Goal: Transaction & Acquisition: Purchase product/service

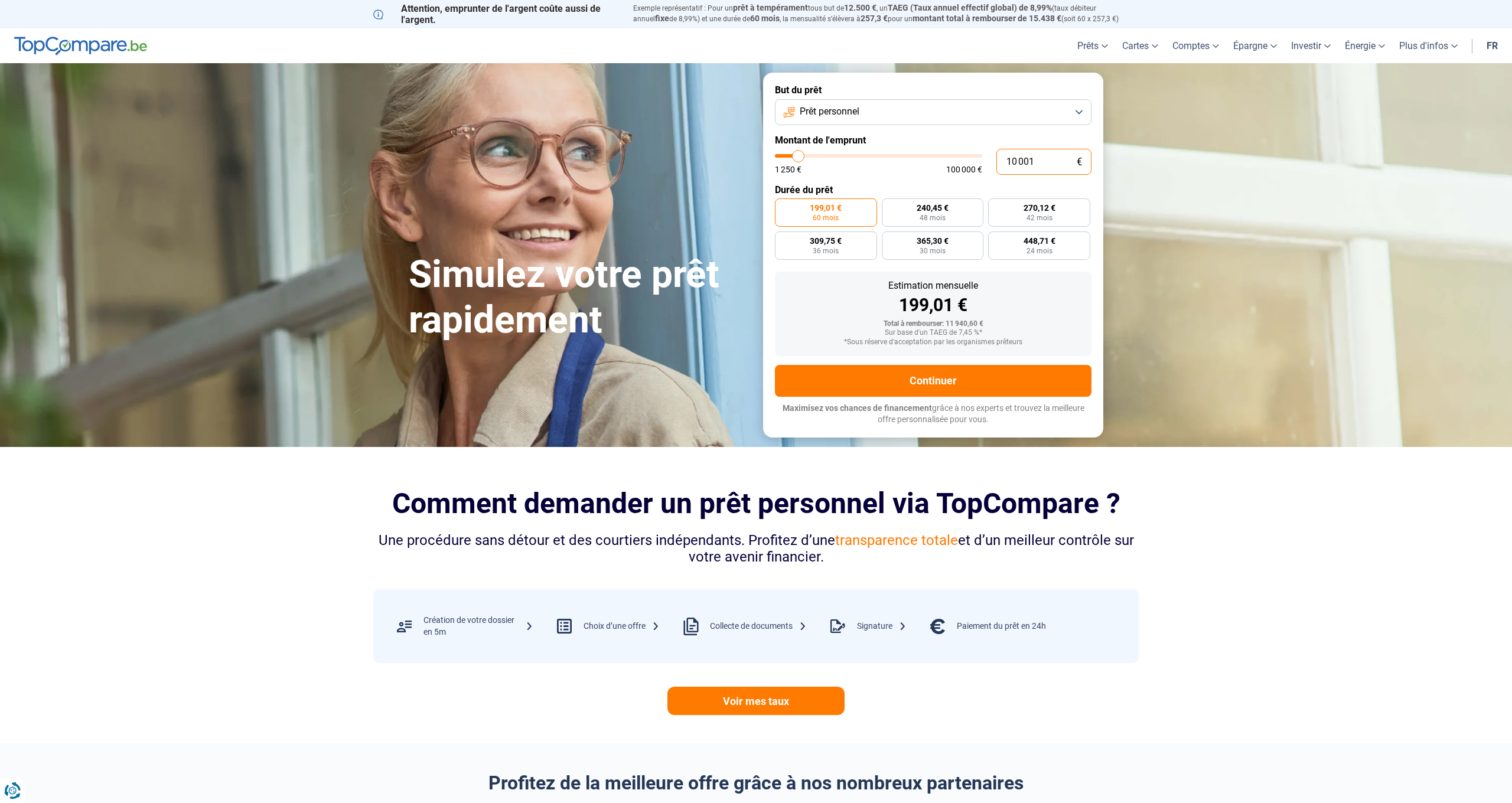
scroll to position [1, 1]
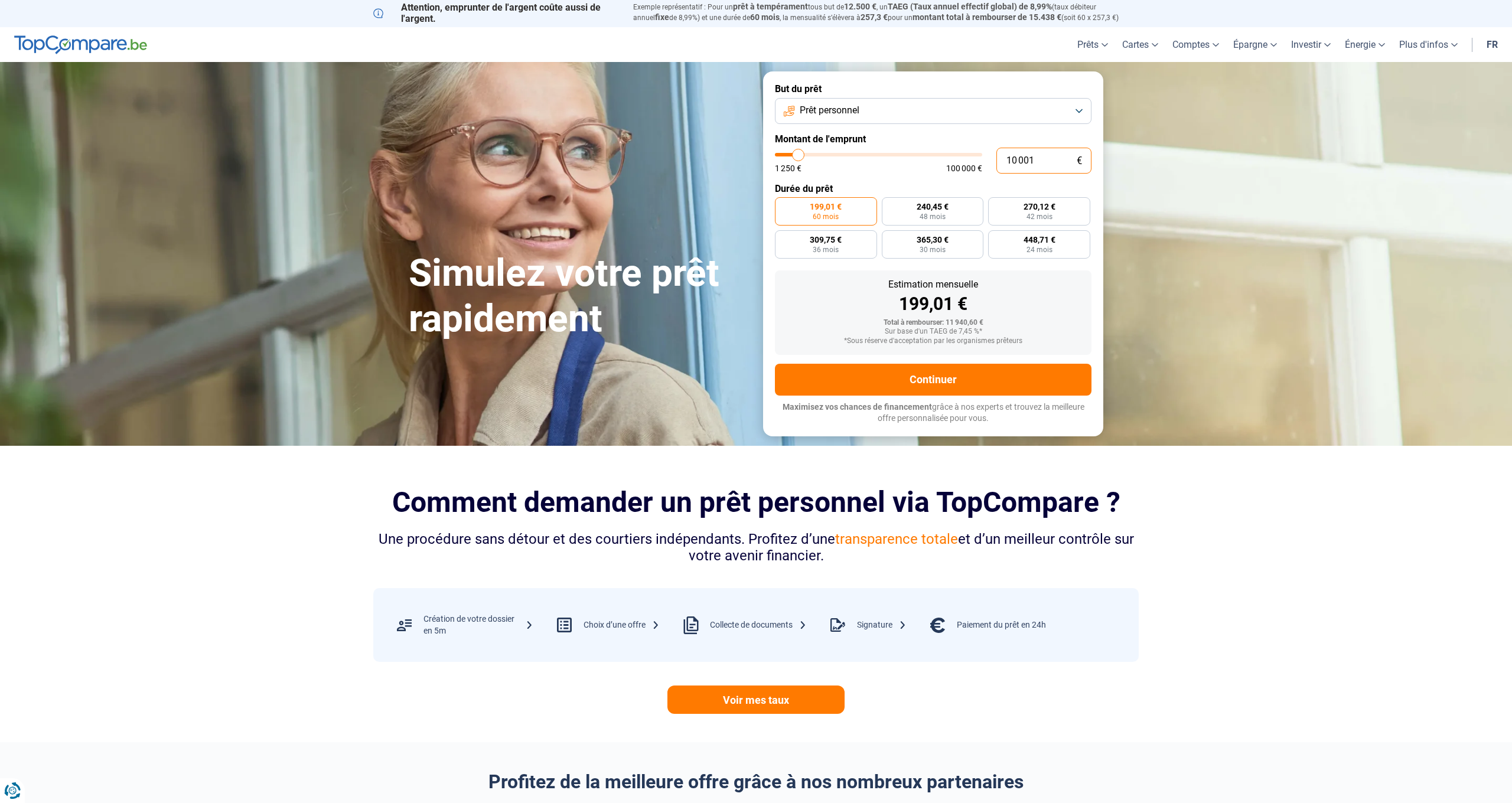
click at [1048, 164] on input "10 001" at bounding box center [1044, 161] width 95 height 26
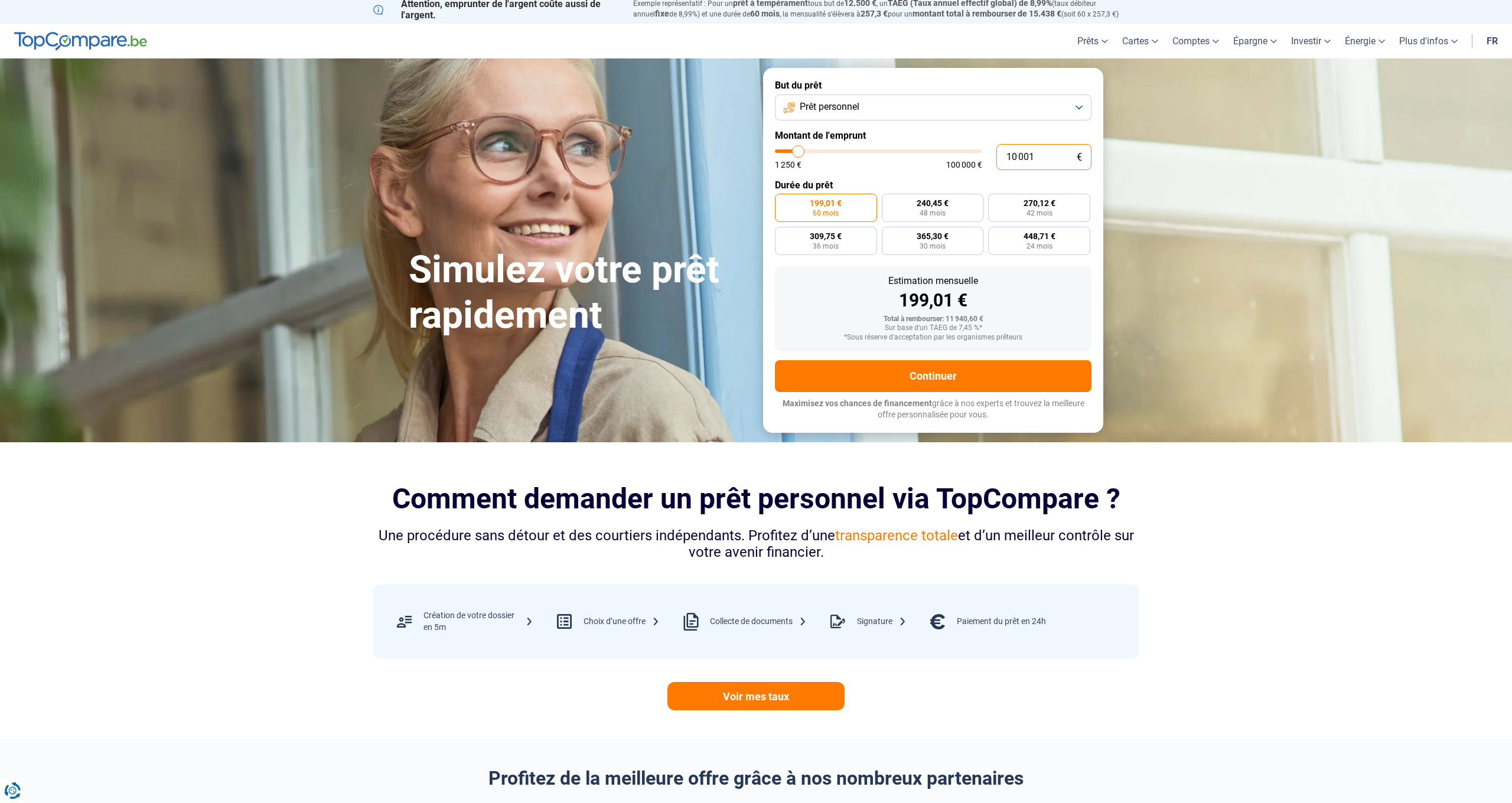
scroll to position [5, 0]
type input "1 000"
type input "1250"
type input "100"
type input "1250"
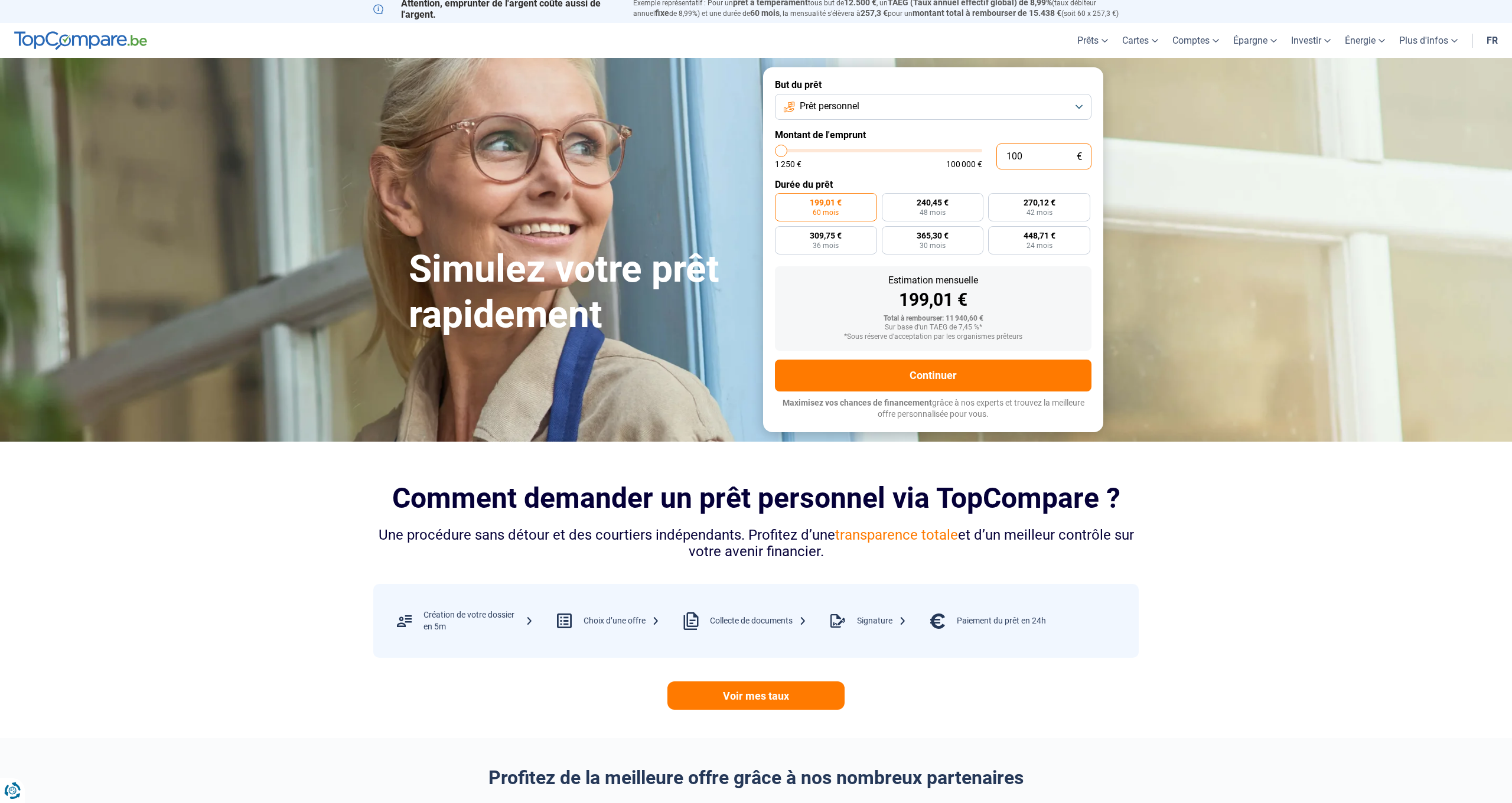
type input "10"
type input "1250"
type input "1"
type input "1250"
type input "0"
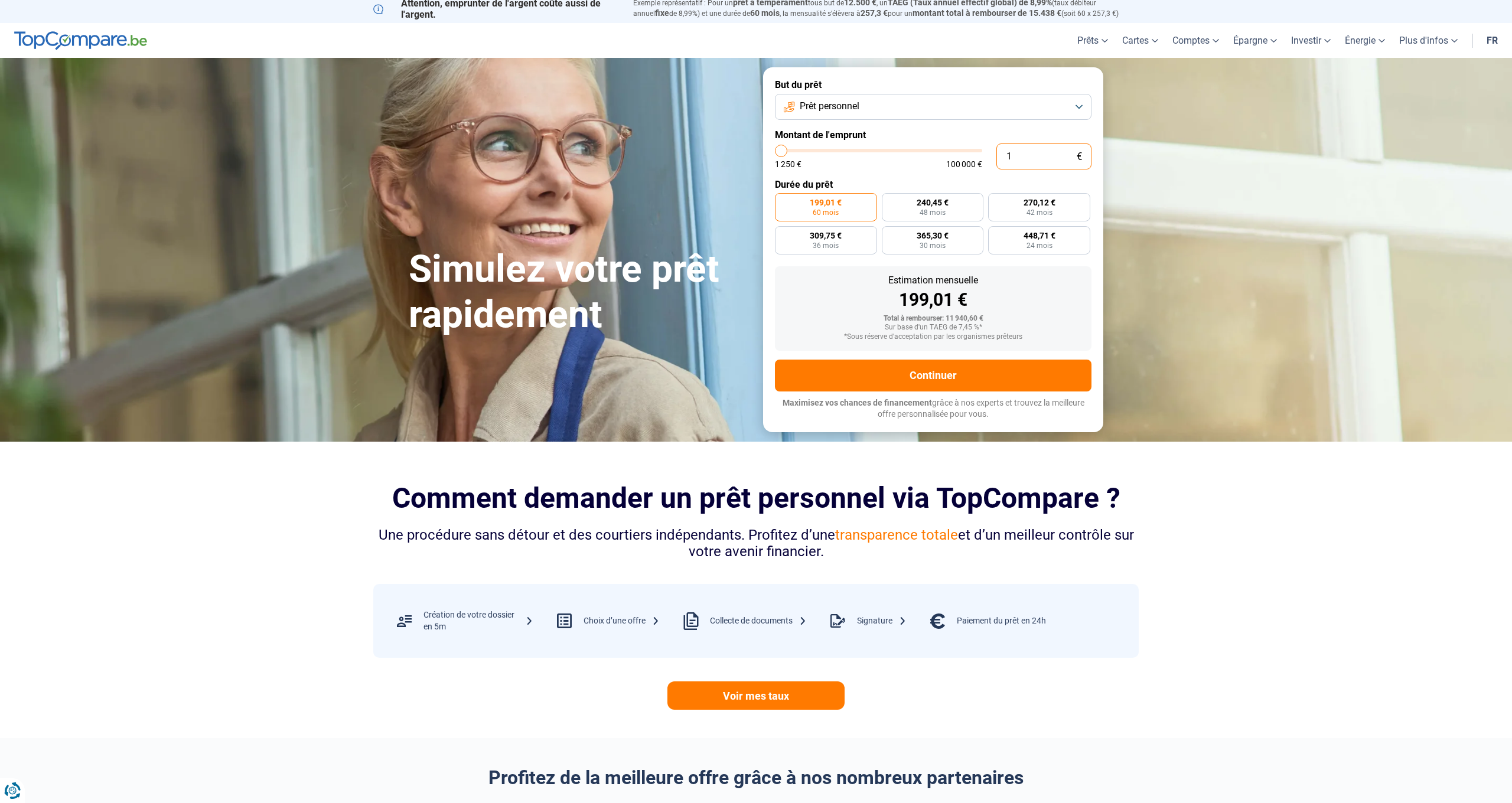
type input "1250"
type input "1 250"
type input "1250"
radio input "true"
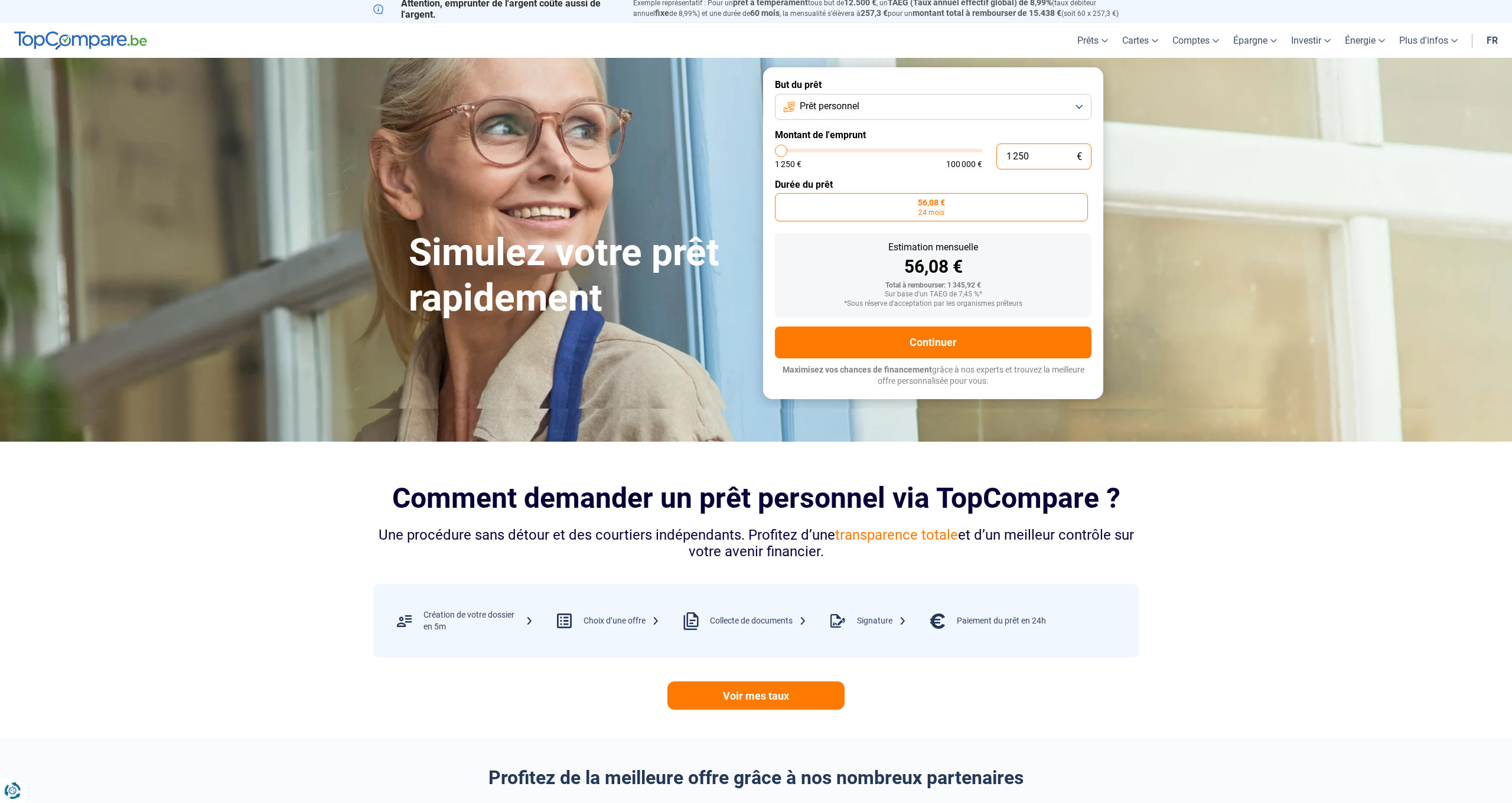
scroll to position [0, 0]
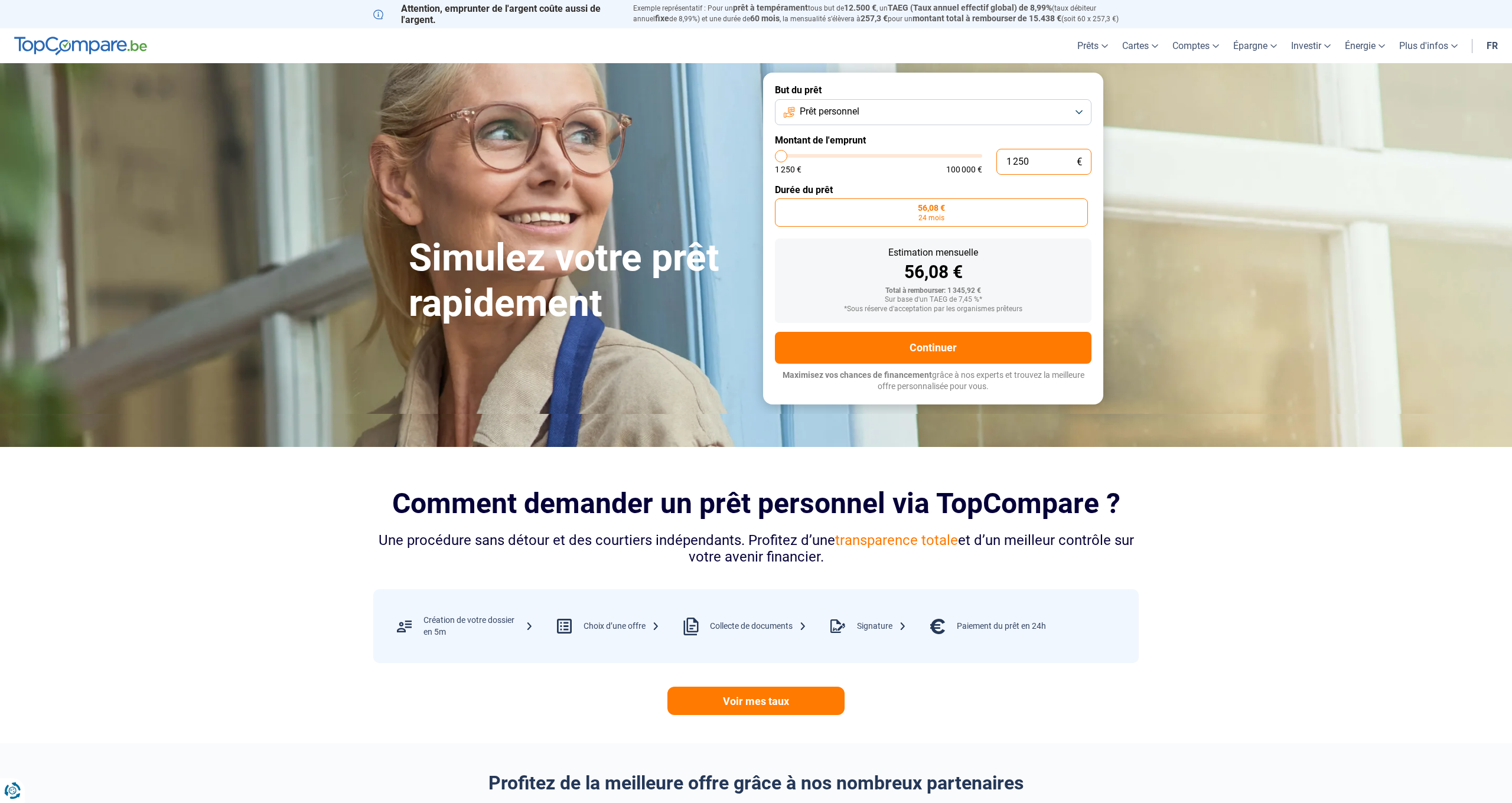
type input "12 505"
type input "12500"
type input "125 050"
type input "100000"
type input "100 000"
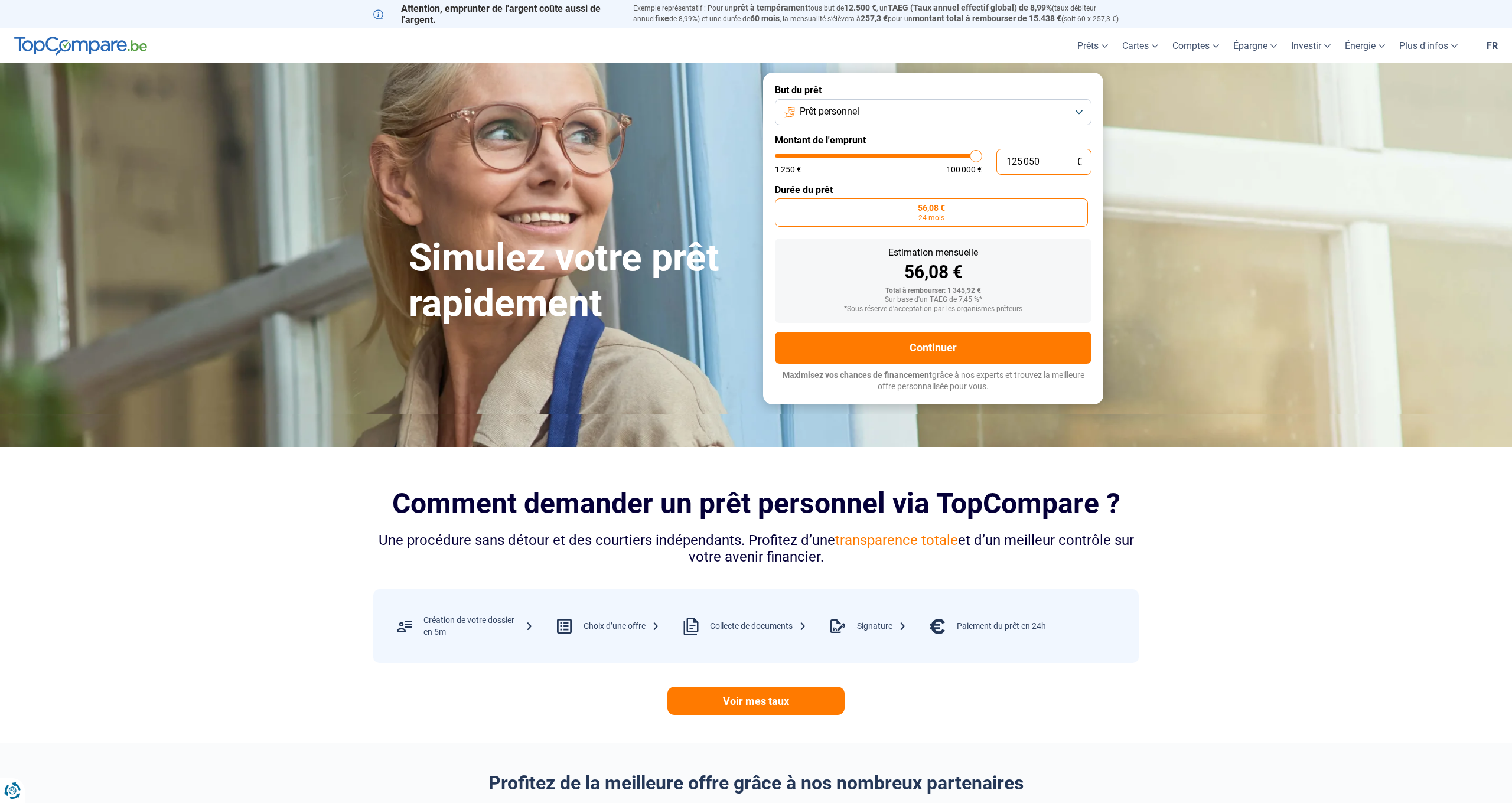
type input "100000"
radio input "false"
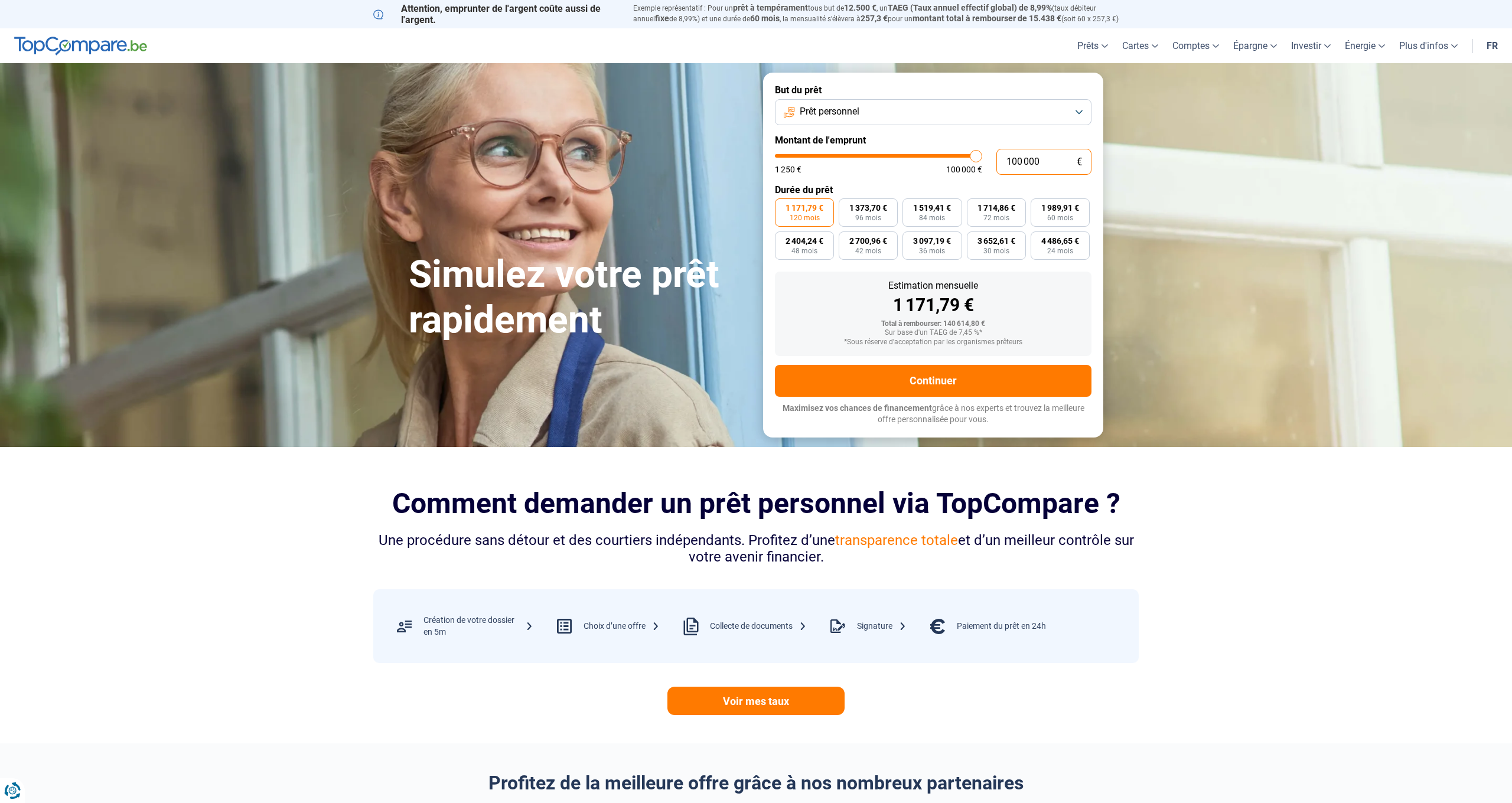
type input "10 000"
type input "10000"
type input "1 000"
type input "1250"
type input "100"
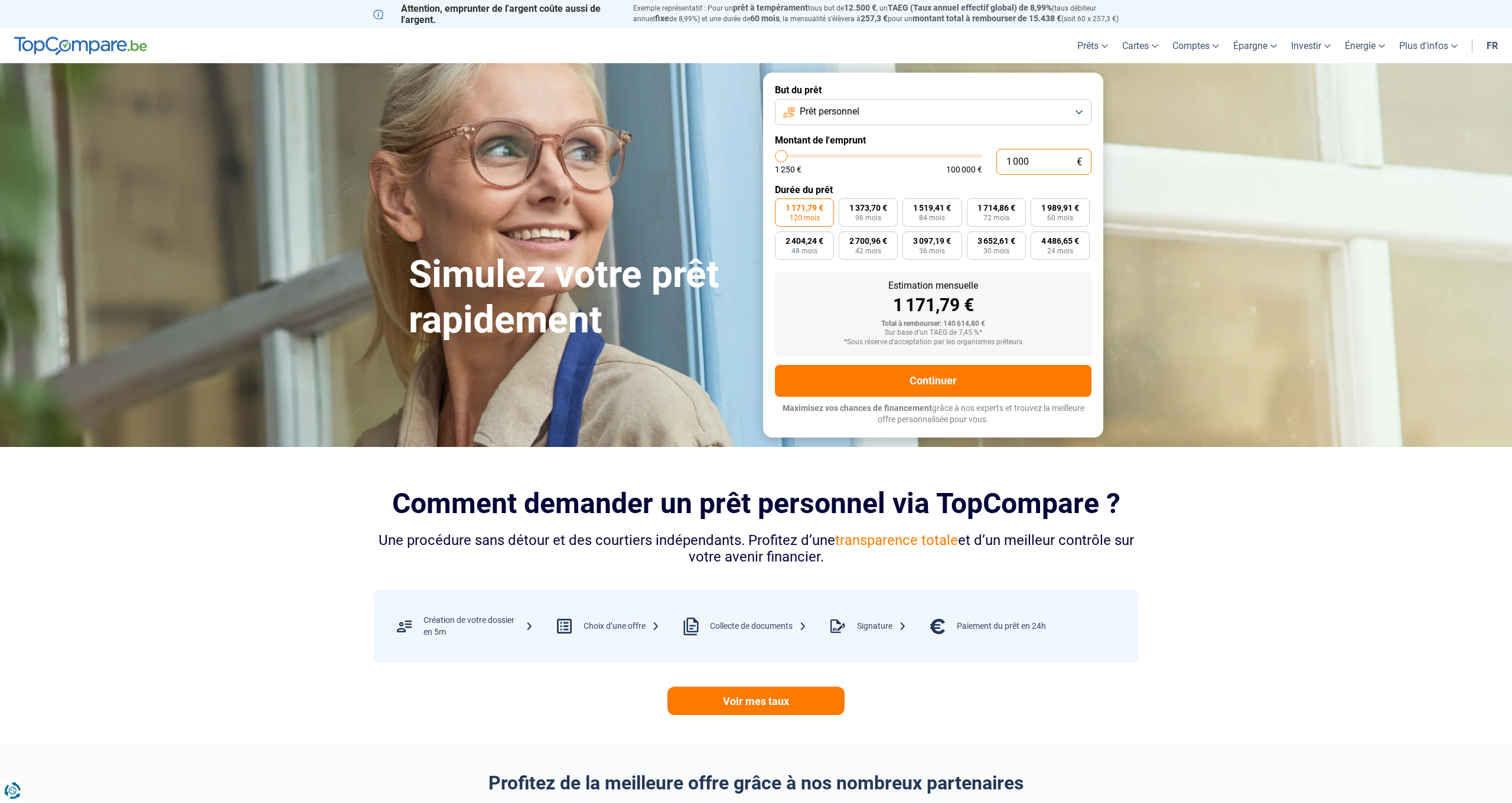
type input "1250"
type input "10"
type input "1250"
type input "1"
type input "1250"
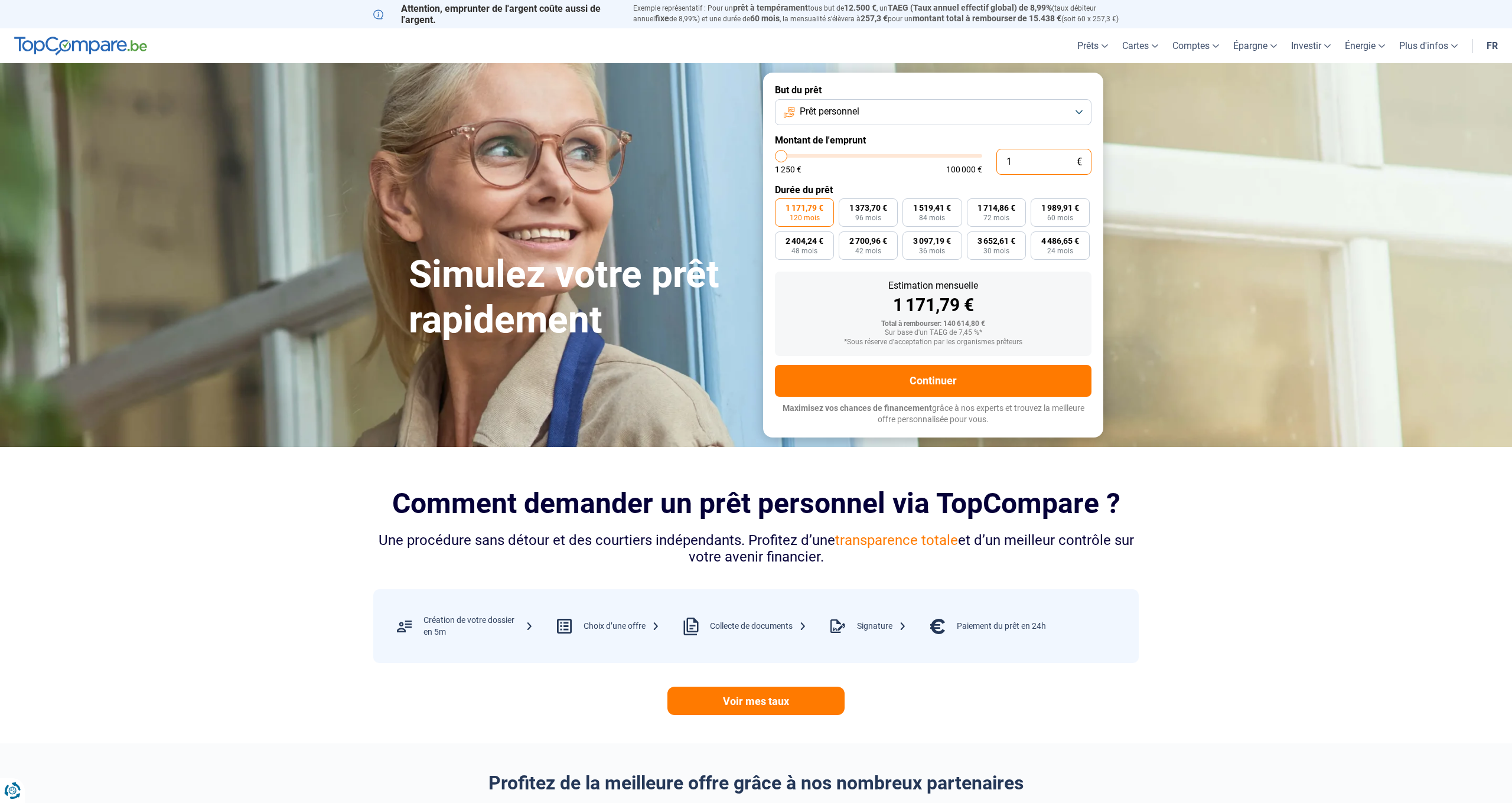
type input "0"
type input "1250"
type input "1 250"
type input "1250"
radio input "true"
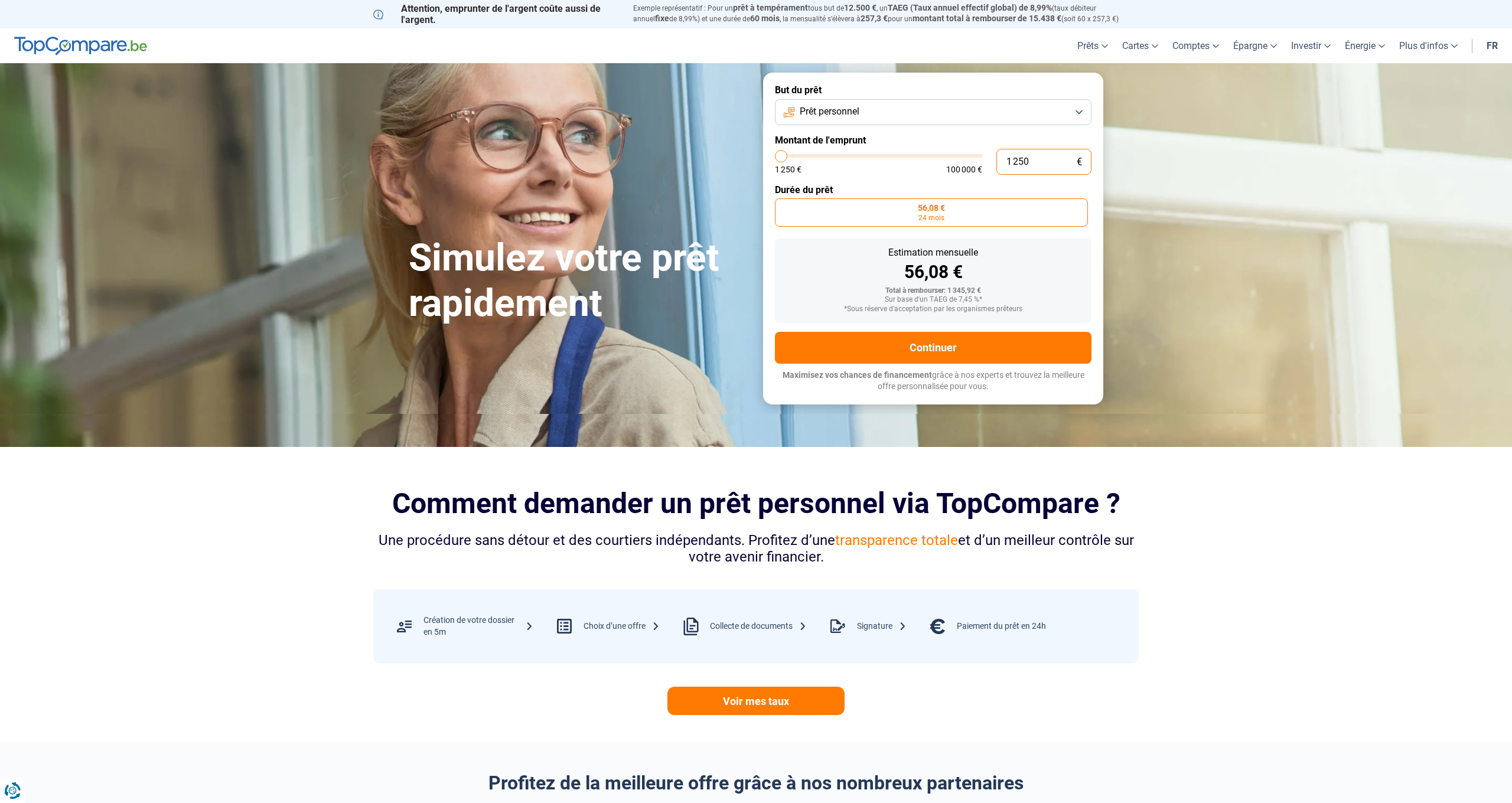
type input "12 505"
type input "12500"
type input "1 250"
type input "1250"
type input "125"
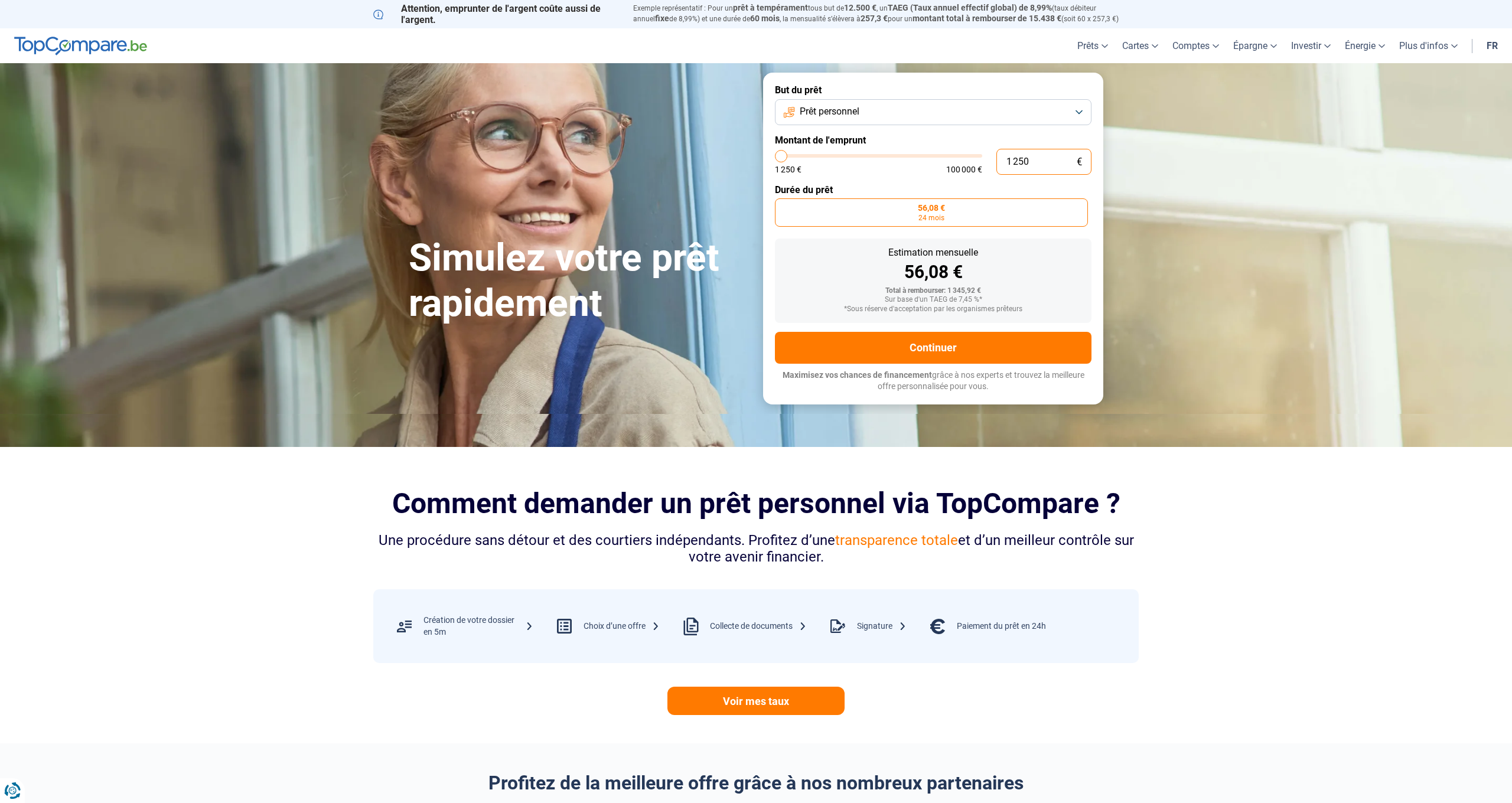
type input "1250"
type input "12"
type input "1250"
type input "1"
type input "1250"
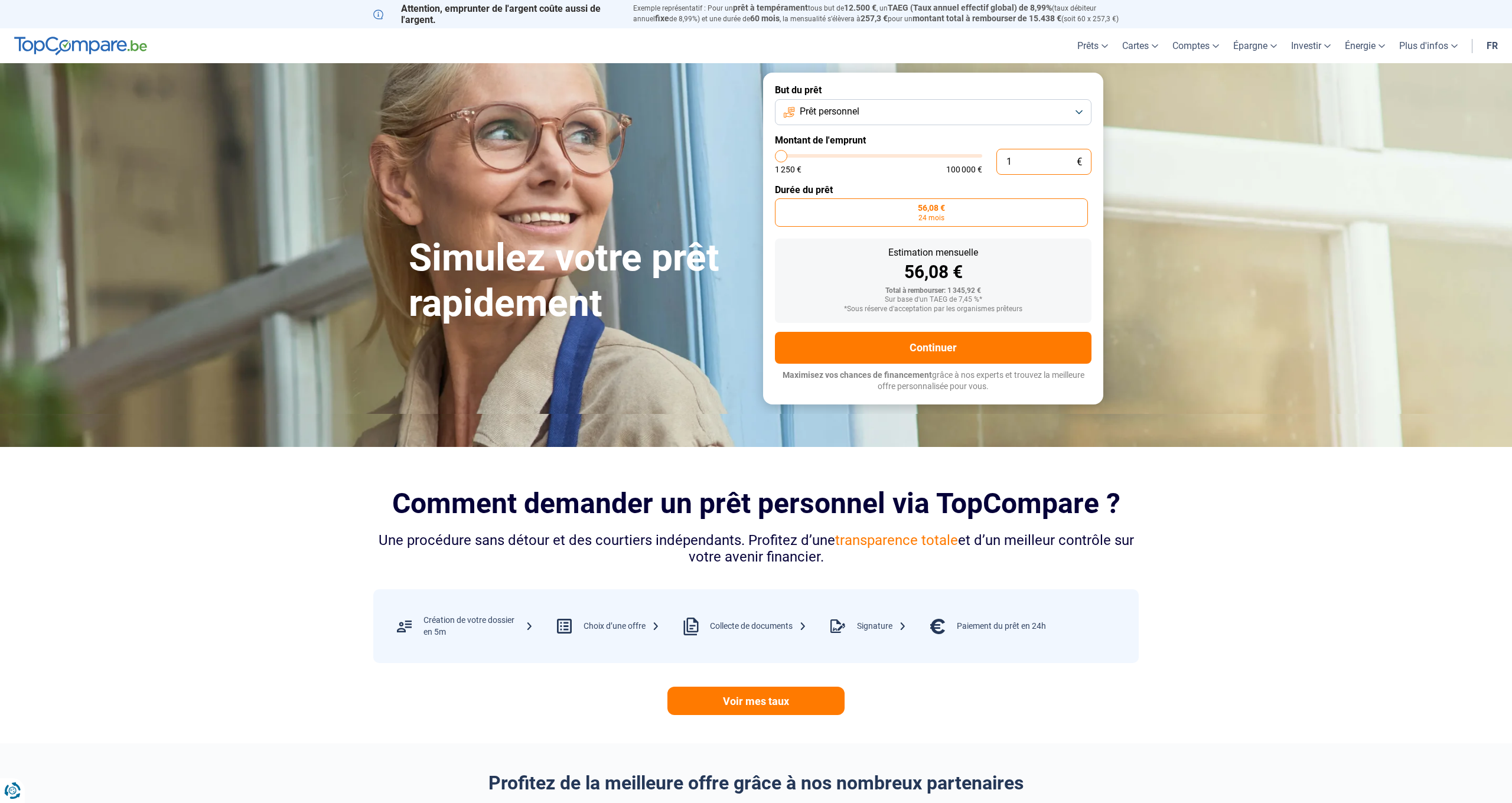
type input "0"
type input "1250"
type input "1 250"
type input "1250"
type input "12 505"
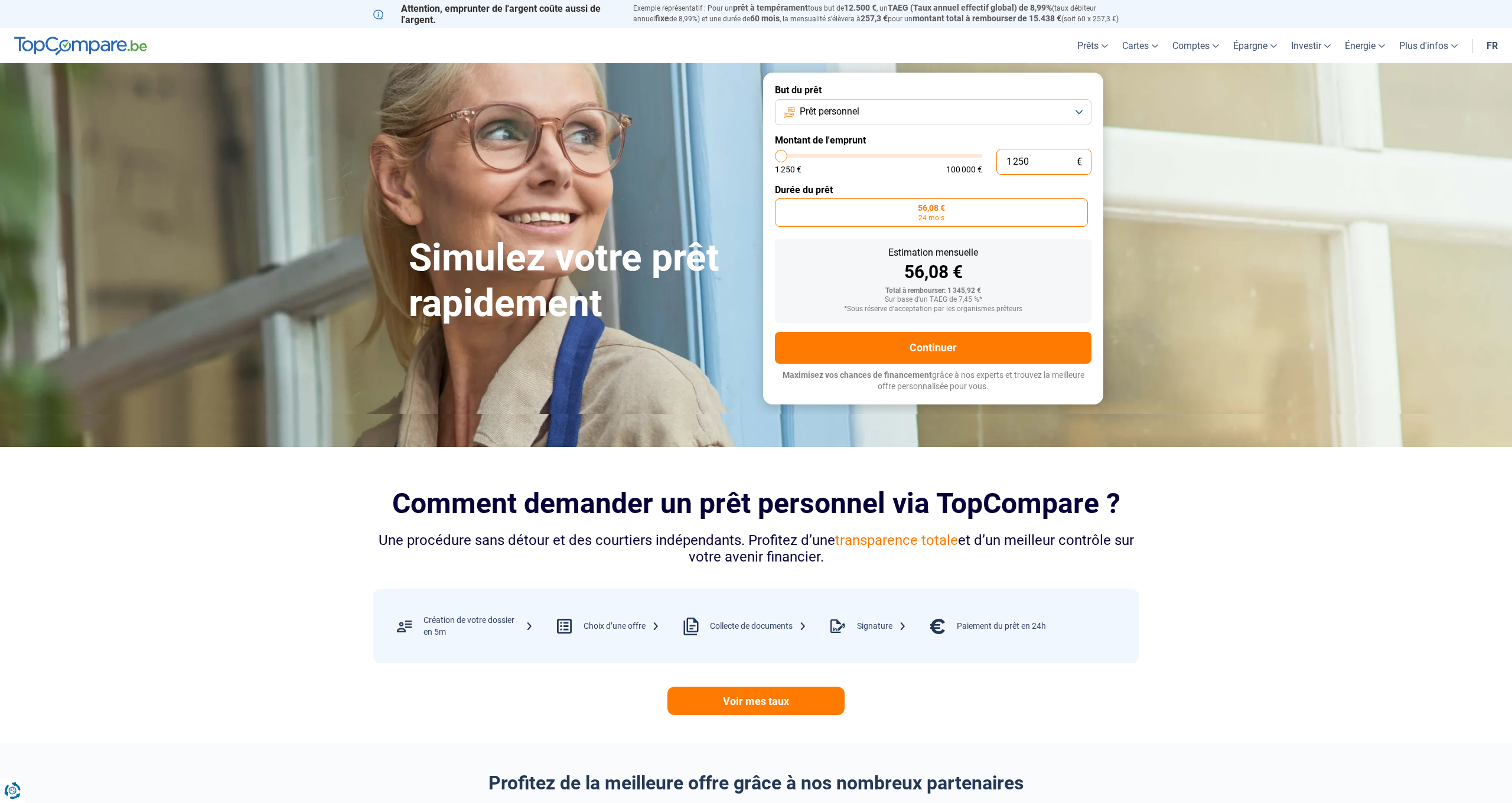
type input "12500"
type input "125 050"
type input "100000"
type input "100 000"
type input "100000"
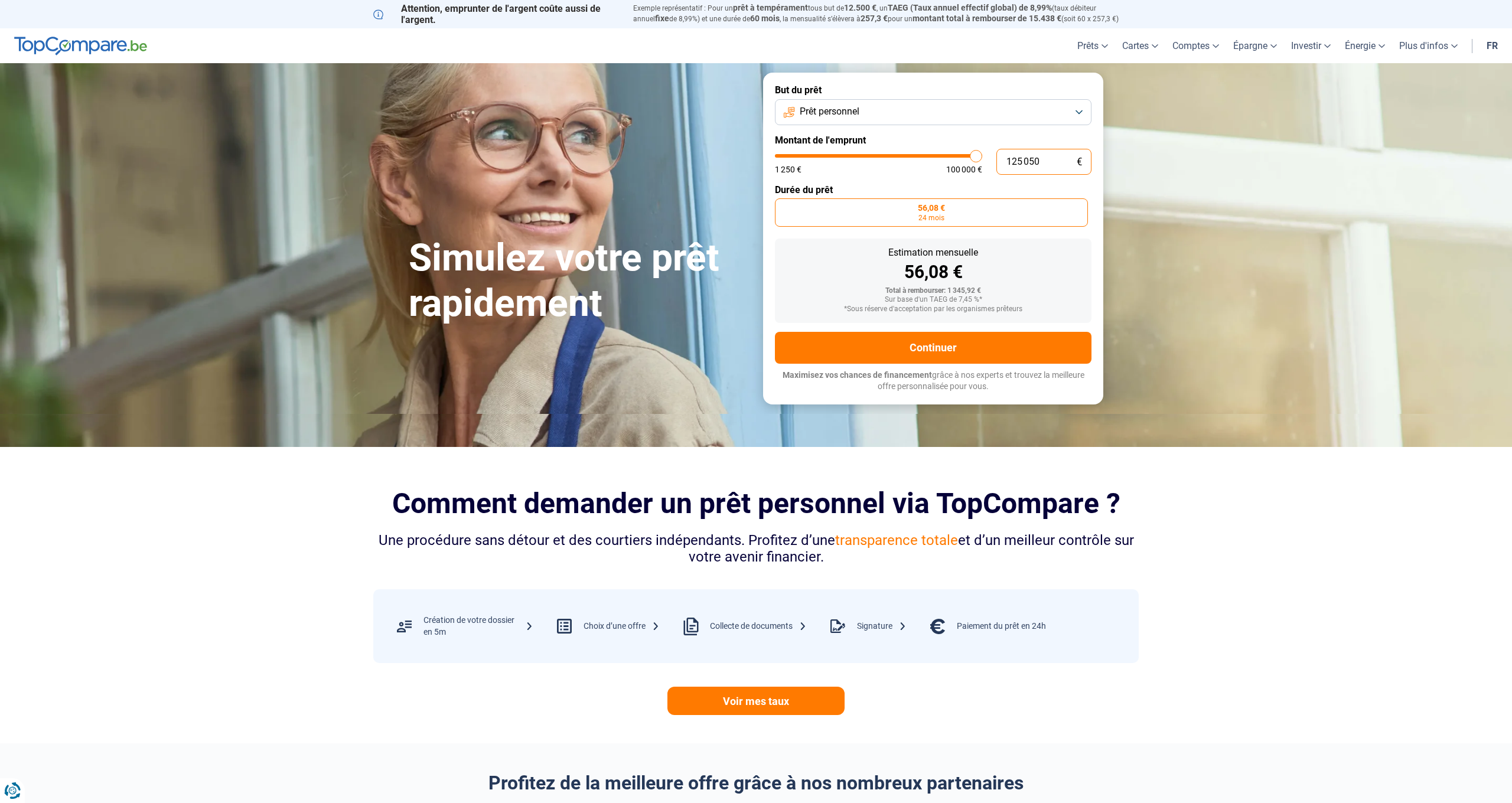
radio input "false"
type input "10 000"
type input "10000"
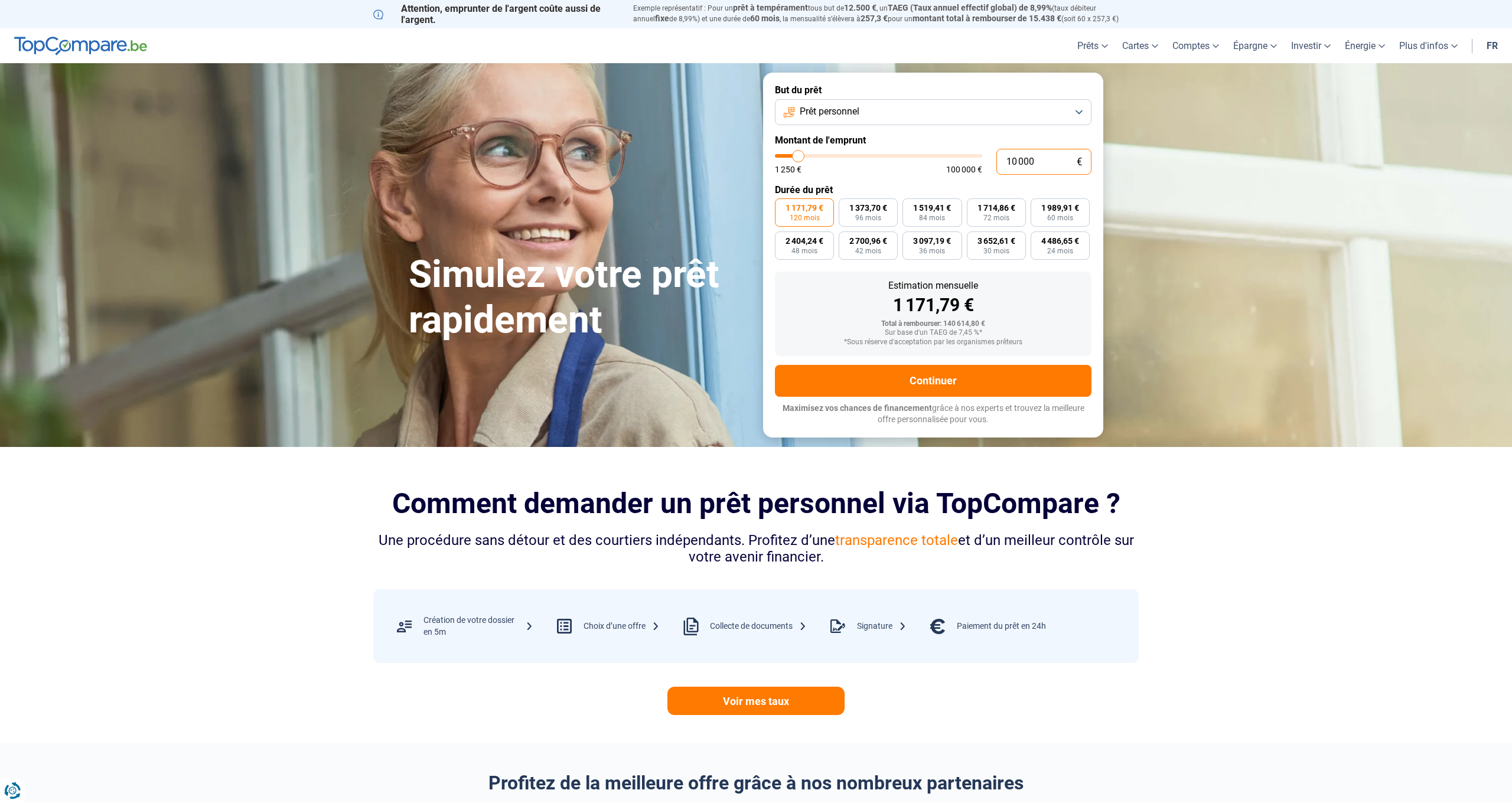
type input "1 000"
type input "1250"
type input "100"
type input "1250"
type input "10"
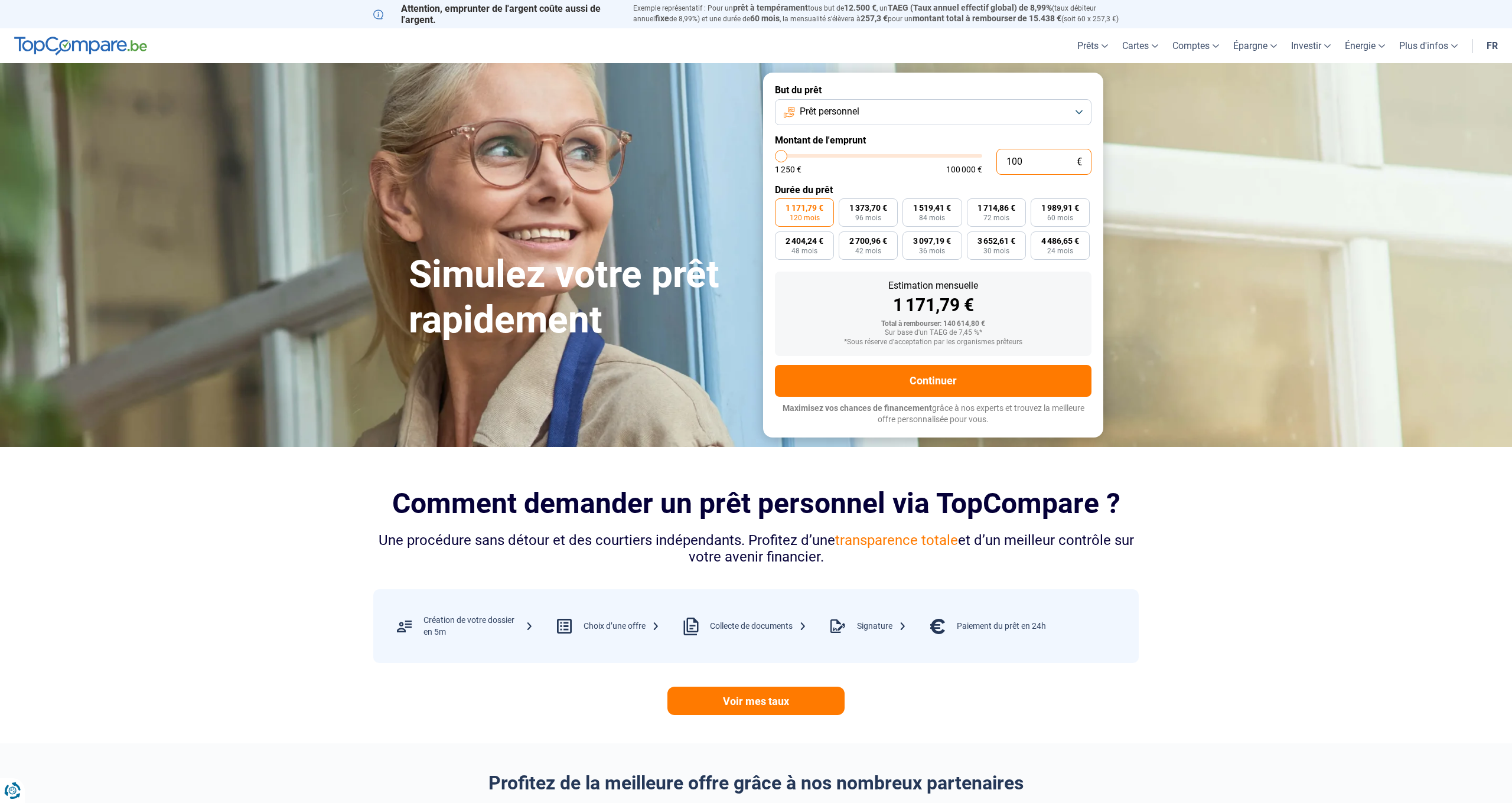
type input "1250"
type input "1"
type input "1250"
type input "0"
type input "1250"
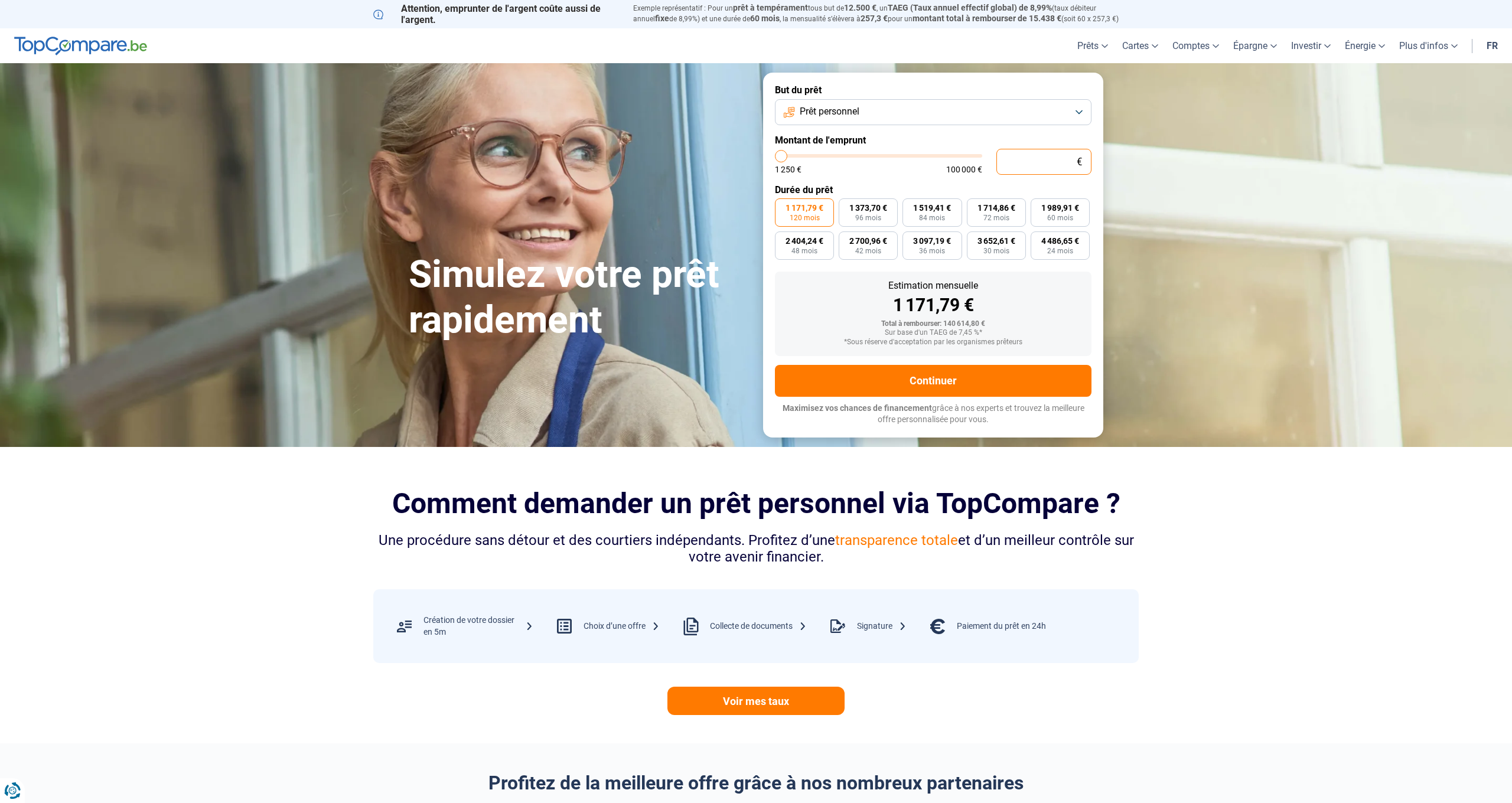
type input "1 250"
type input "1250"
radio input "true"
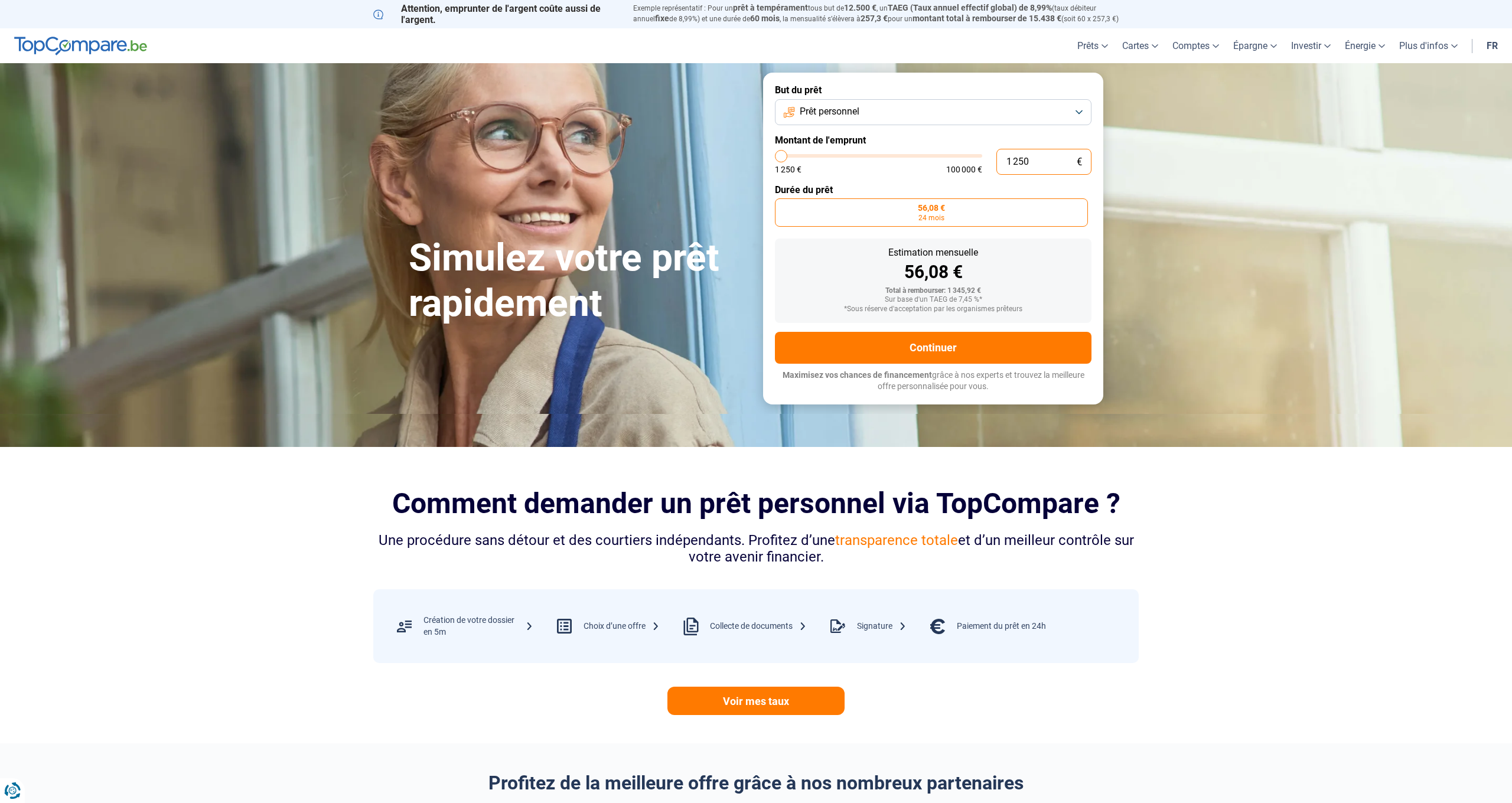
type input "125"
type input "1250"
type input "12"
type input "1250"
type input "1"
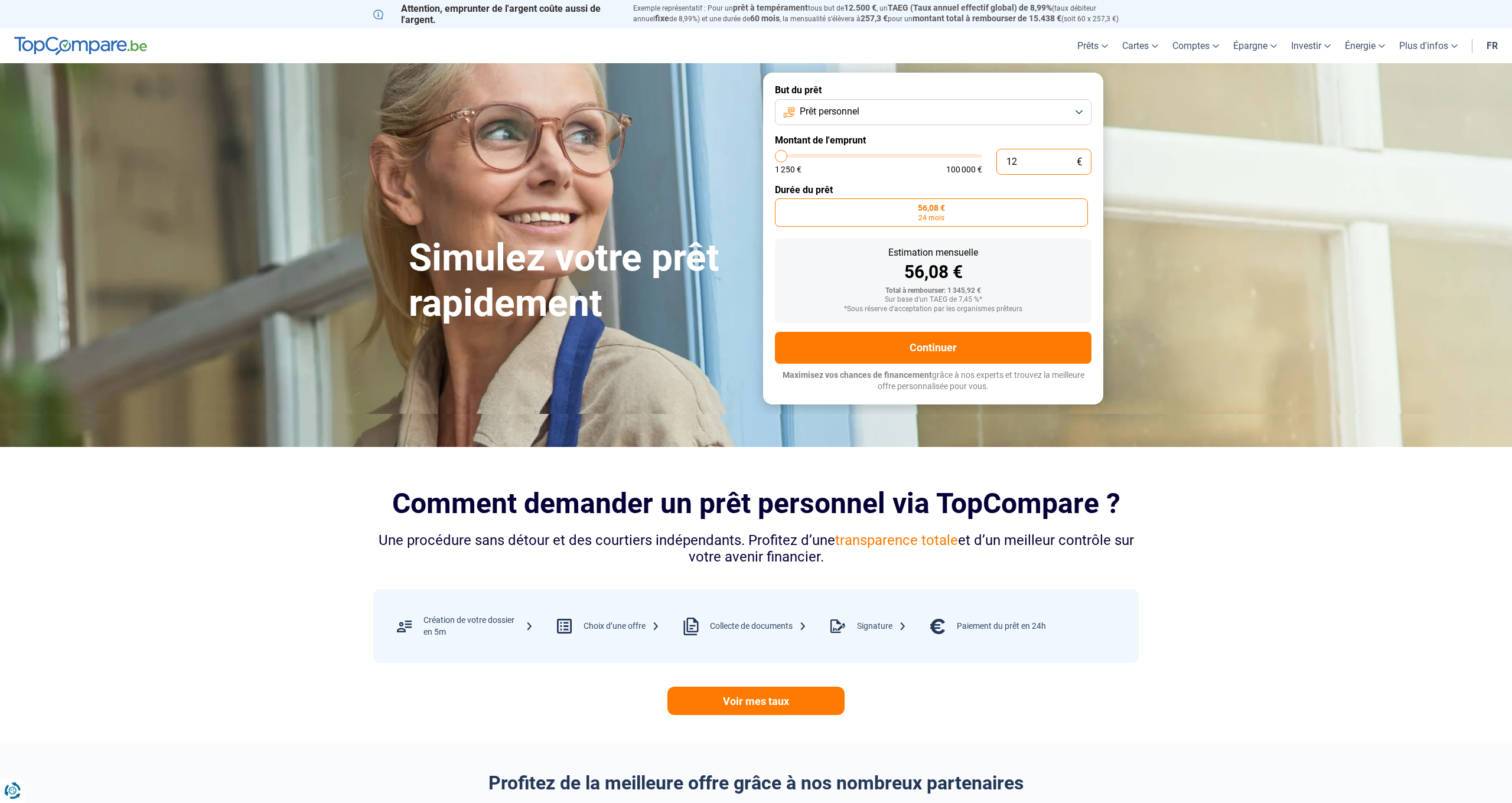
type input "1250"
type input "0"
type input "1250"
type input "1 250"
type input "1250"
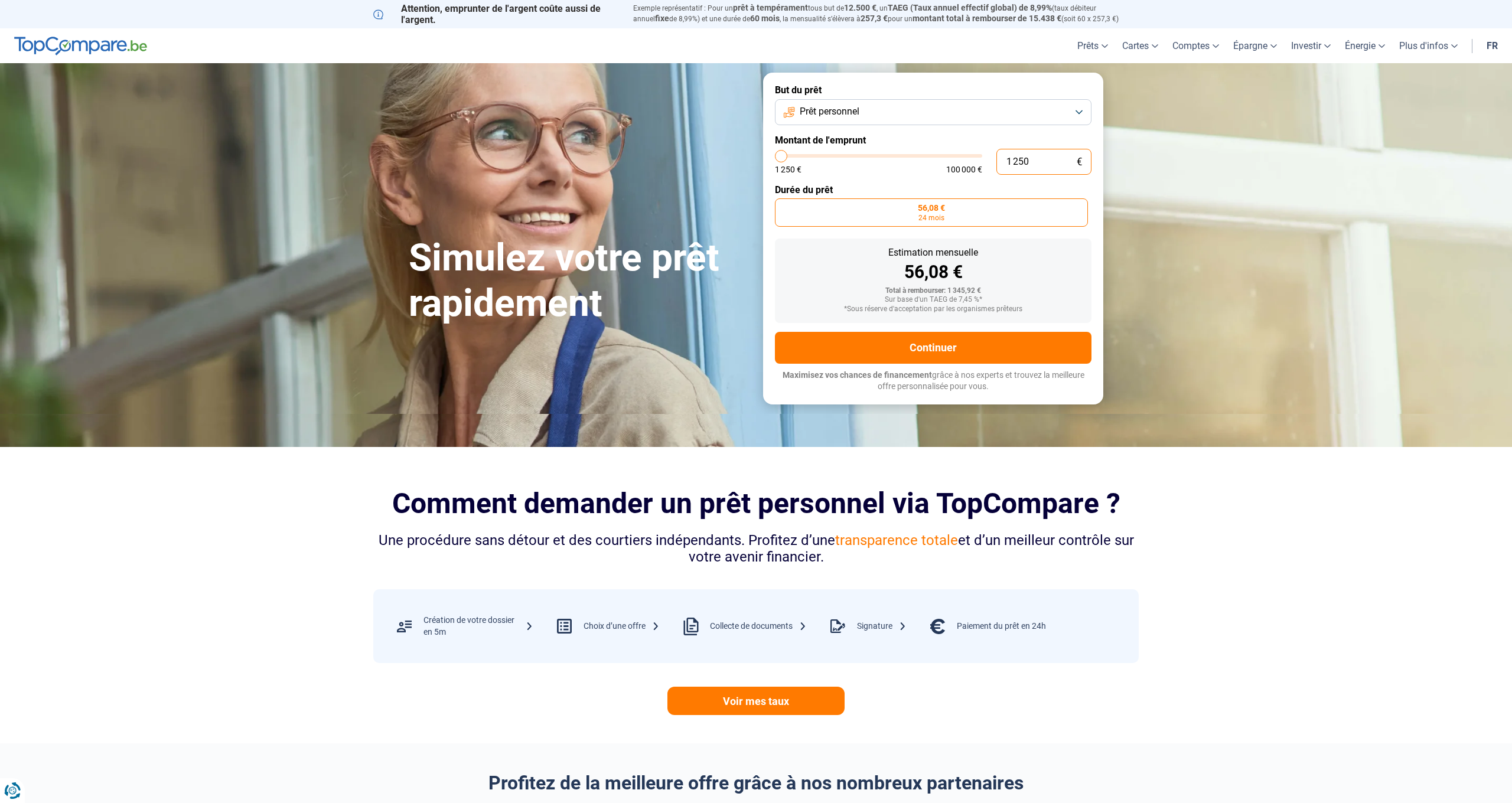
type input "12 505"
type input "12500"
type input "125 050"
type input "100000"
type input "12 505"
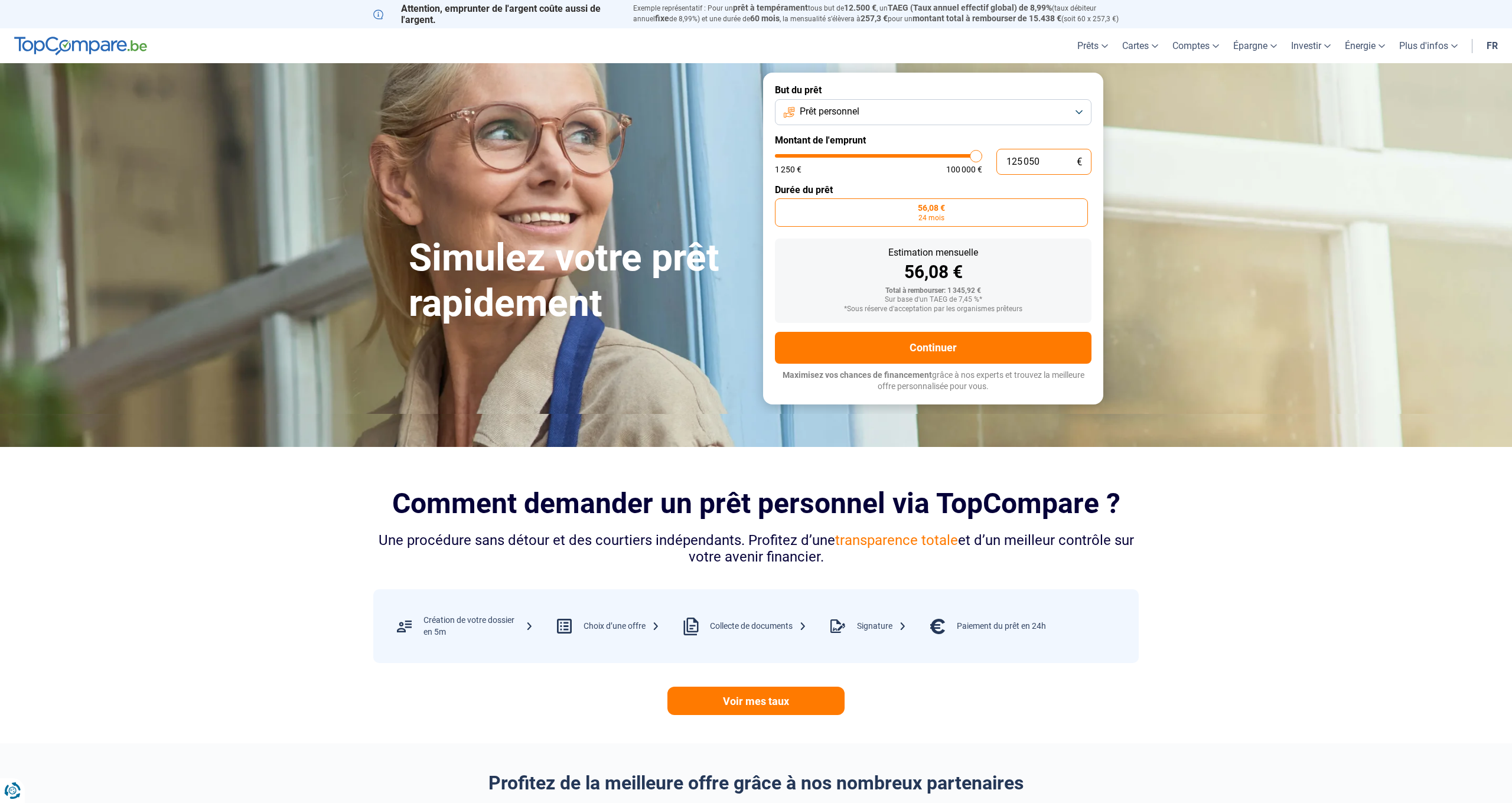
type input "12500"
type input "1 250"
type input "1250"
type input "125"
type input "1250"
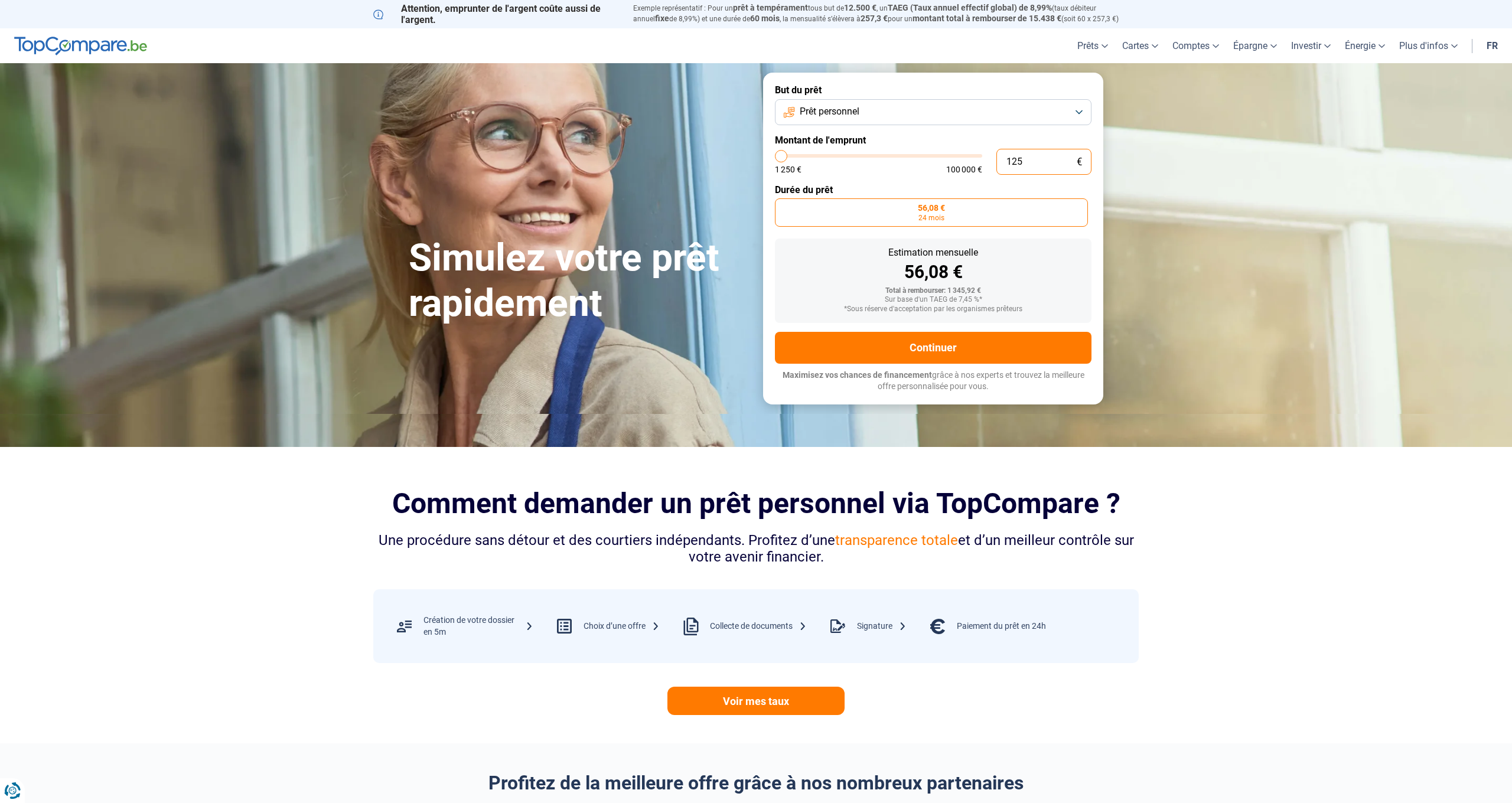
type input "12"
type input "1250"
type input "1"
type input "1250"
type input "0"
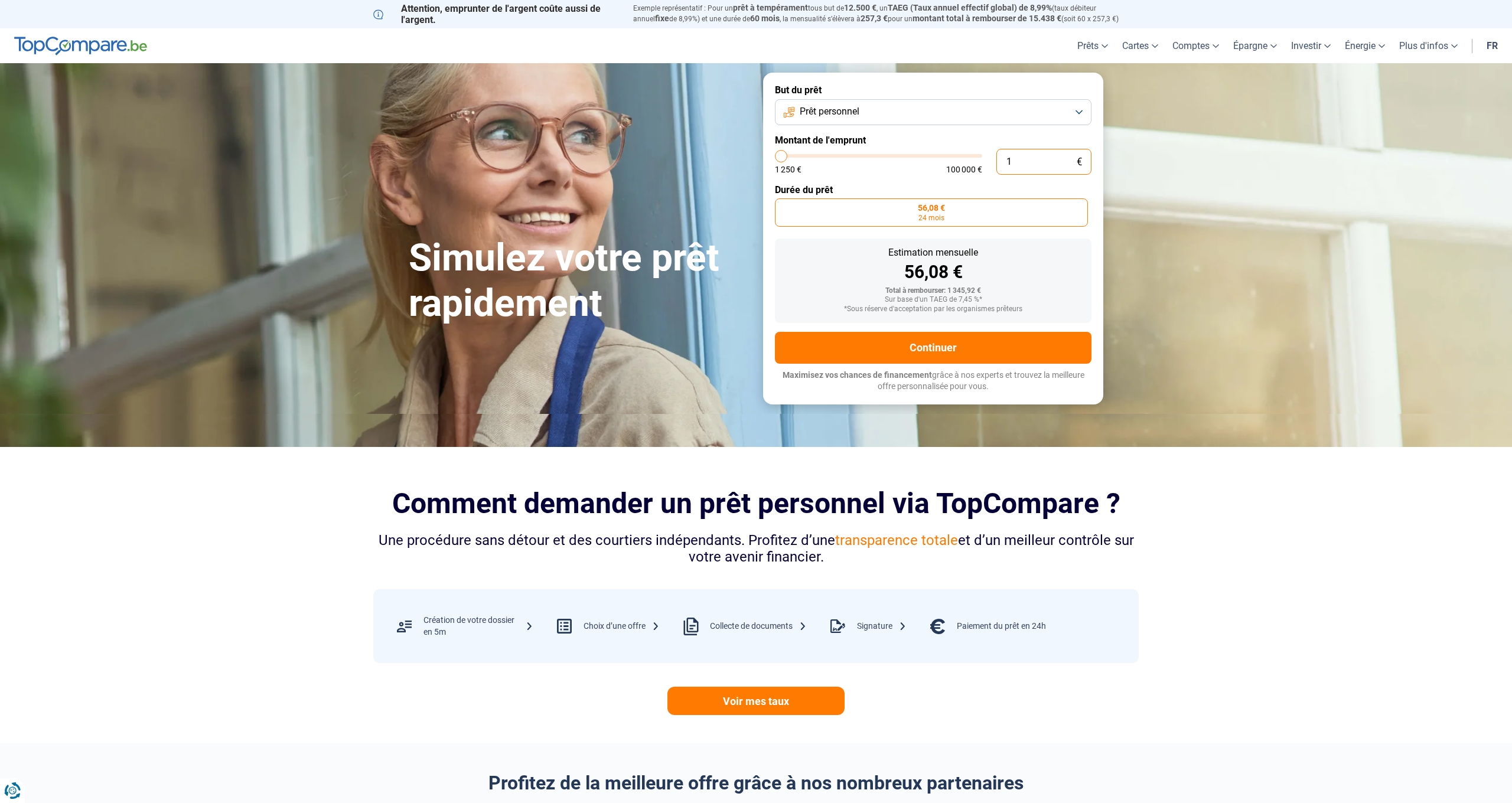
type input "1250"
type input "1 250"
type input "1250"
type input "2 250"
type input "2250"
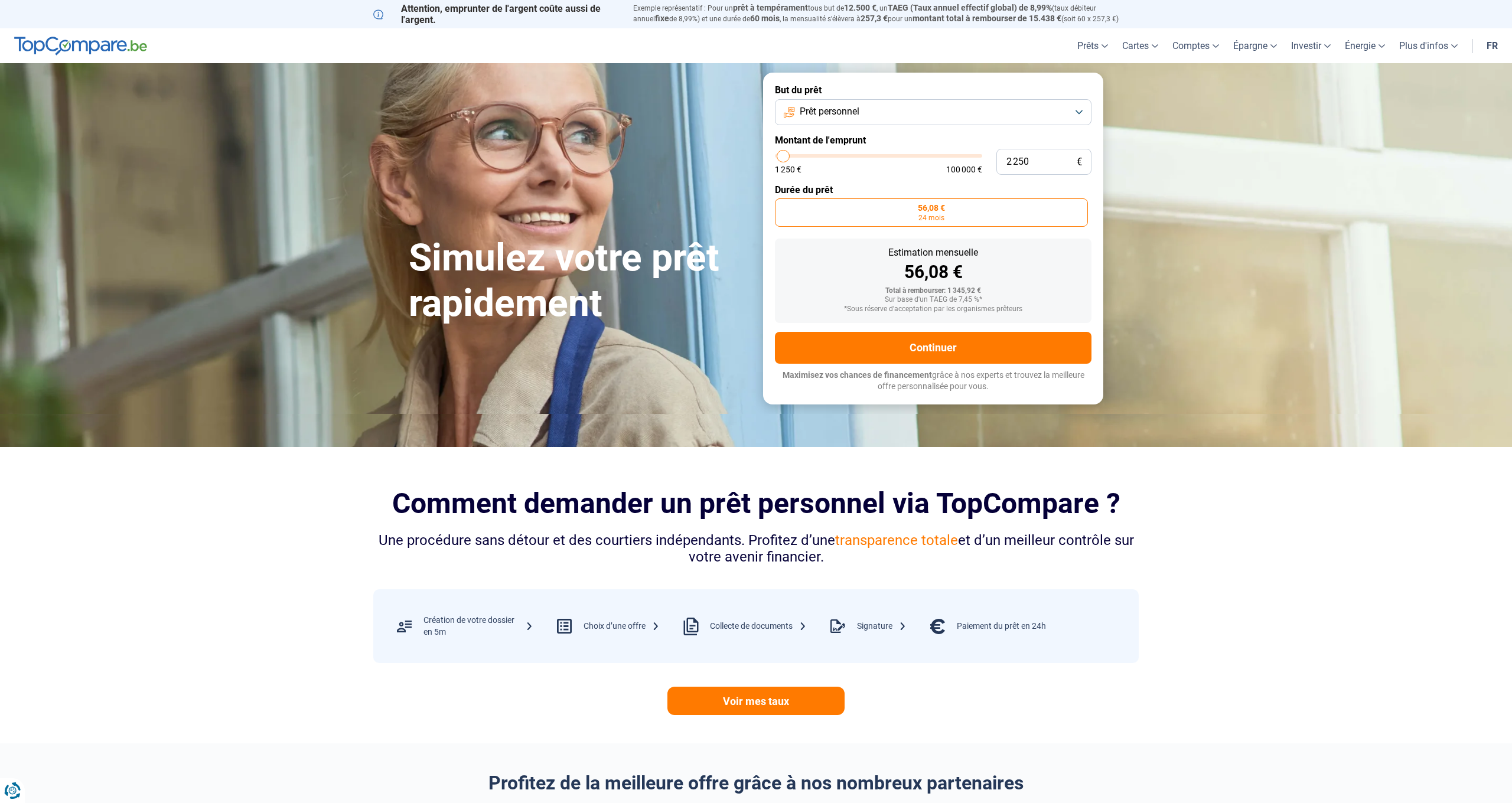
type input "2 750"
type input "2750"
type input "3 250"
type input "3250"
type input "3 500"
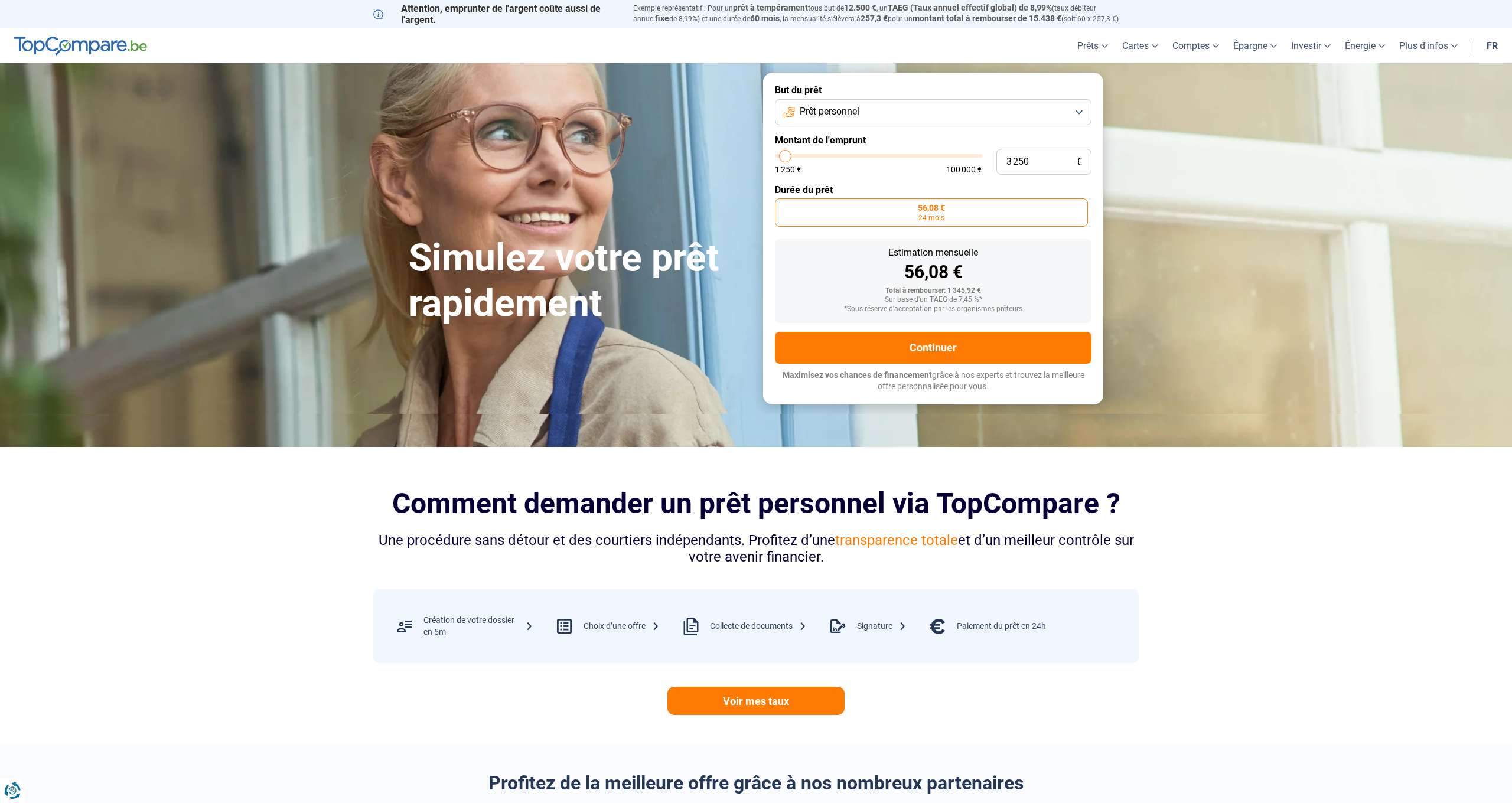
type input "3500"
type input "3 750"
type input "3750"
type input "4 750"
type input "4750"
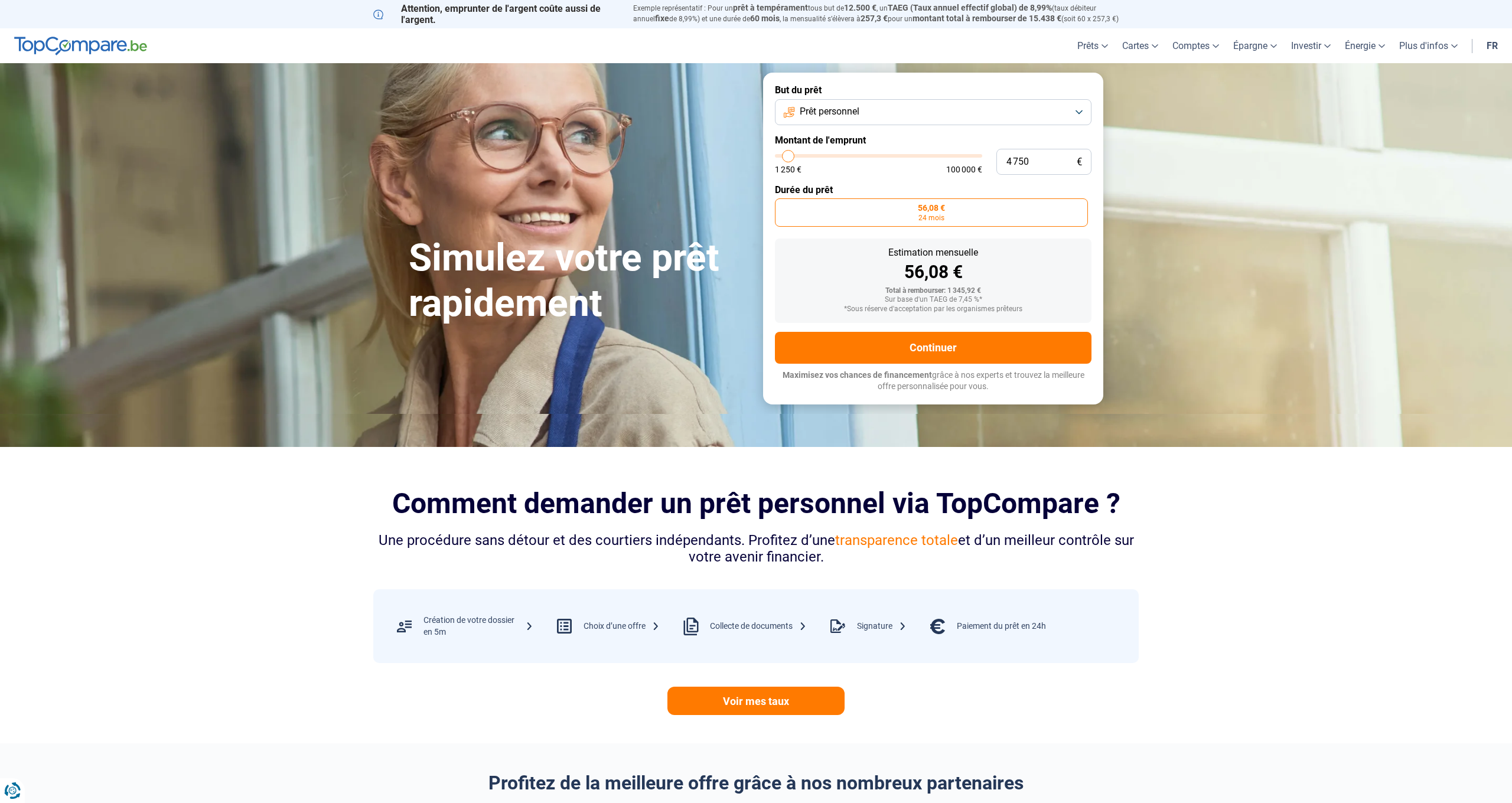
type input "6 000"
type input "6000"
type input "7 250"
type input "7250"
type input "8 000"
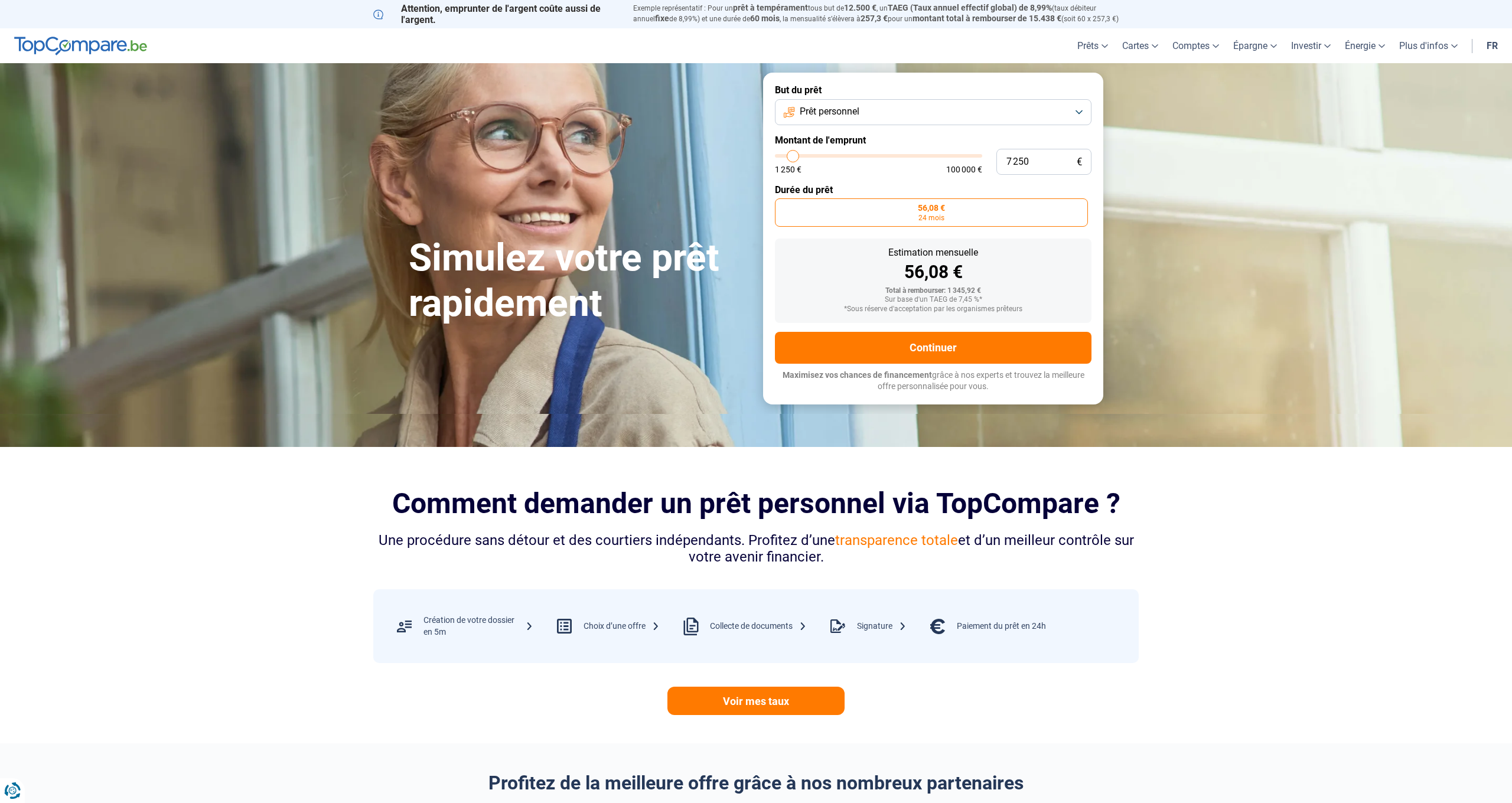
type input "8000"
type input "8 750"
type input "8750"
type input "9 250"
type input "9250"
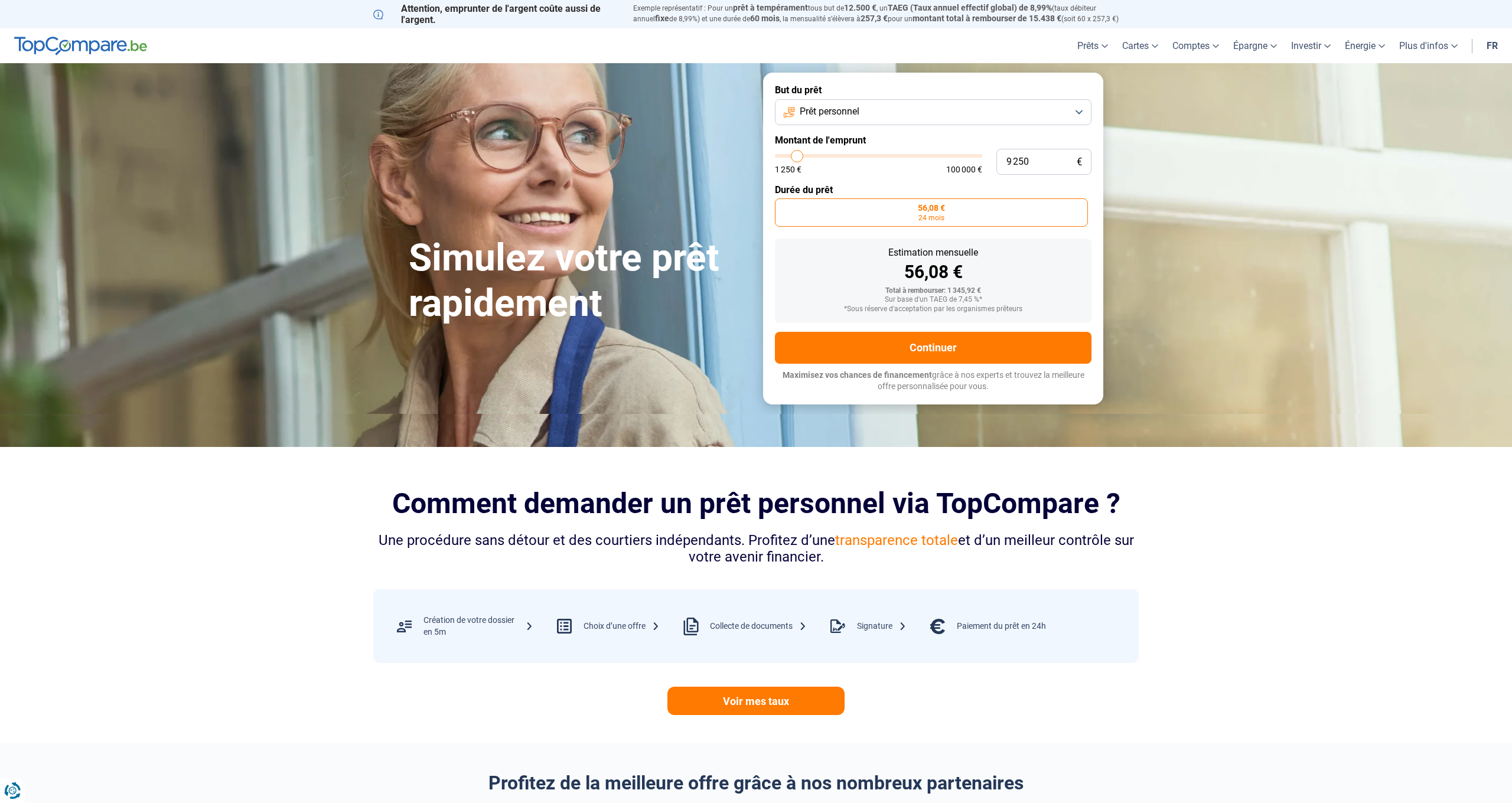
type input "10 250"
type input "10250"
type input "11 000"
type input "11000"
type input "12 000"
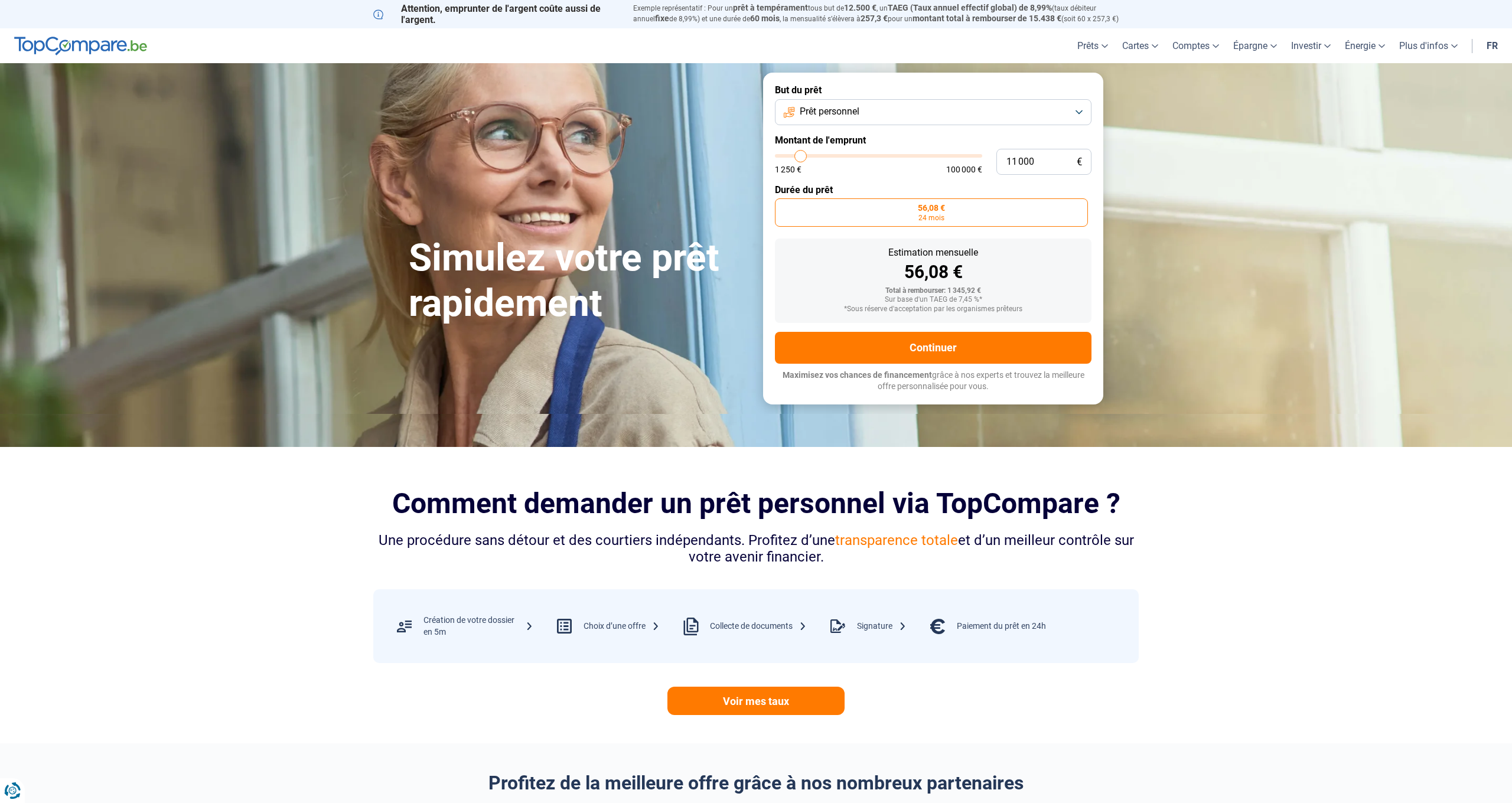
type input "12000"
type input "12 500"
type input "12500"
type input "12 750"
type input "12750"
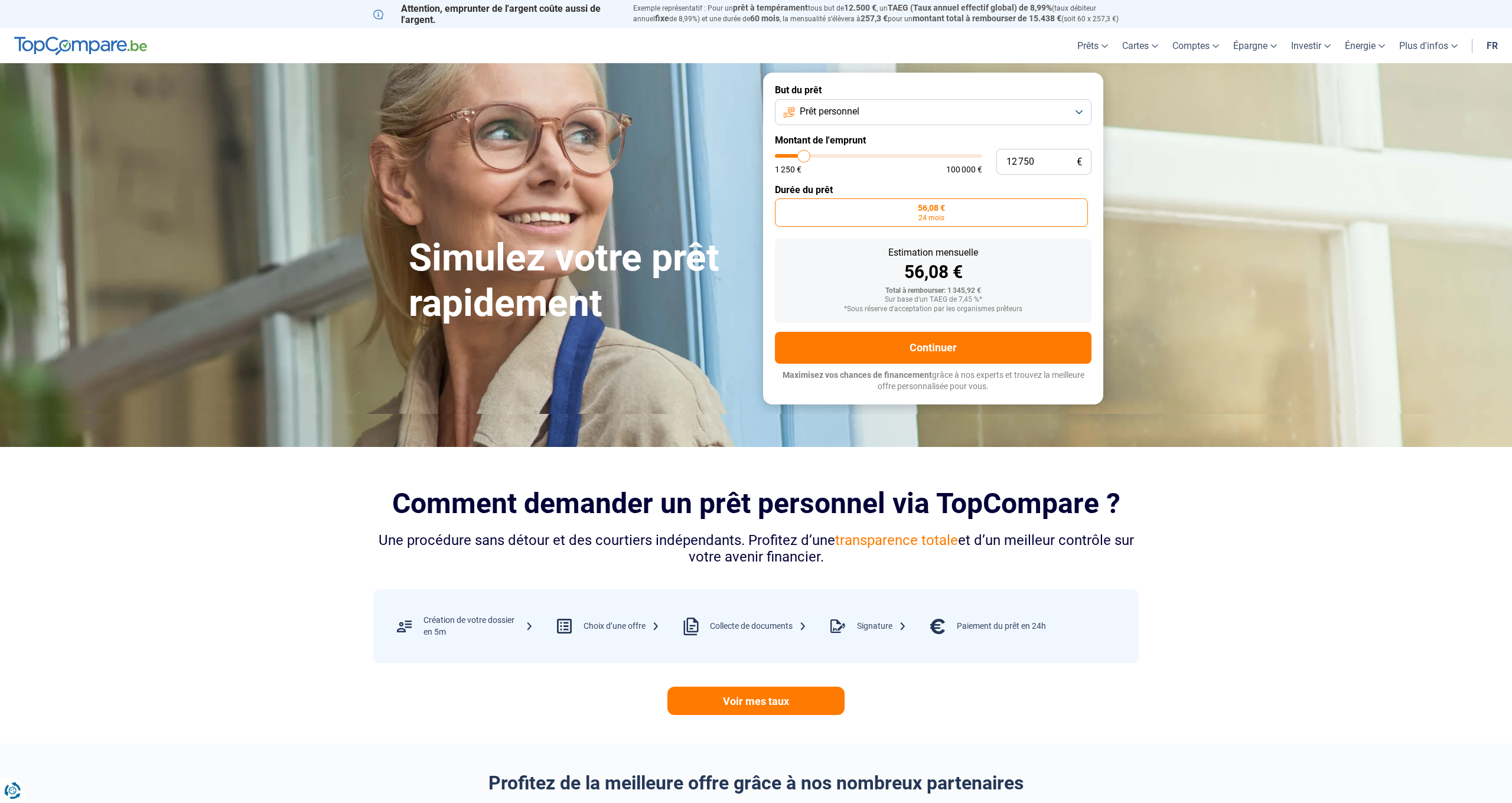
type input "13 250"
type input "13250"
type input "13 750"
type input "13750"
type input "16 750"
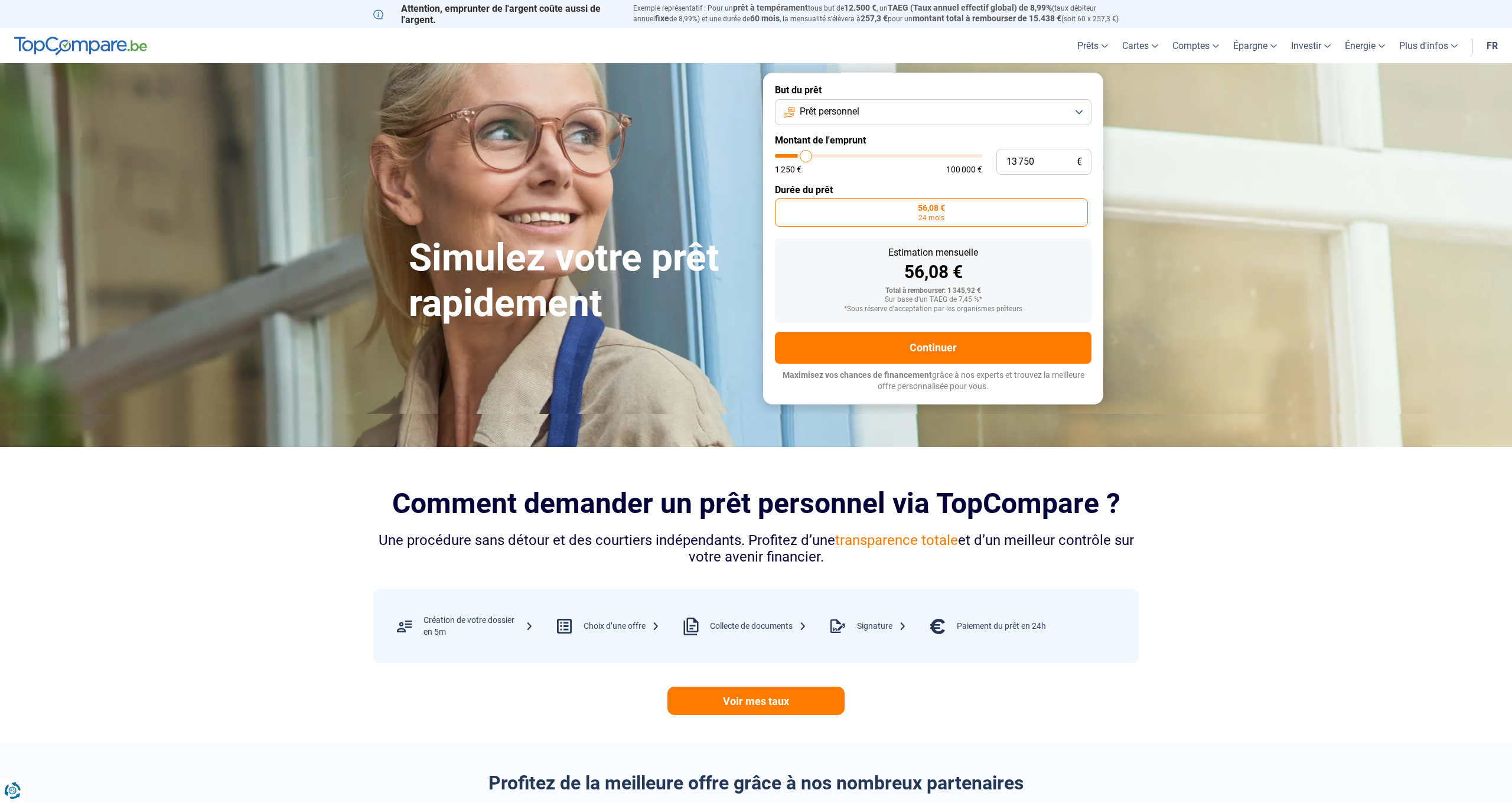
type input "16750"
type input "20 750"
type input "20750"
type input "23 750"
type input "23750"
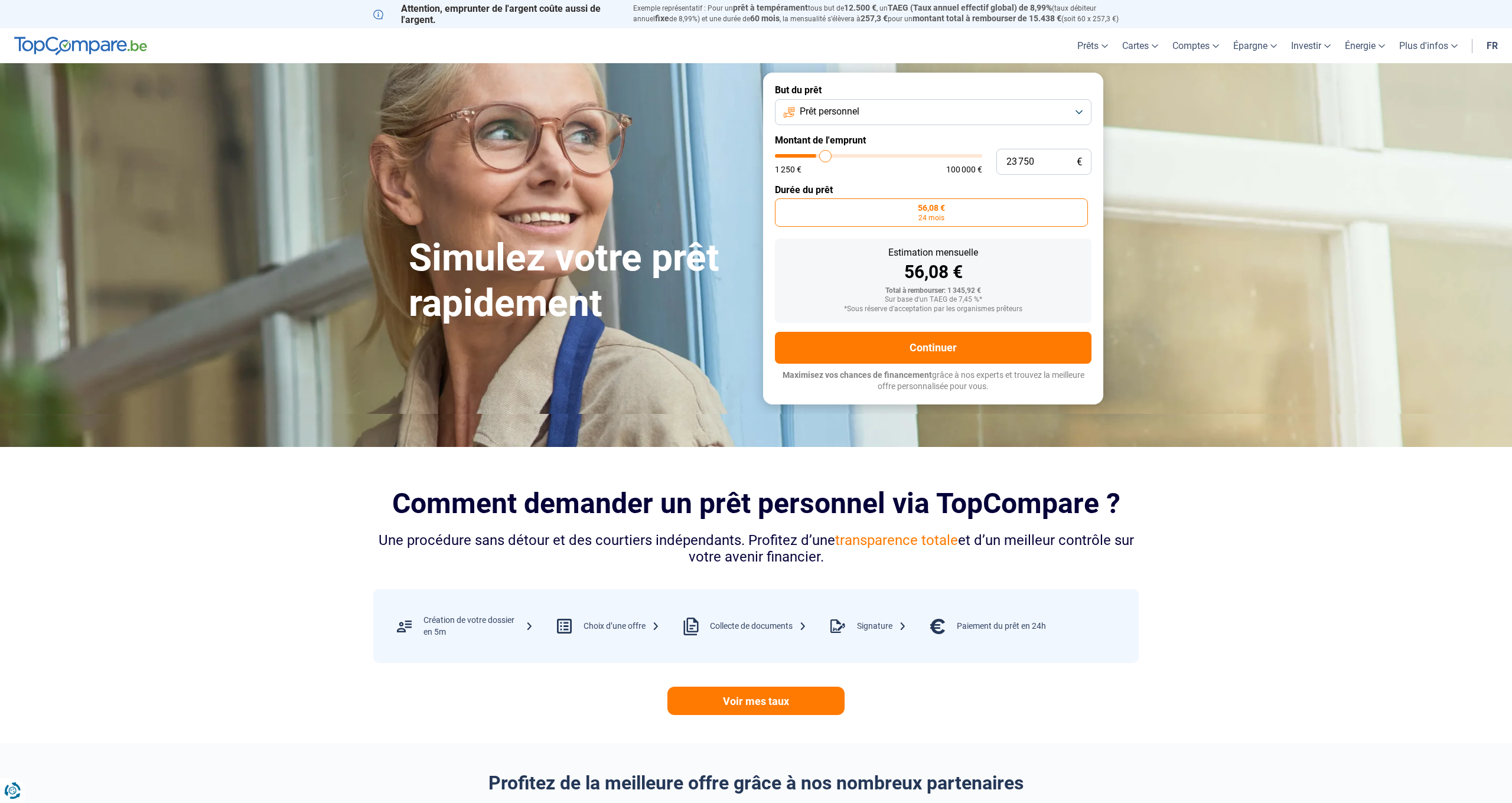
type input "25 250"
type input "25250"
type input "25 500"
type input "25500"
type input "25 750"
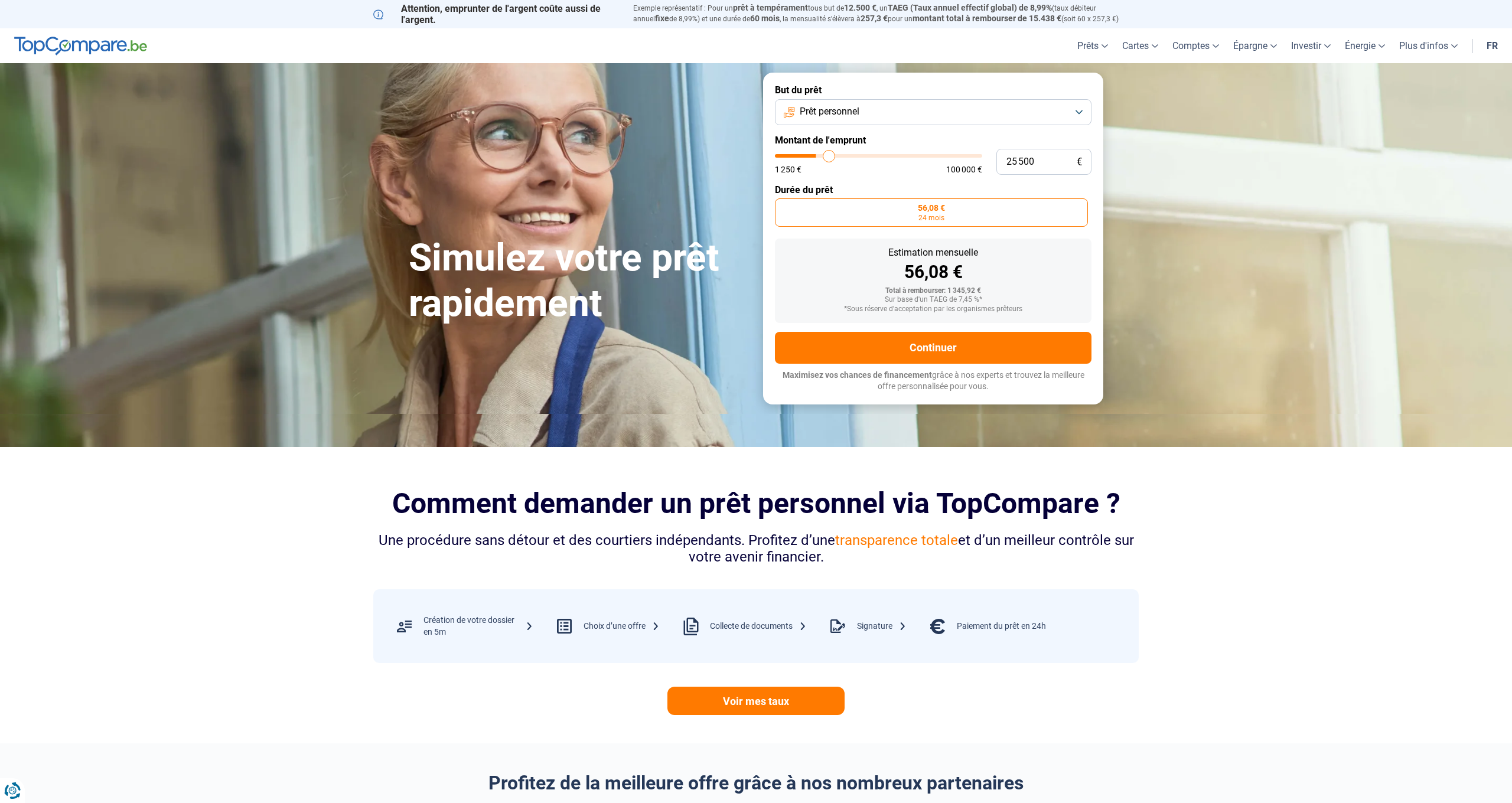
type input "25750"
type input "27 000"
type input "27000"
type input "28 000"
type input "28000"
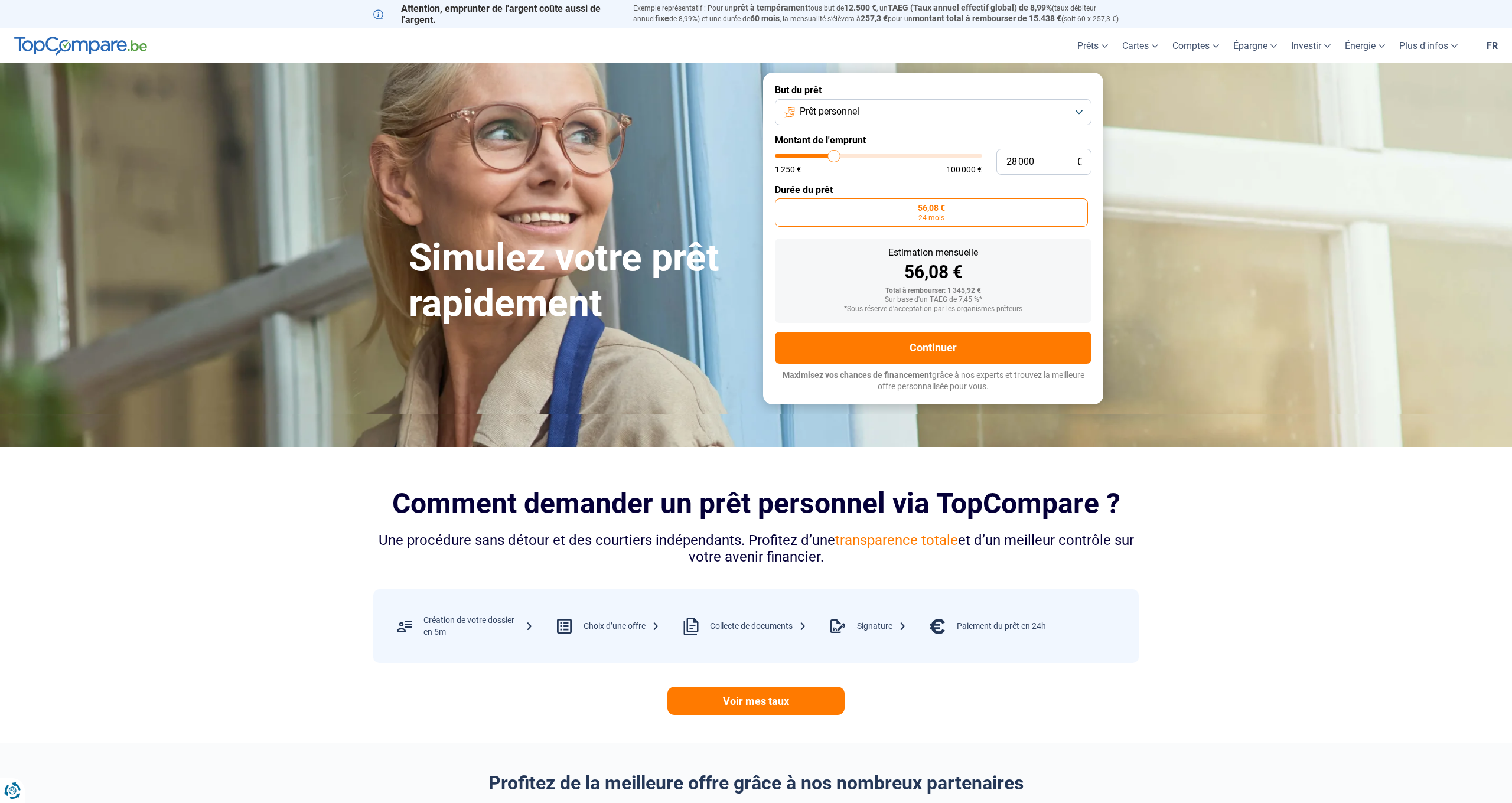
type input "28 250"
type input "28250"
type input "28 500"
type input "28500"
type input "29 000"
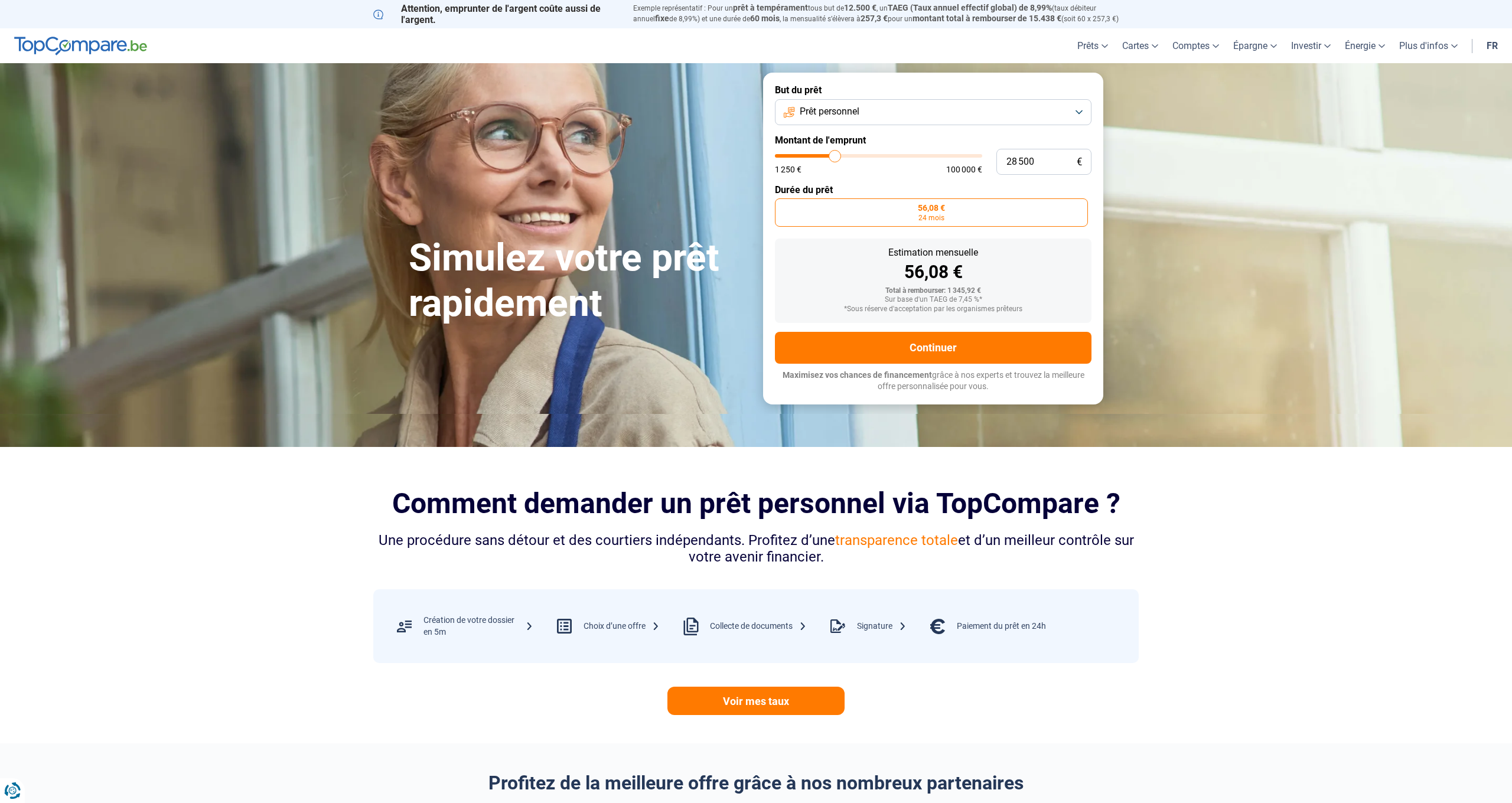
type input "29000"
type input "30 250"
type input "30250"
type input "31 500"
type input "31500"
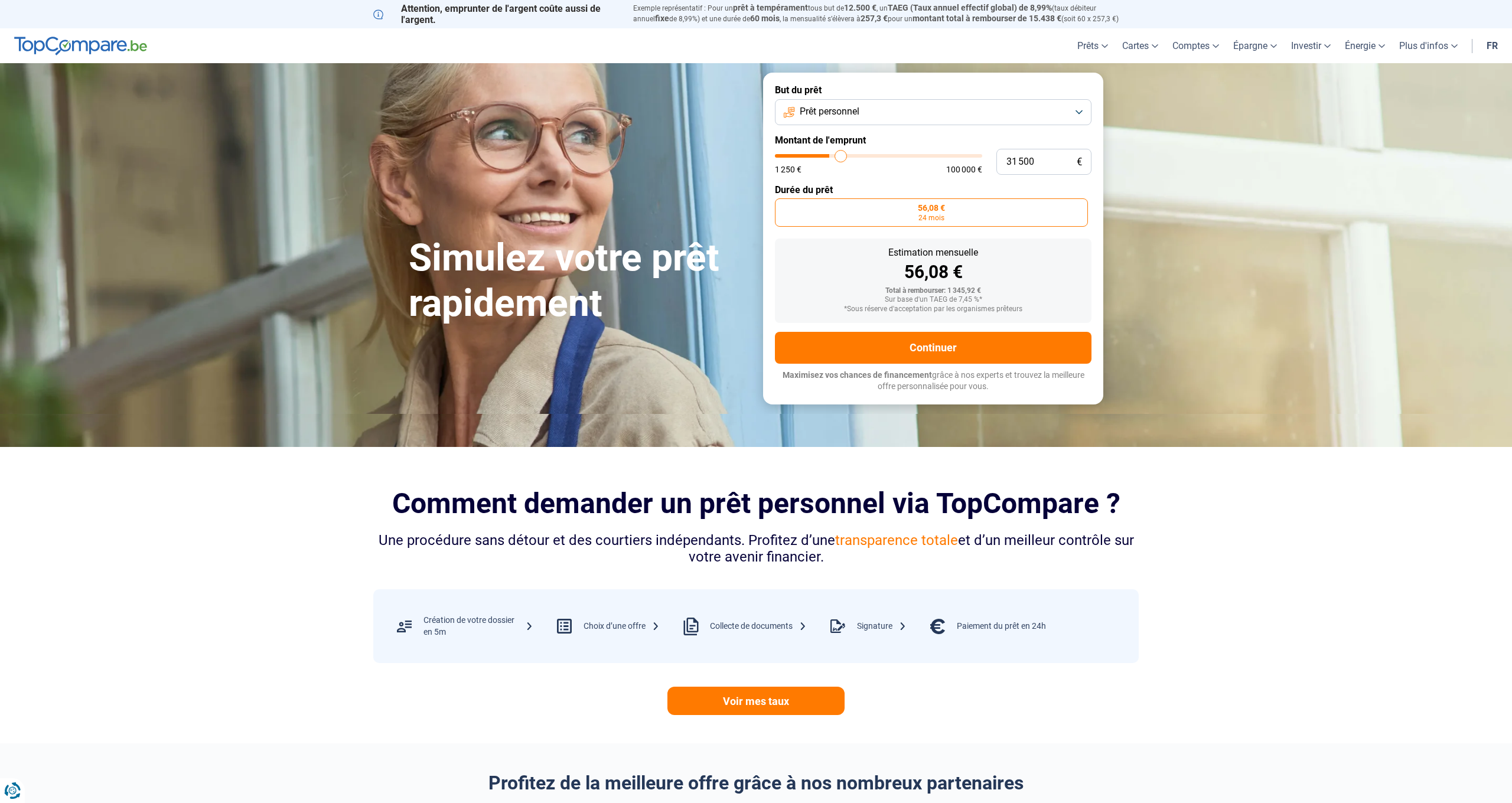
type input "32 000"
type input "32000"
type input "32 750"
type input "32750"
type input "33 000"
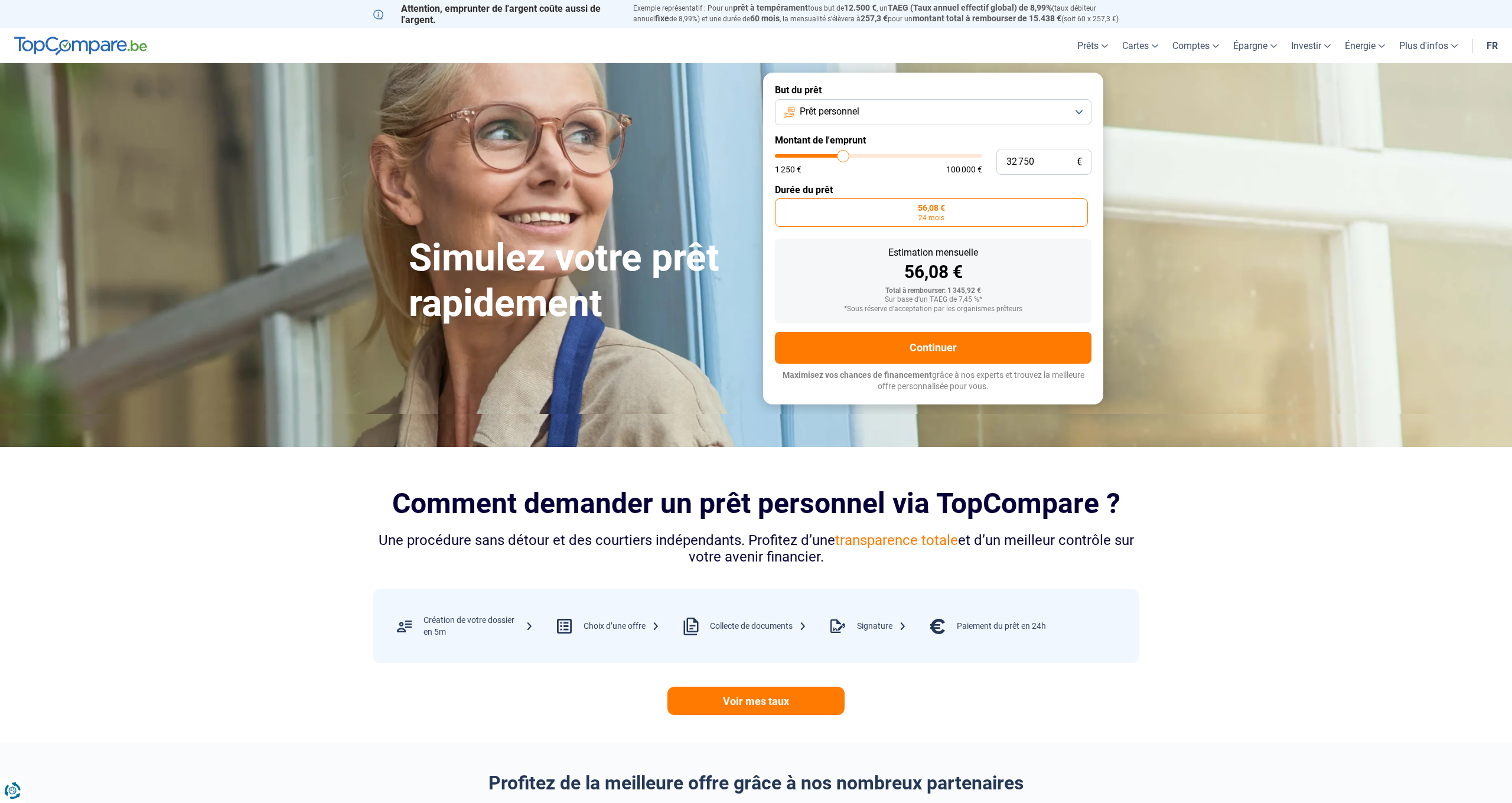
type input "33000"
type input "33 250"
type input "33250"
type input "33 500"
type input "33500"
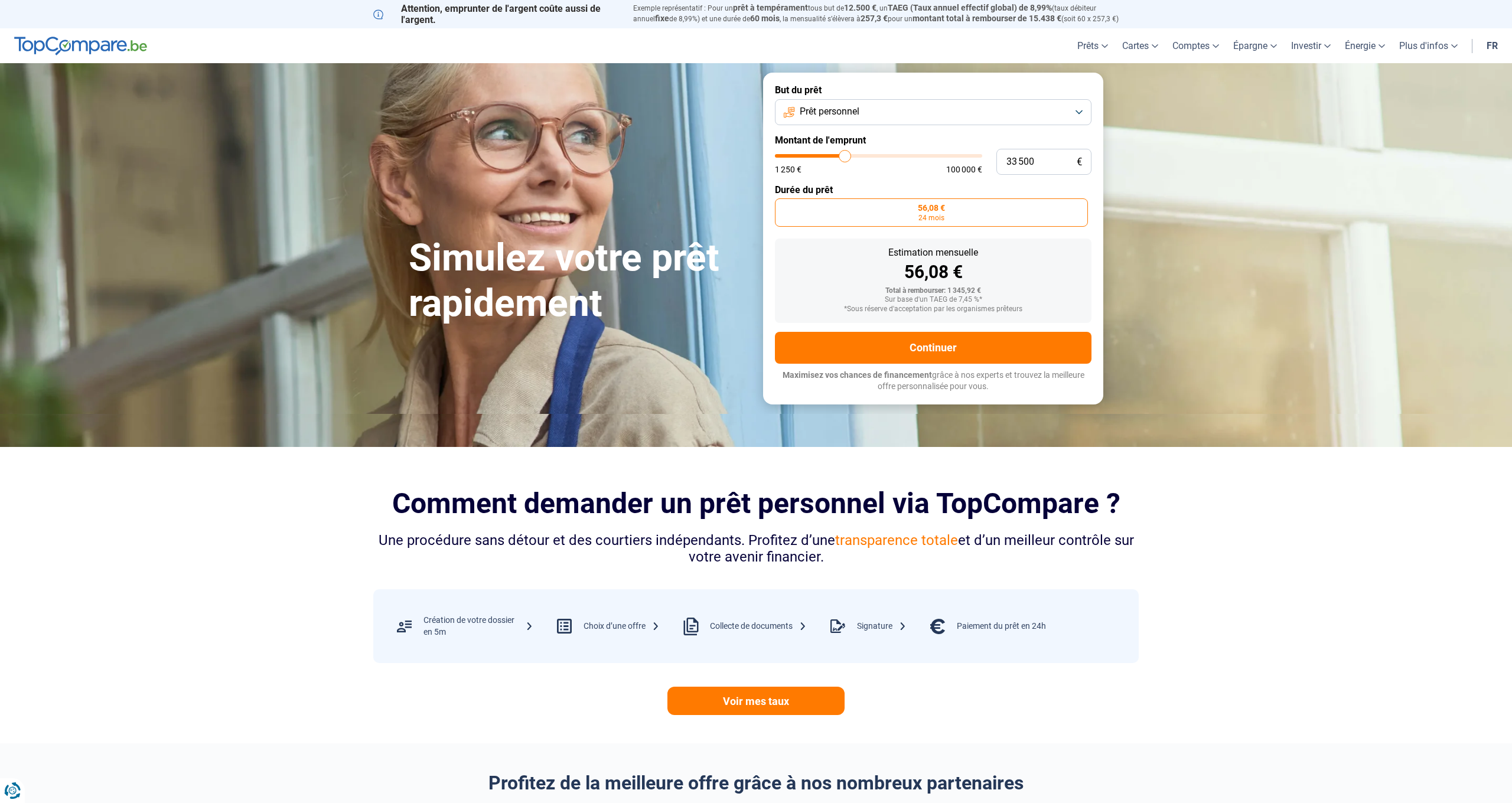
type input "34 250"
type input "34250"
type input "35 000"
type input "35000"
type input "35 750"
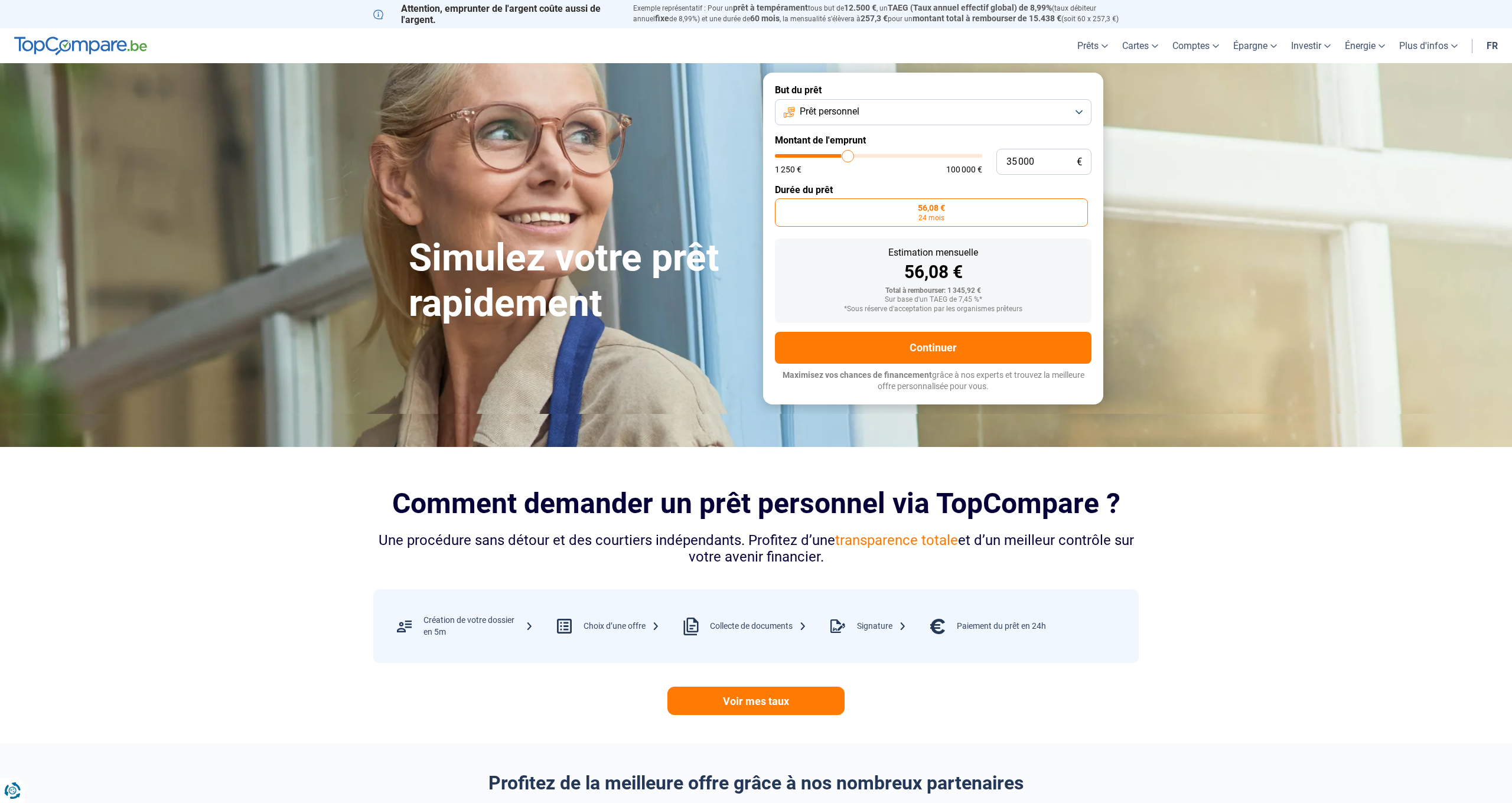
type input "35750"
type input "36 000"
type input "36000"
type input "37 000"
type input "37000"
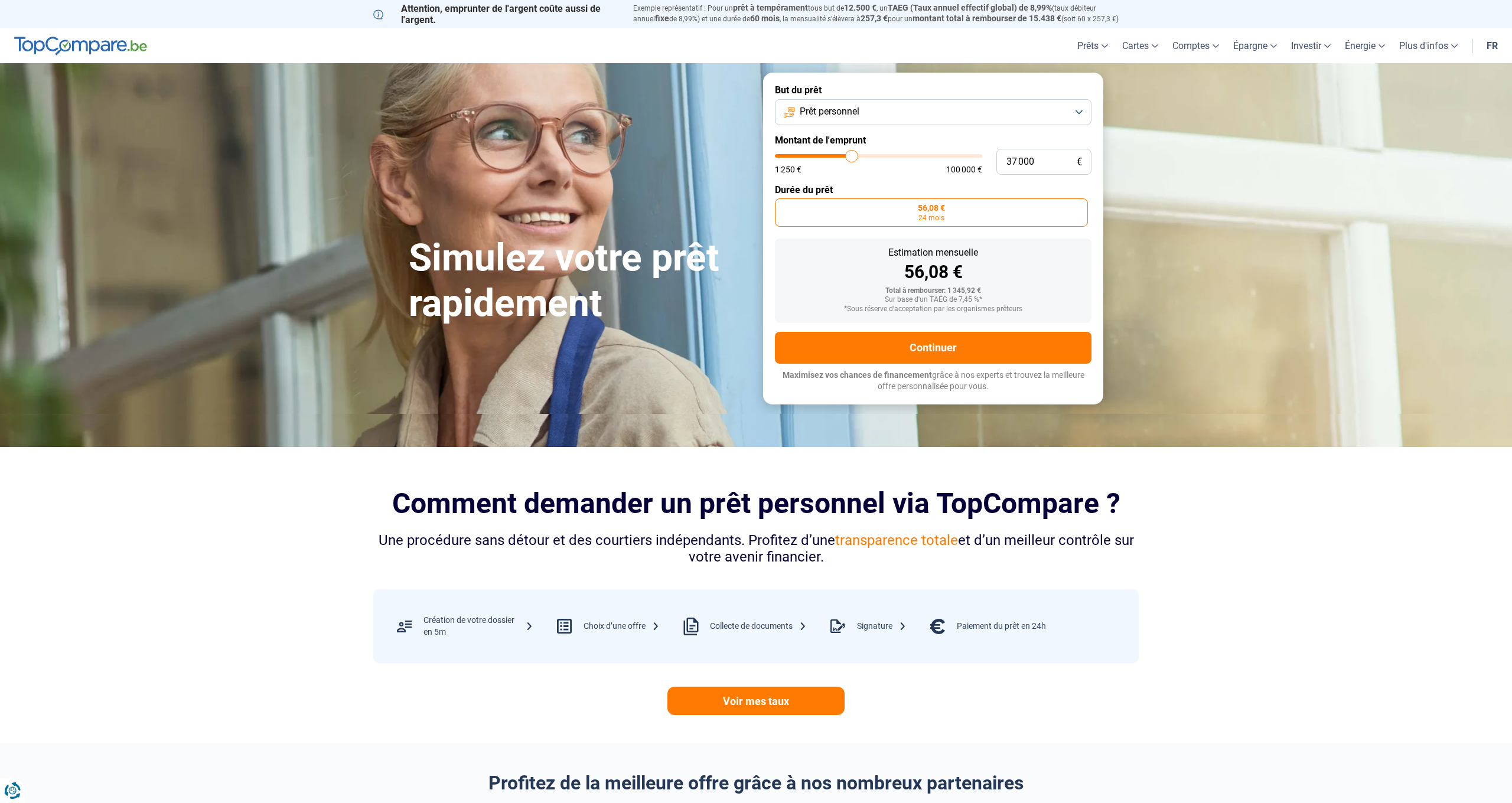
type input "37 750"
type input "37750"
type input "38 500"
type input "38500"
type input "39 250"
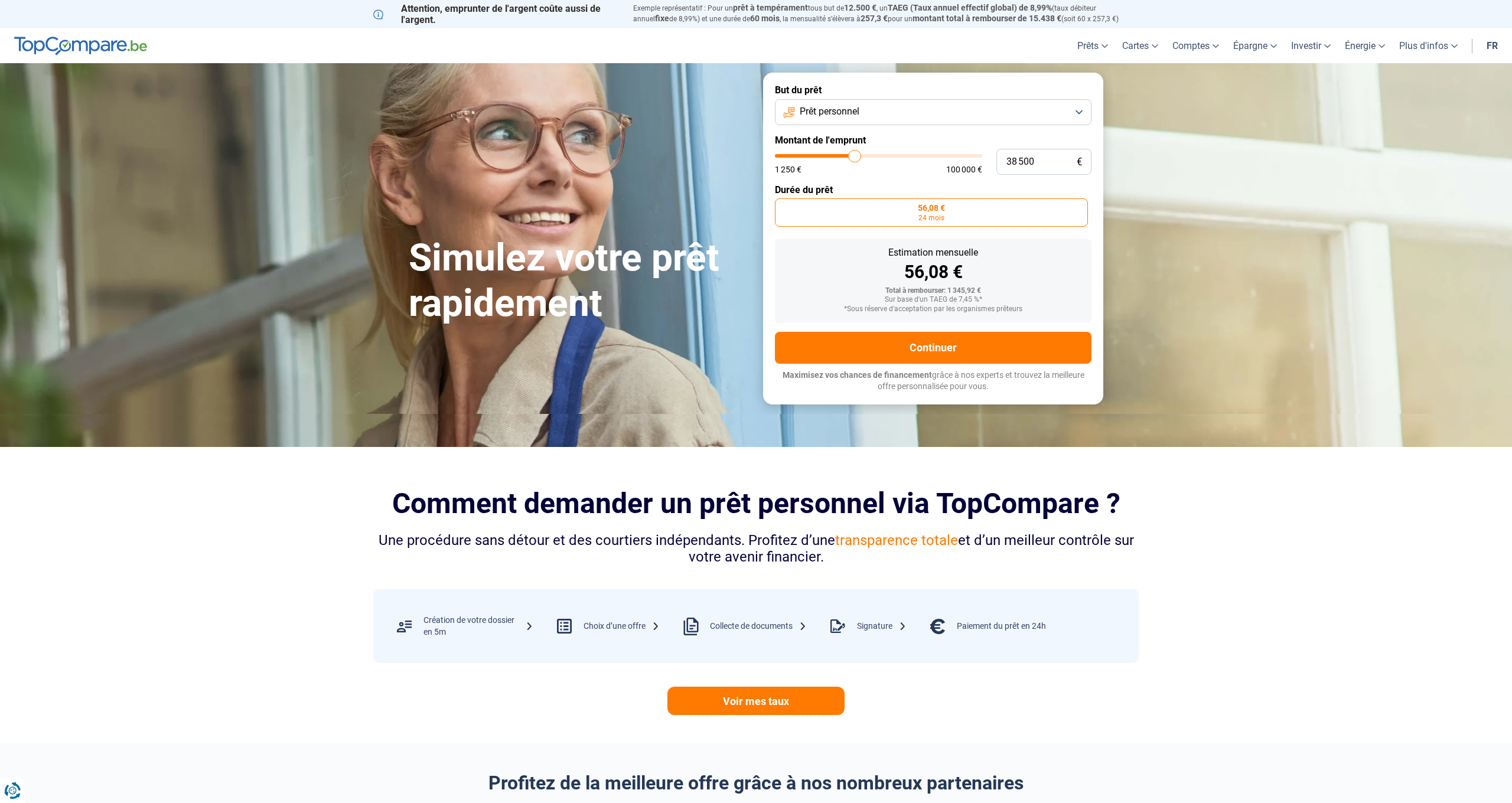
type input "39250"
type input "41 000"
type input "41000"
type input "42 750"
type input "42750"
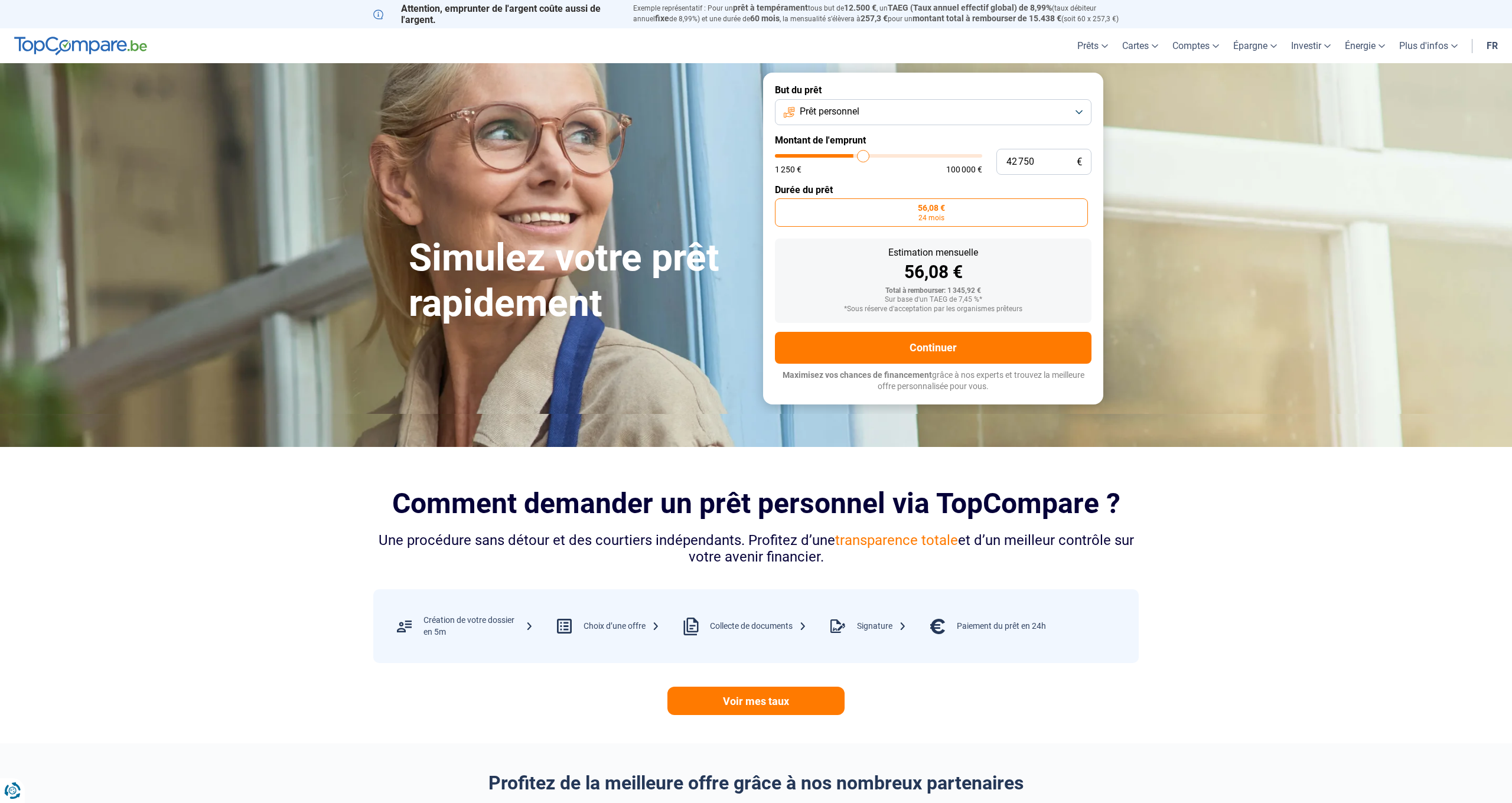
type input "43 250"
type input "43250"
type input "43 500"
type input "43500"
type input "43 750"
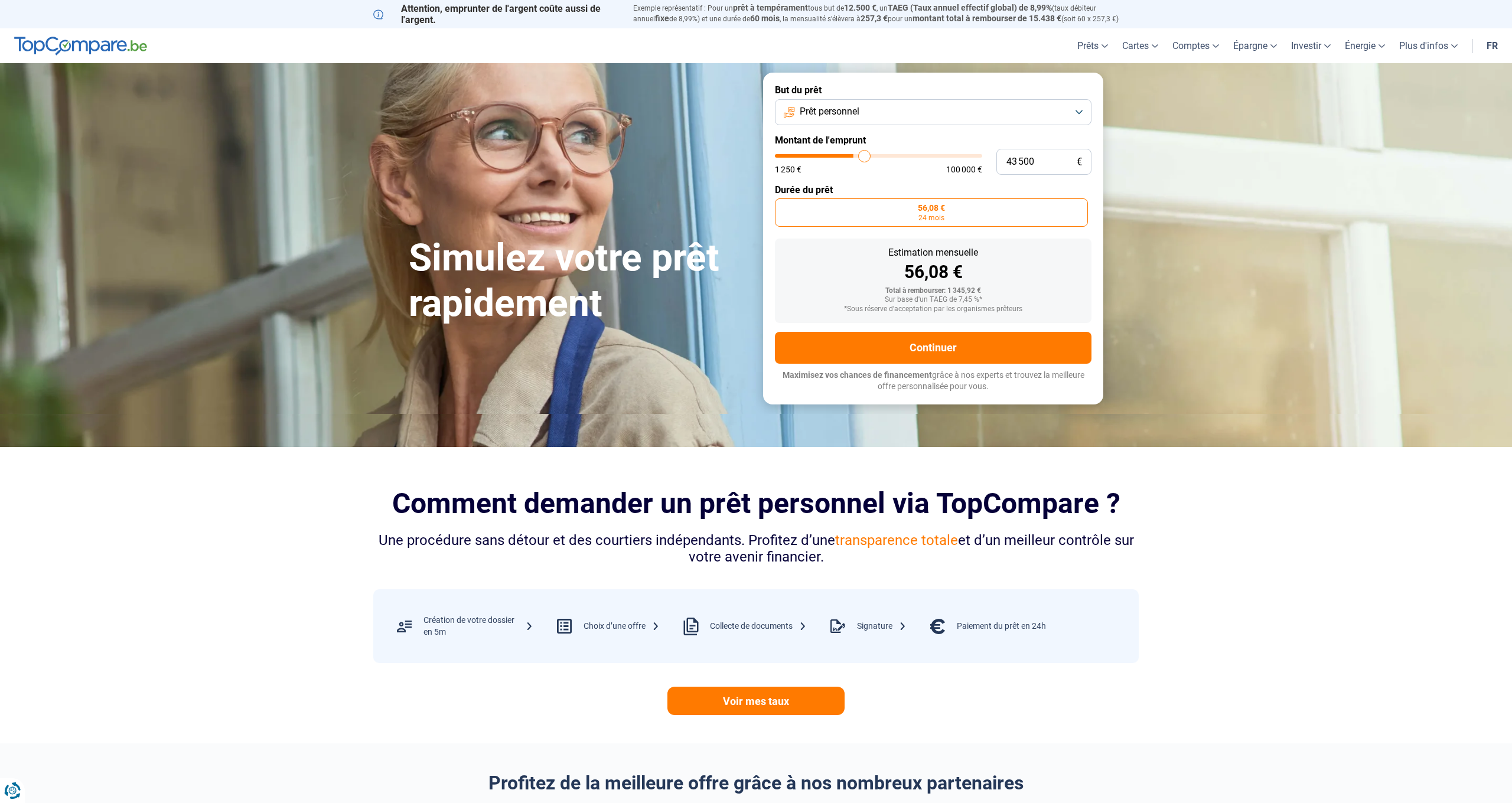
type input "43750"
type input "44 250"
type input "44250"
type input "44 500"
drag, startPoint x: 784, startPoint y: 158, endPoint x: 878, endPoint y: 159, distance: 94.0
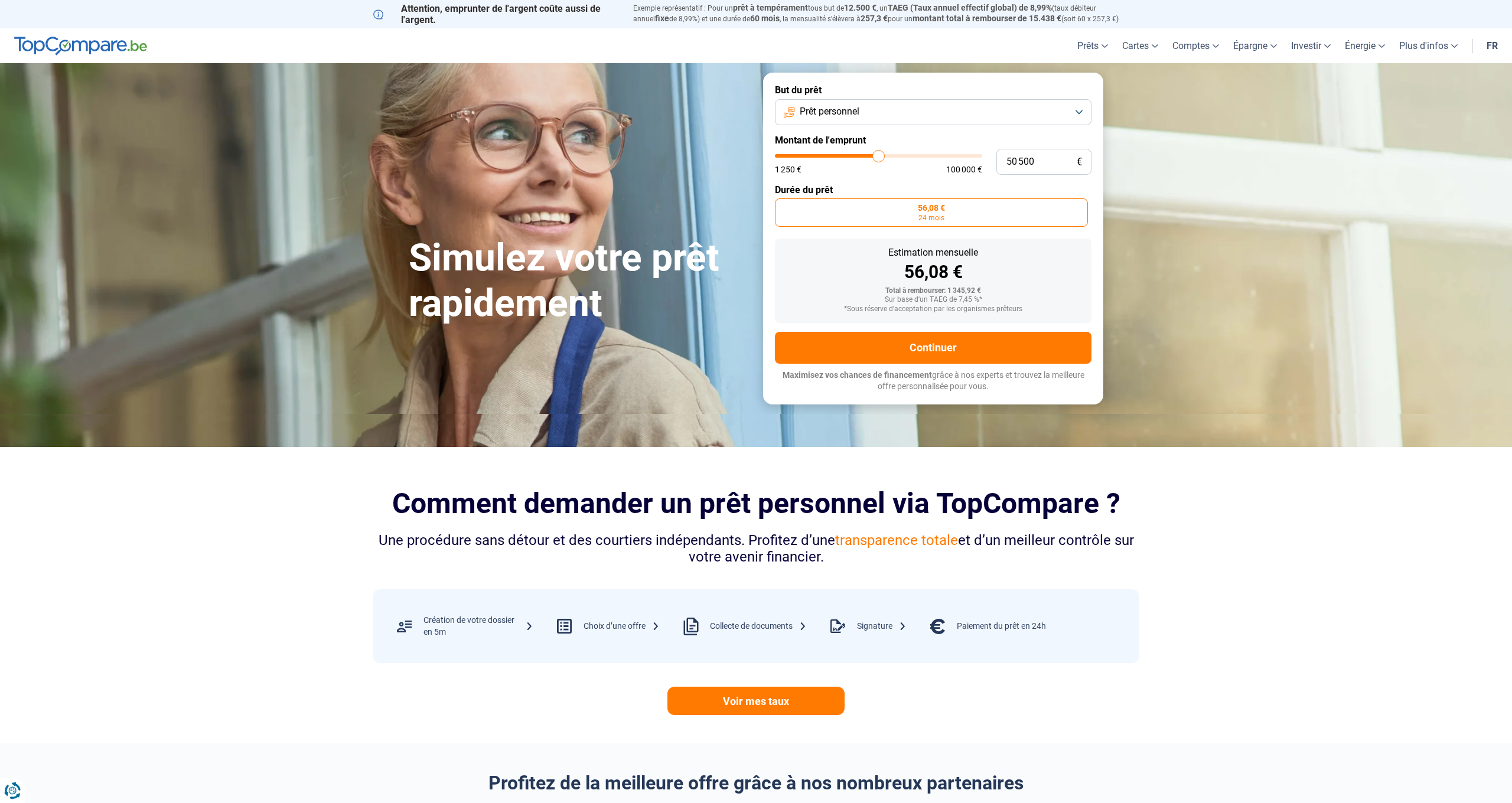
click at [878, 158] on input "range" at bounding box center [879, 155] width 207 height 3
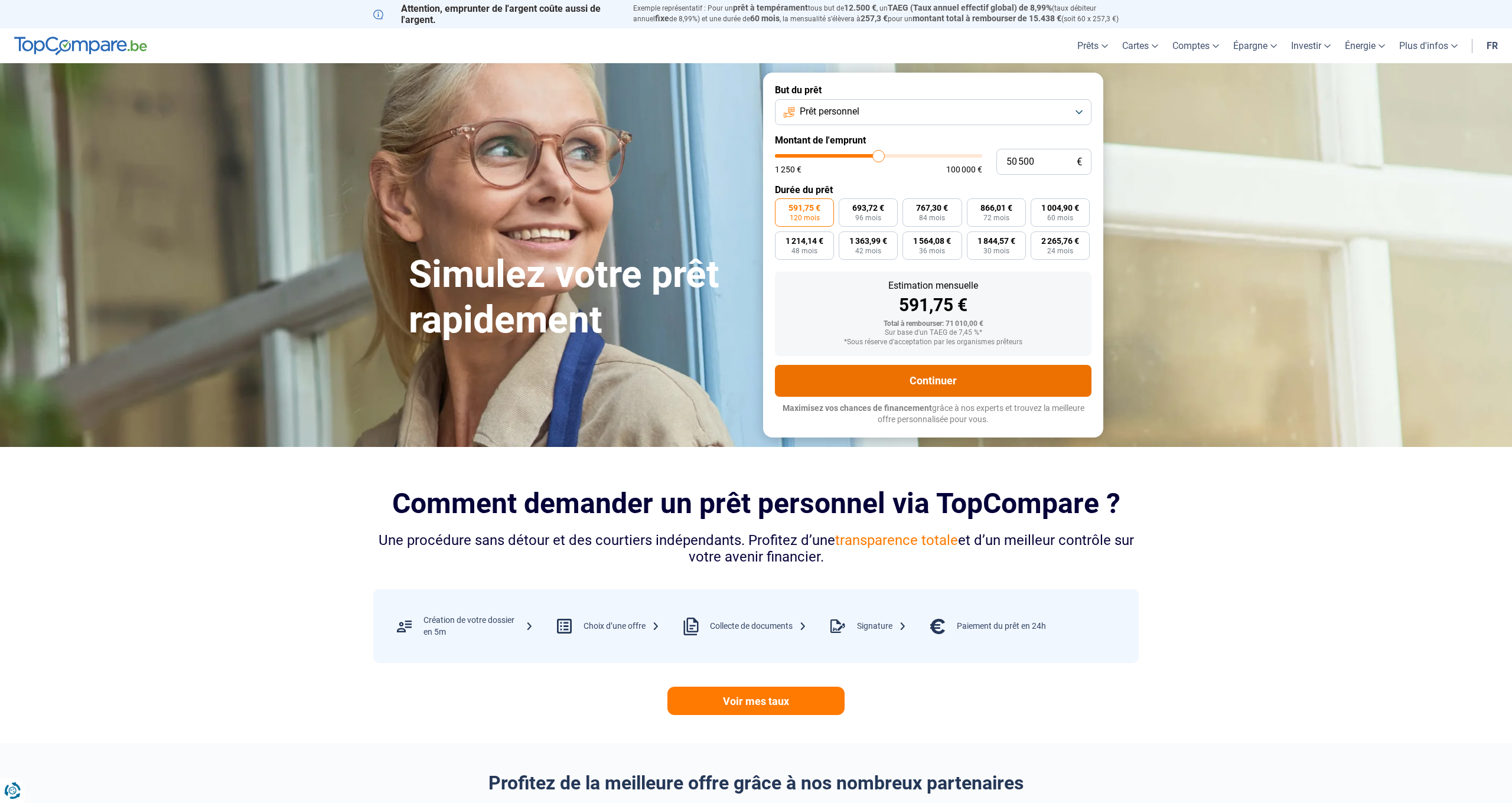
click at [941, 378] on button "Continuer" at bounding box center [933, 381] width 317 height 32
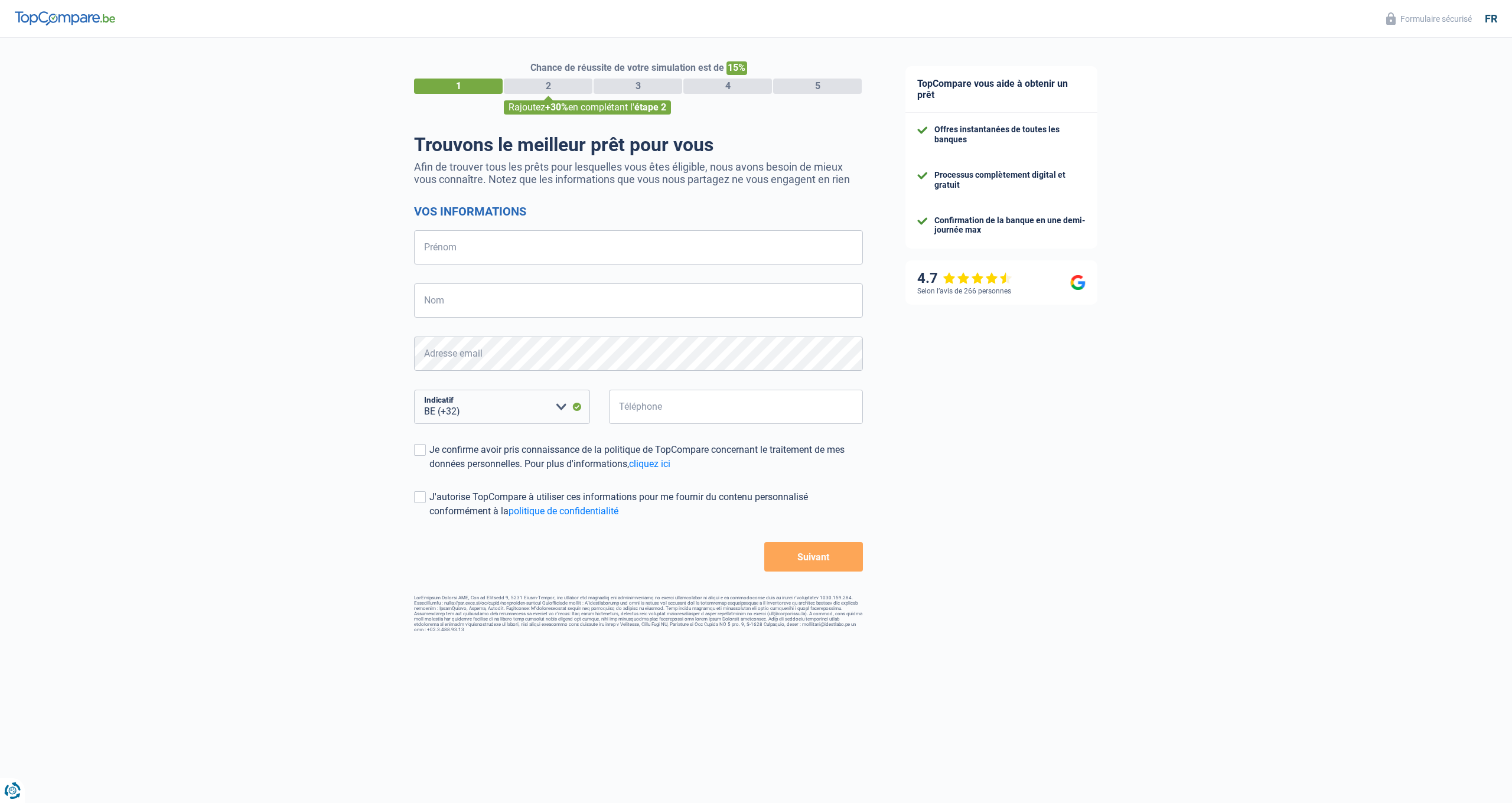
select select "32"
type input "IYA"
type input "KOUYATE"
type input "490373921"
click at [425, 448] on span at bounding box center [420, 450] width 12 height 12
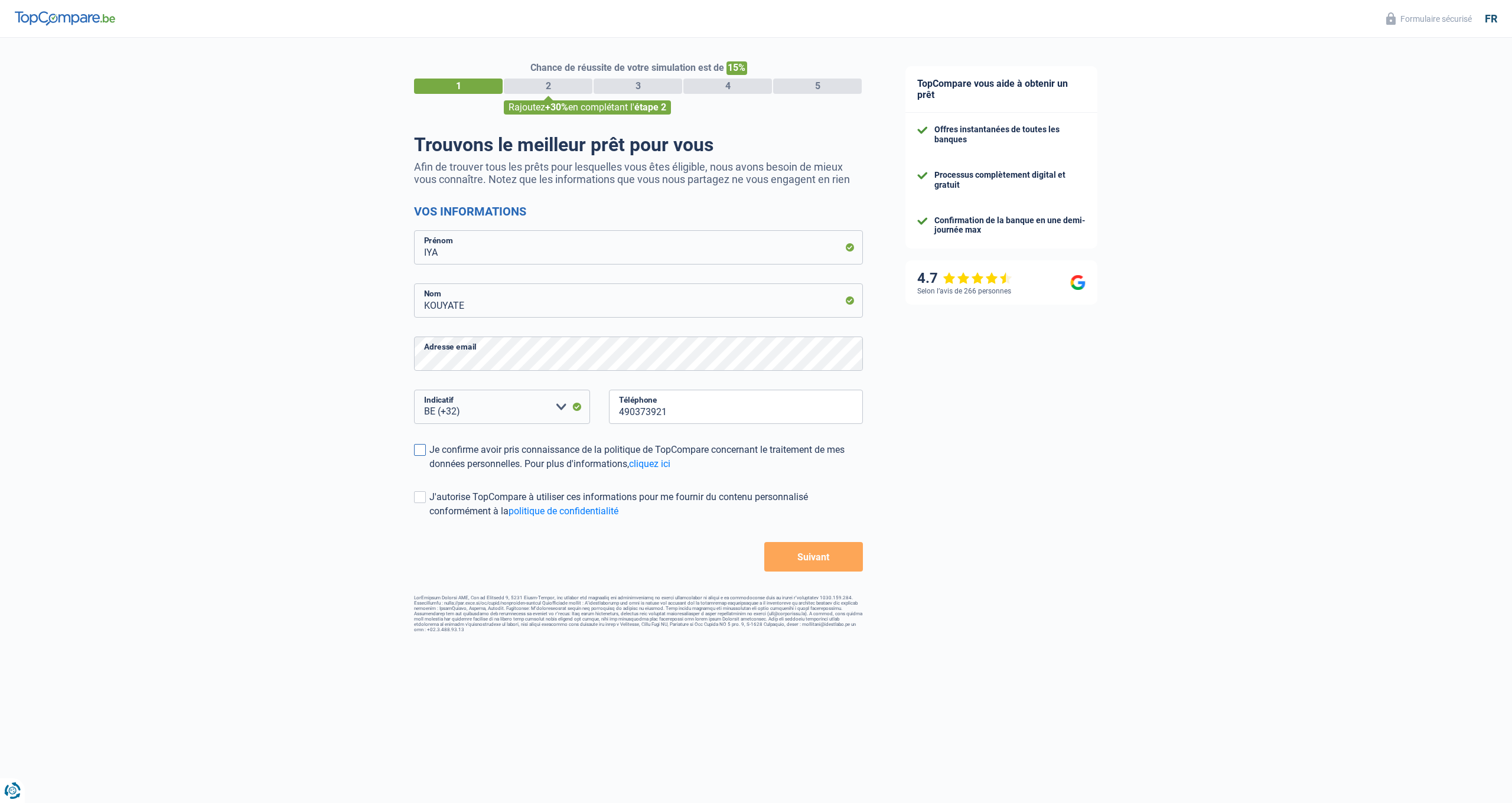
click at [429, 471] on input "Je confirme avoir pris connaissance de la politique de TopCompare concernant le…" at bounding box center [429, 471] width 0 height 0
click at [424, 492] on span at bounding box center [420, 497] width 12 height 12
click at [429, 519] on input "J'autorise TopCompare à utiliser ces informations pour me fournir du contenu pe…" at bounding box center [429, 519] width 0 height 0
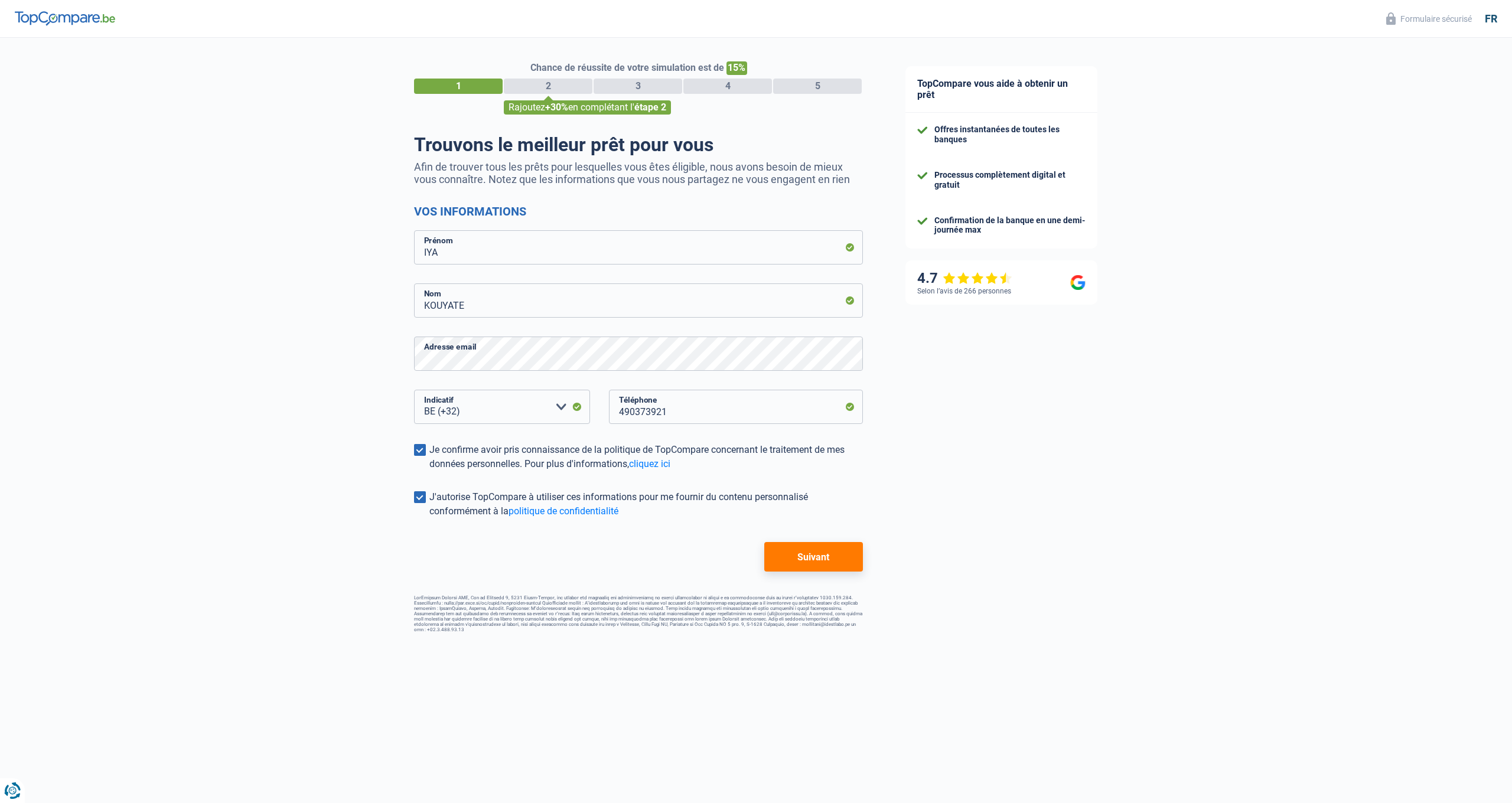
click at [810, 562] on button "Suivant" at bounding box center [814, 557] width 98 height 29
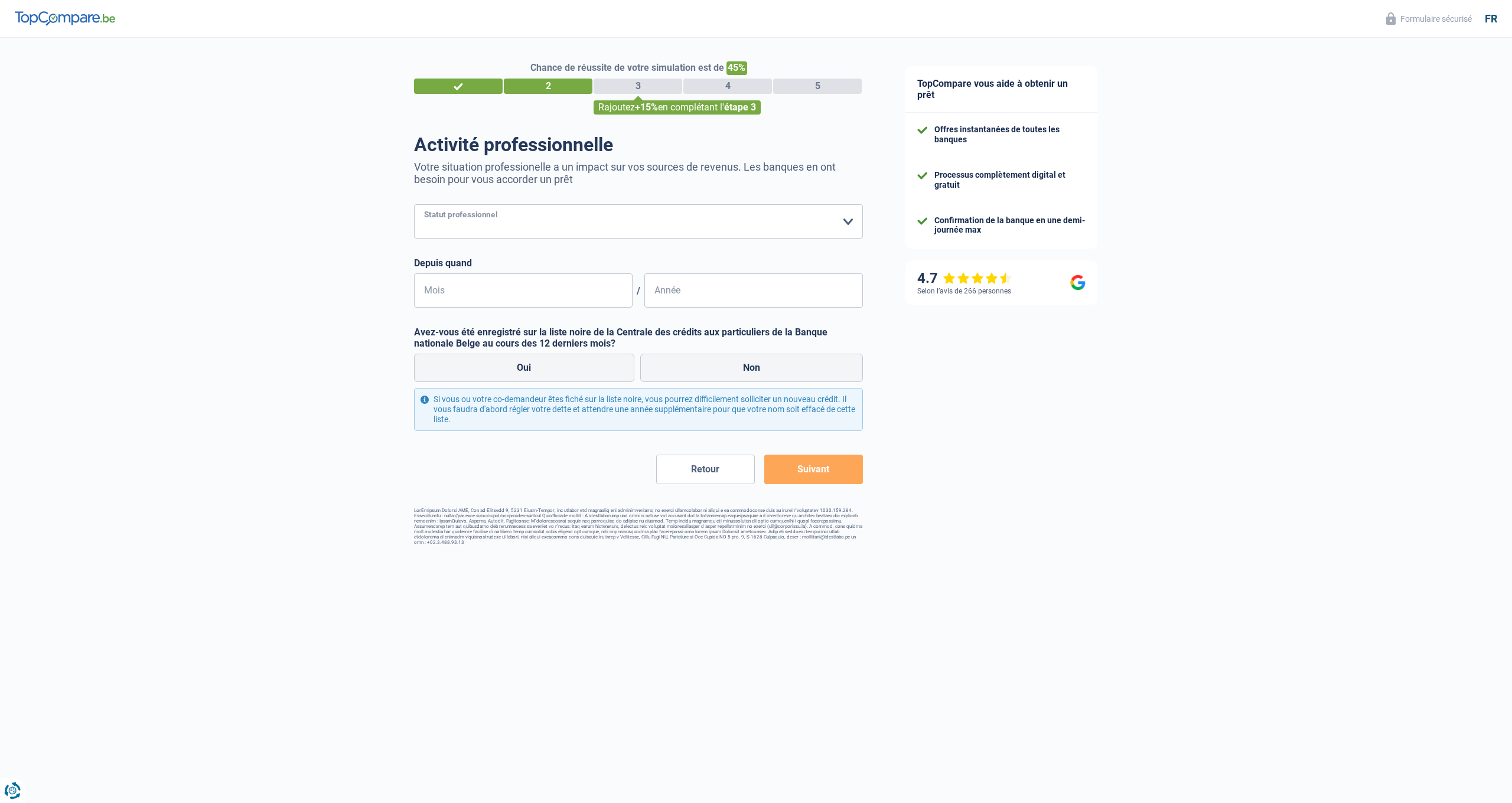
select select "publicEmployee"
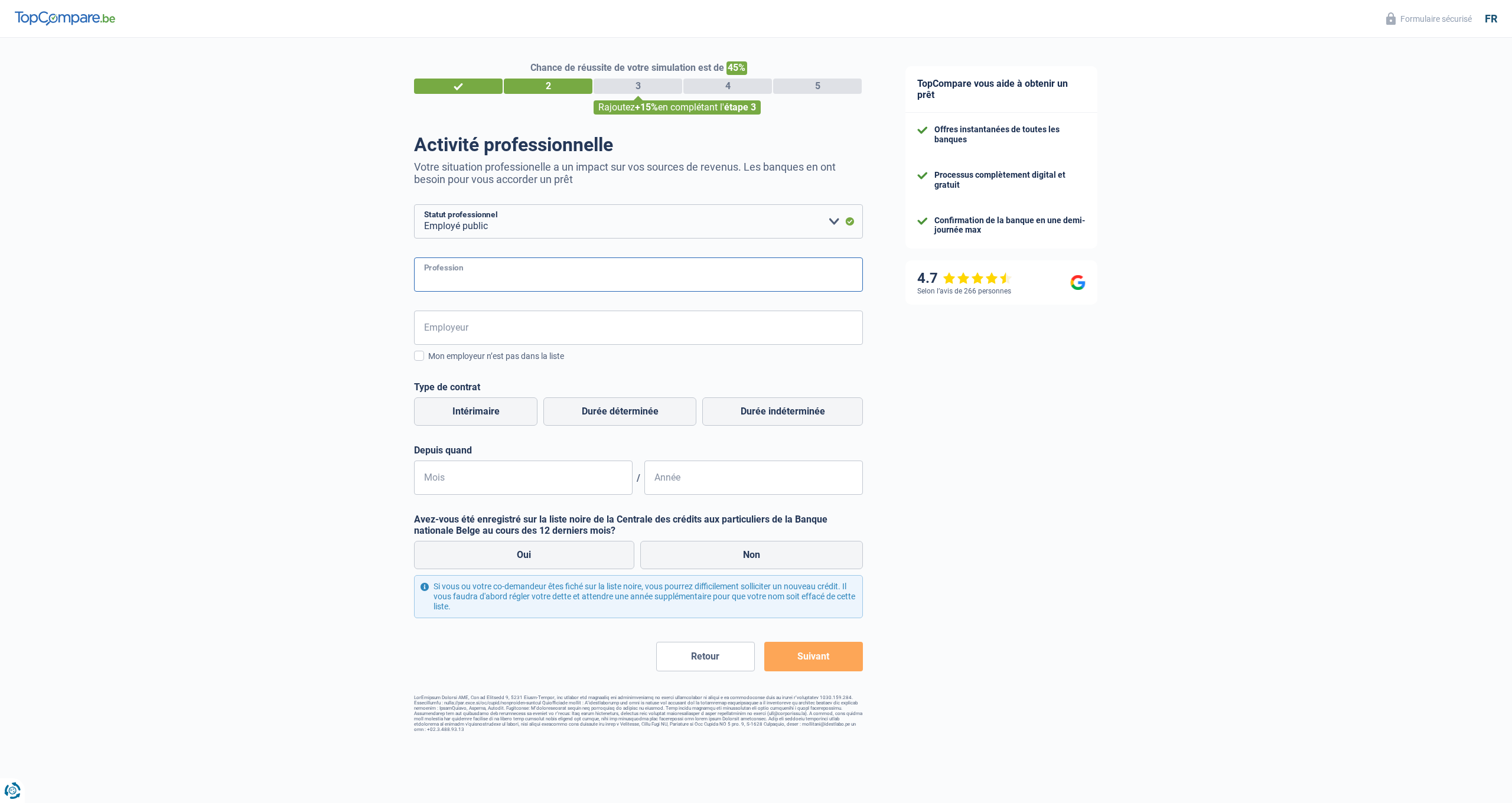
click at [560, 288] on input "Profession" at bounding box center [638, 275] width 449 height 34
type input "puéricultrice"
click at [509, 334] on input "Employeur" at bounding box center [638, 328] width 449 height 34
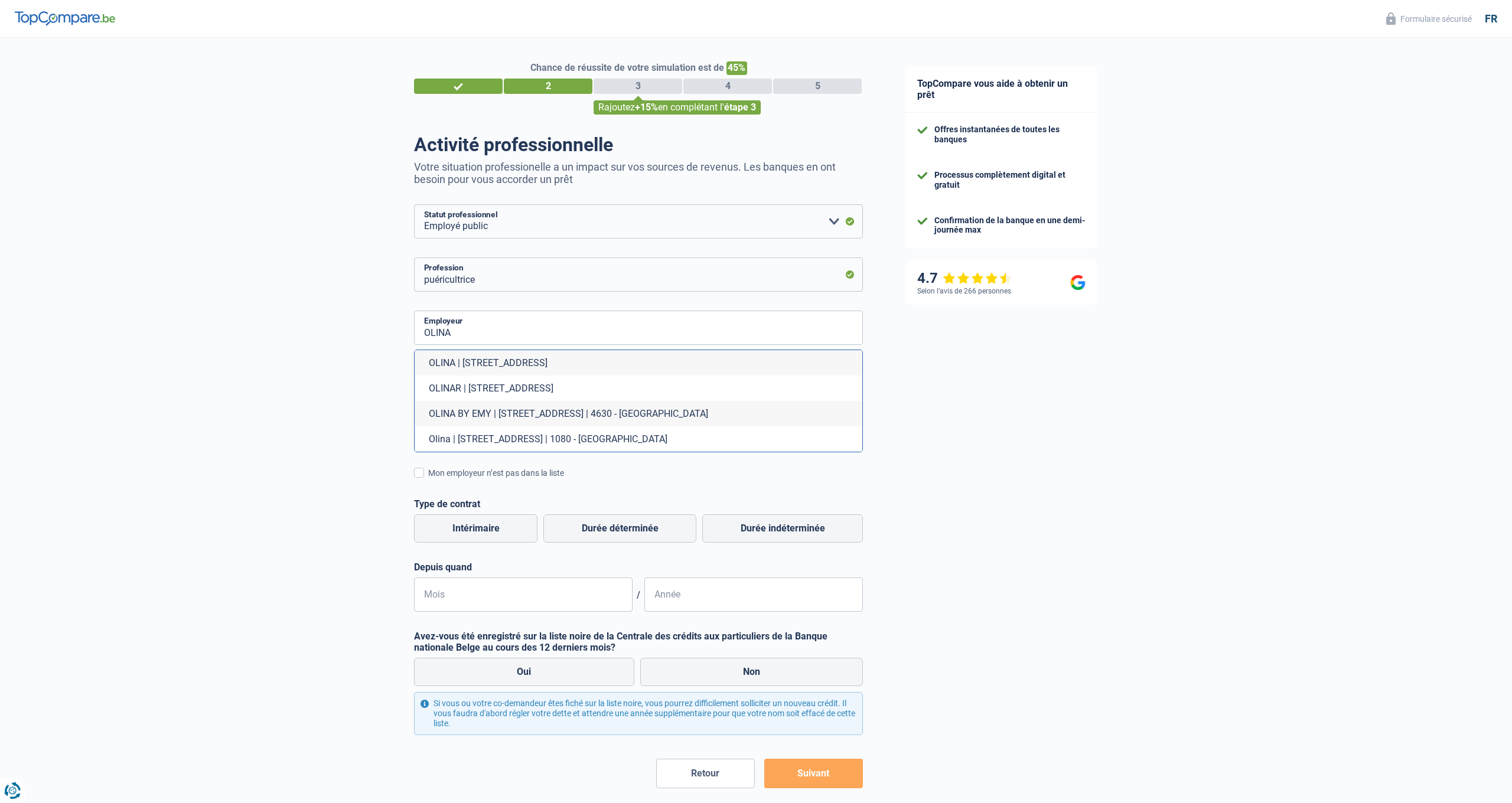
click at [616, 435] on li "Olina | Rue Tazieaux, 30 | 1080 - Molenbeek-Saint-Jean" at bounding box center [638, 439] width 448 height 26
type input "Olina | Rue Tazieaux, 30 | 1080 - Molenbeek-Saint-Jean"
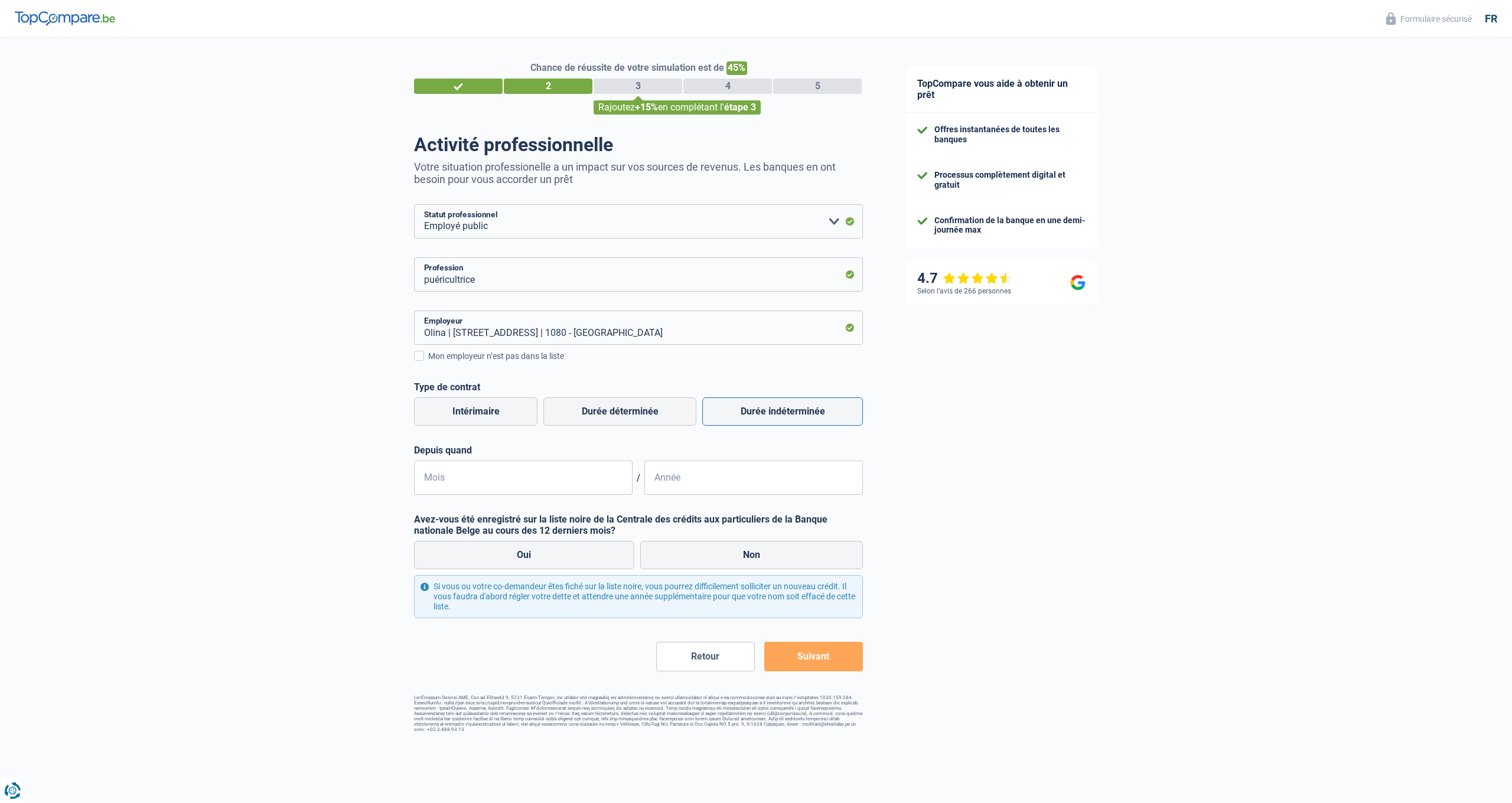
click at [724, 417] on label "Durée indéterminée" at bounding box center [782, 411] width 161 height 28
click at [724, 417] on input "Durée indéterminée" at bounding box center [782, 411] width 161 height 28
radio input "true"
click at [485, 484] on input "Mois" at bounding box center [523, 478] width 218 height 34
type input "2"
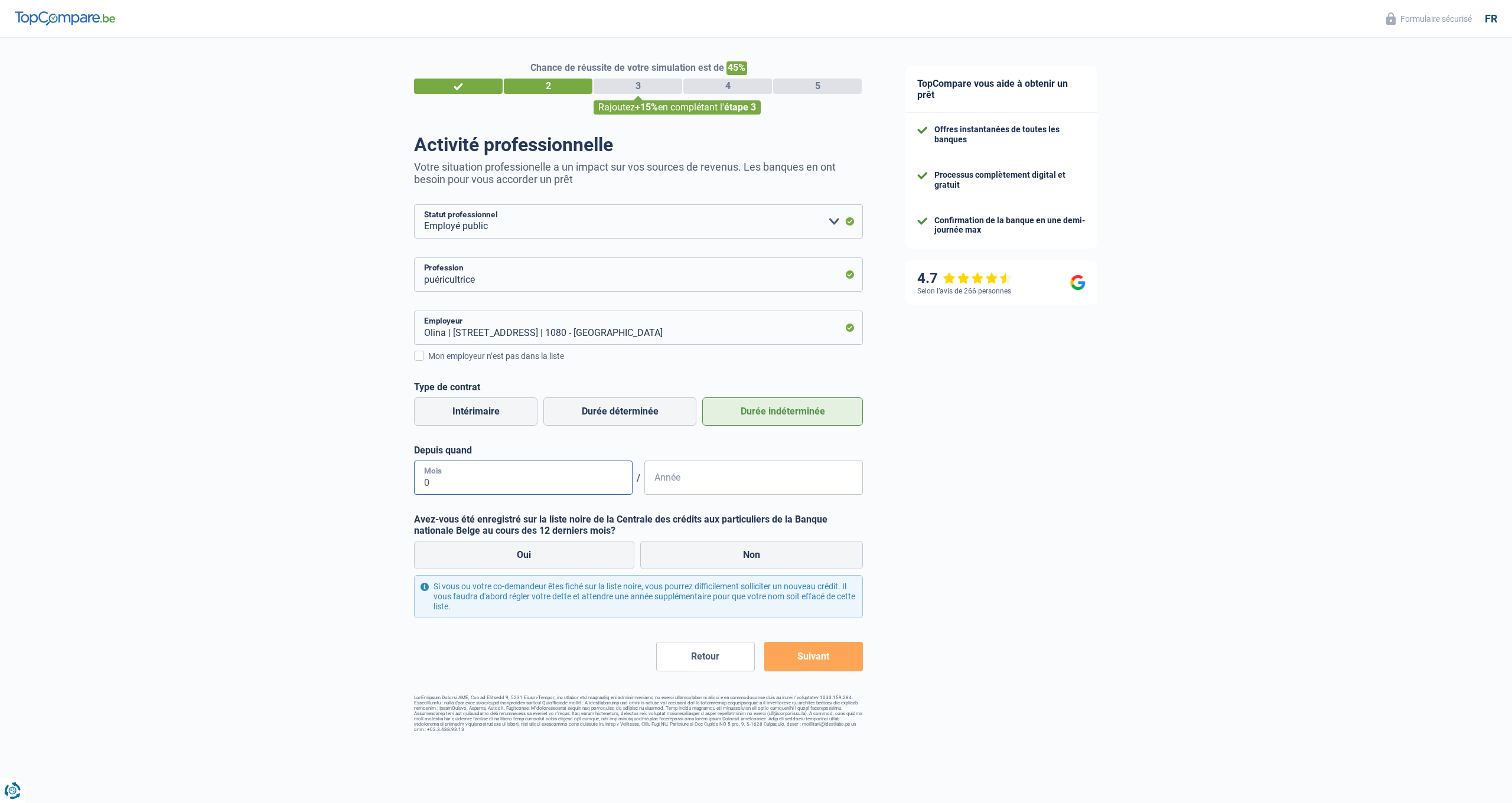
type input "01"
type input "2017"
click at [749, 546] on label "Non" at bounding box center [751, 553] width 223 height 28
click at [749, 546] on input "Non" at bounding box center [751, 553] width 223 height 28
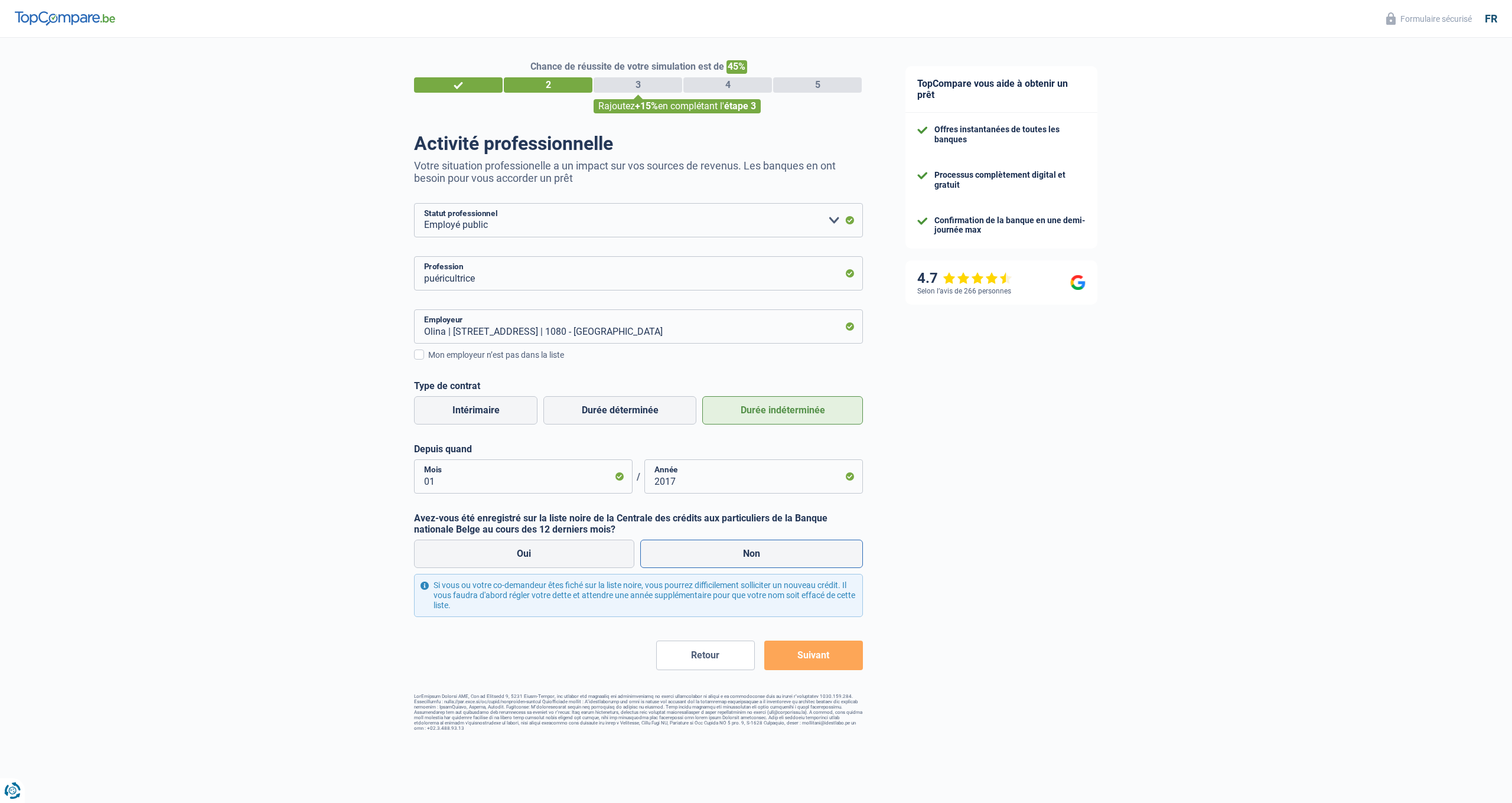
radio input "true"
click at [812, 655] on button "Suivant" at bounding box center [814, 655] width 98 height 29
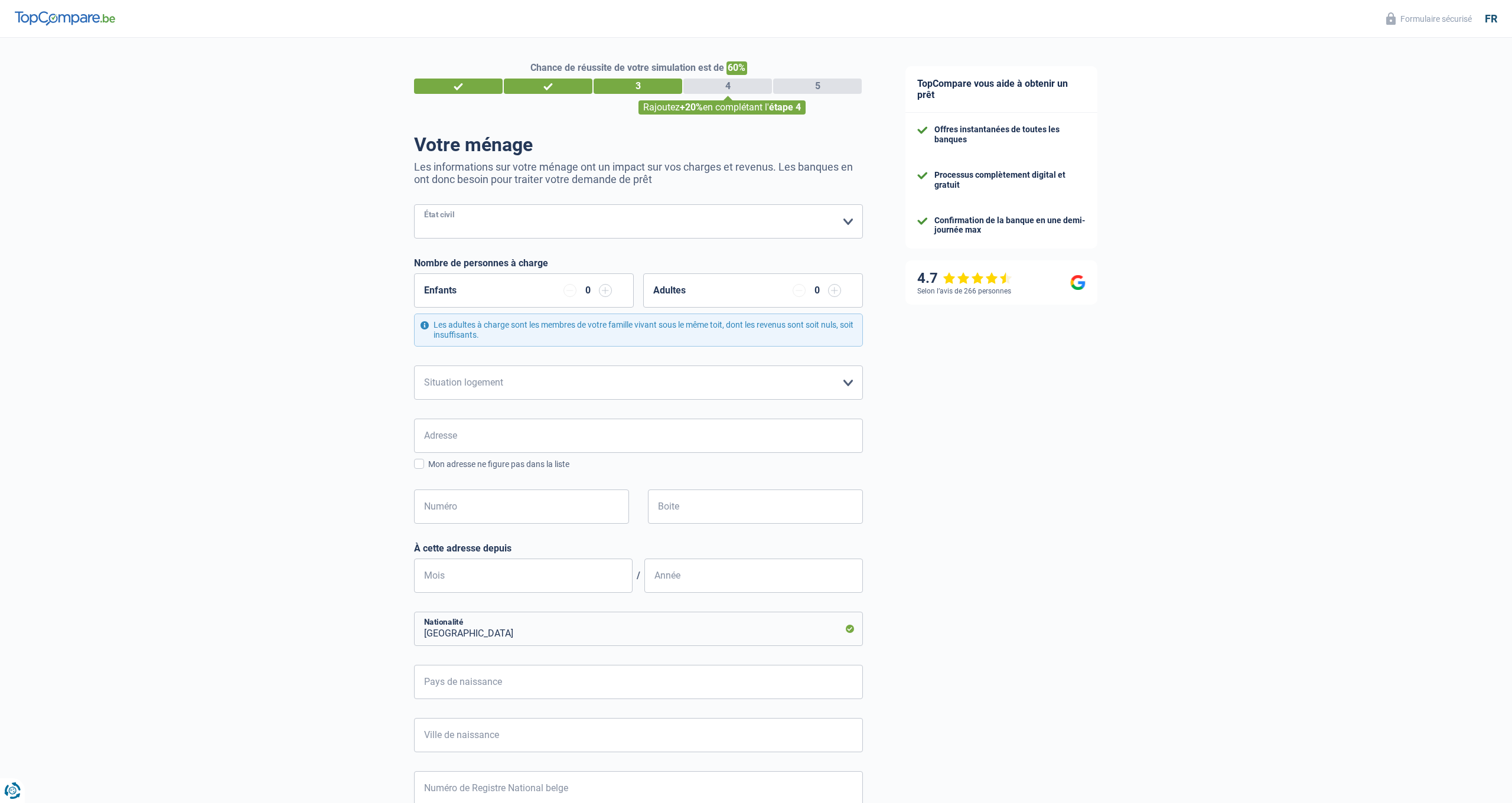
select select "cohabitation"
click at [592, 292] on div "0" at bounding box center [587, 290] width 10 height 9
click at [606, 288] on input "button" at bounding box center [605, 290] width 13 height 13
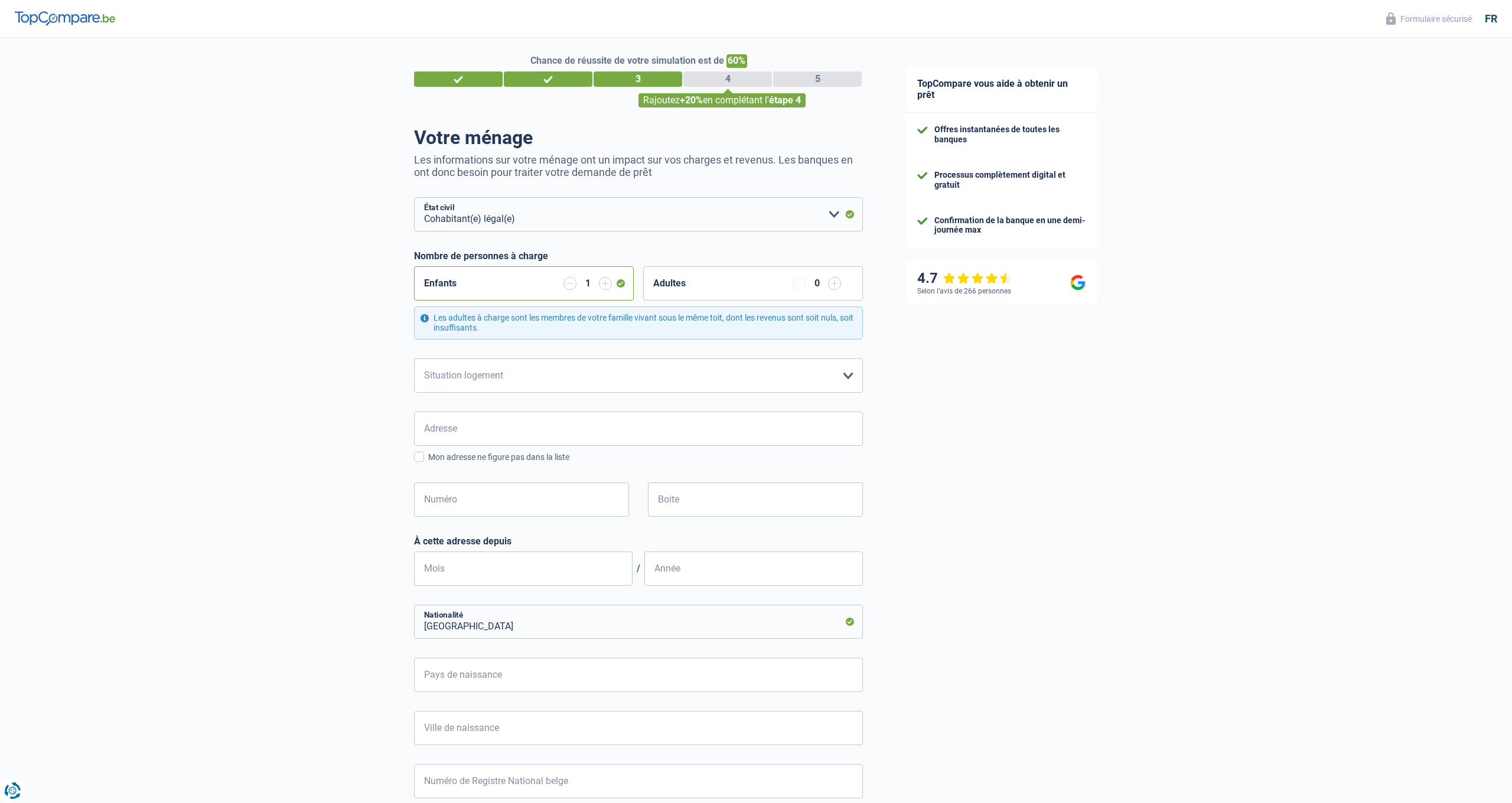
scroll to position [9, 0]
click at [606, 288] on div "Enfants 1" at bounding box center [523, 281] width 220 height 34
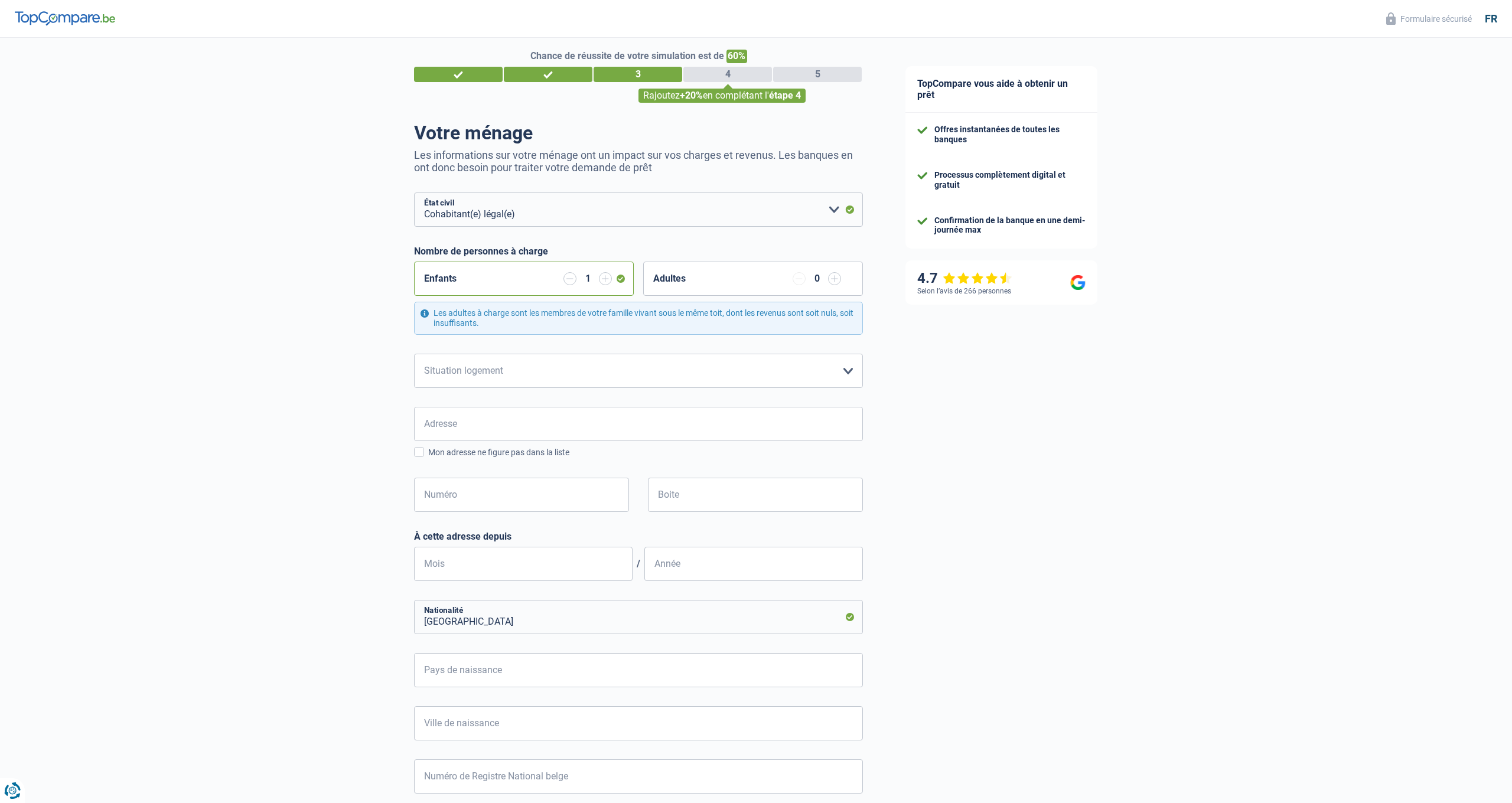
click at [610, 279] on input "button" at bounding box center [605, 279] width 13 height 13
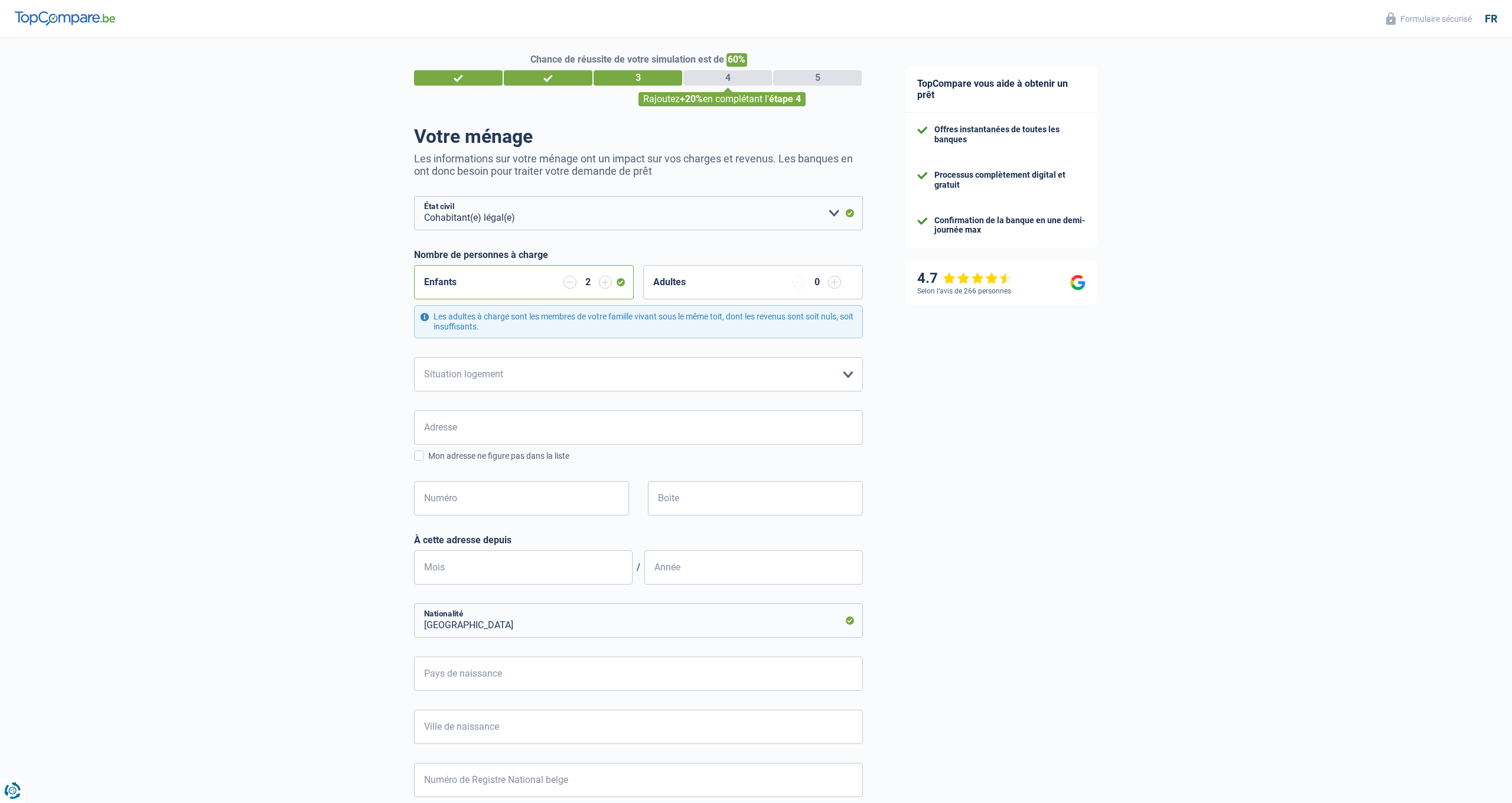
click at [608, 279] on input "button" at bounding box center [605, 283] width 13 height 13
select select "rents"
click at [597, 422] on input "Adresse" at bounding box center [638, 427] width 449 height 34
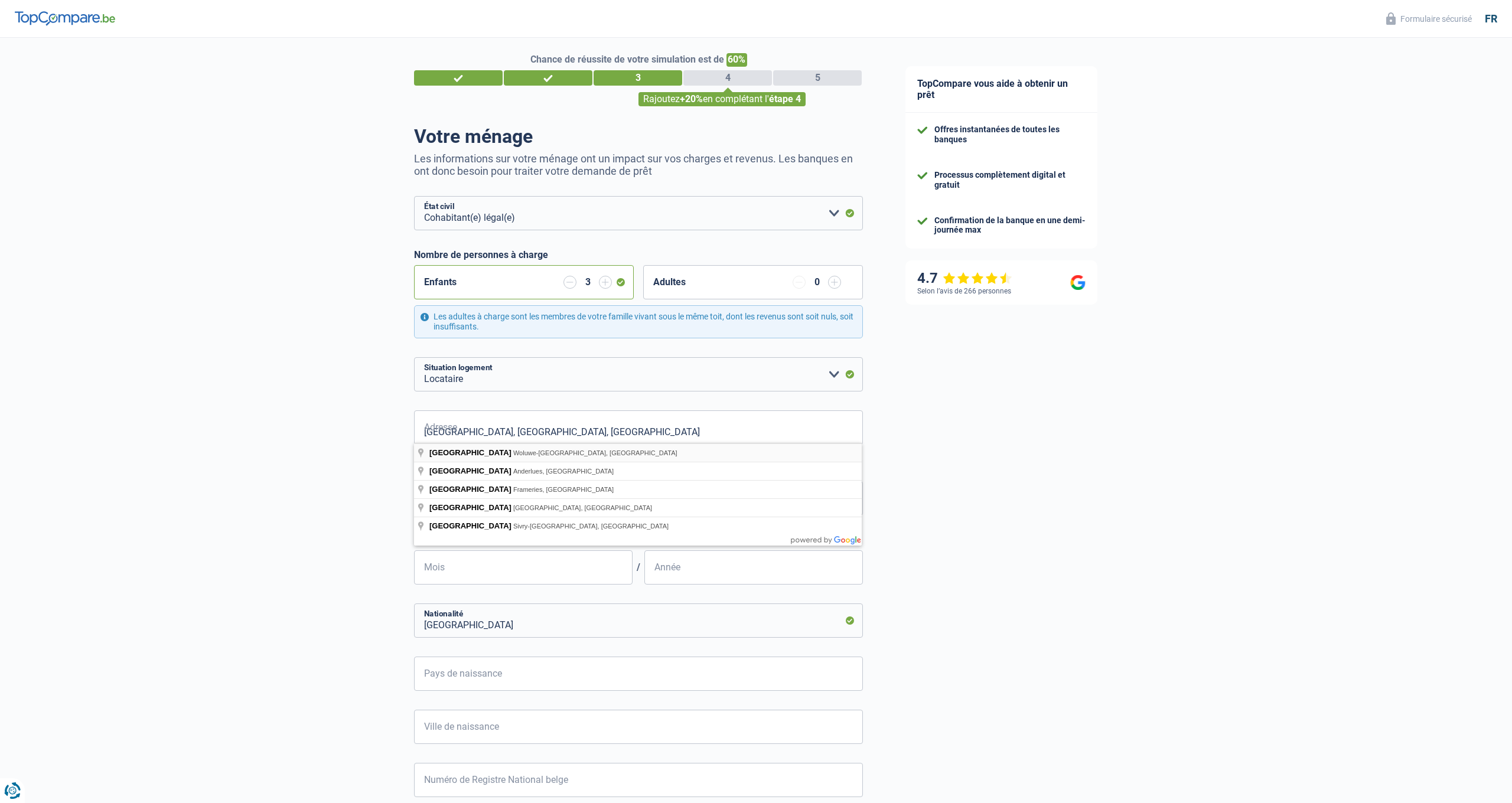
type input "Rue de Bretagne, 1200, Woluwe-Saint-Lambert, BE"
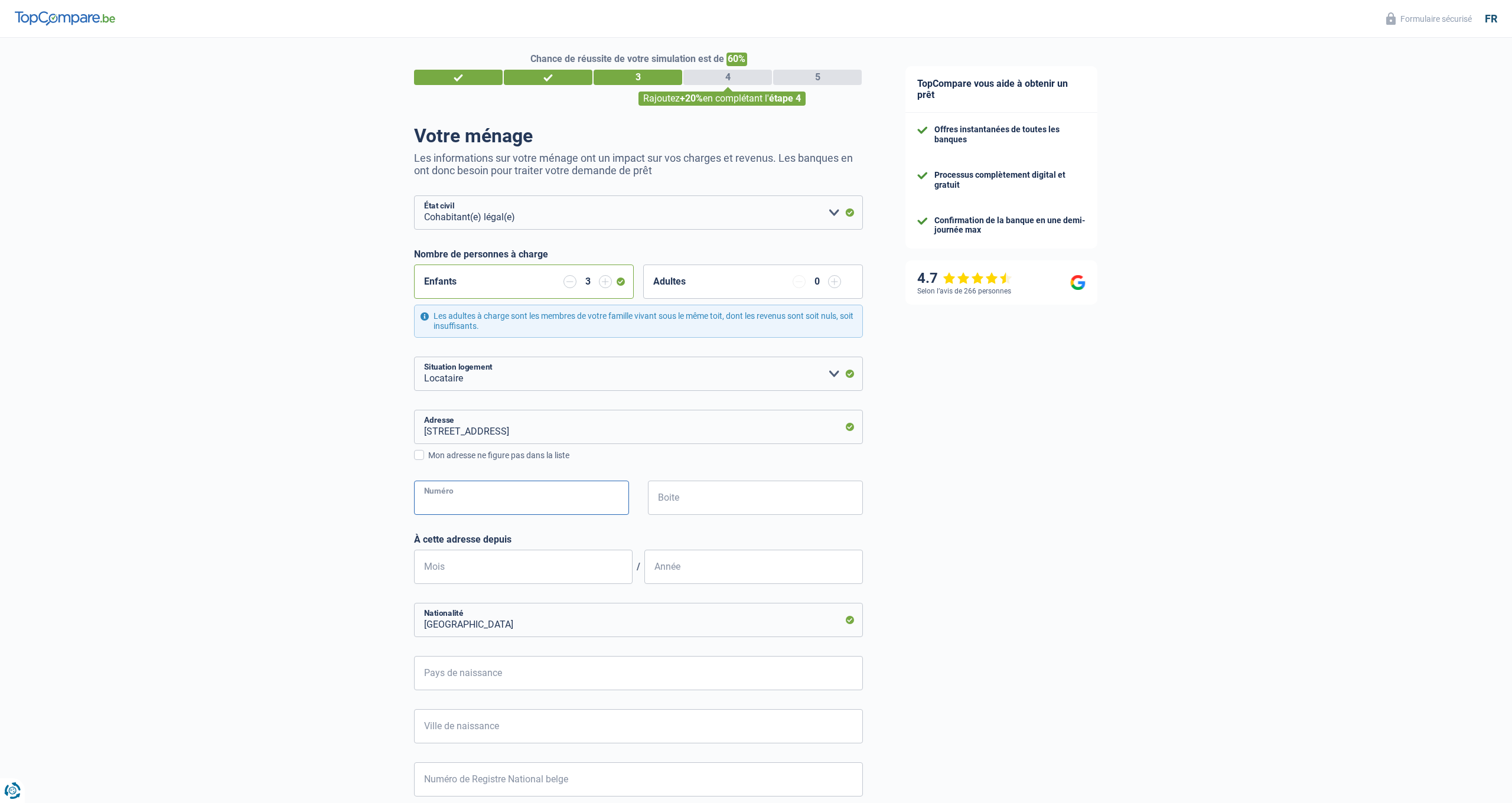
scroll to position [7, 0]
type input "27"
type input "5"
type input "2"
type input "3"
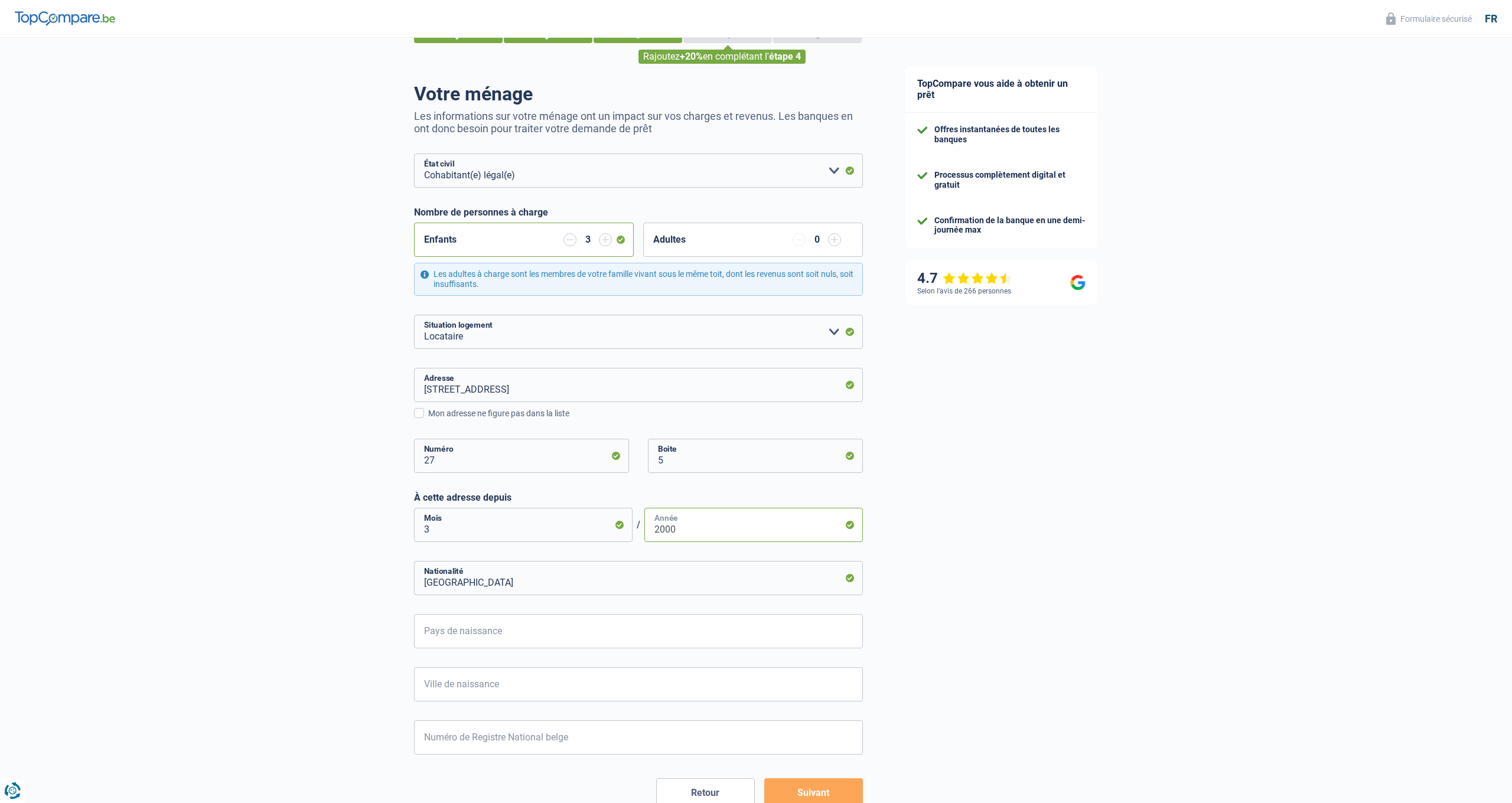
scroll to position [51, 0]
type input "2000"
type input "K"
click at [485, 631] on input "INSHASA" at bounding box center [638, 631] width 449 height 34
type input "I"
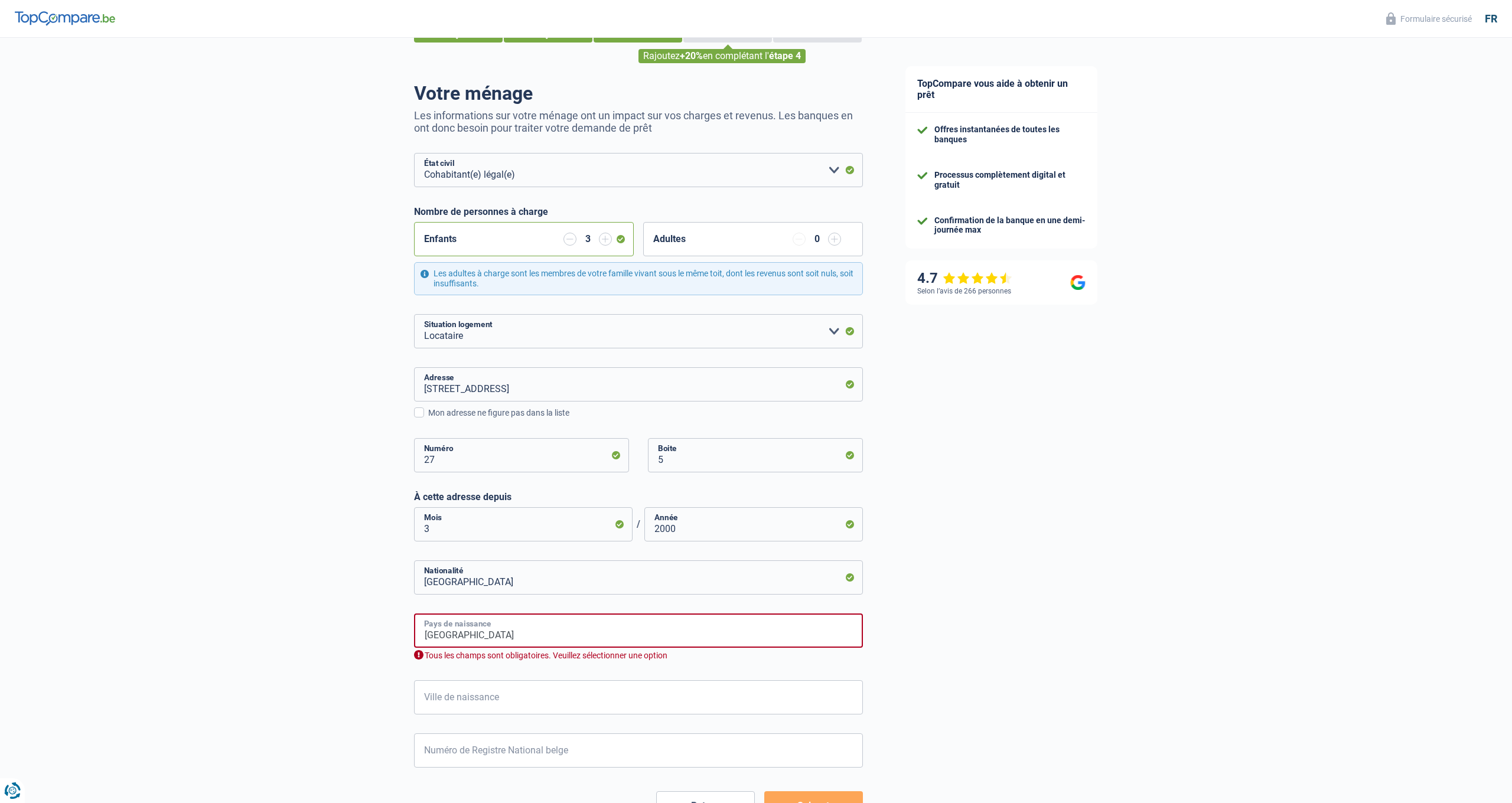
type input "RD CONGO"
click at [454, 688] on input "Ville de naissance" at bounding box center [638, 697] width 449 height 34
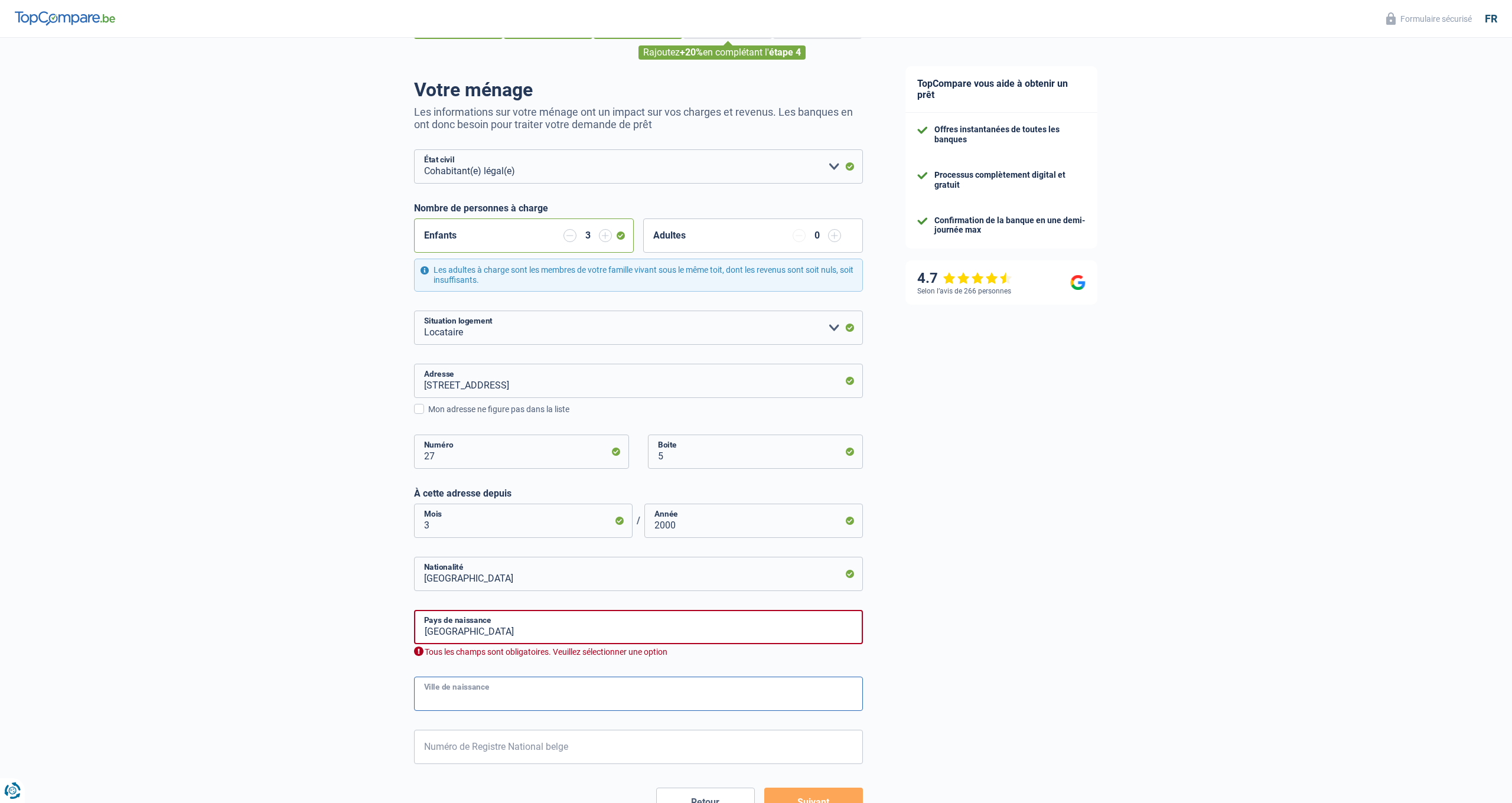
scroll to position [56, 0]
type input "KINSHASA"
click at [437, 629] on input "RD CONGO" at bounding box center [638, 625] width 449 height 34
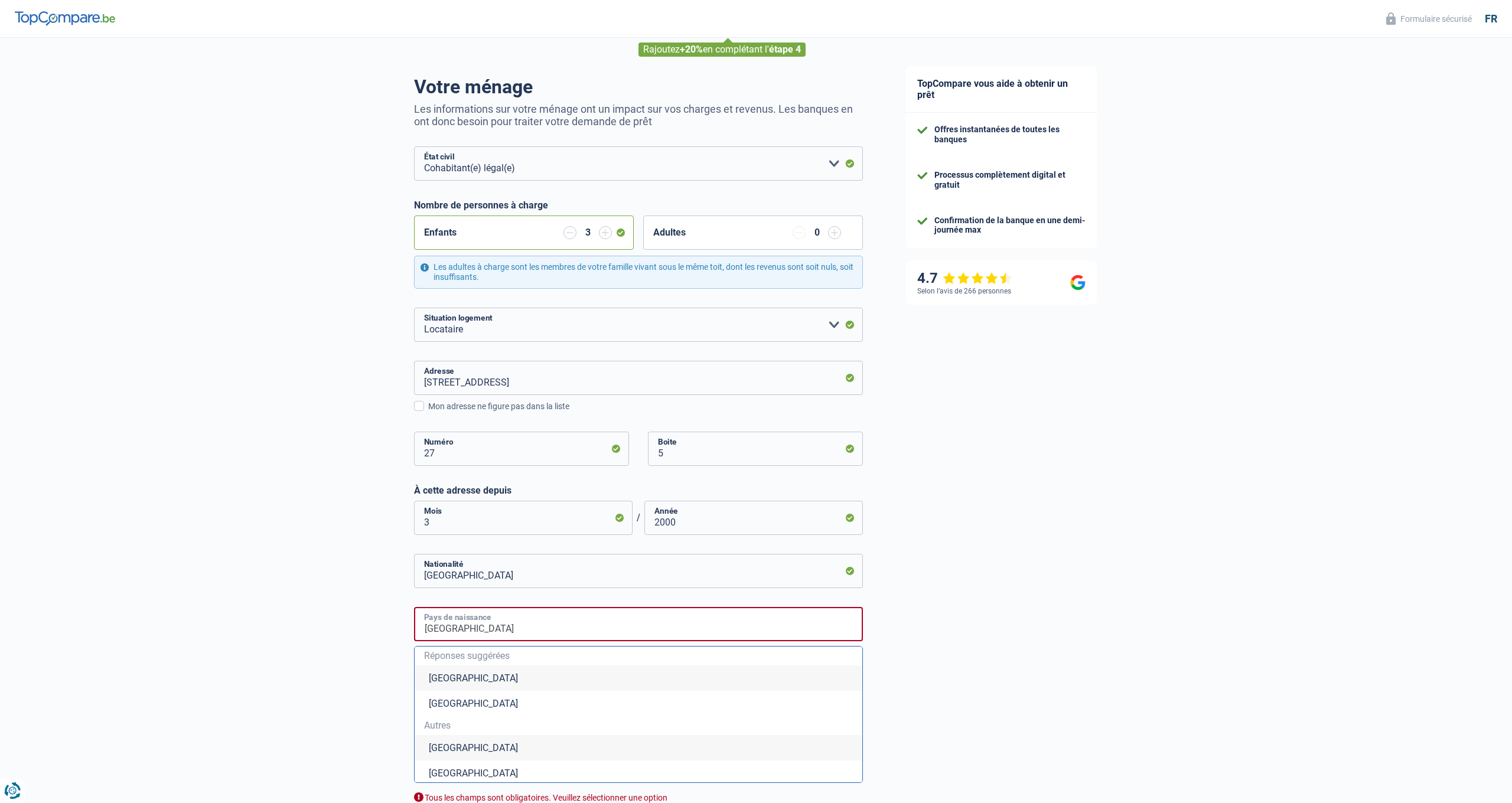
scroll to position [58, 0]
click at [514, 741] on li "République démocratique du Congo" at bounding box center [638, 747] width 448 height 26
type input "République démocratique du Congo"
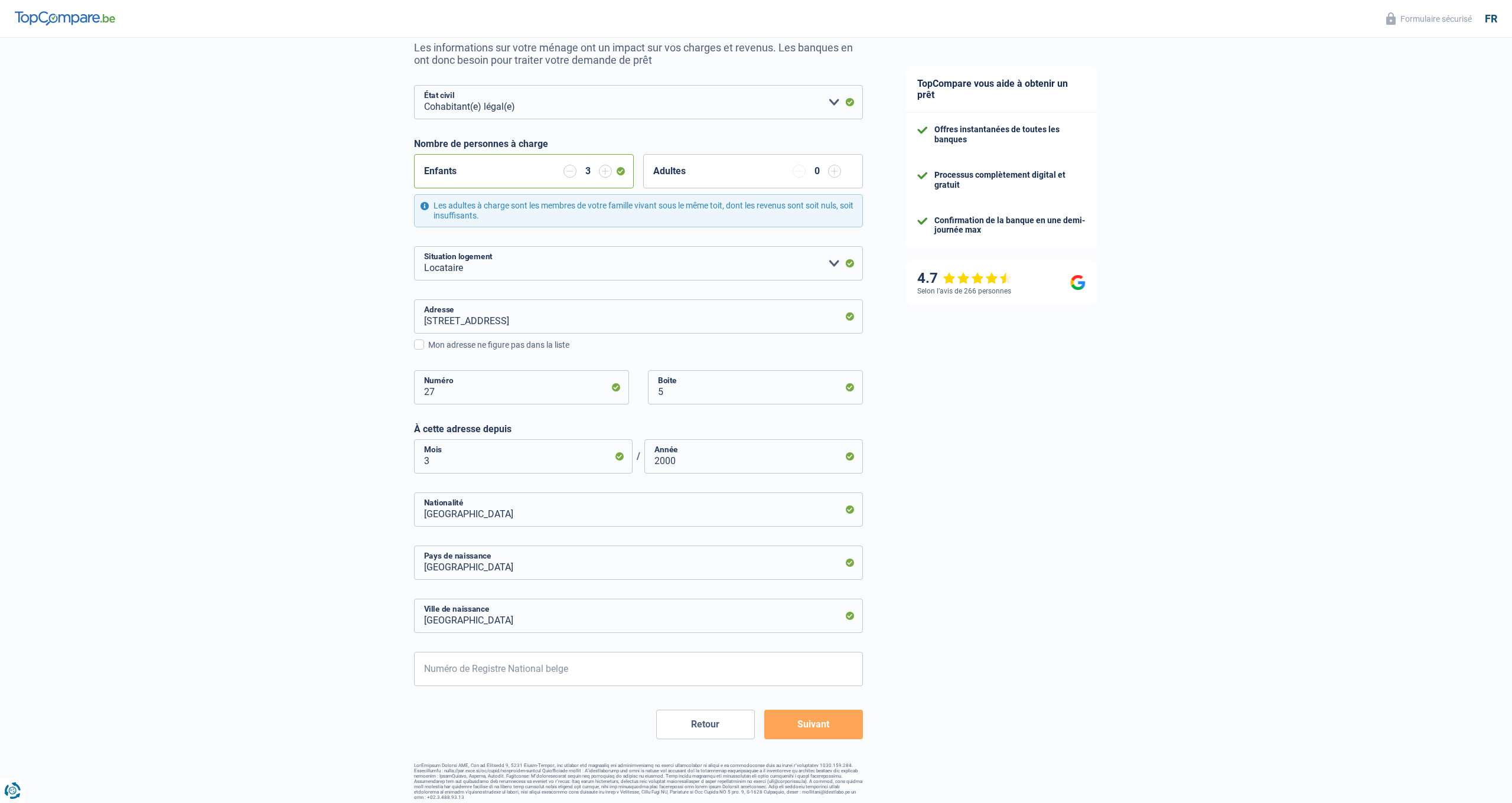
scroll to position [119, 0]
click at [496, 672] on input "Numéro de Registre National belge" at bounding box center [638, 669] width 449 height 34
type input "68.05.27-370.89"
click at [820, 721] on button "Suivant" at bounding box center [814, 725] width 98 height 29
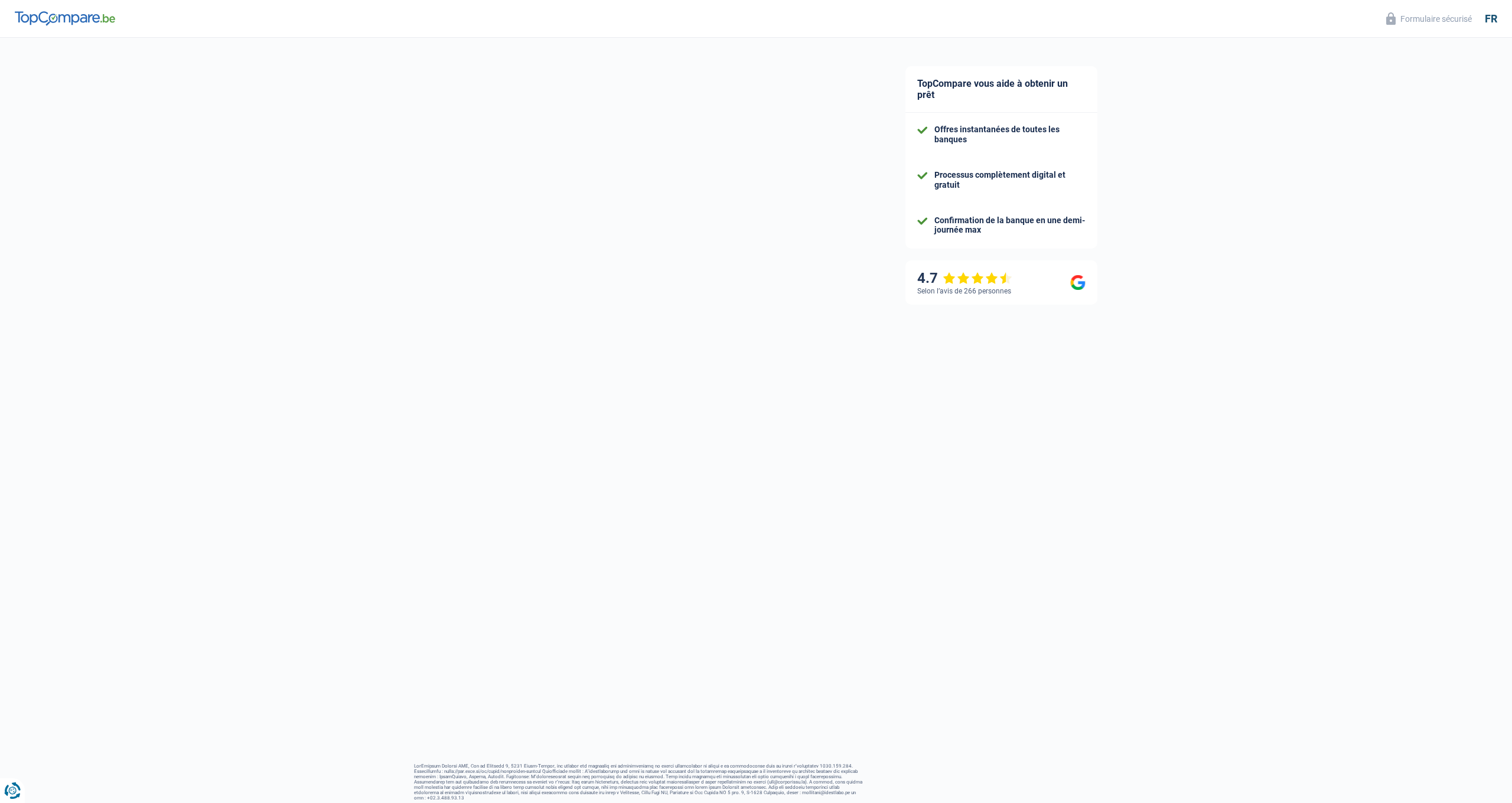
select select "familyAllowances"
select select "netSalary"
select select "mealVouchers"
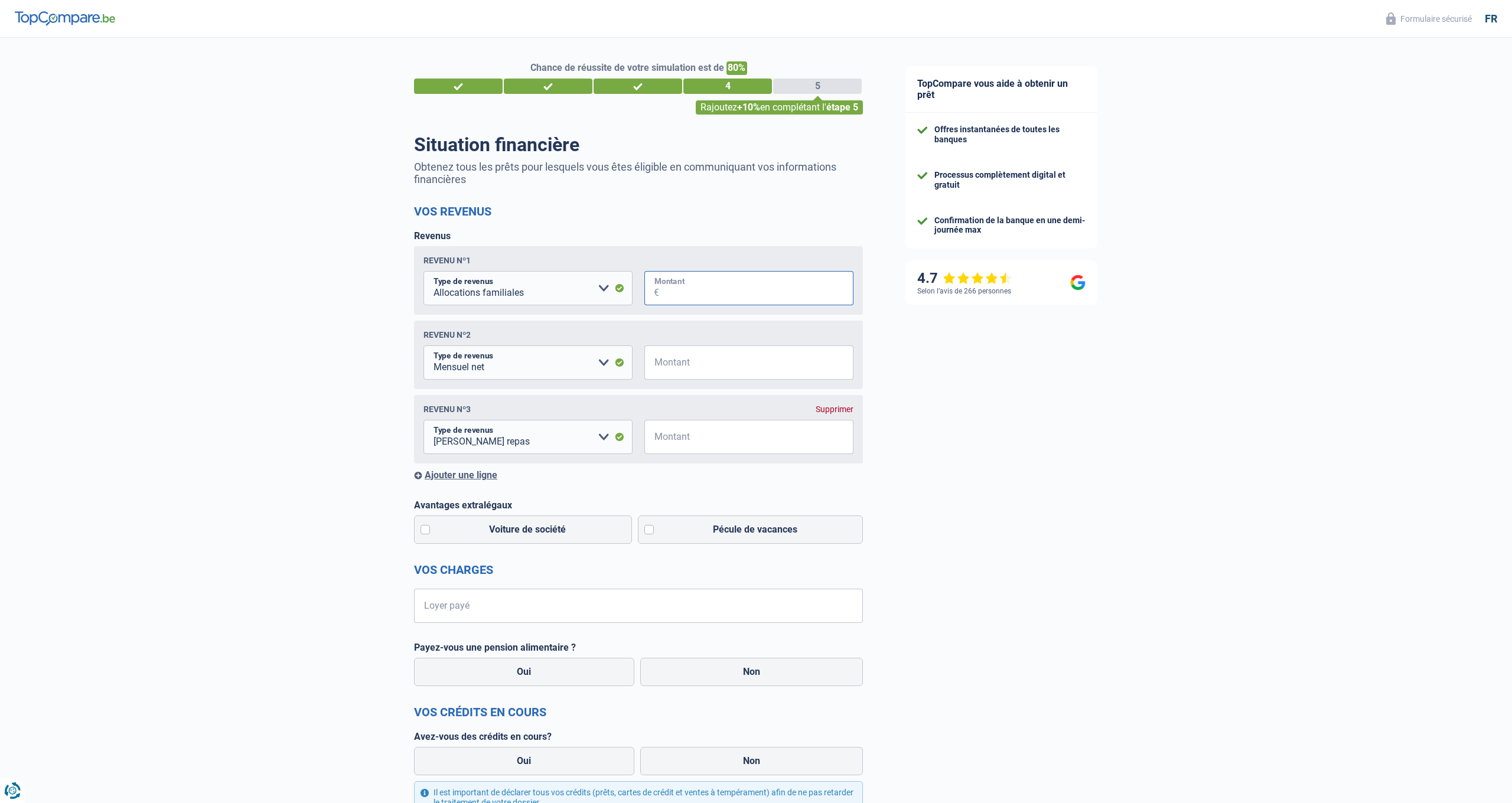
click at [747, 292] on input "Montant" at bounding box center [756, 288] width 194 height 34
type input "1.340"
click at [704, 366] on input "Montant" at bounding box center [756, 362] width 194 height 34
type input "1.200"
click at [696, 432] on input "Montant" at bounding box center [756, 437] width 194 height 34
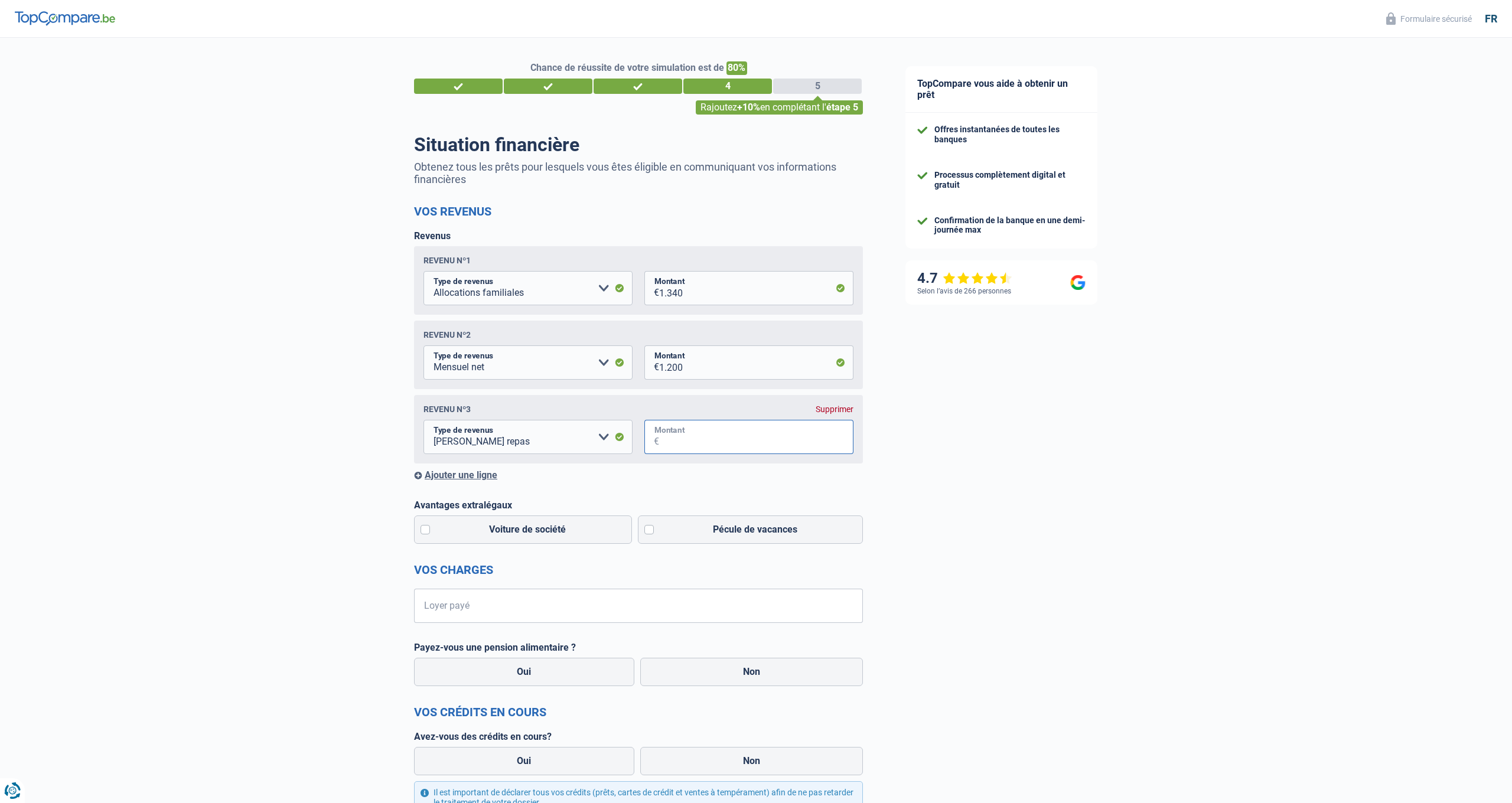
type input "0"
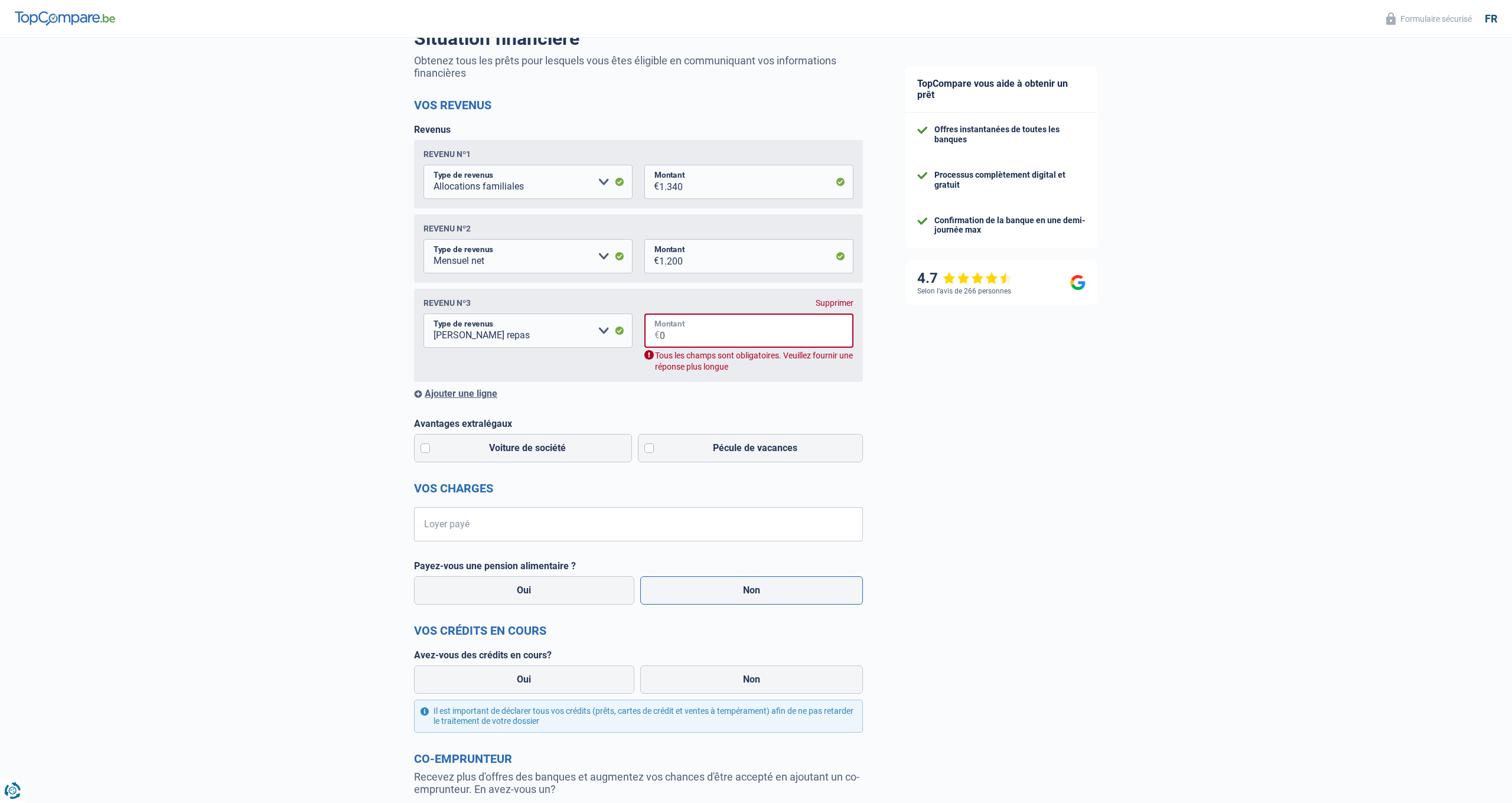
scroll to position [106, 0]
type input "0"
click at [652, 444] on label "Pécule de vacances" at bounding box center [751, 448] width 226 height 28
click at [652, 444] on input "Pécule de vacances" at bounding box center [751, 448] width 226 height 28
checkbox input "true"
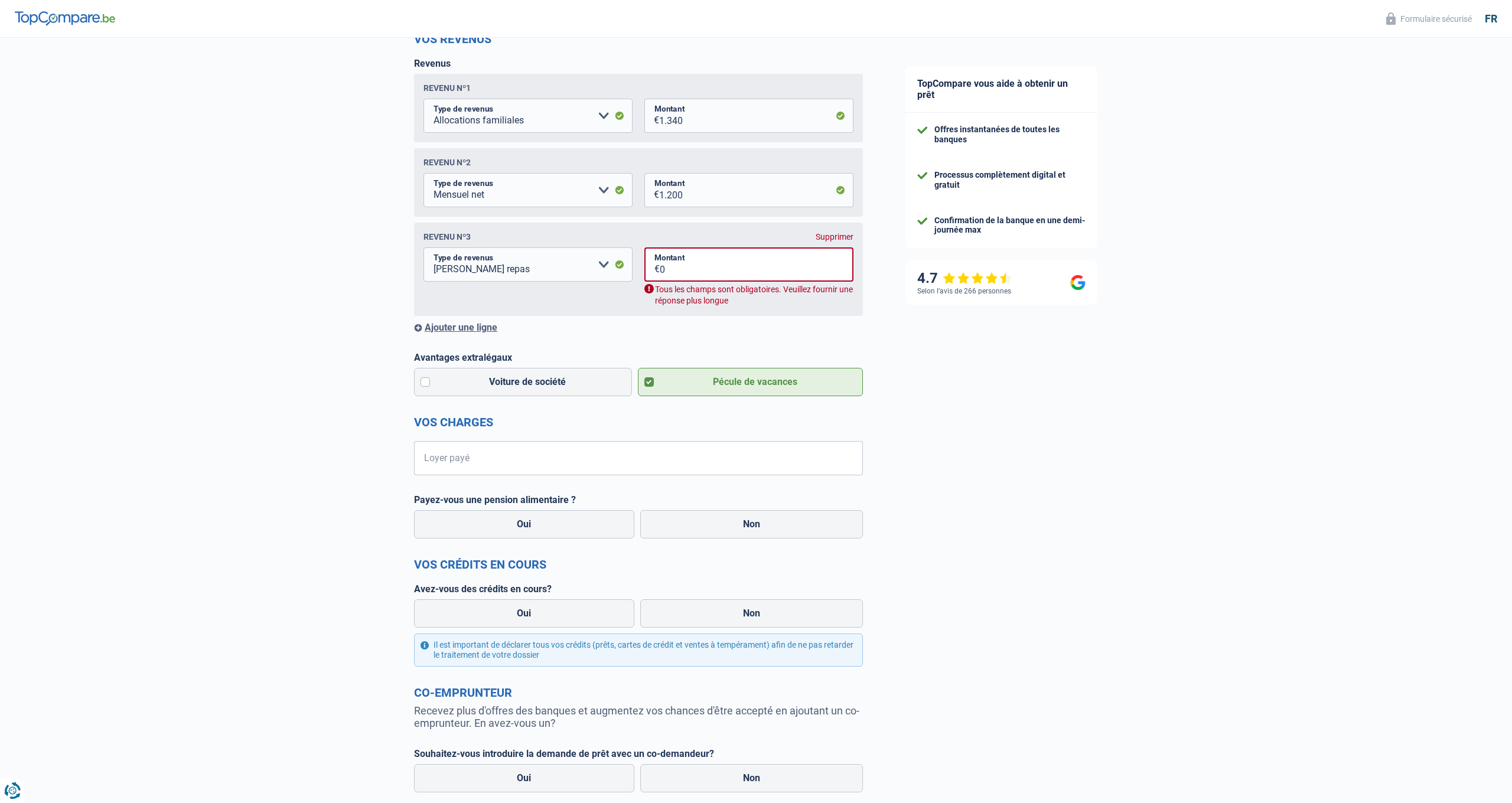
scroll to position [174, 0]
click at [631, 456] on input "Loyer payé" at bounding box center [646, 457] width 434 height 34
type input "1.300"
click at [729, 522] on label "Non" at bounding box center [751, 522] width 223 height 28
click at [729, 522] on input "Non" at bounding box center [751, 522] width 223 height 28
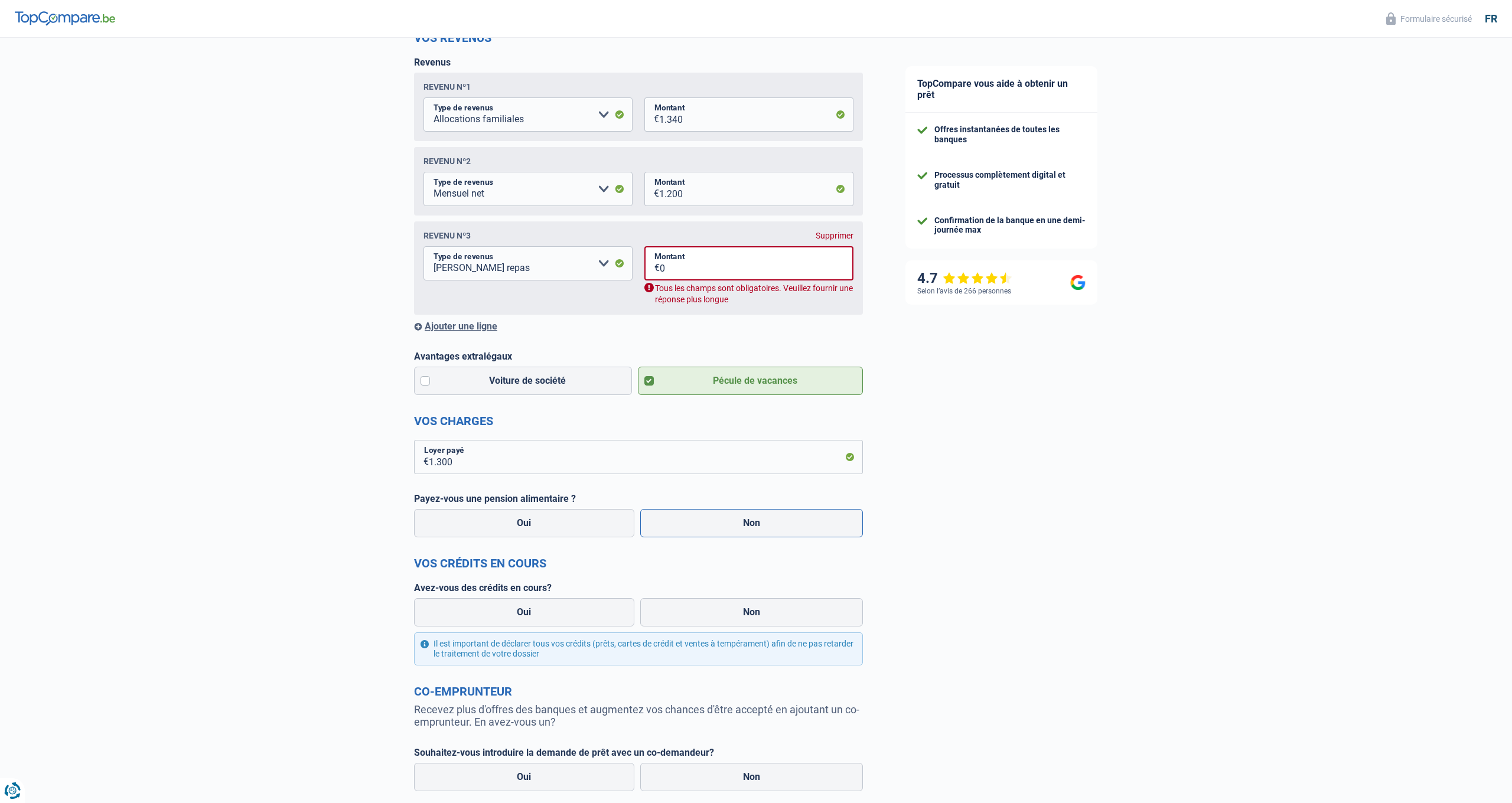
radio input "true"
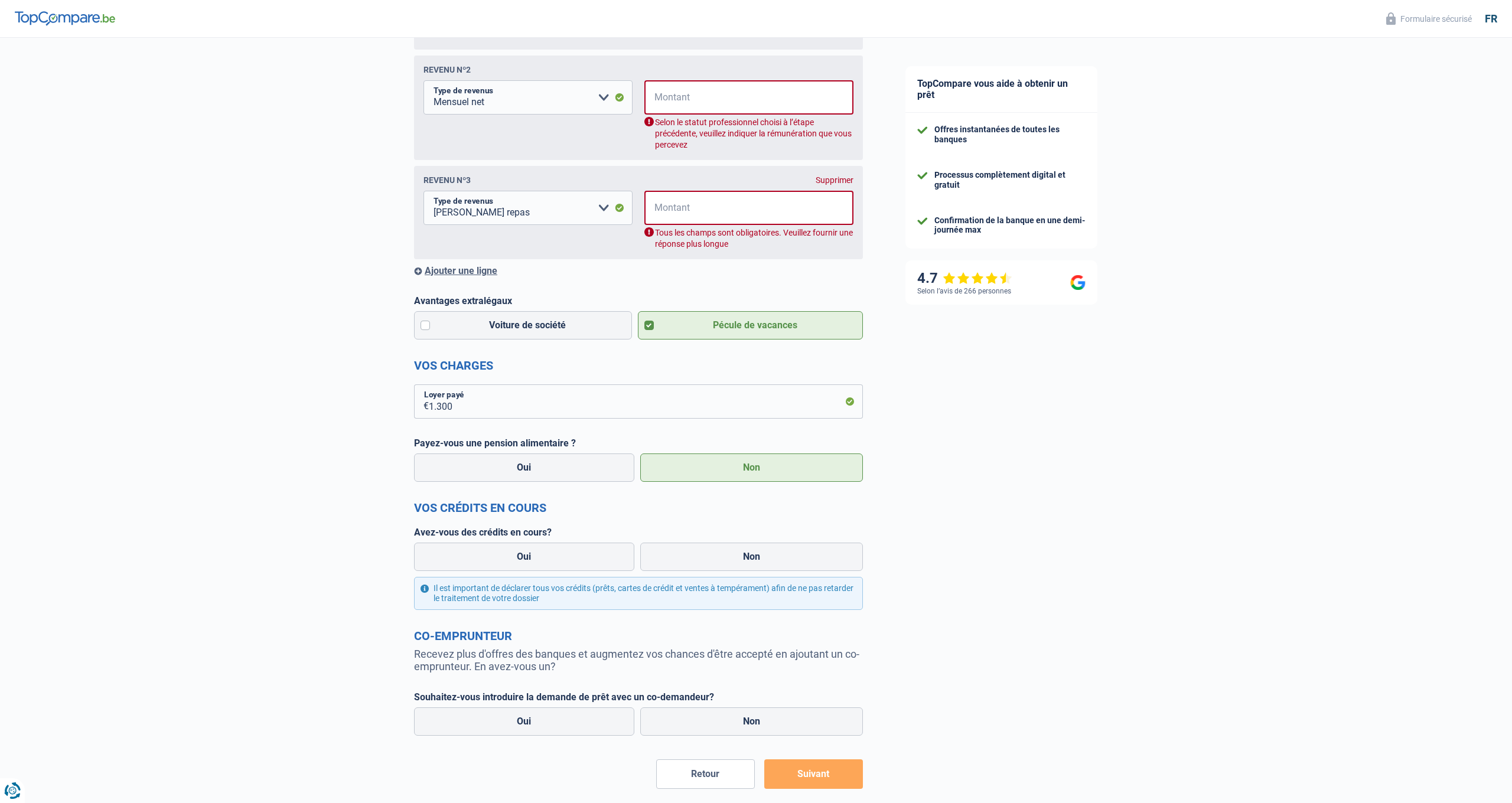
scroll to position [303, 0]
click at [759, 472] on label "Non" at bounding box center [751, 465] width 223 height 28
click at [759, 472] on input "Non" at bounding box center [751, 465] width 223 height 28
click at [571, 562] on label "Oui" at bounding box center [524, 555] width 220 height 28
click at [571, 562] on input "Oui" at bounding box center [524, 555] width 220 height 28
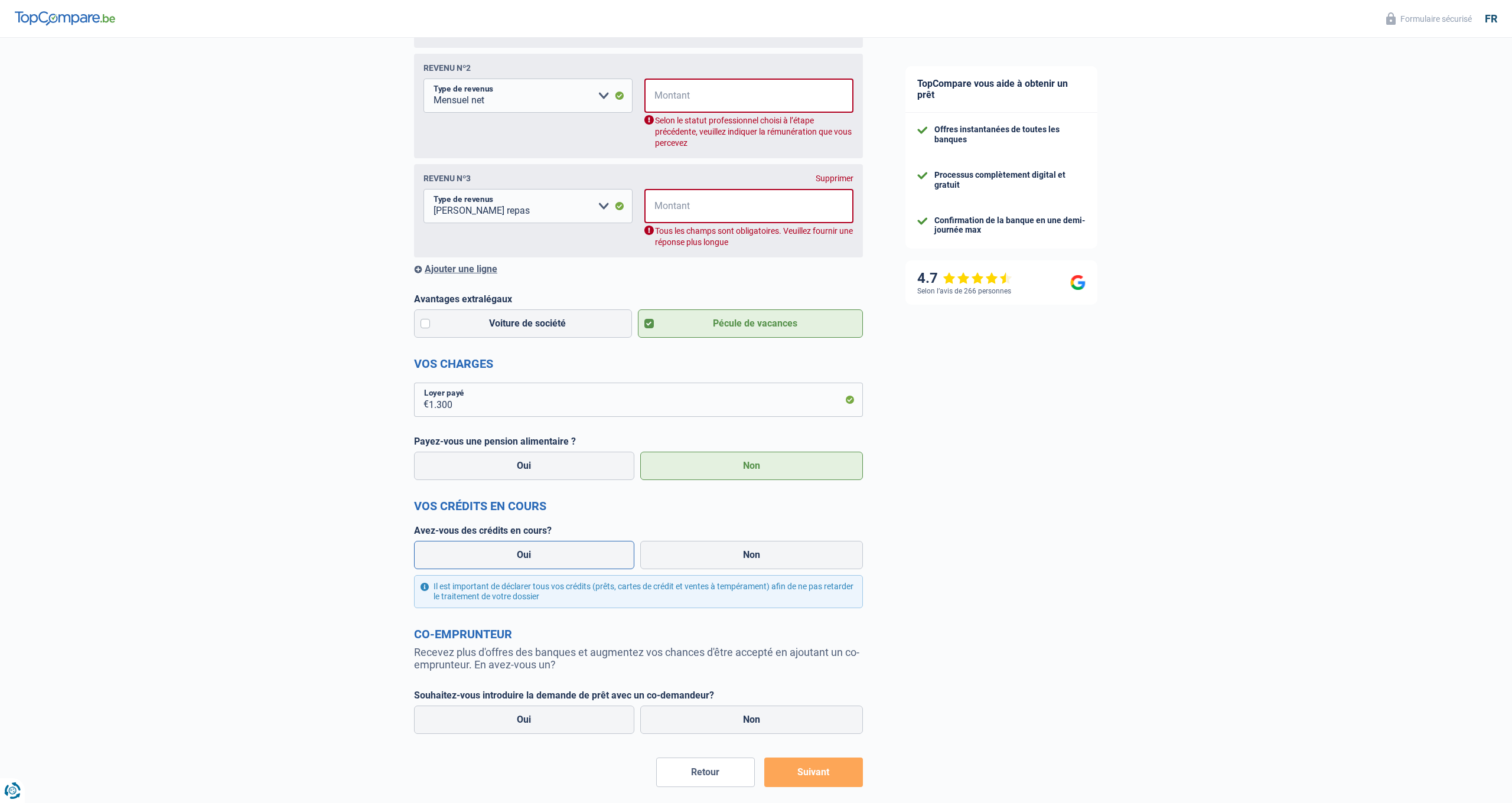
radio input "true"
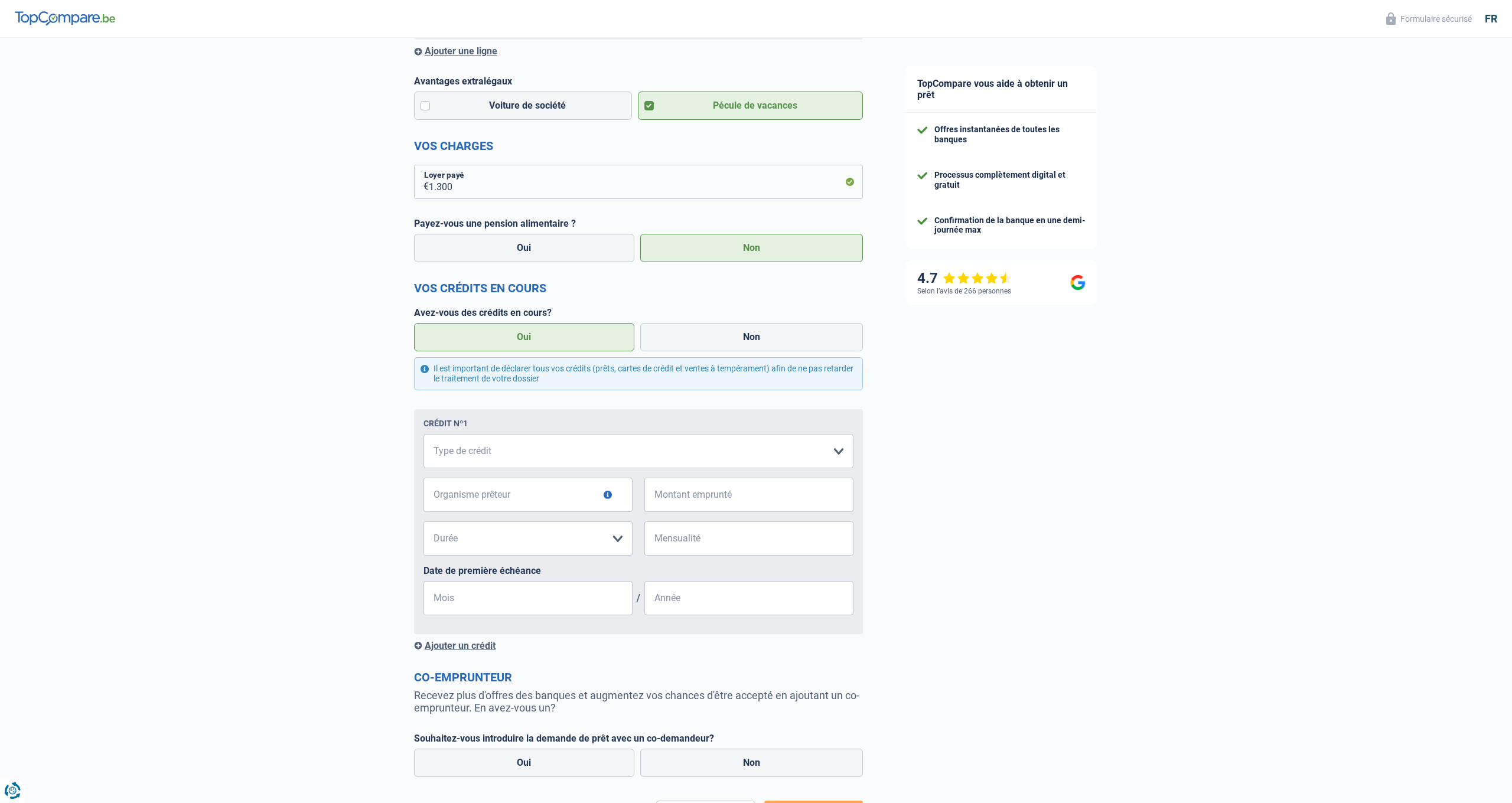
scroll to position [520, 1]
select select "carLoan"
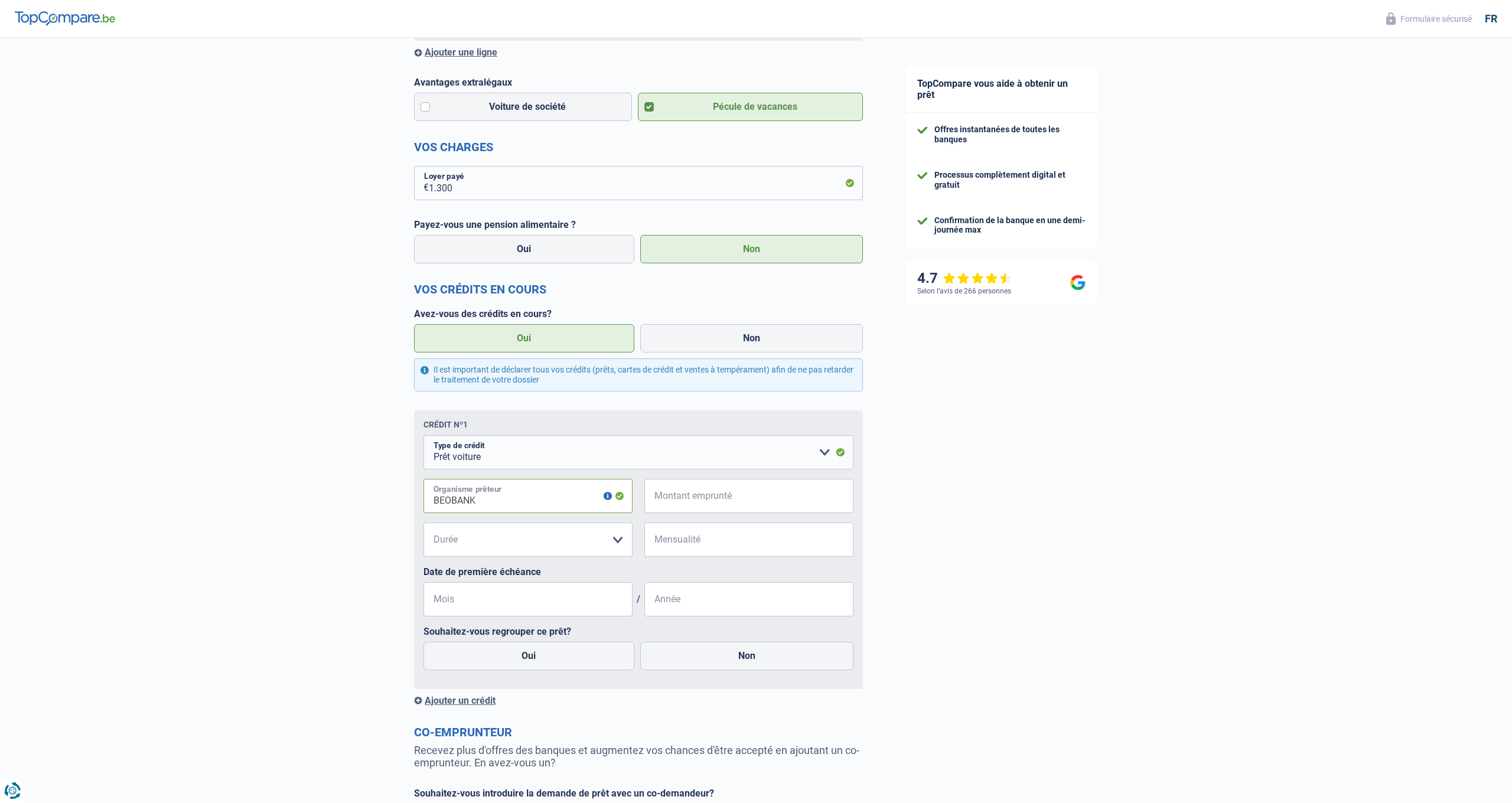
type input "BEOBANK"
click at [682, 501] on input "Montant emprunté" at bounding box center [756, 496] width 194 height 34
type input "18.000"
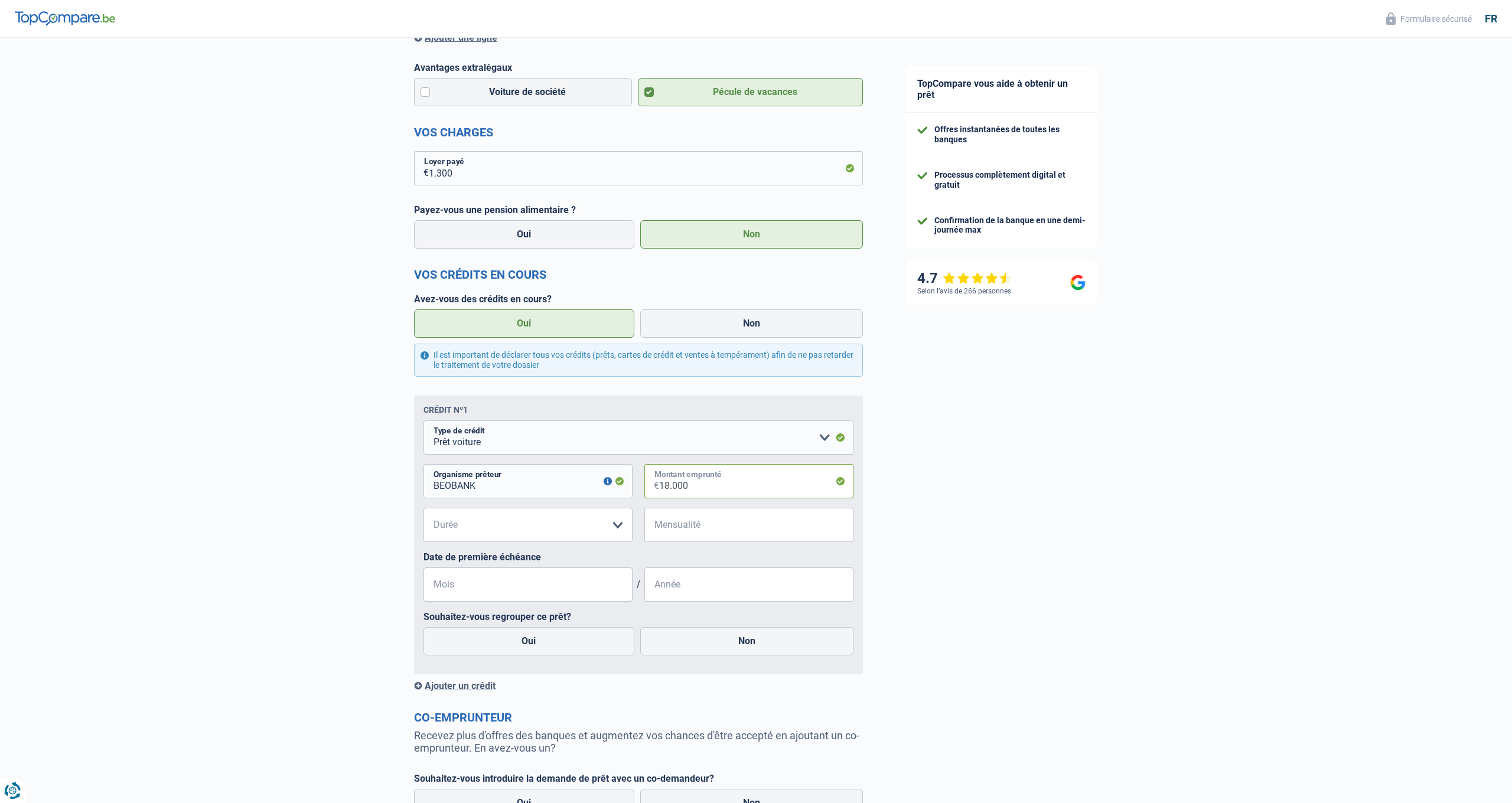
scroll to position [533, 0]
select select "48"
click at [697, 528] on input "Mensualité" at bounding box center [756, 526] width 194 height 34
type input "4.141"
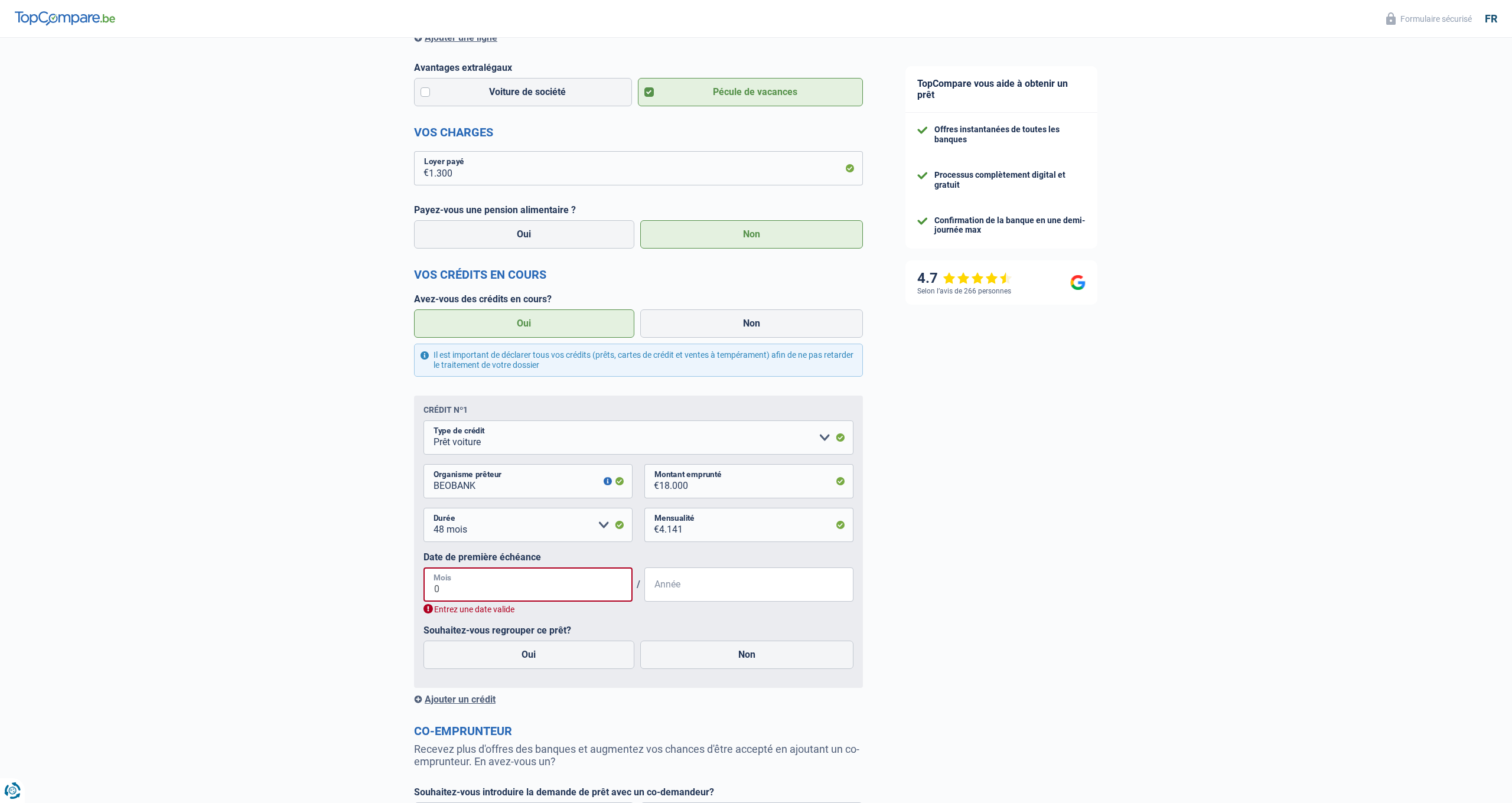
type input "07"
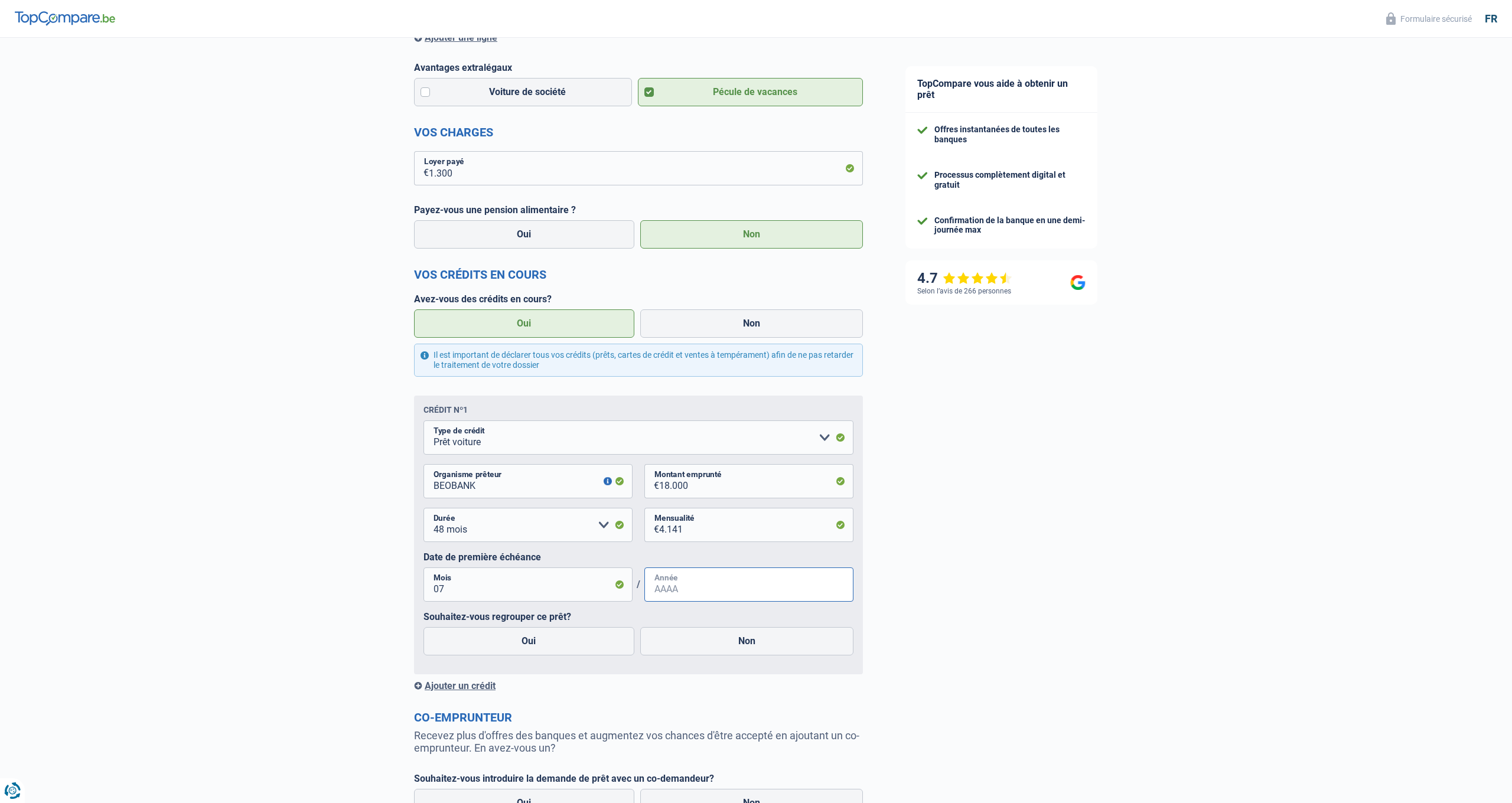
click at [702, 586] on input "Année" at bounding box center [749, 585] width 209 height 34
type input "2025"
click at [572, 642] on label "Oui" at bounding box center [529, 641] width 211 height 28
click at [572, 642] on input "Oui" at bounding box center [529, 641] width 211 height 28
radio input "true"
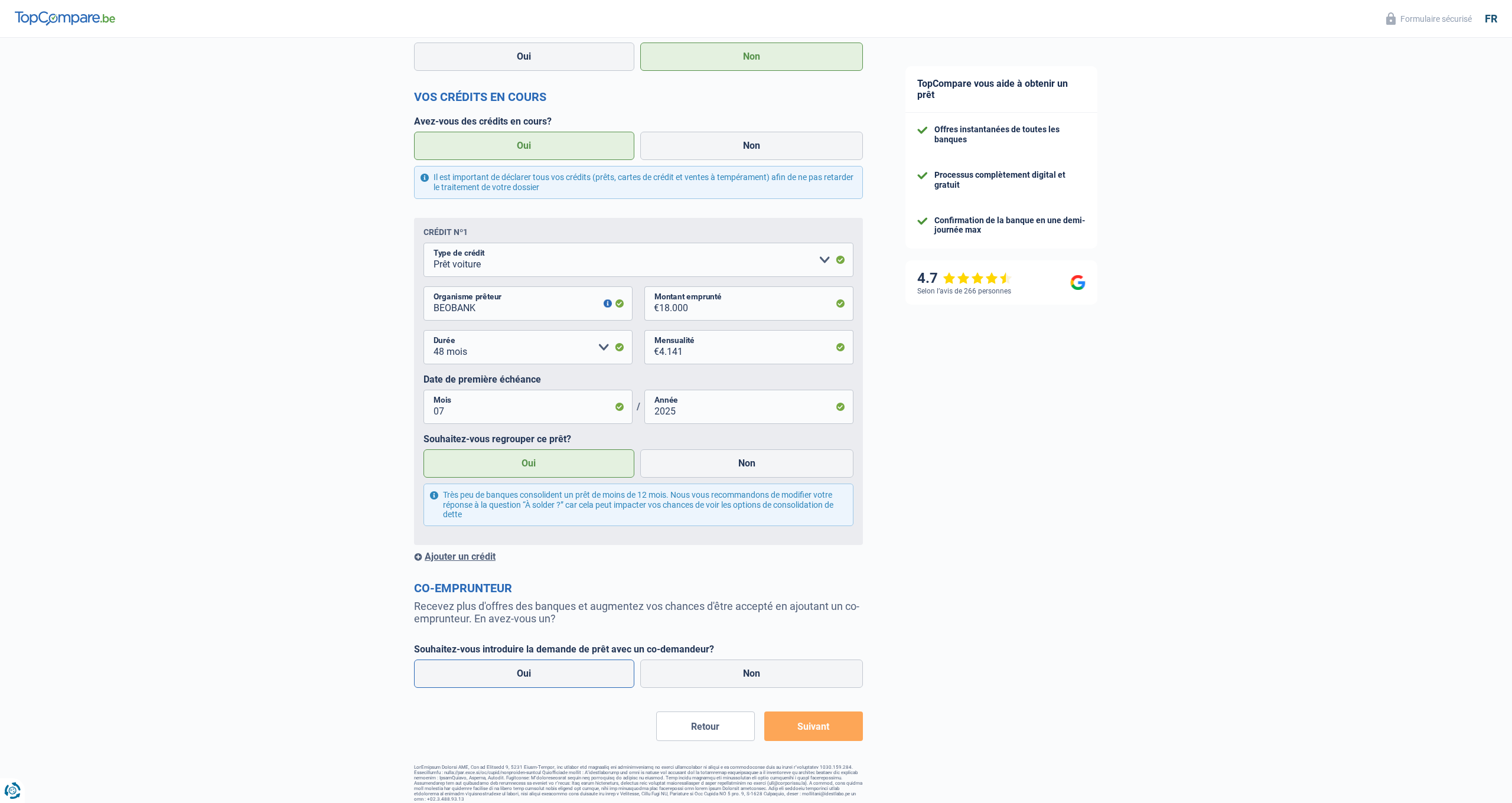
scroll to position [712, 2]
click at [747, 677] on label "Non" at bounding box center [751, 673] width 223 height 28
click at [747, 677] on input "Non" at bounding box center [751, 673] width 223 height 28
radio input "true"
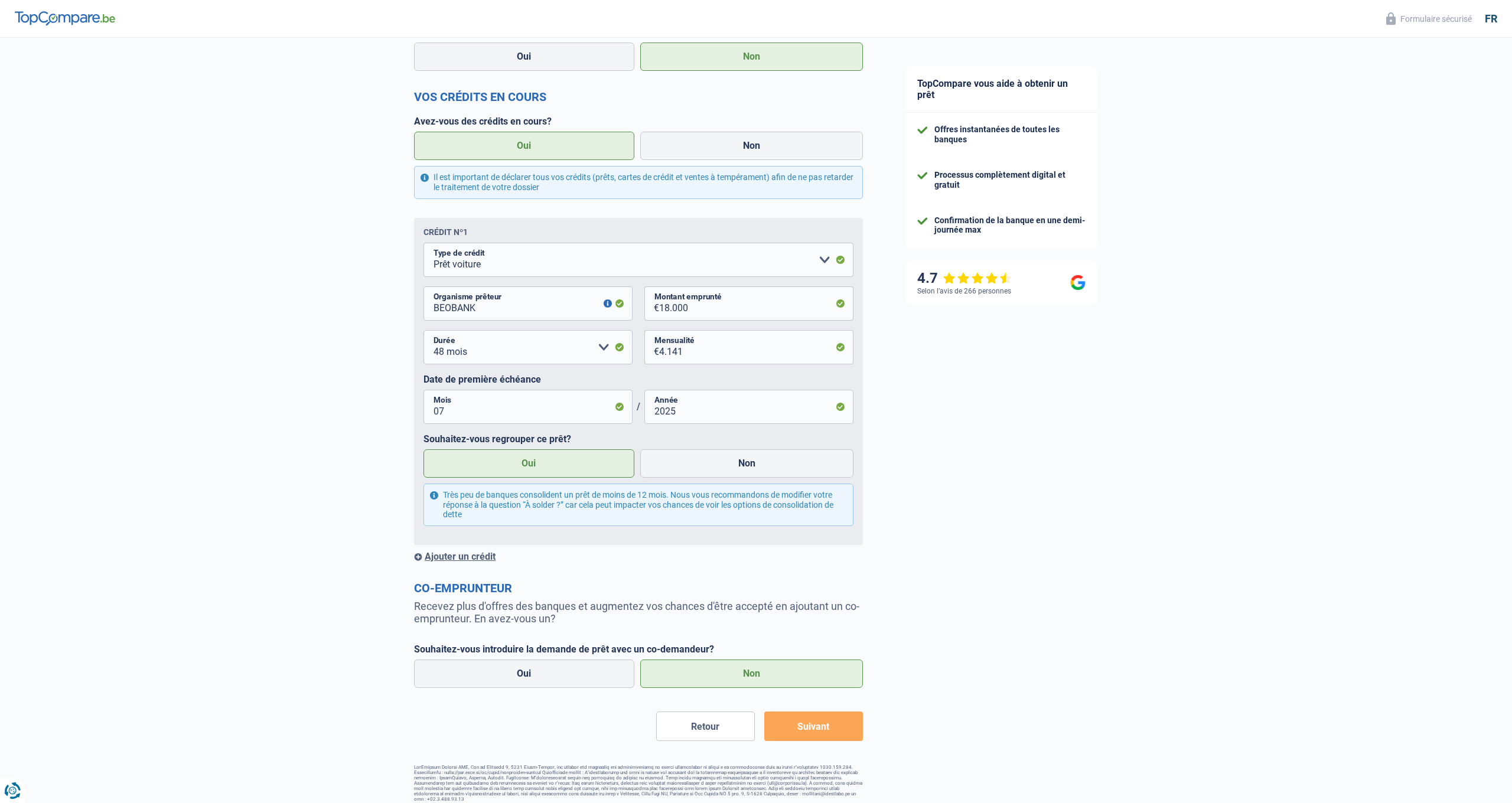
click at [817, 726] on button "Suivant" at bounding box center [814, 726] width 98 height 29
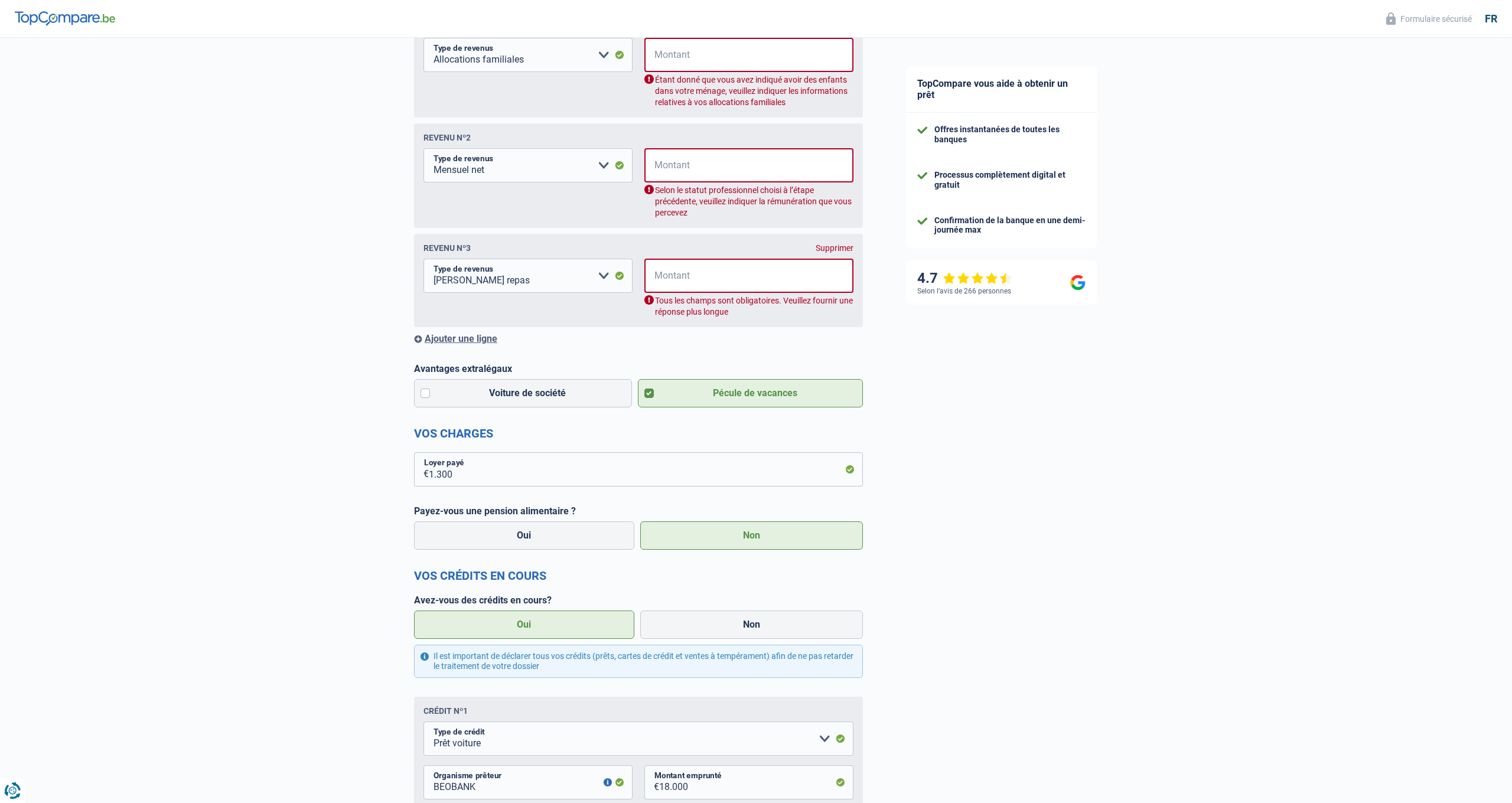
scroll to position [189, 0]
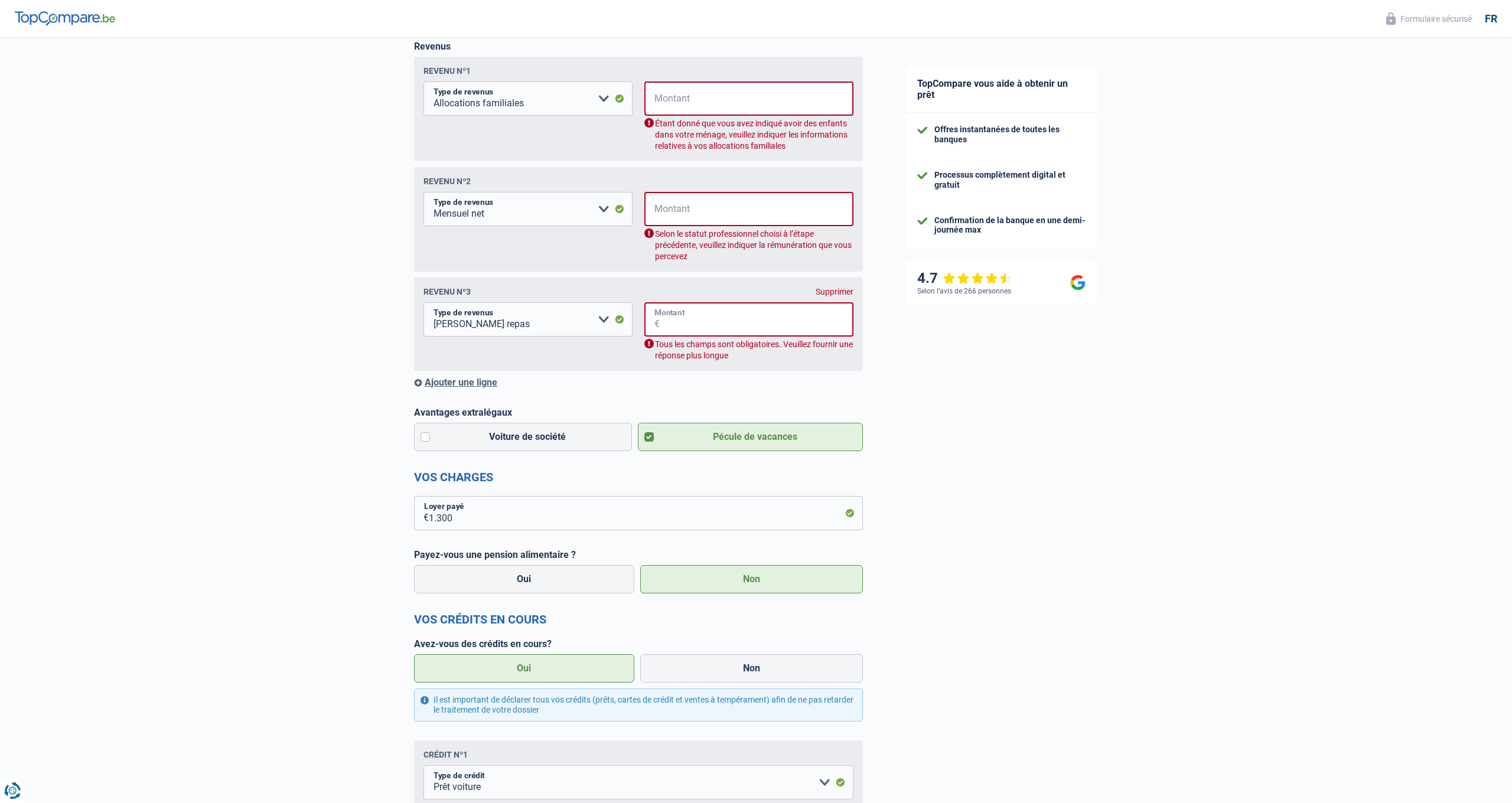
click at [719, 317] on input "Montant" at bounding box center [756, 319] width 193 height 34
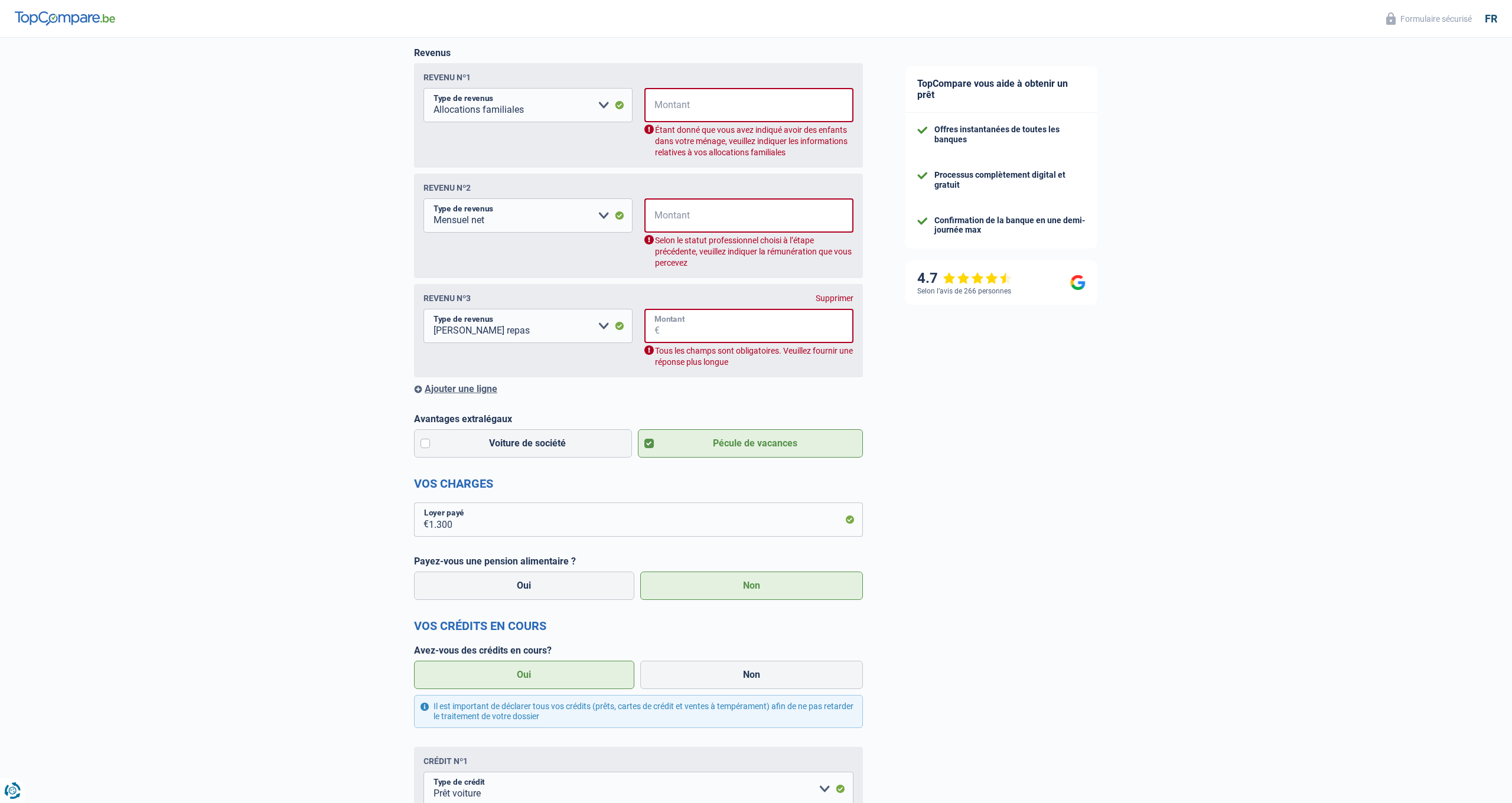
scroll to position [183, 1]
click at [721, 114] on input "Montant" at bounding box center [756, 105] width 193 height 34
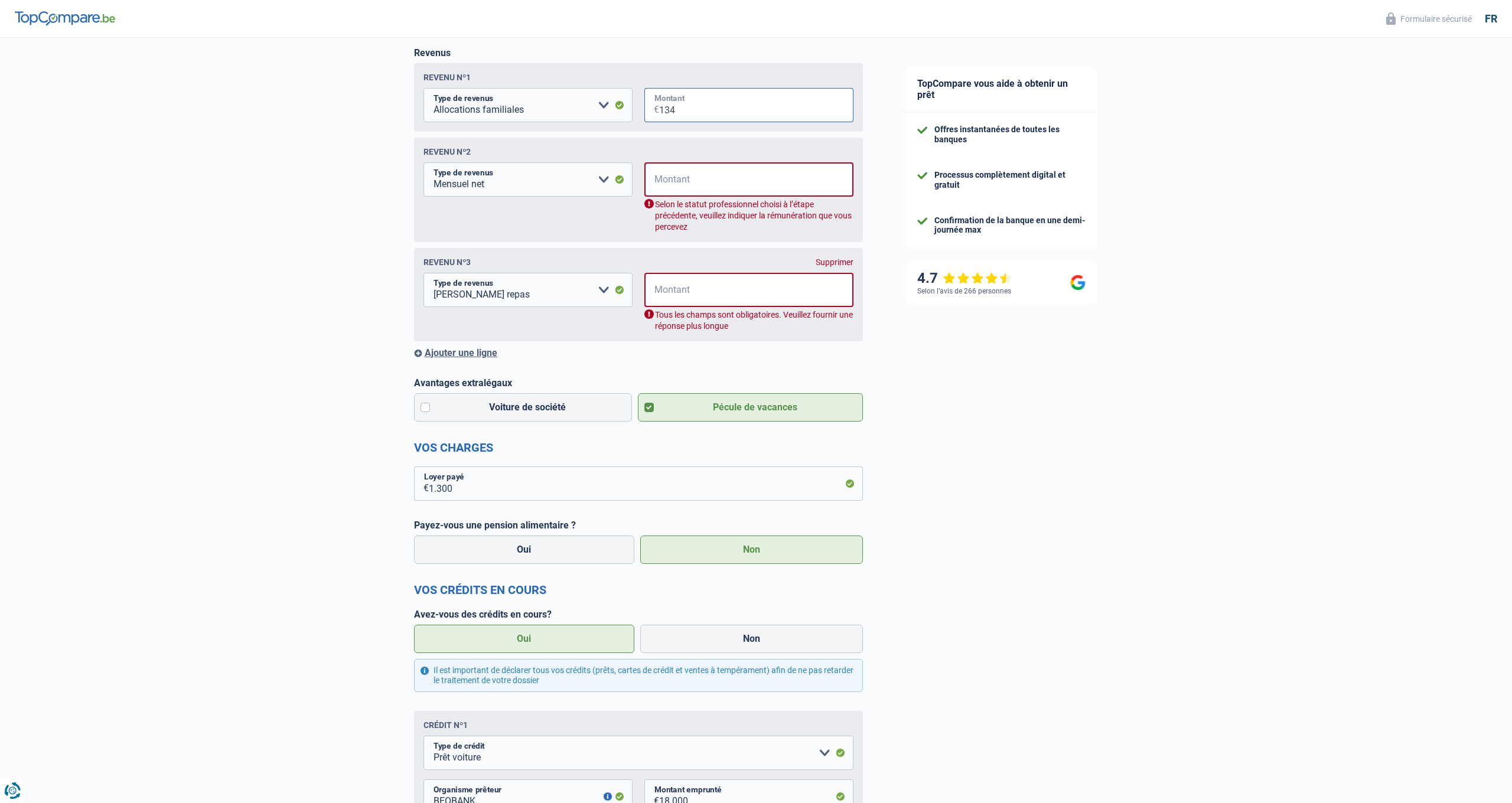
type input "1.340"
click at [667, 193] on input "Montant" at bounding box center [756, 180] width 193 height 34
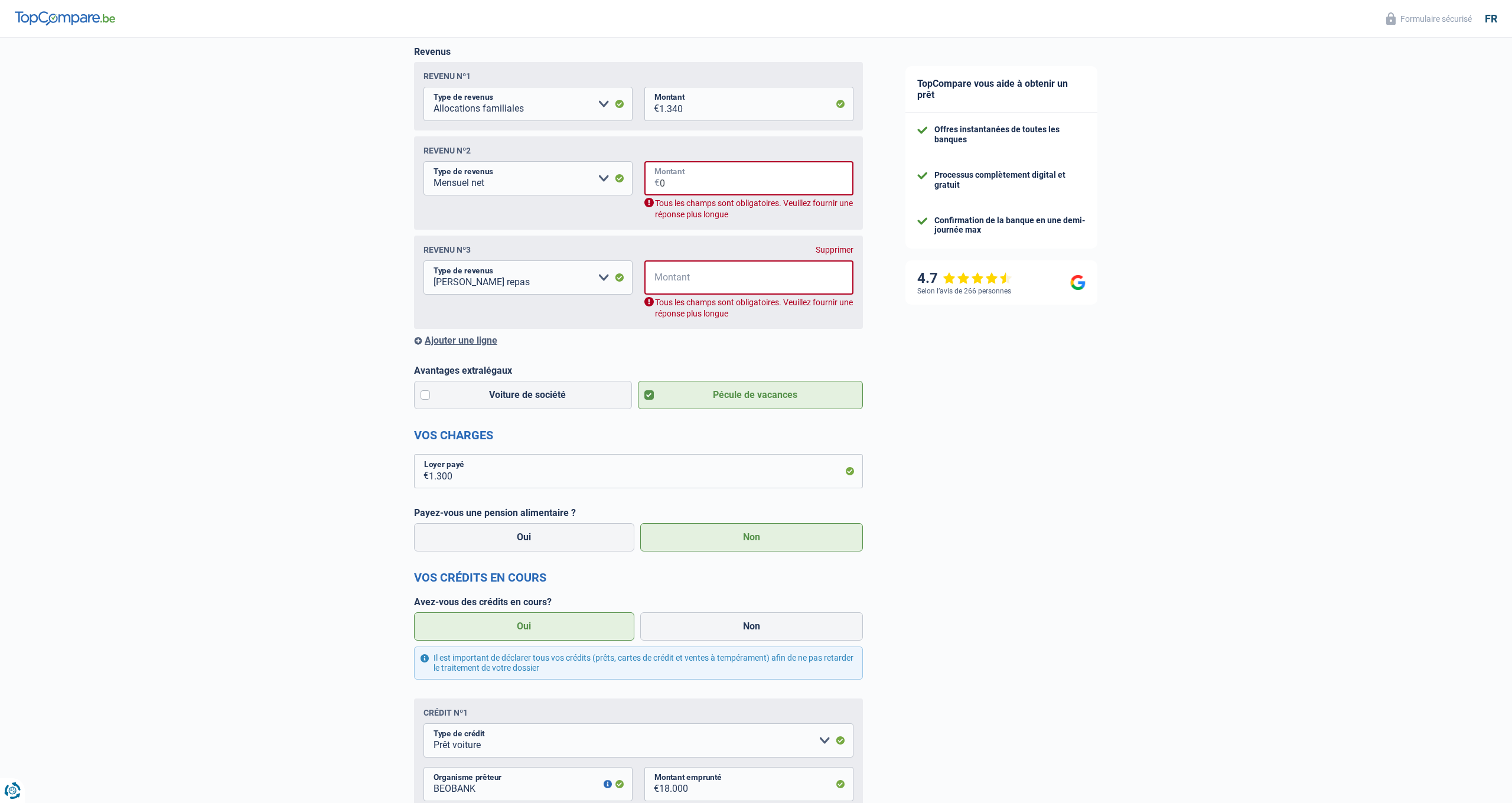
scroll to position [184, 0]
type input "0"
click at [681, 281] on input "Montant" at bounding box center [756, 277] width 193 height 34
type input "0"
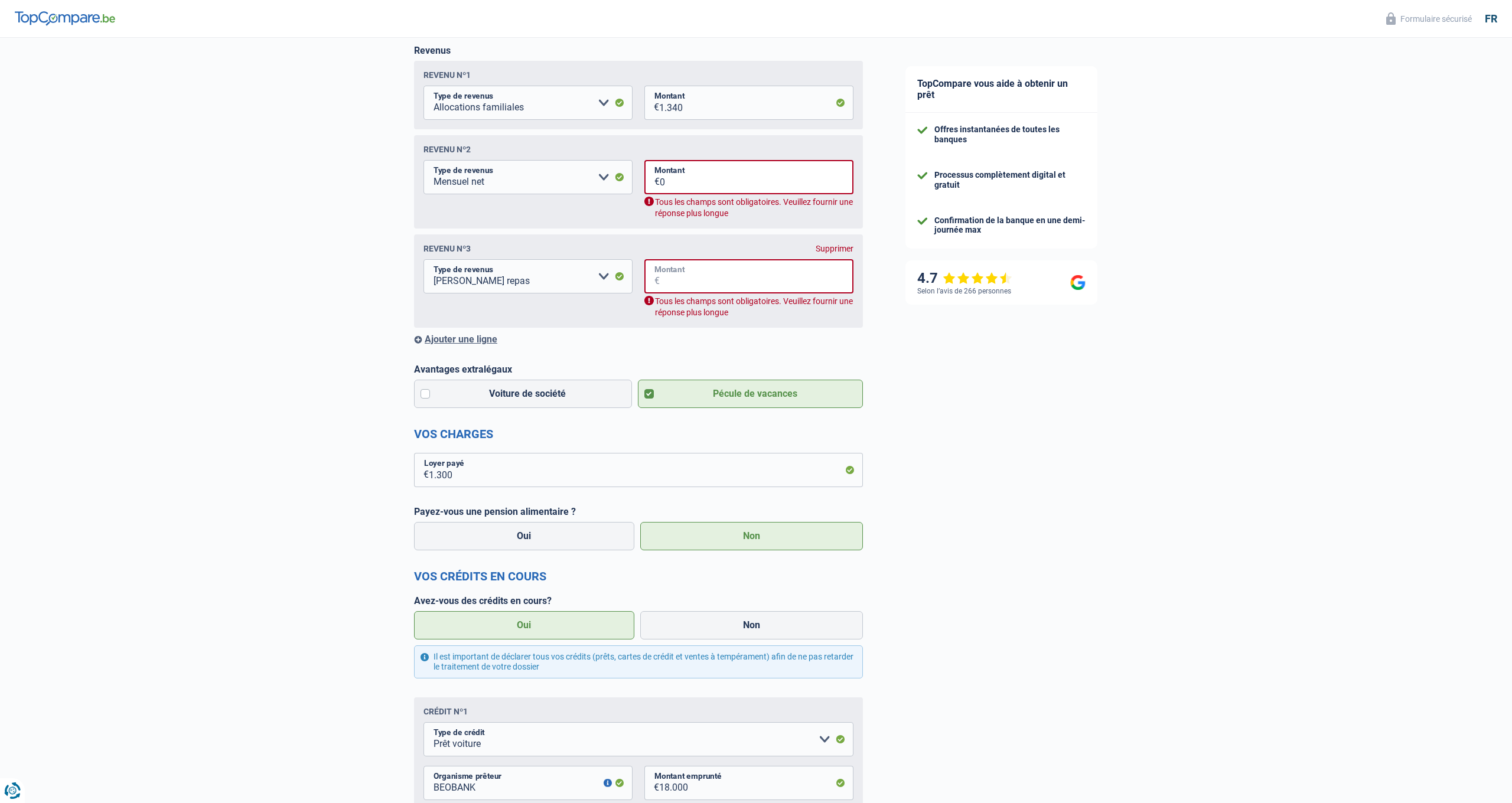
type input "0"
click at [666, 184] on input "0" at bounding box center [756, 177] width 193 height 34
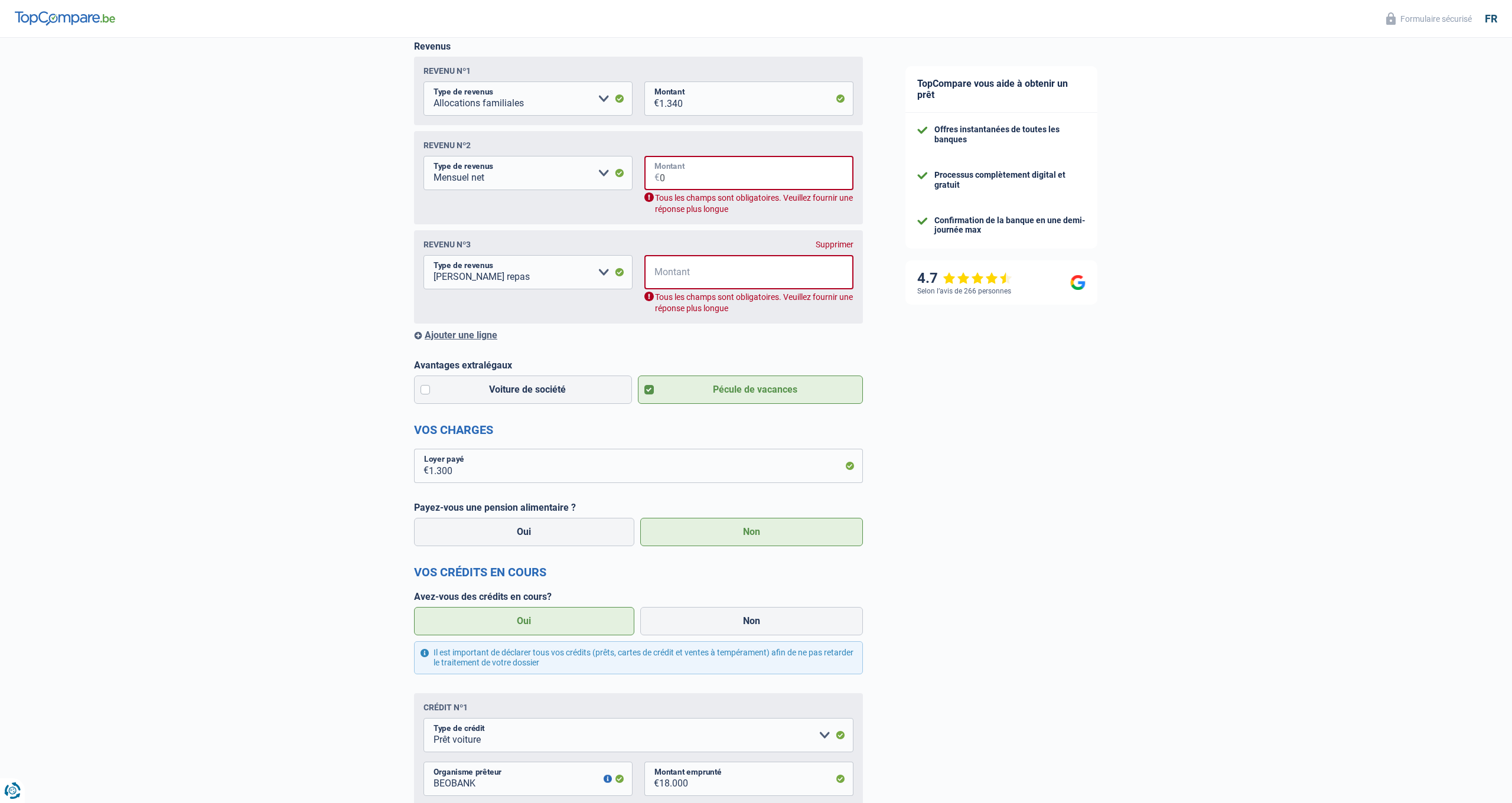
scroll to position [189, 0]
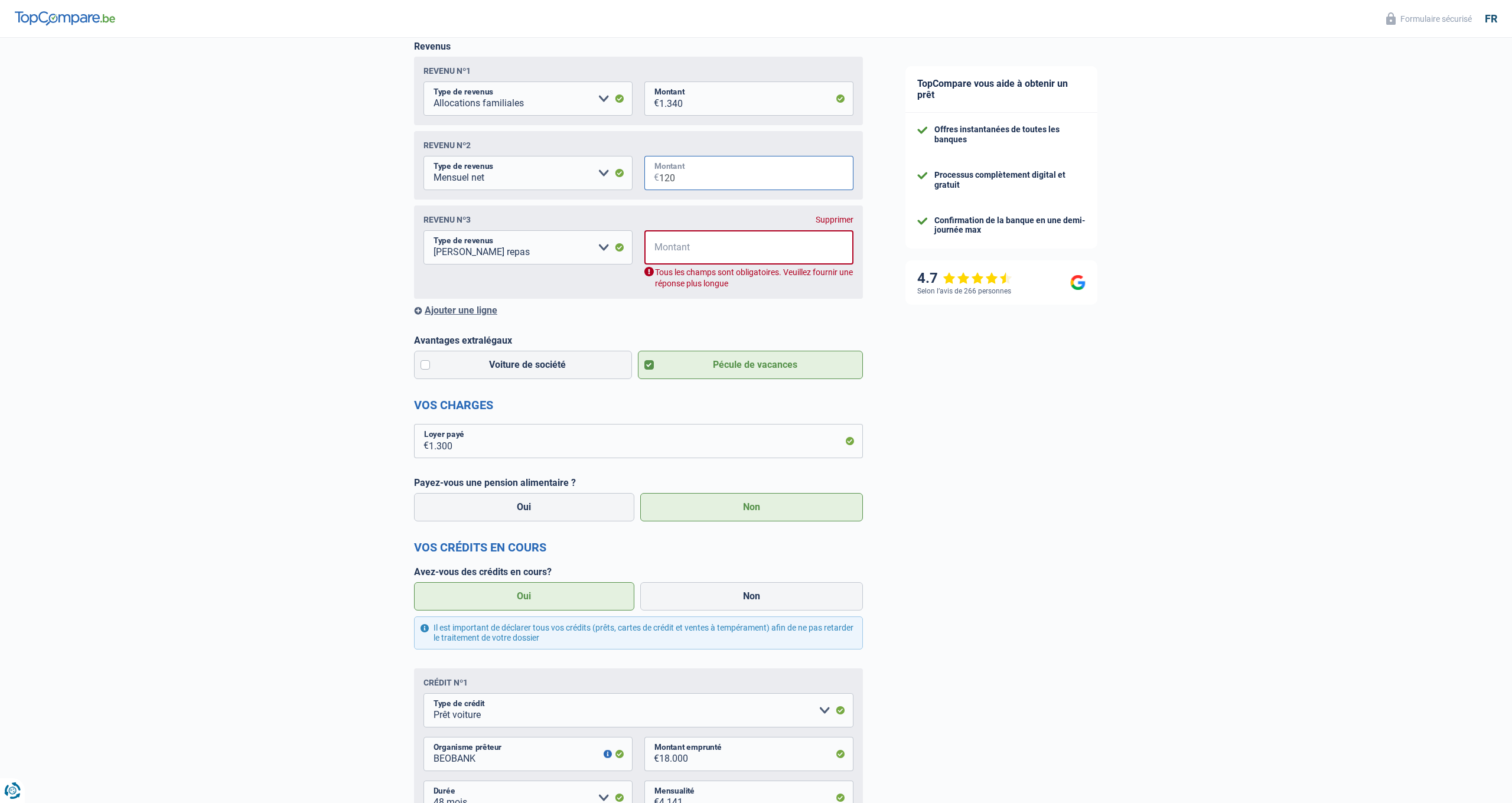
type input "1.200"
click at [682, 242] on input "Montant" at bounding box center [756, 247] width 193 height 34
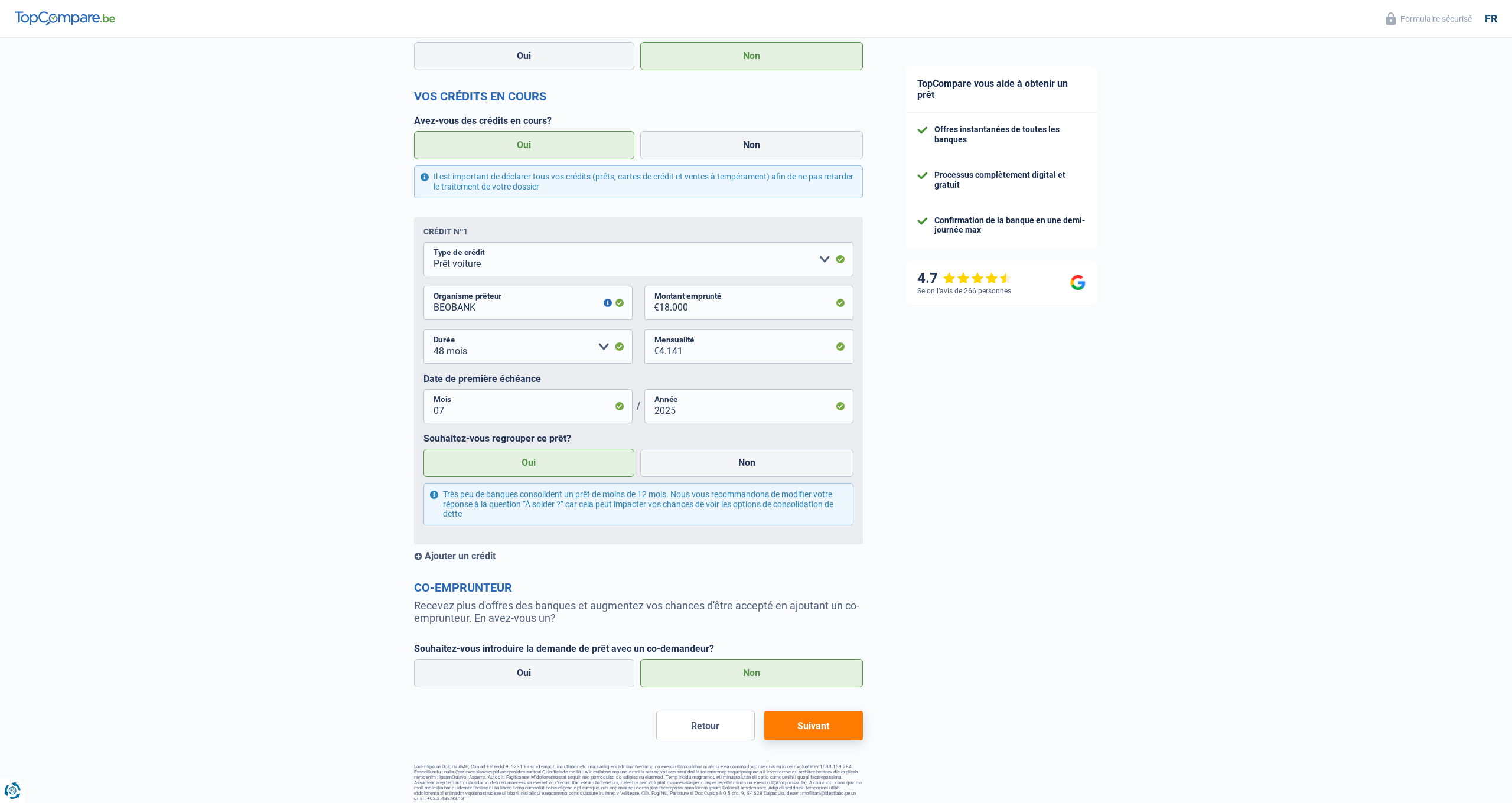
scroll to position [616, 0]
type input "1"
click at [814, 729] on button "Suivant" at bounding box center [814, 726] width 98 height 29
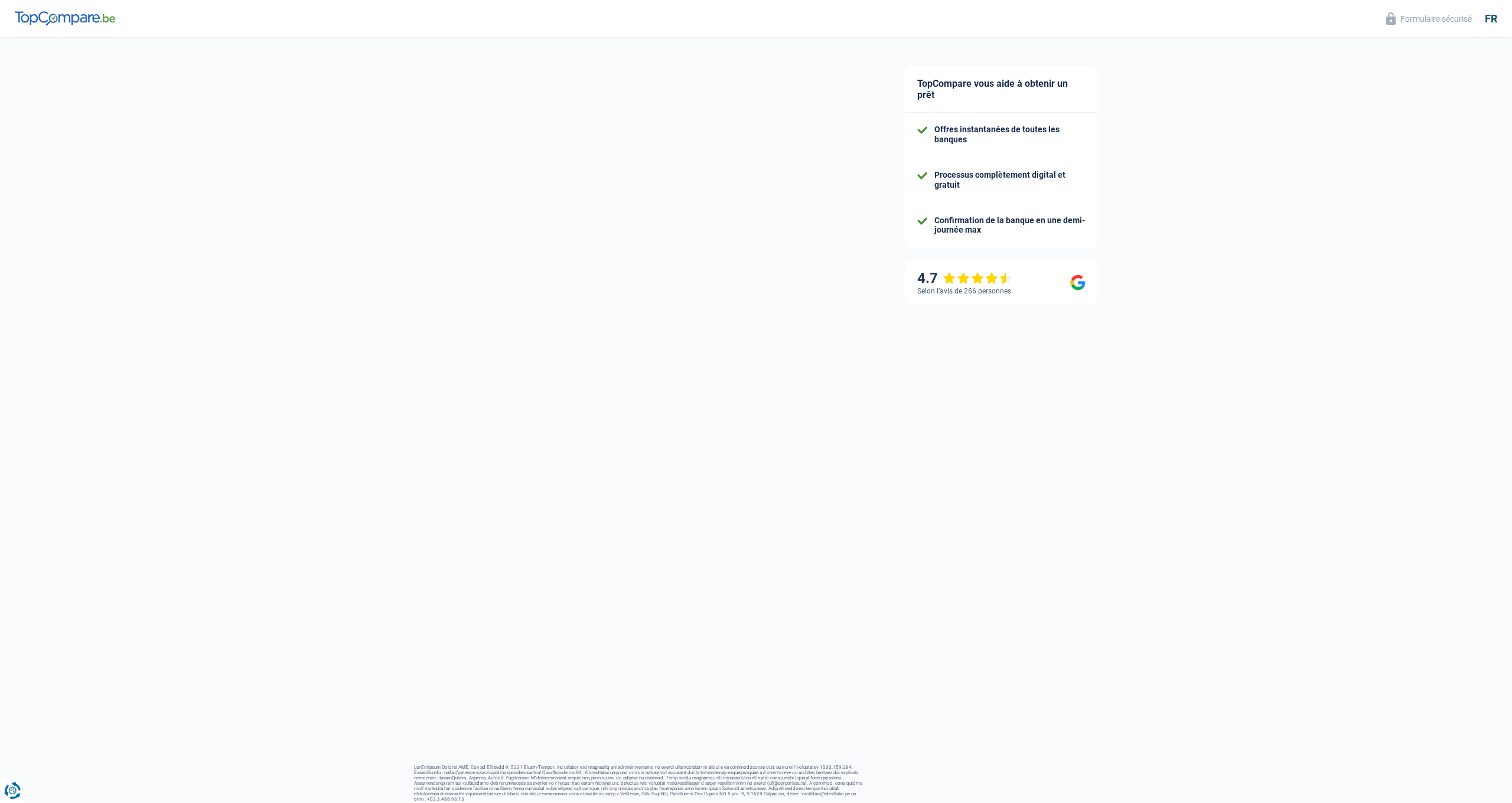
select select "refinancing"
select select "24"
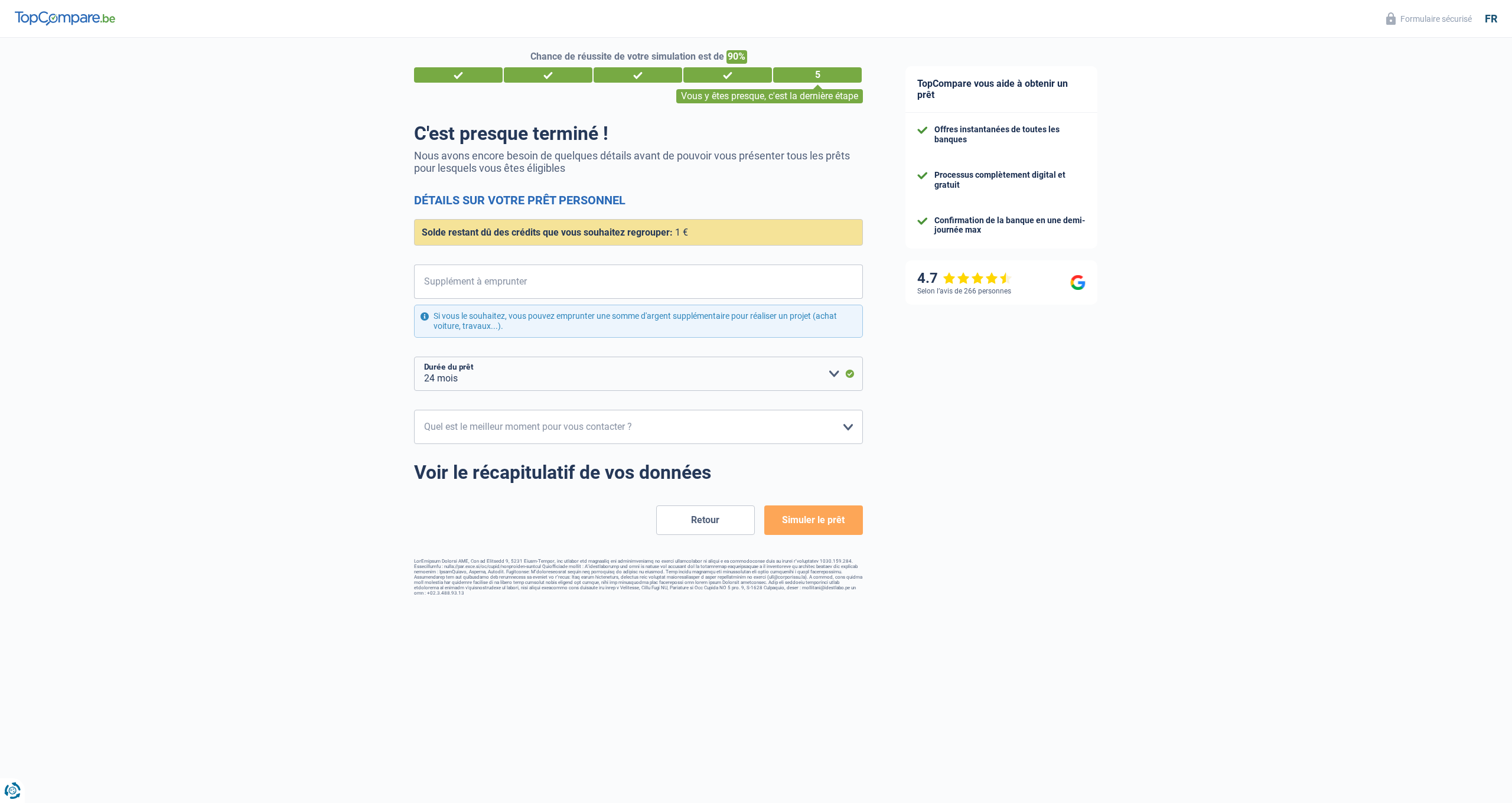
scroll to position [11, 0]
select select "10-12"
click at [813, 516] on button "Simuler le prêt" at bounding box center [814, 520] width 98 height 29
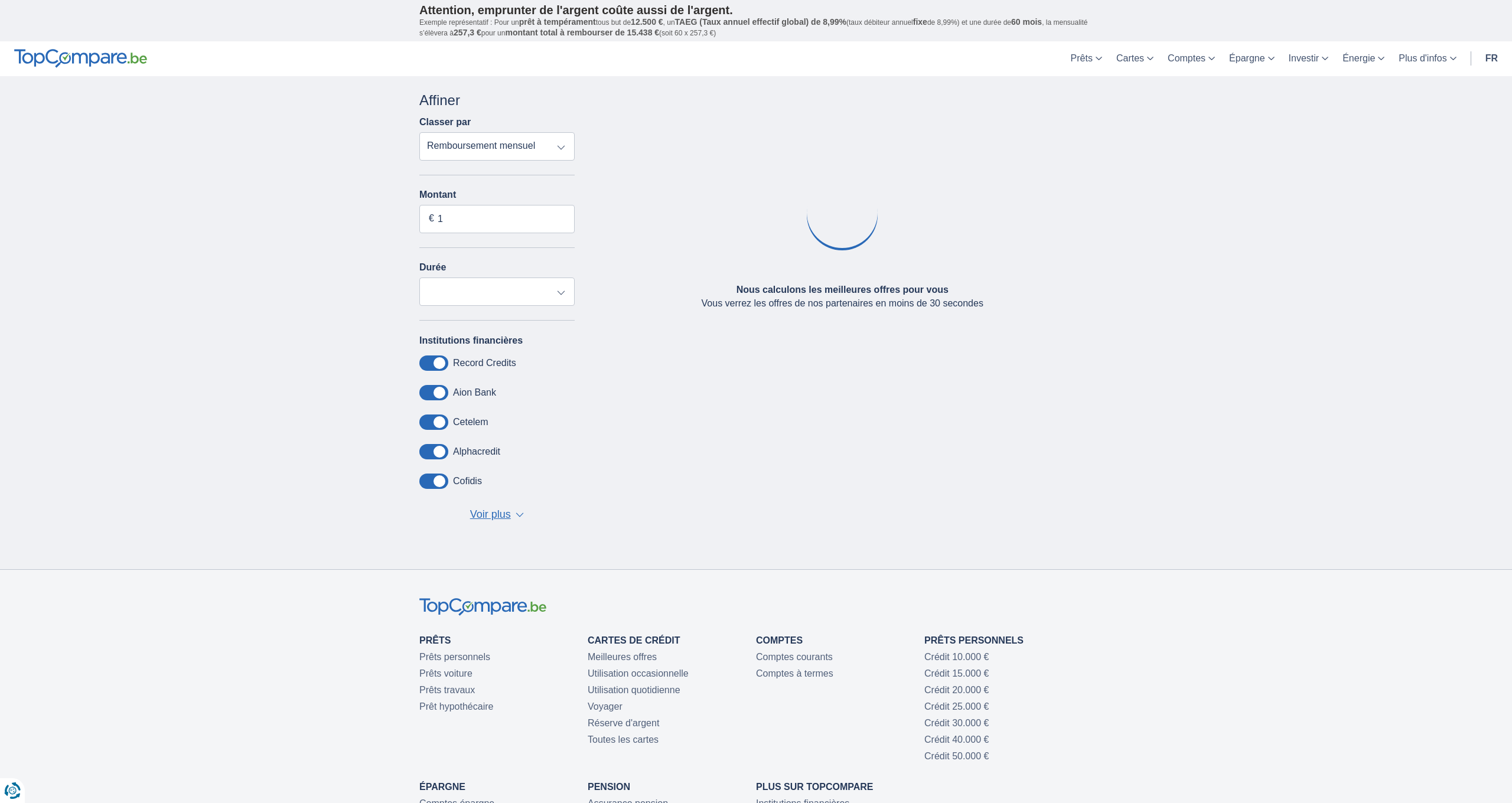
click at [517, 515] on span "▼" at bounding box center [519, 515] width 9 height 5
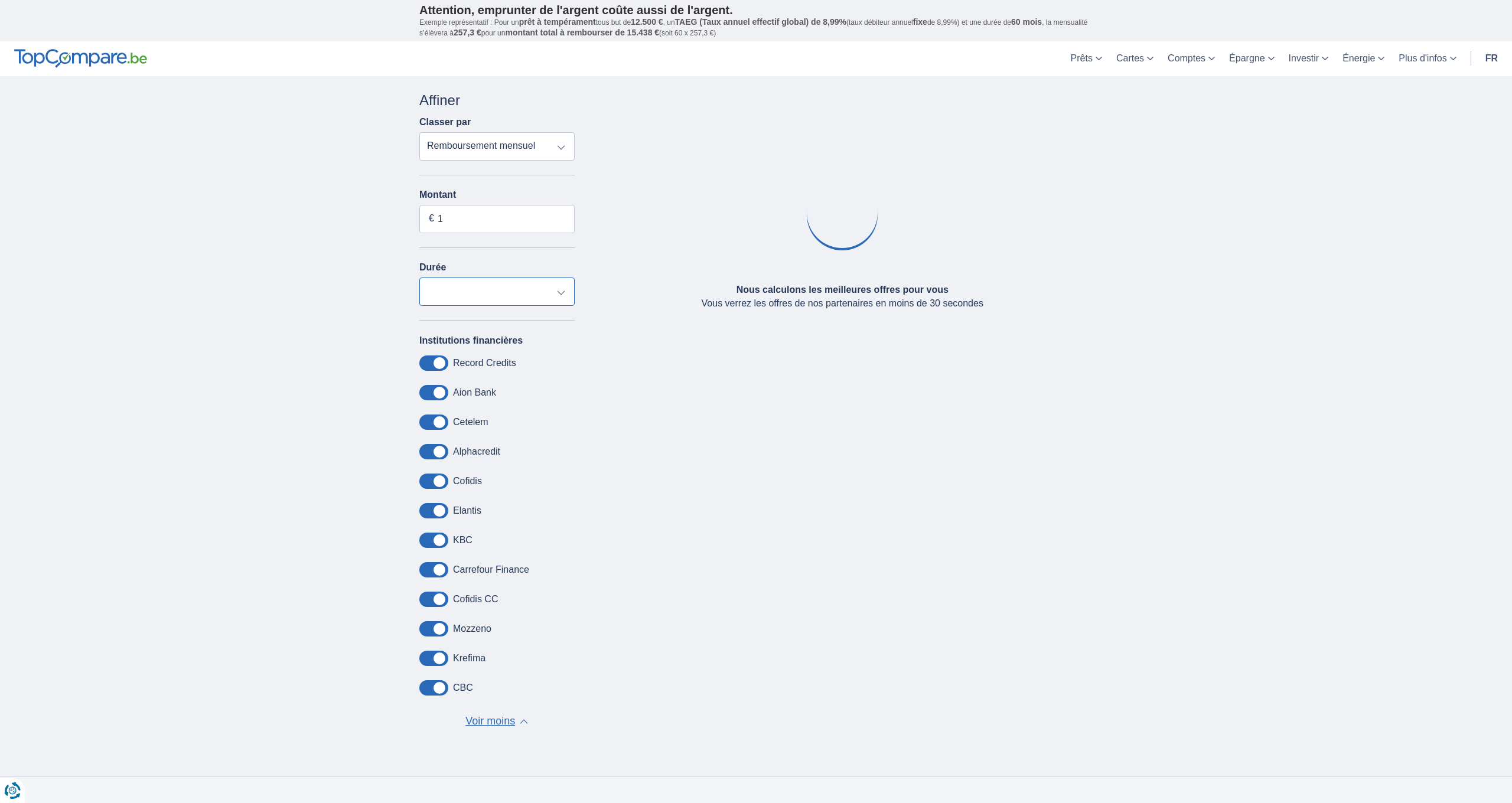
select select "12"
select select
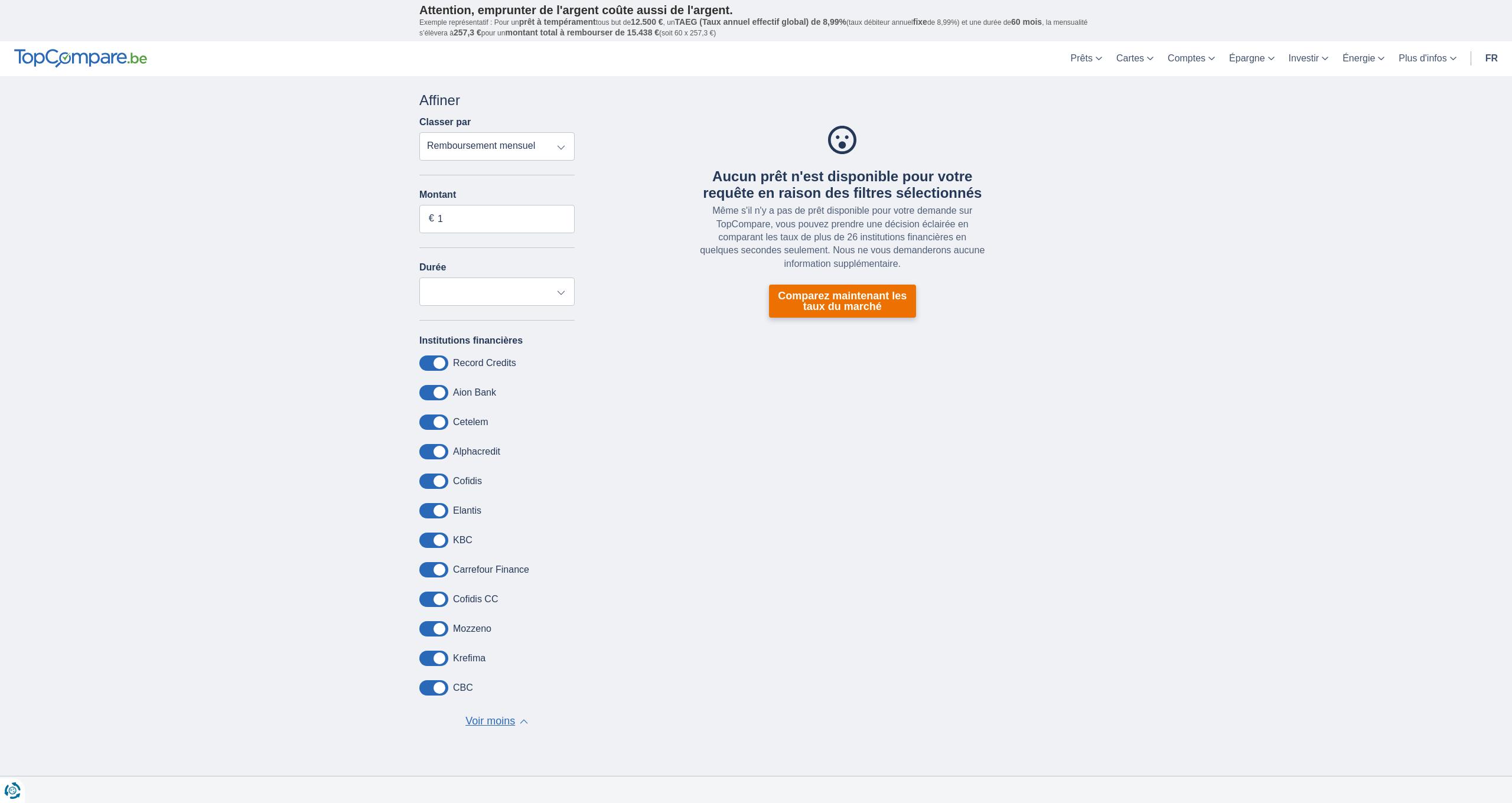
click at [829, 304] on link "Comparez maintenant les taux du marché" at bounding box center [843, 301] width 147 height 33
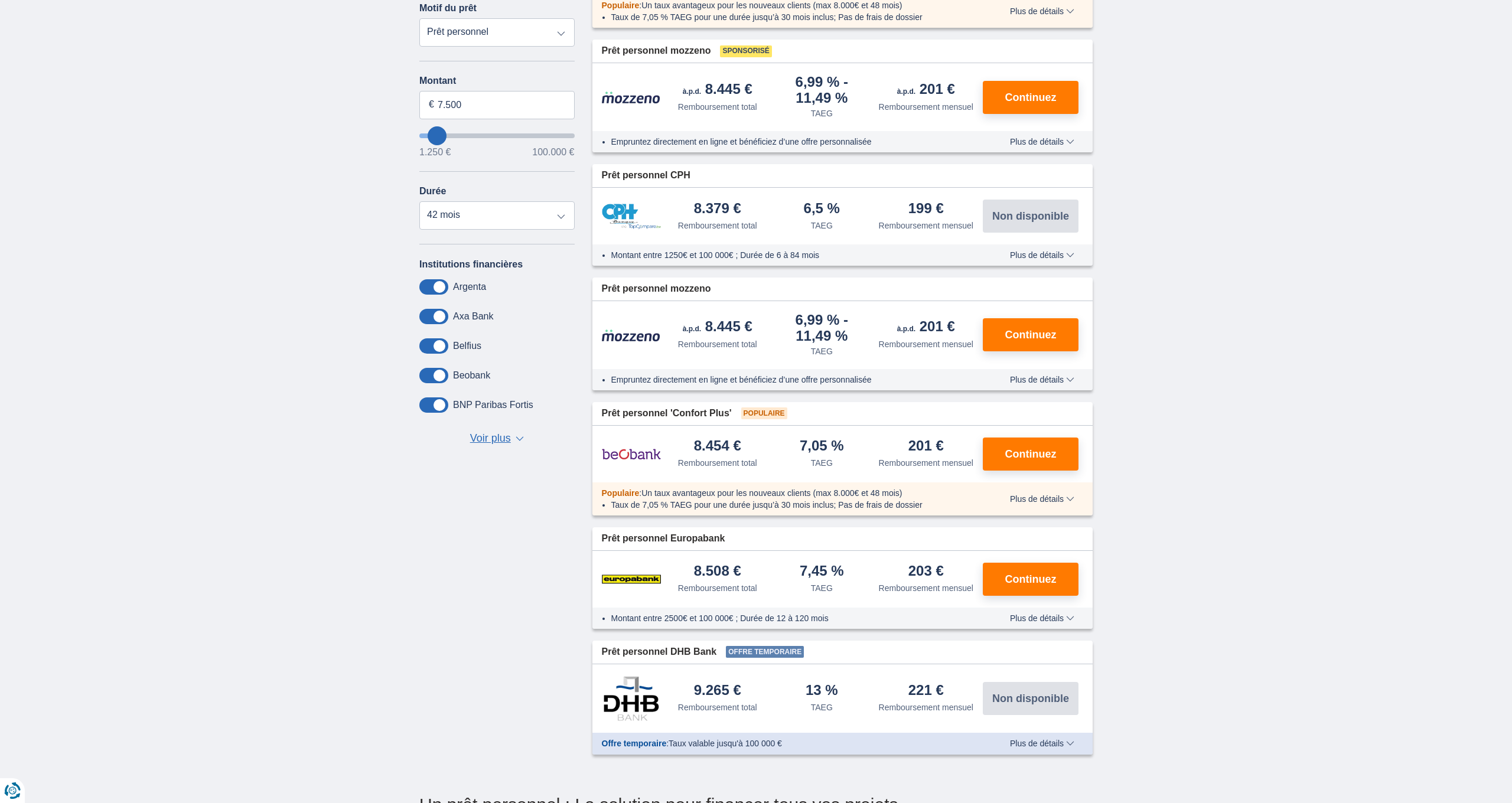
scroll to position [248, 0]
click at [1037, 470] on button "Continuez" at bounding box center [1031, 454] width 96 height 33
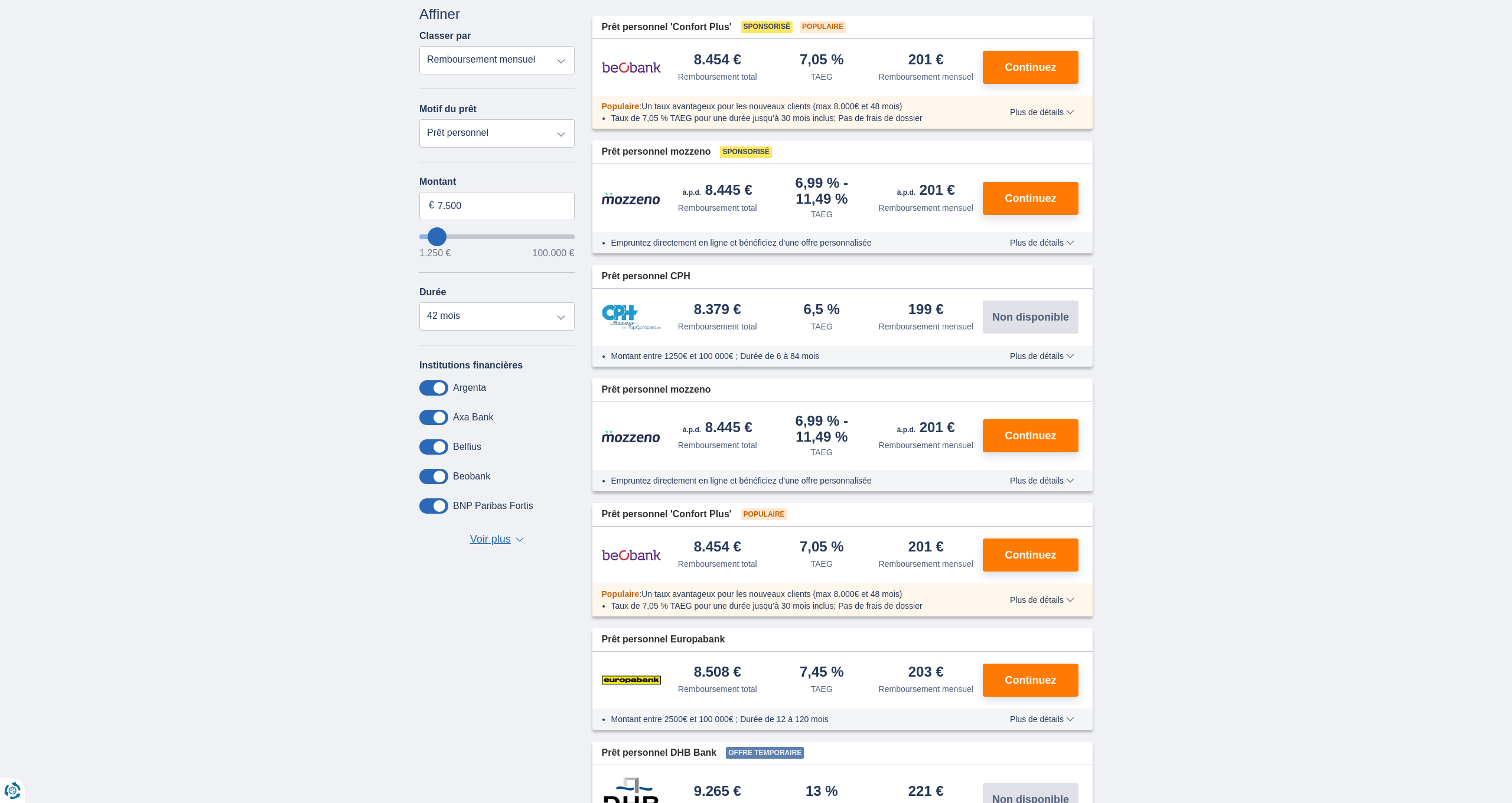
scroll to position [142, 0]
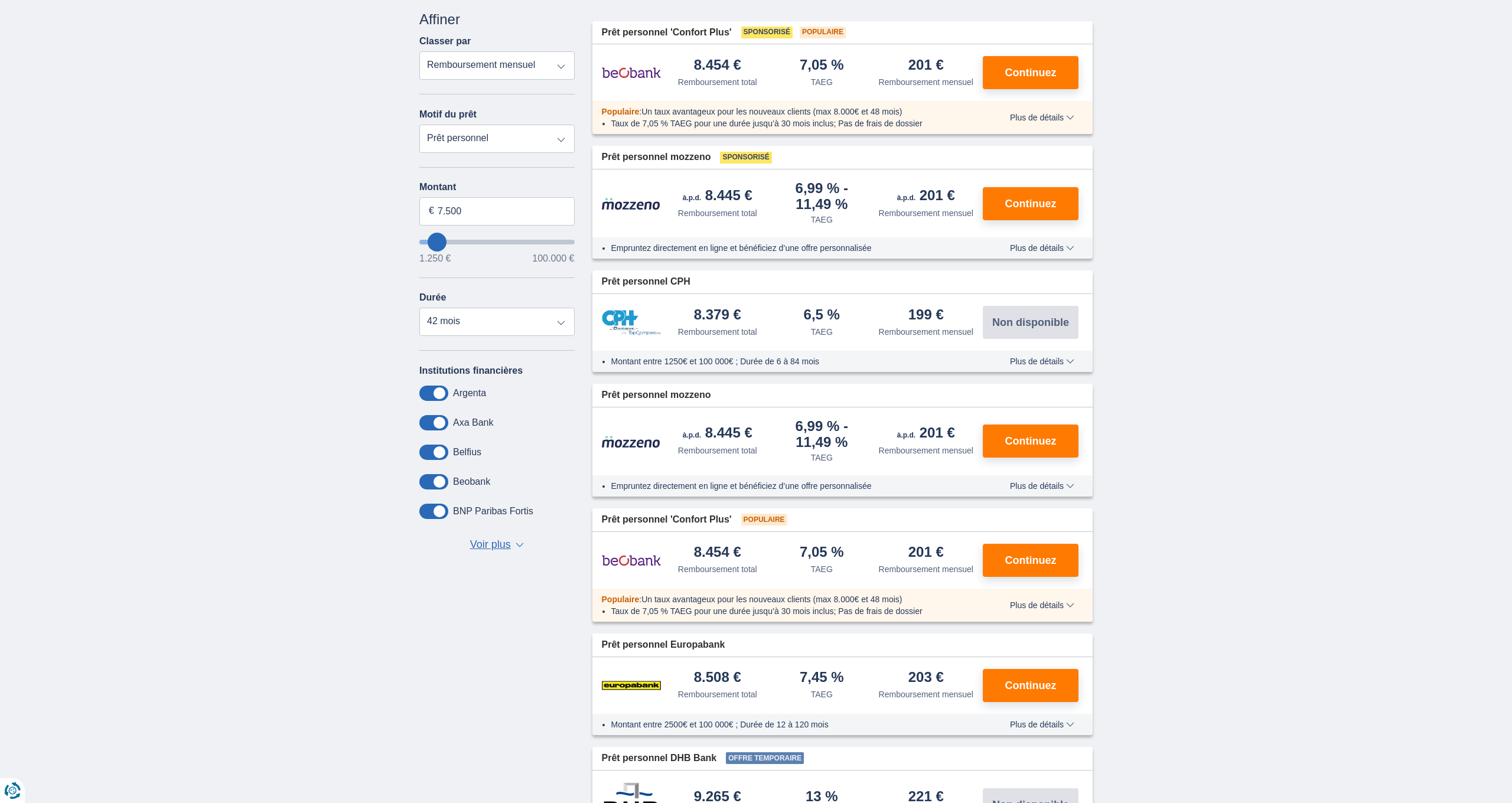
type input "11.250"
type input "11250"
type input "12.250"
type input "12250"
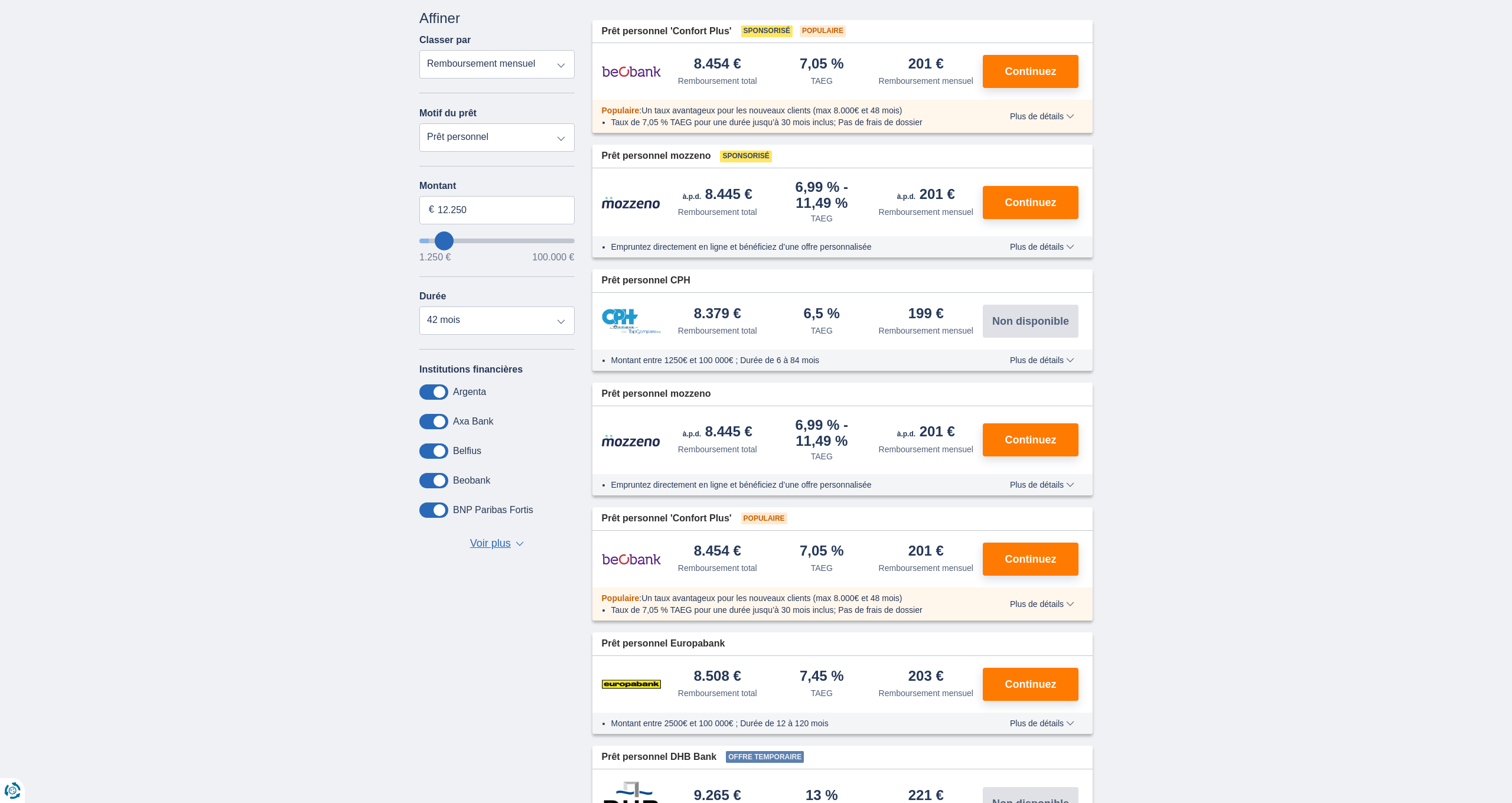
scroll to position [145, 0]
type input "13.250"
type input "13250"
type input "14.250"
type input "14250"
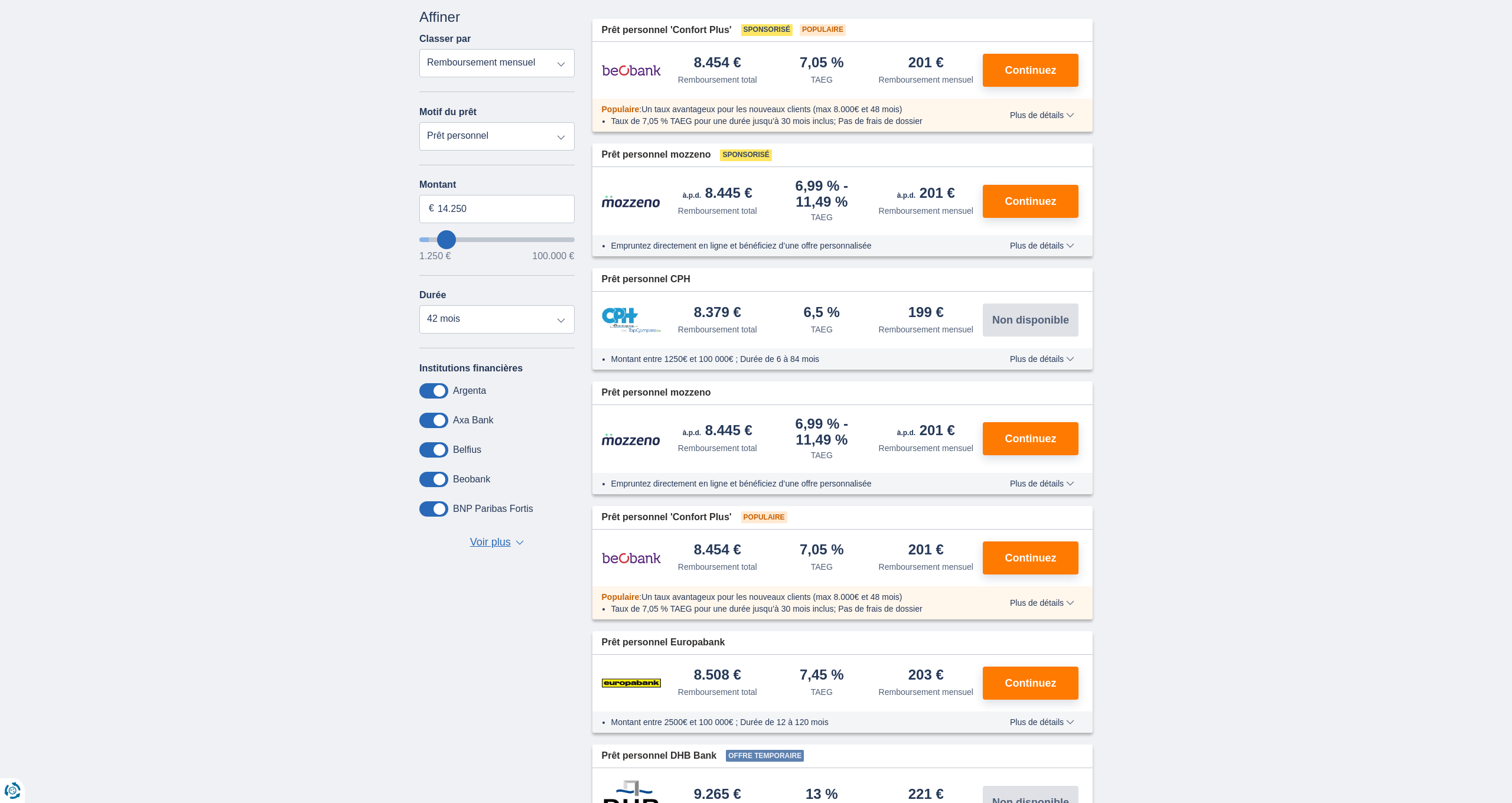
type input "16.250"
type input "16250"
type input "17.250"
type input "17250"
select select "84"
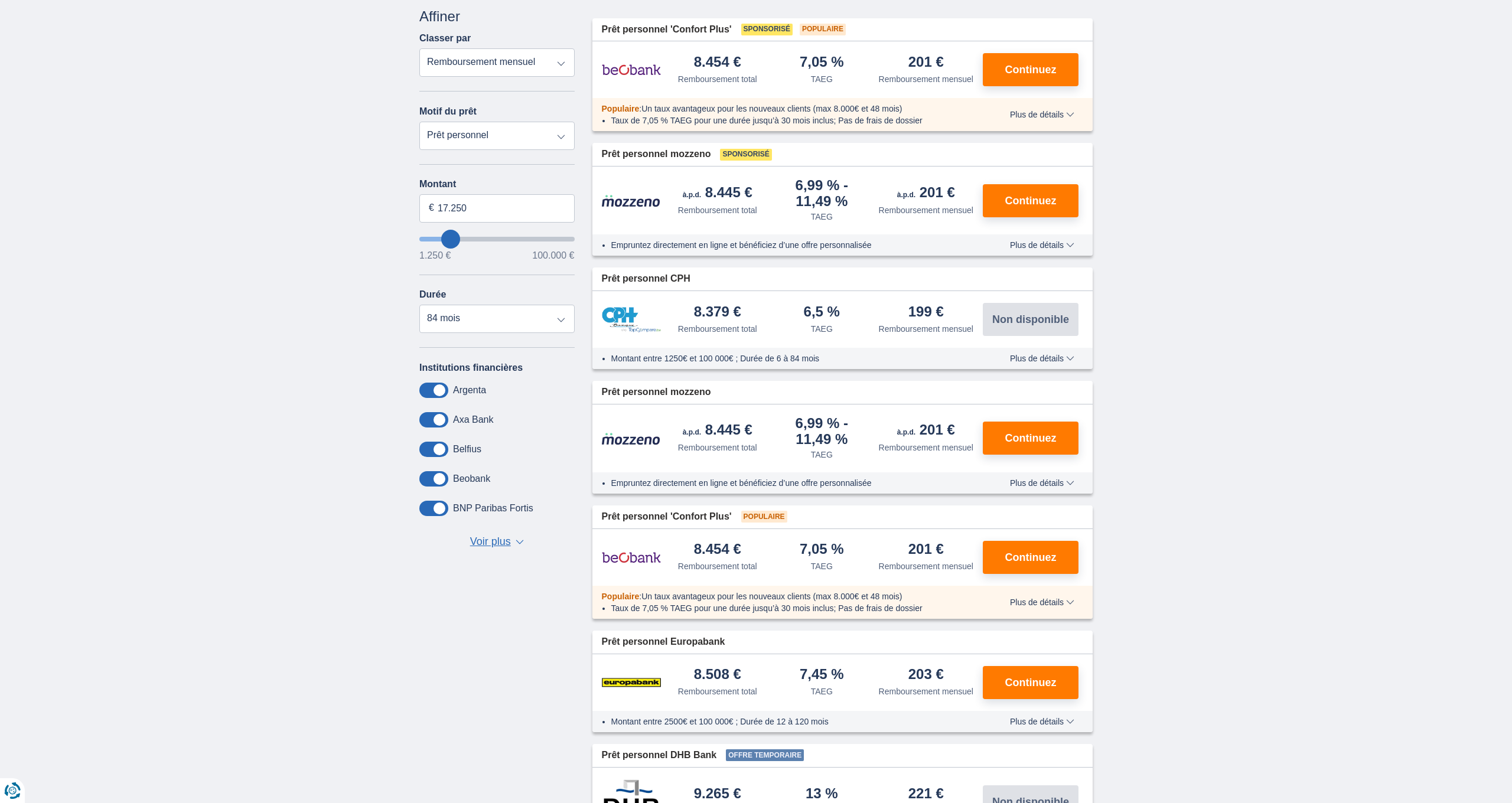
type input "19.250"
type input "19250"
type input "21.250"
type input "21250"
type input "23.250"
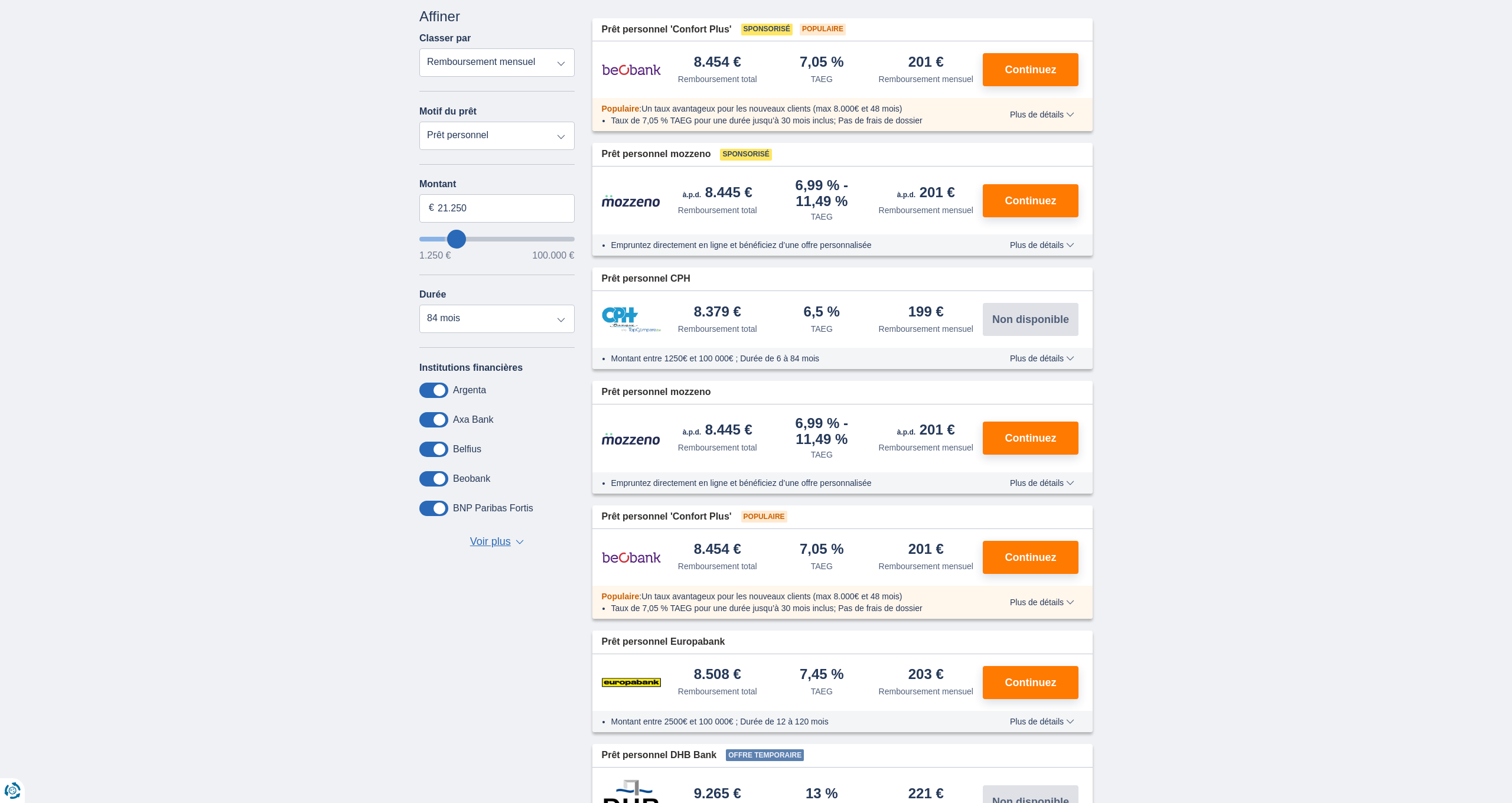
type input "23250"
type input "25.250"
type input "25250"
type input "27.250"
type input "27250"
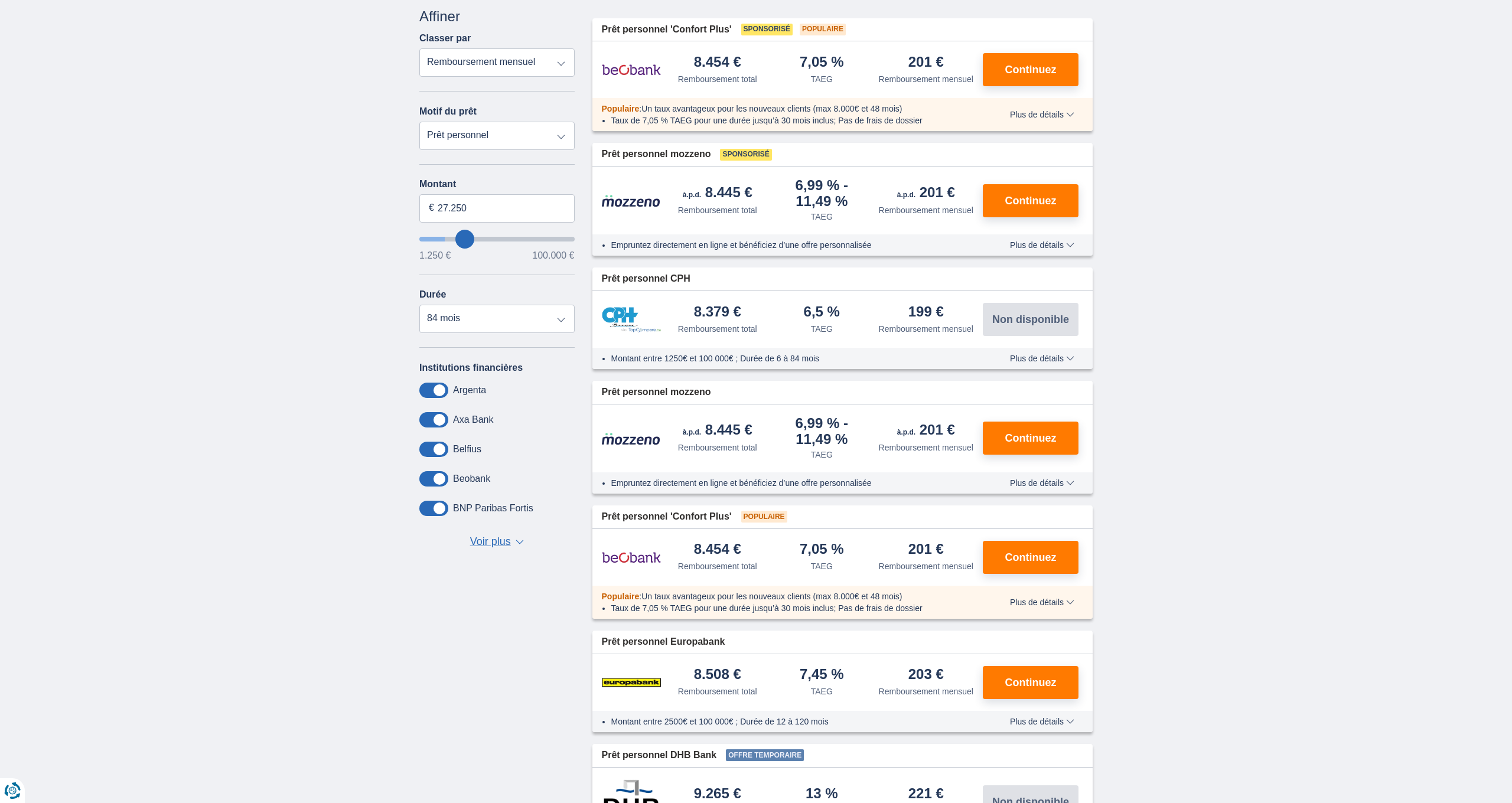
type input "28.250"
type input "28250"
select select "120"
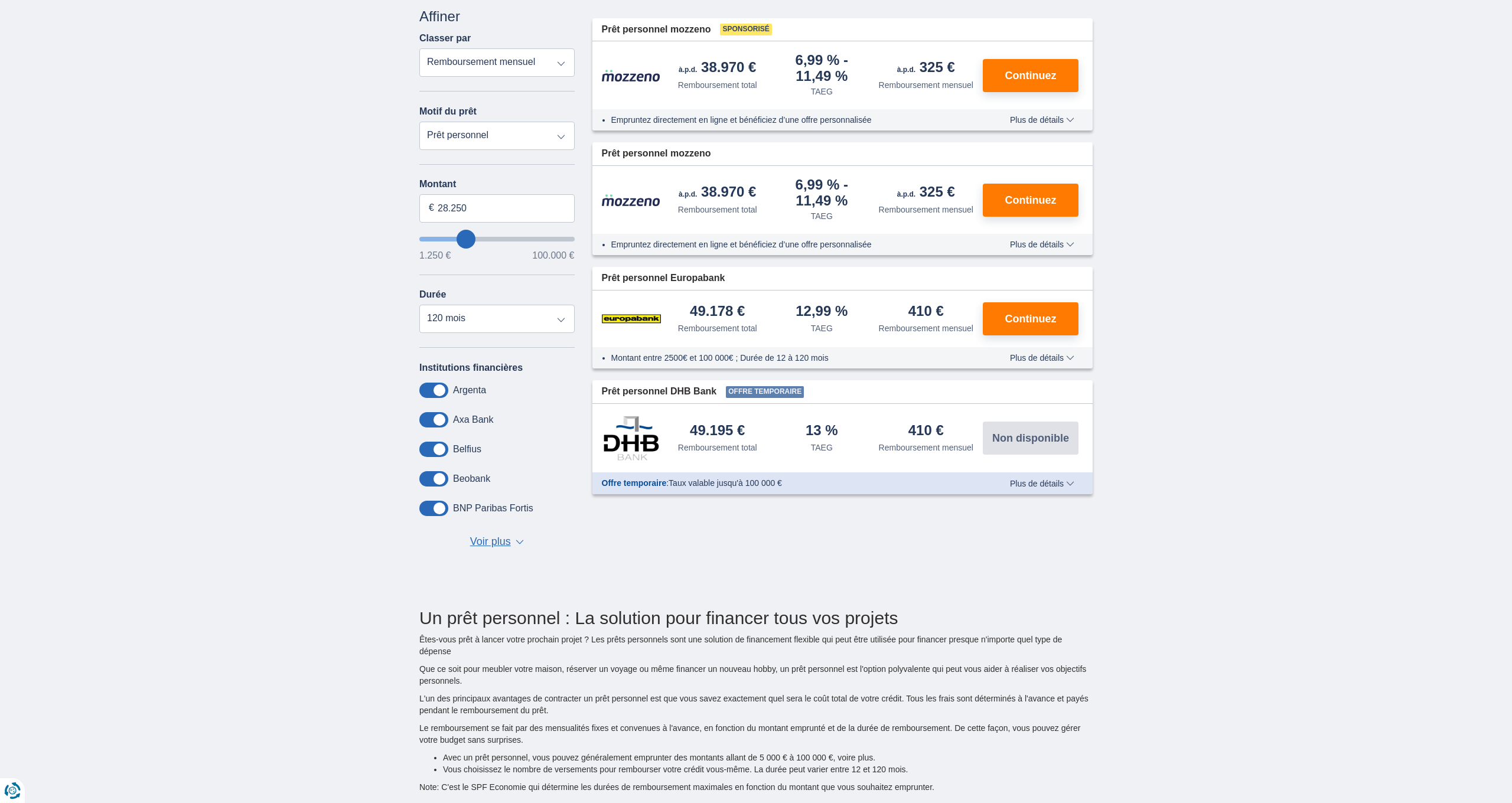
scroll to position [142, 0]
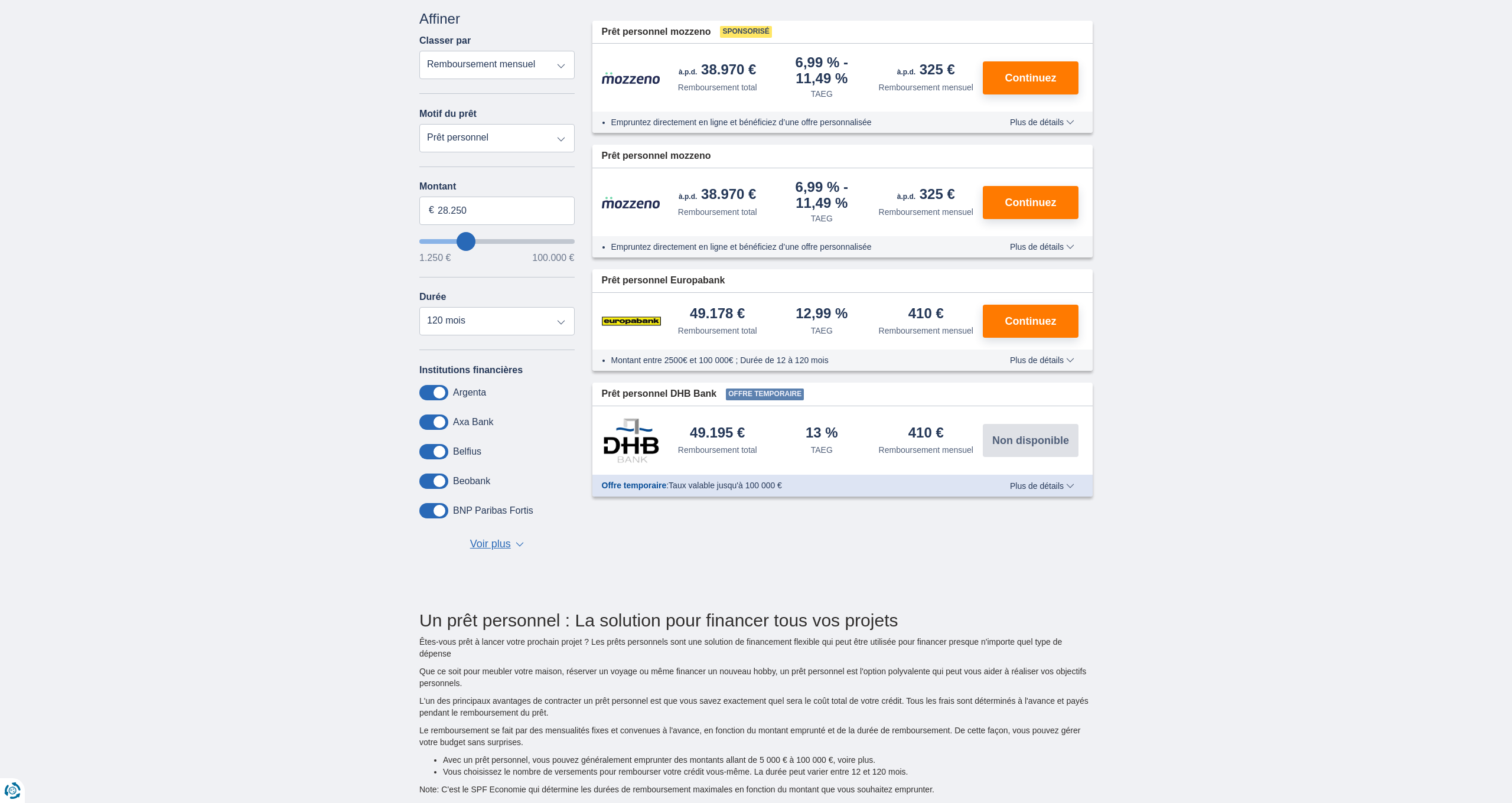
type input "32.250"
type input "32250"
type input "33.250"
type input "33250"
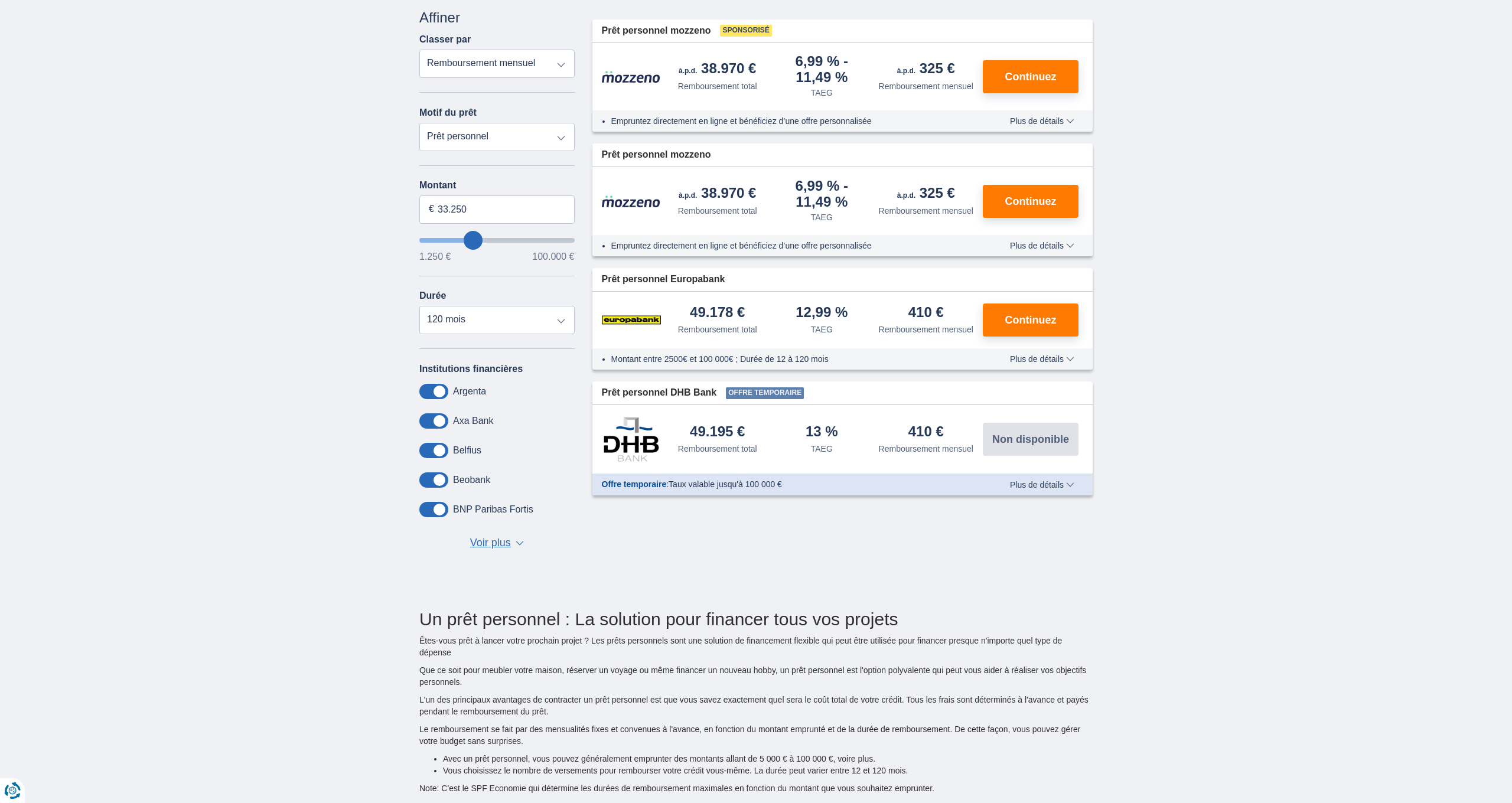
type input "34.250"
type input "34250"
type input "35.250"
type input "35250"
type input "36.250"
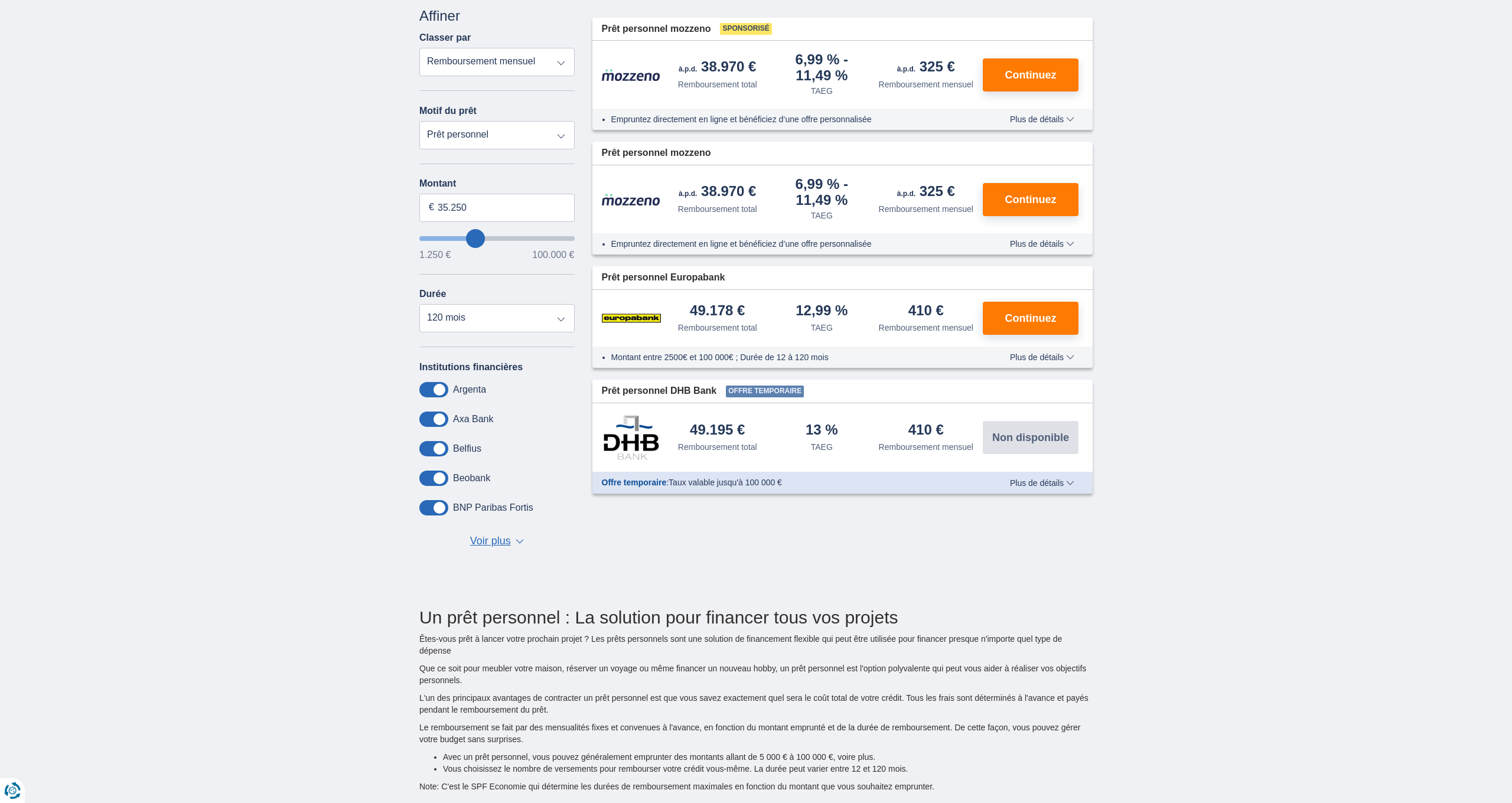
type input "36250"
type input "38.250"
type input "38250"
type input "40.250"
type input "40250"
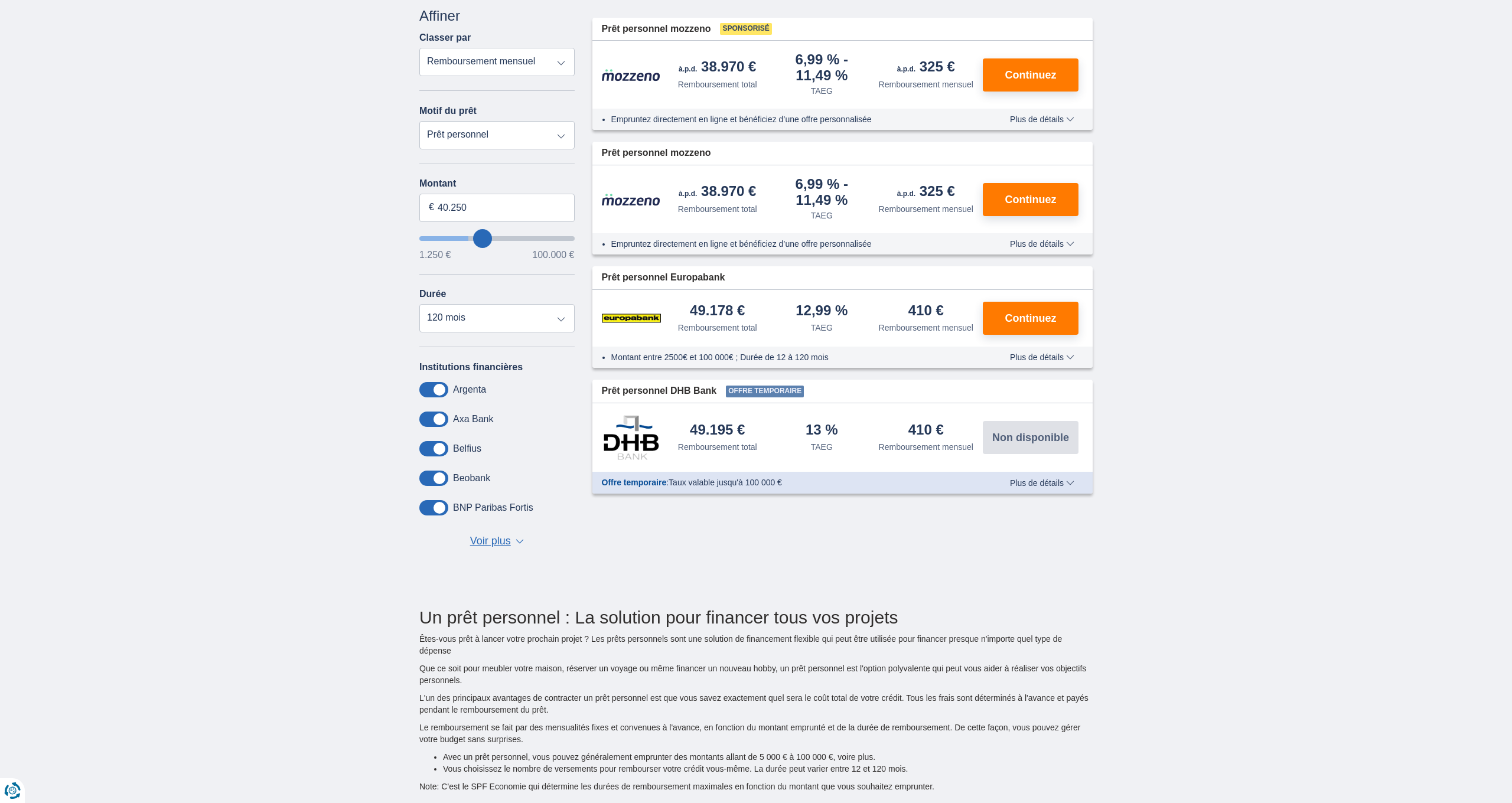
type input "42.250"
type input "42250"
type input "43.250"
type input "43250"
type input "44.250"
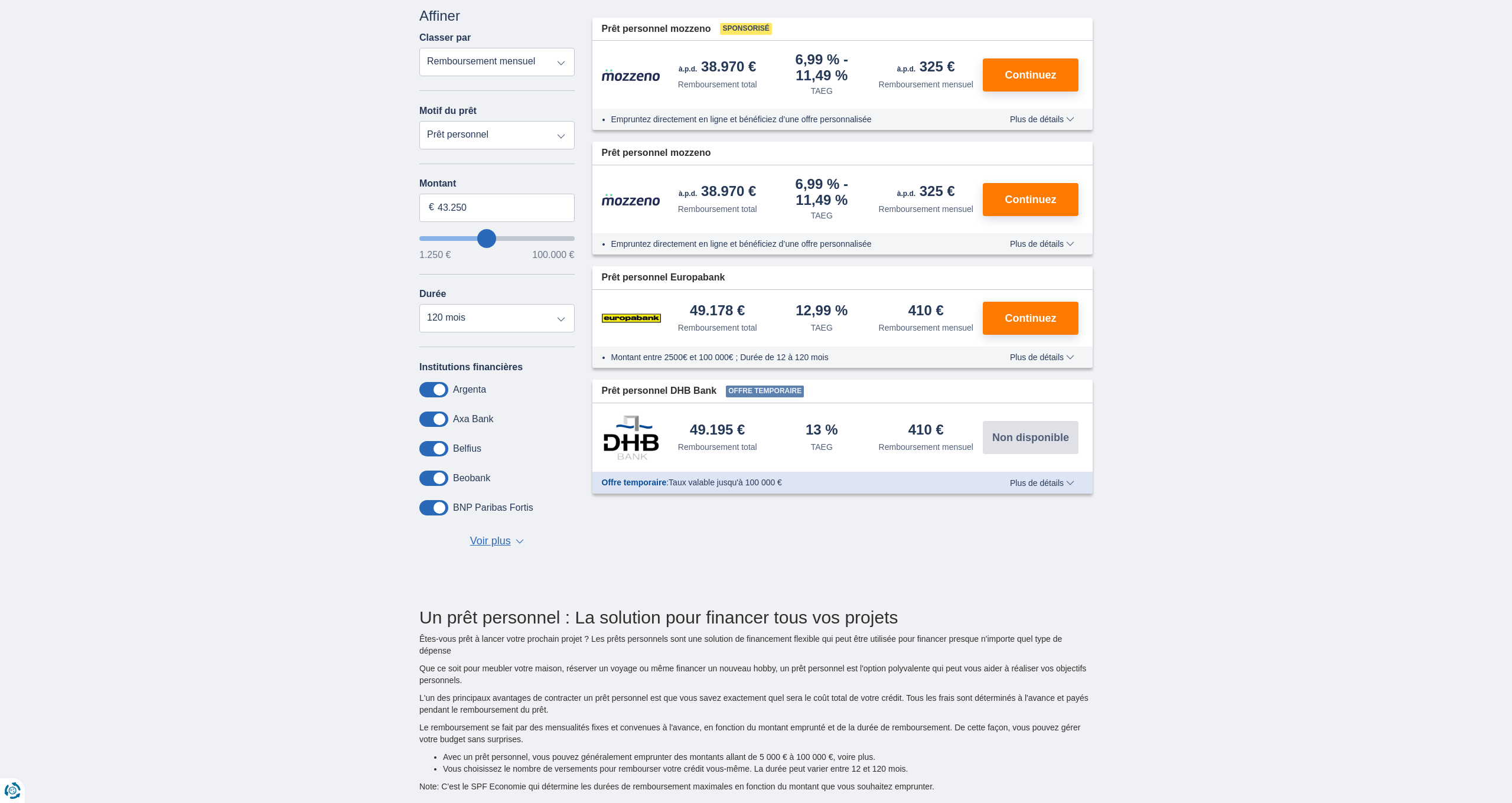
type input "44250"
type input "45.250"
type input "45250"
type input "46.250"
type input "46250"
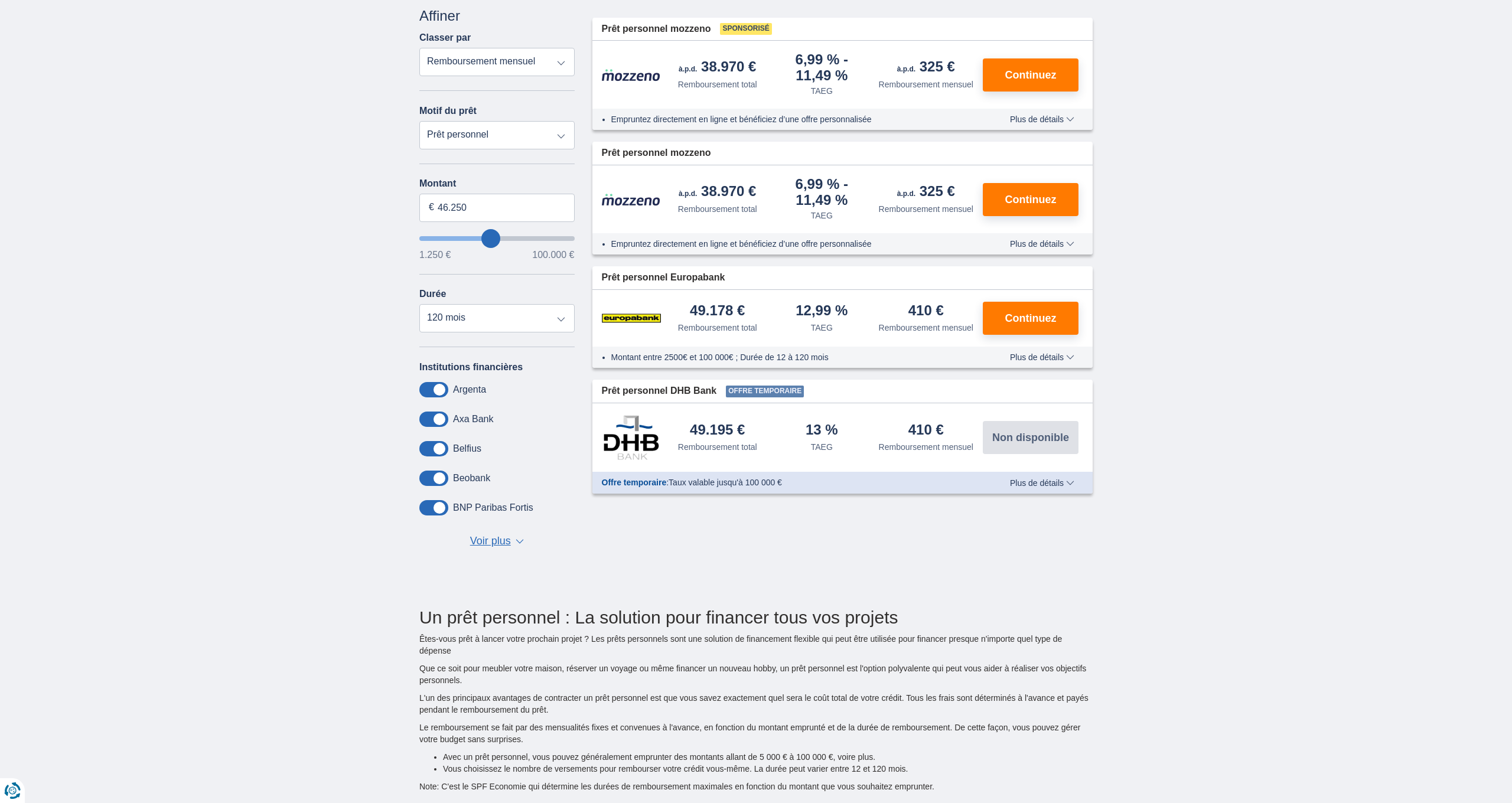
type input "49.250"
type input "49250"
type input "52.250"
type input "52250"
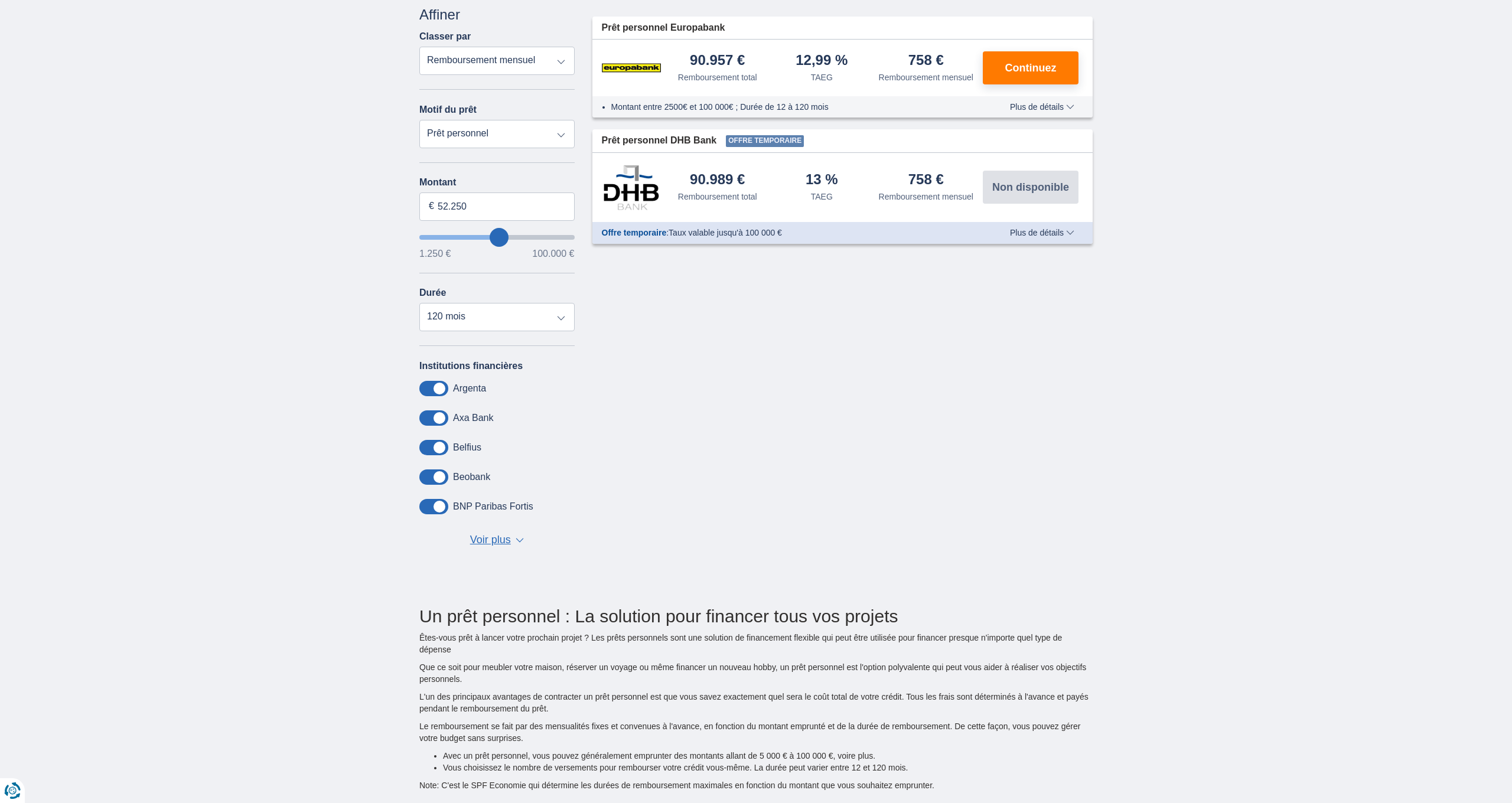
scroll to position [146, 0]
type input "47.250"
type input "47250"
type input "49.250"
type input "49250"
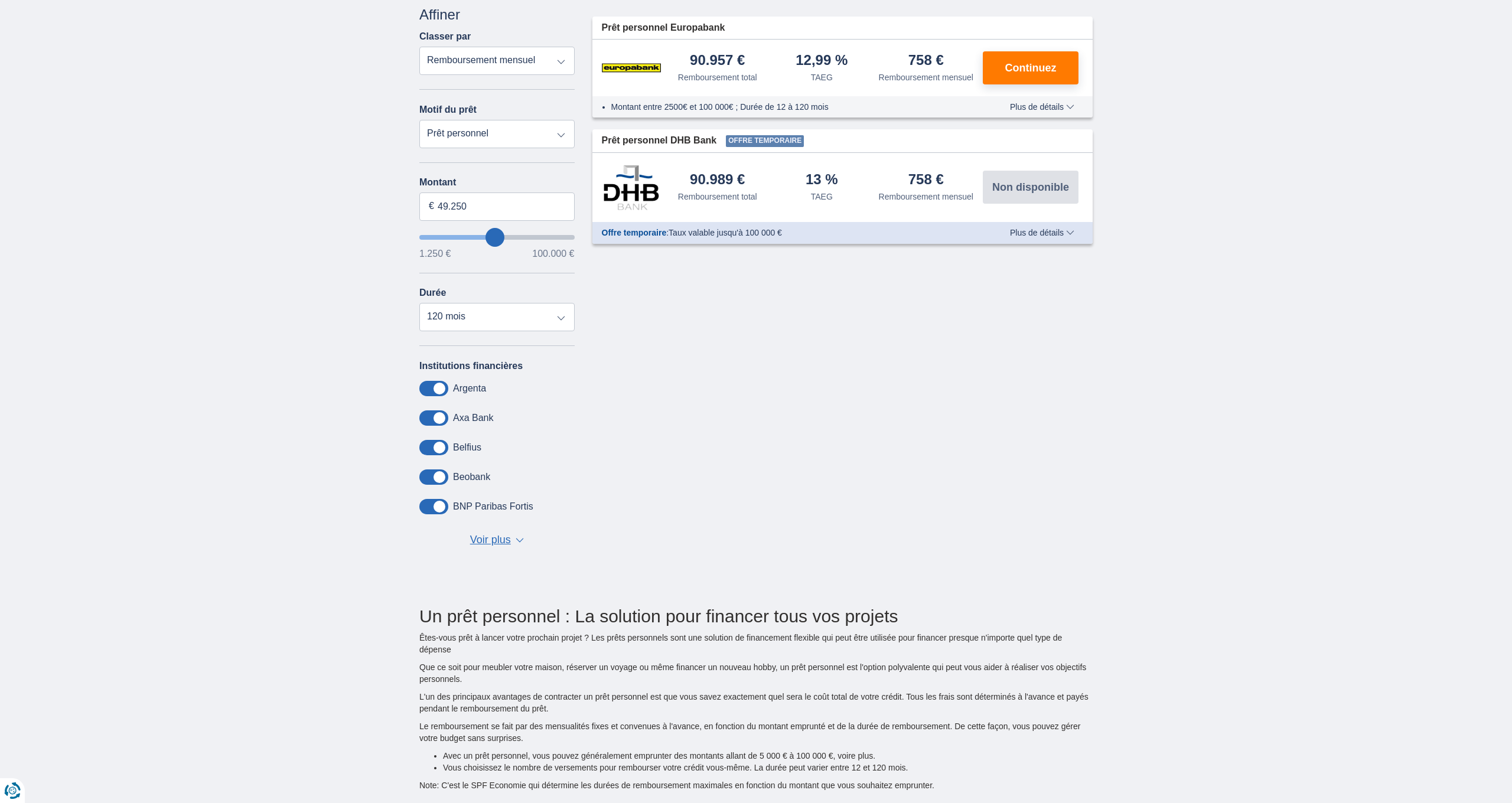
type input "50.250"
type input "50250"
type input "49.250"
type input "49250"
type input "48.250"
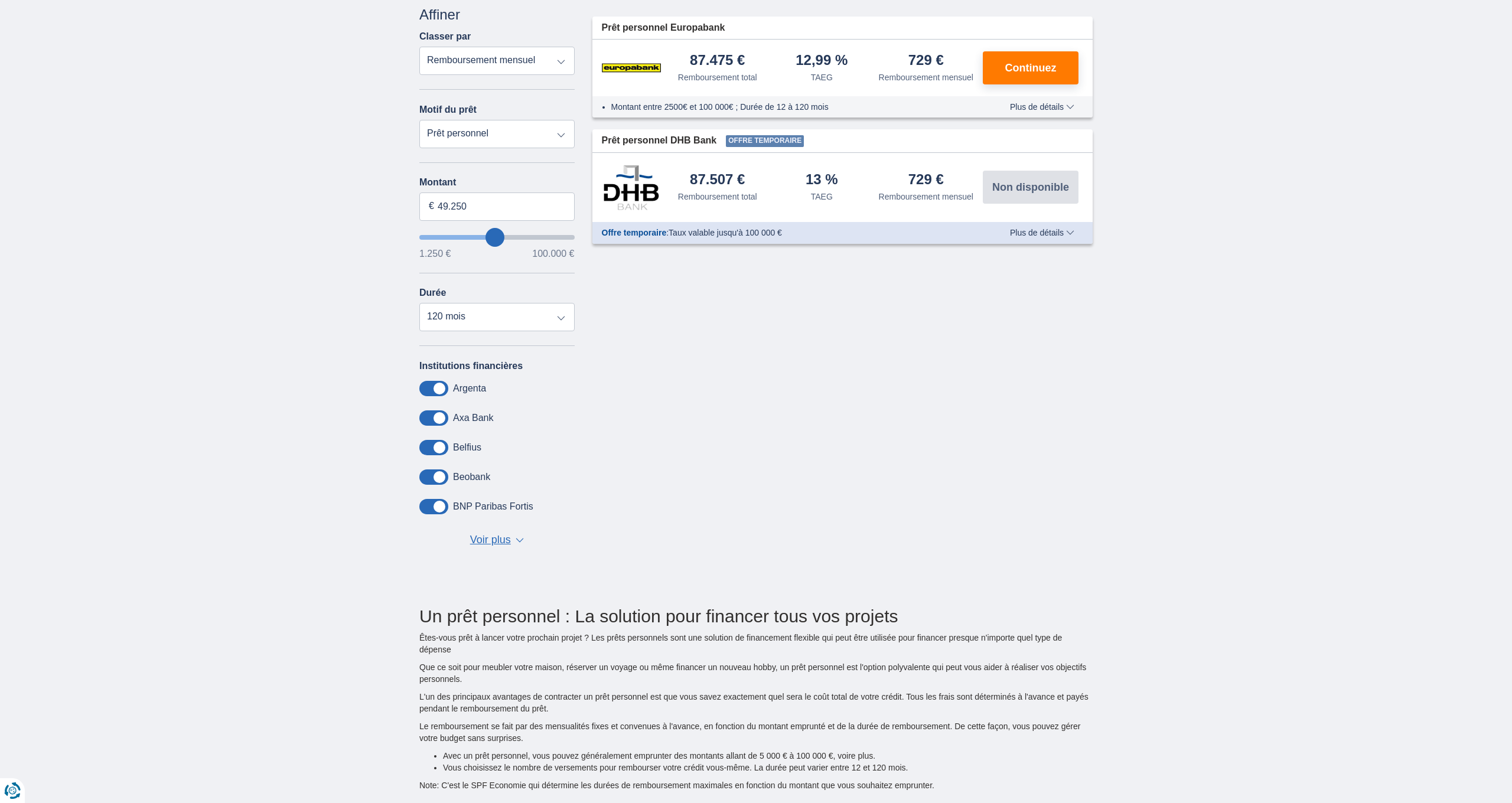
type input "48250"
type input "46.250"
type input "46250"
type input "44.250"
type input "44250"
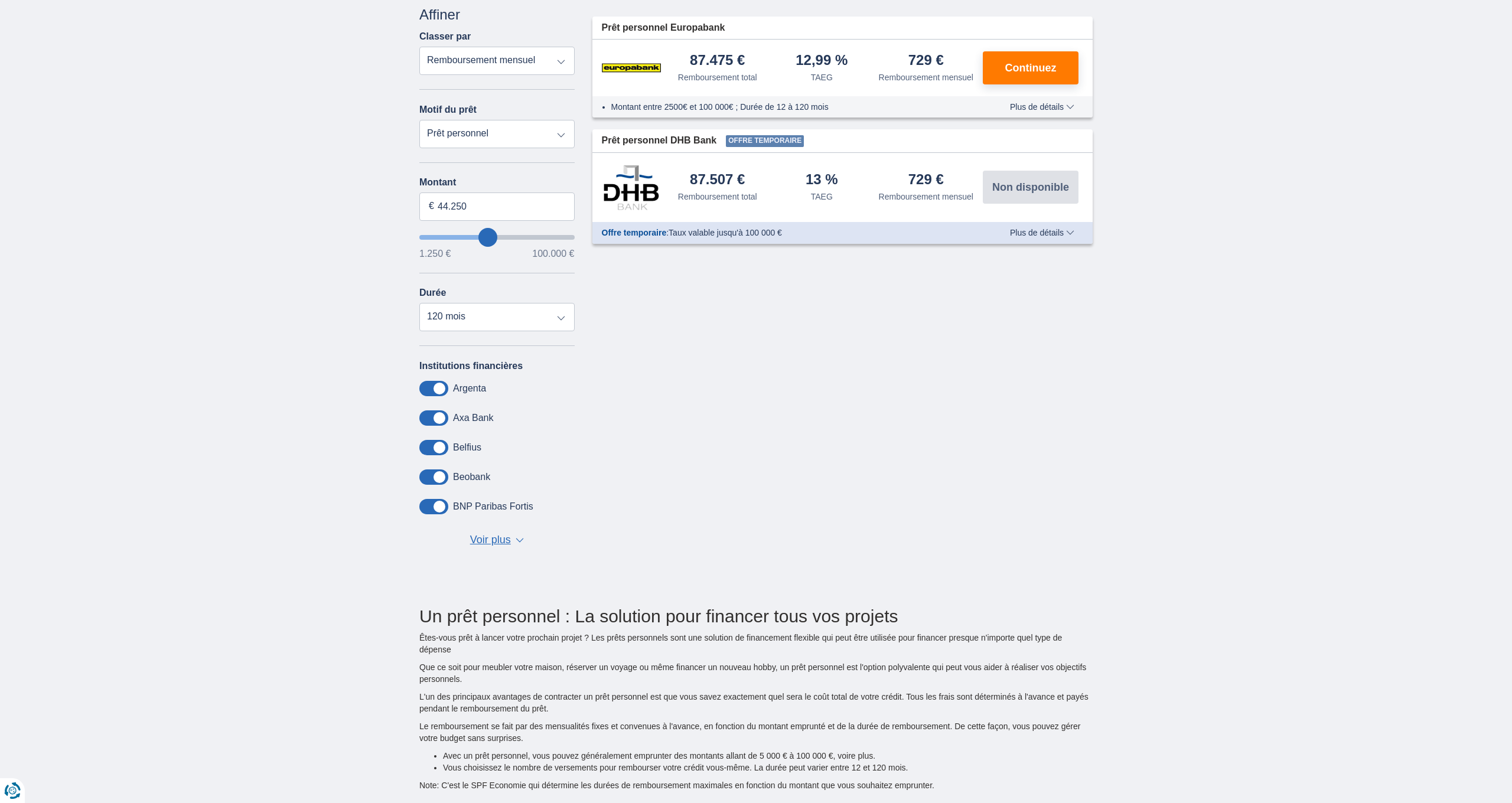
type input "43.250"
type input "43250"
type input "41.250"
type input "41250"
type input "40.250"
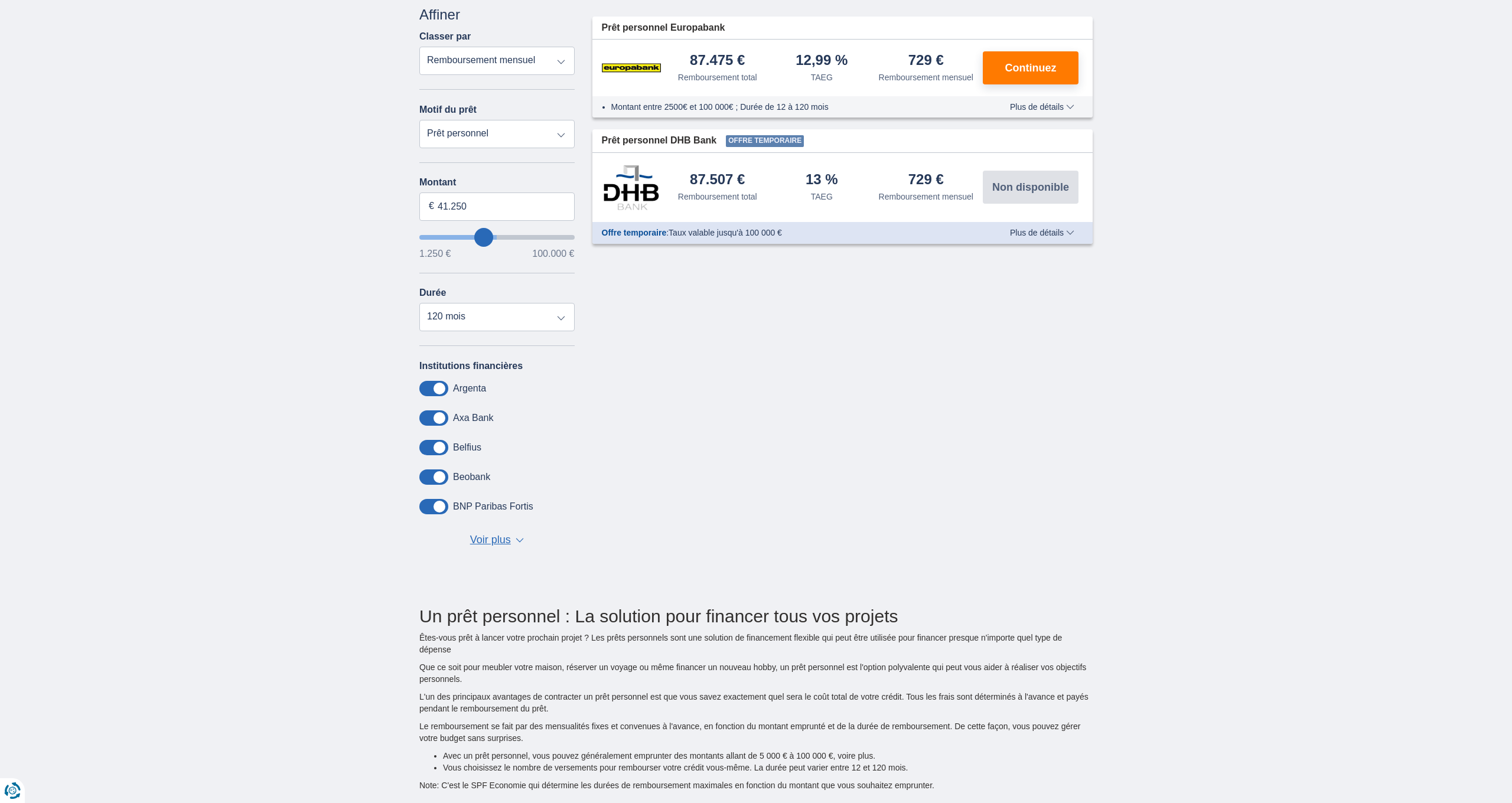
type input "40250"
type input "39.250"
type input "39250"
type input "37.250"
type input "37250"
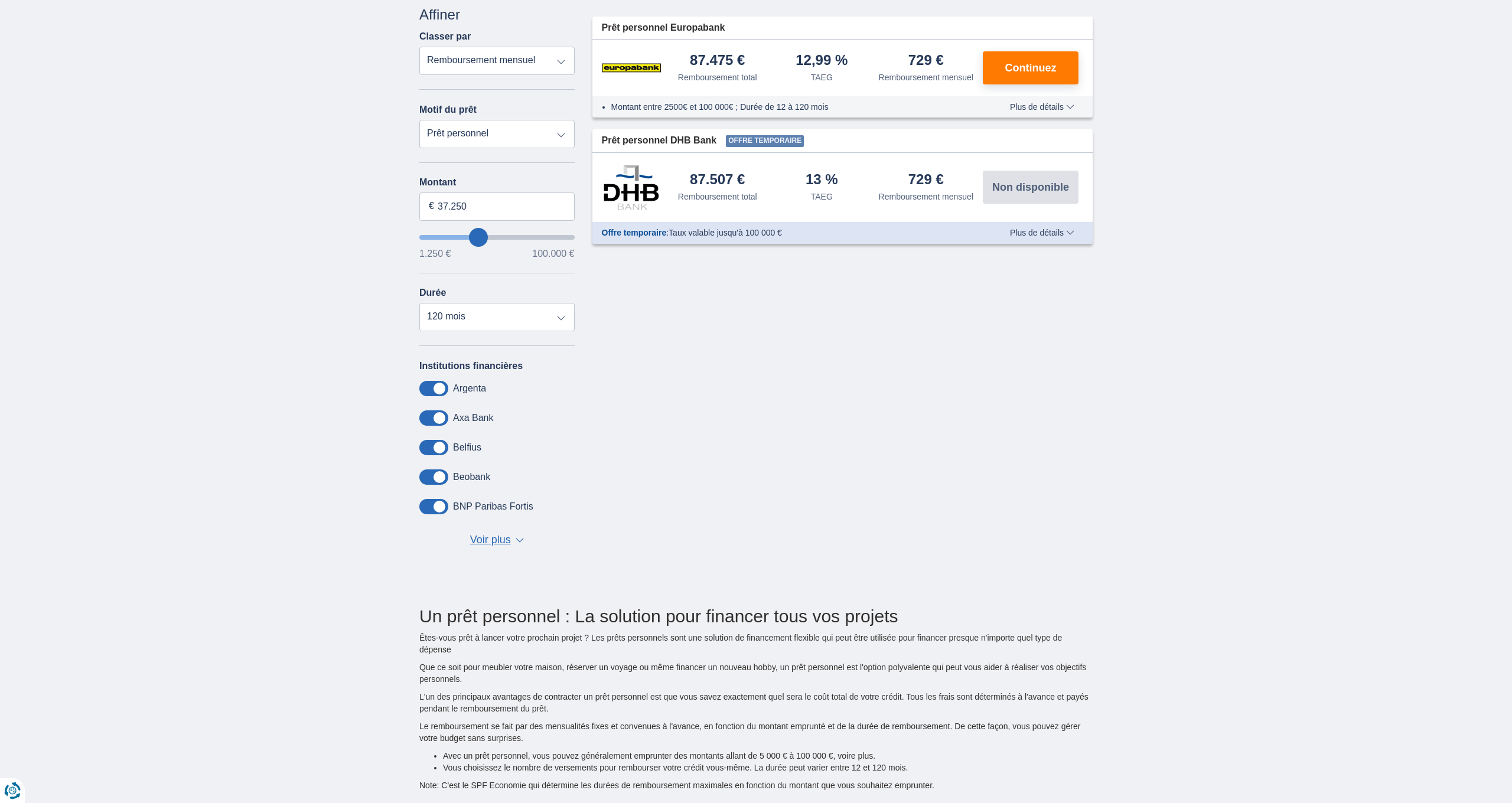
type input "35.250"
type input "35250"
type input "33.250"
type input "33250"
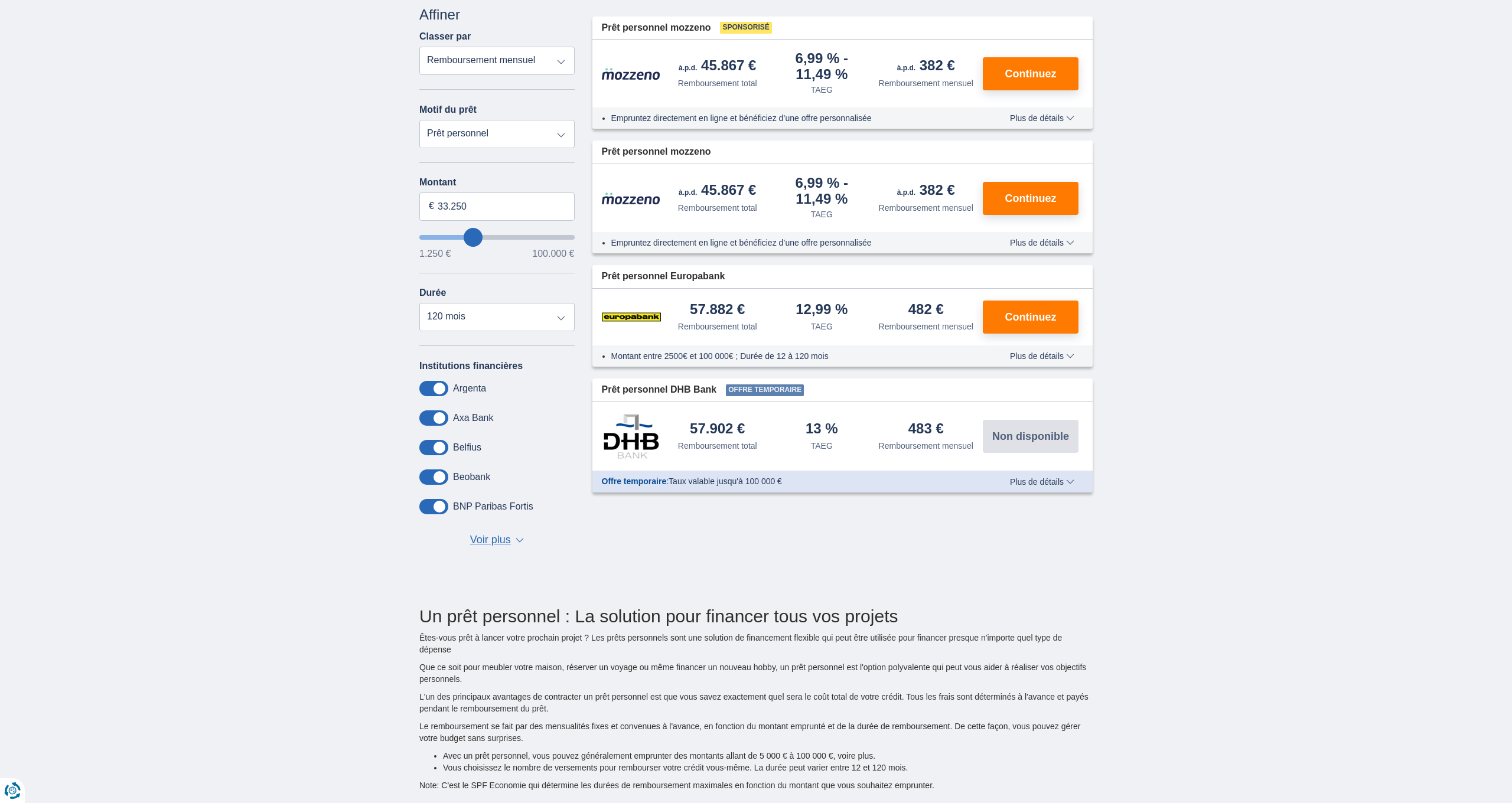
type input "32.250"
type input "32250"
type input "31.250"
type input "31250"
type input "30.250"
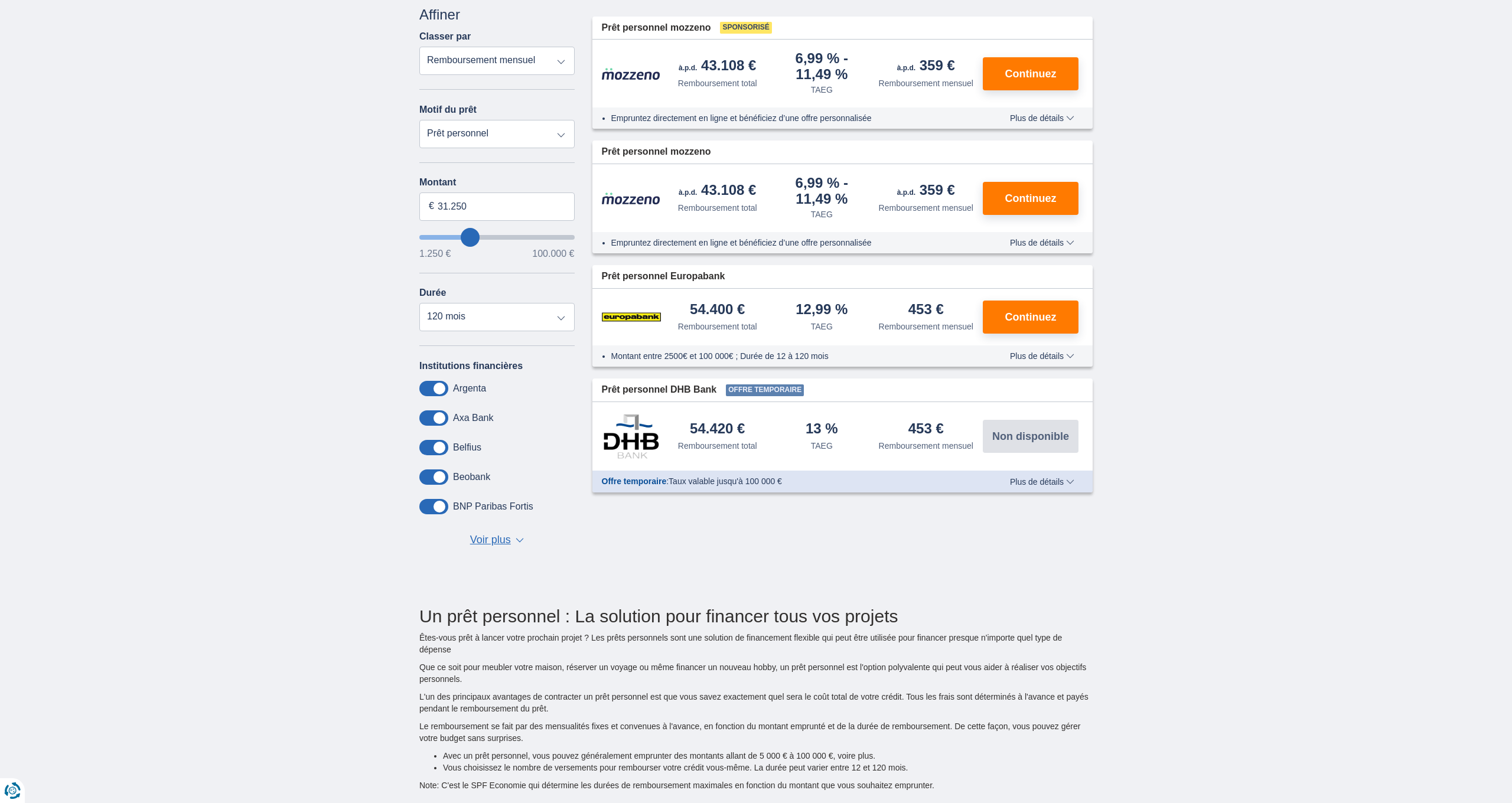
type input "30250"
type input "27.250"
type input "27250"
type input "26.250"
type input "26250"
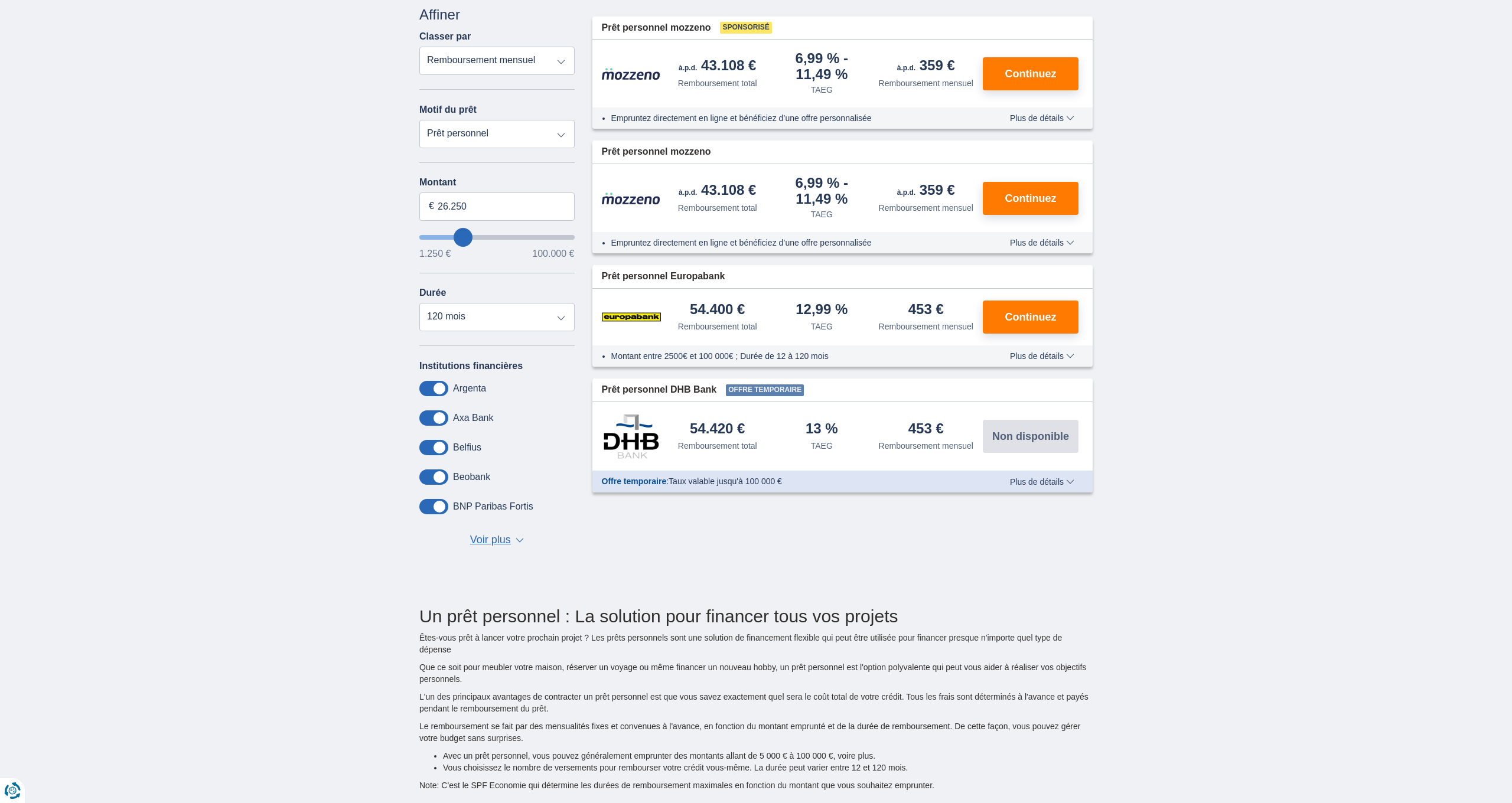
type input "25.250"
drag, startPoint x: 471, startPoint y: 241, endPoint x: 462, endPoint y: 241, distance: 9.0
type input "25250"
click at [462, 240] on input "wantToBorrow" at bounding box center [497, 237] width 155 height 5
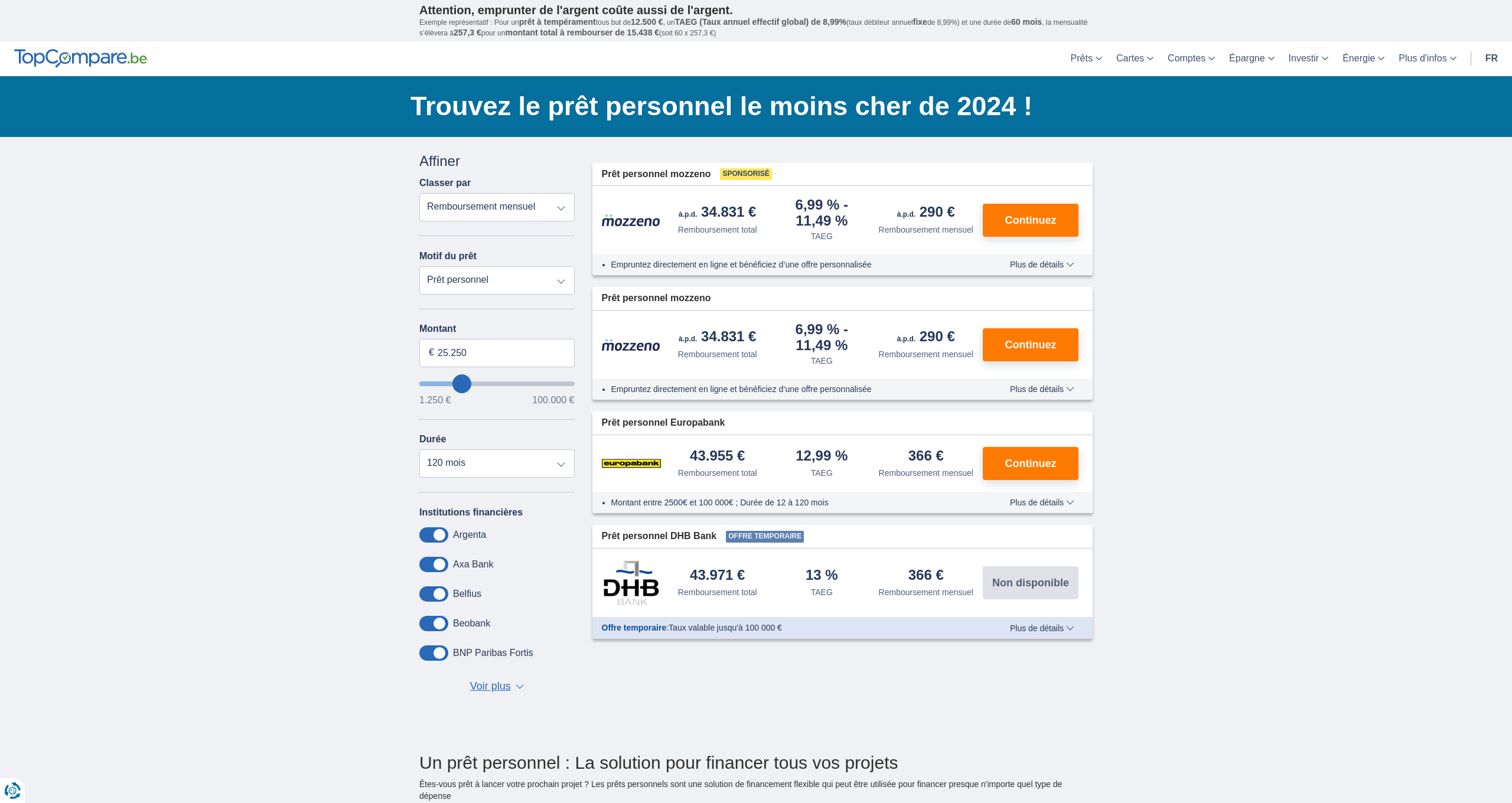
type input "31.250"
type input "31250"
type input "32.250"
type input "32250"
type input "33.250"
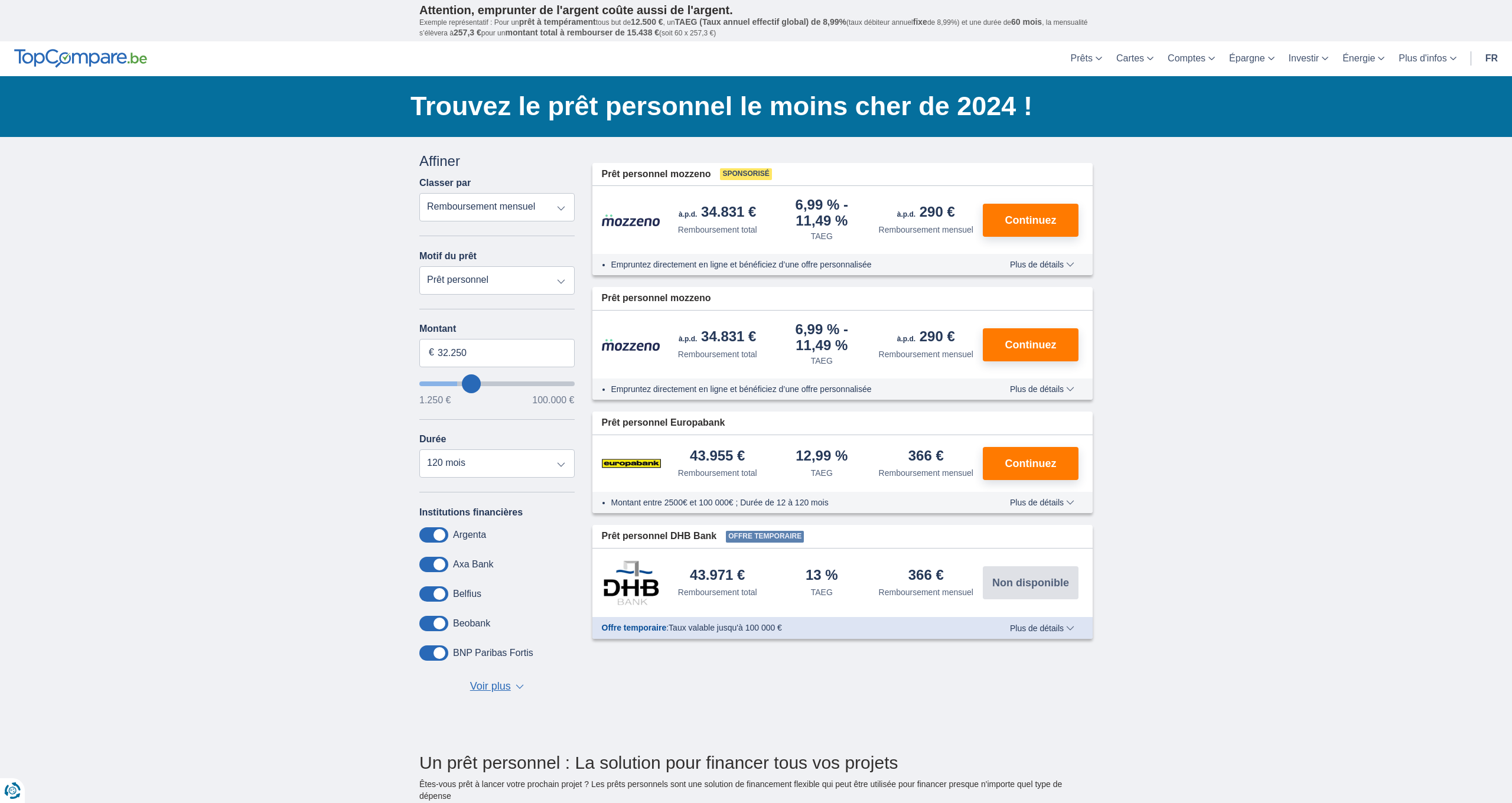
type input "33250"
type input "34.250"
type input "34250"
type input "35.250"
type input "35250"
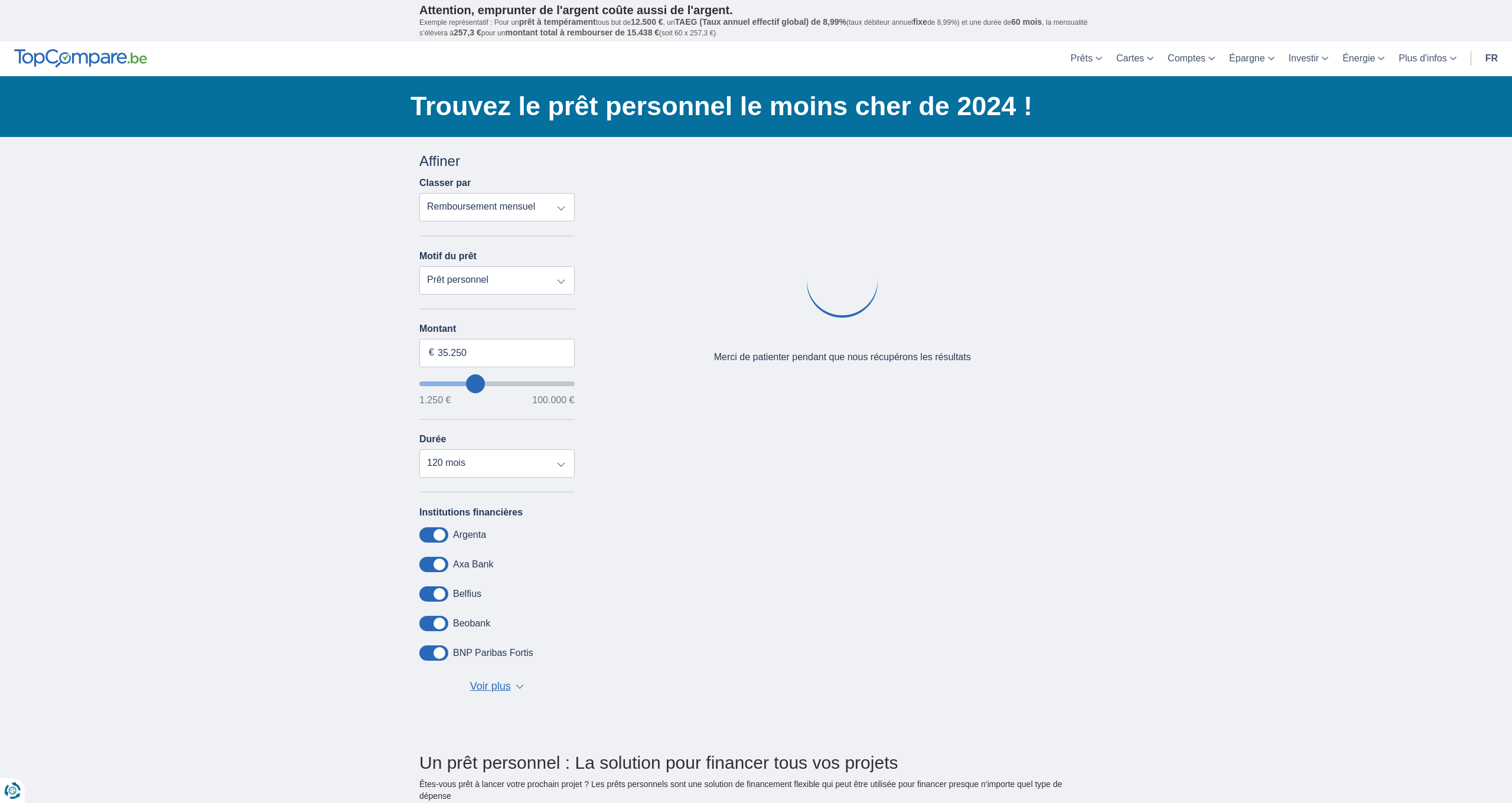
type input "36.250"
type input "36250"
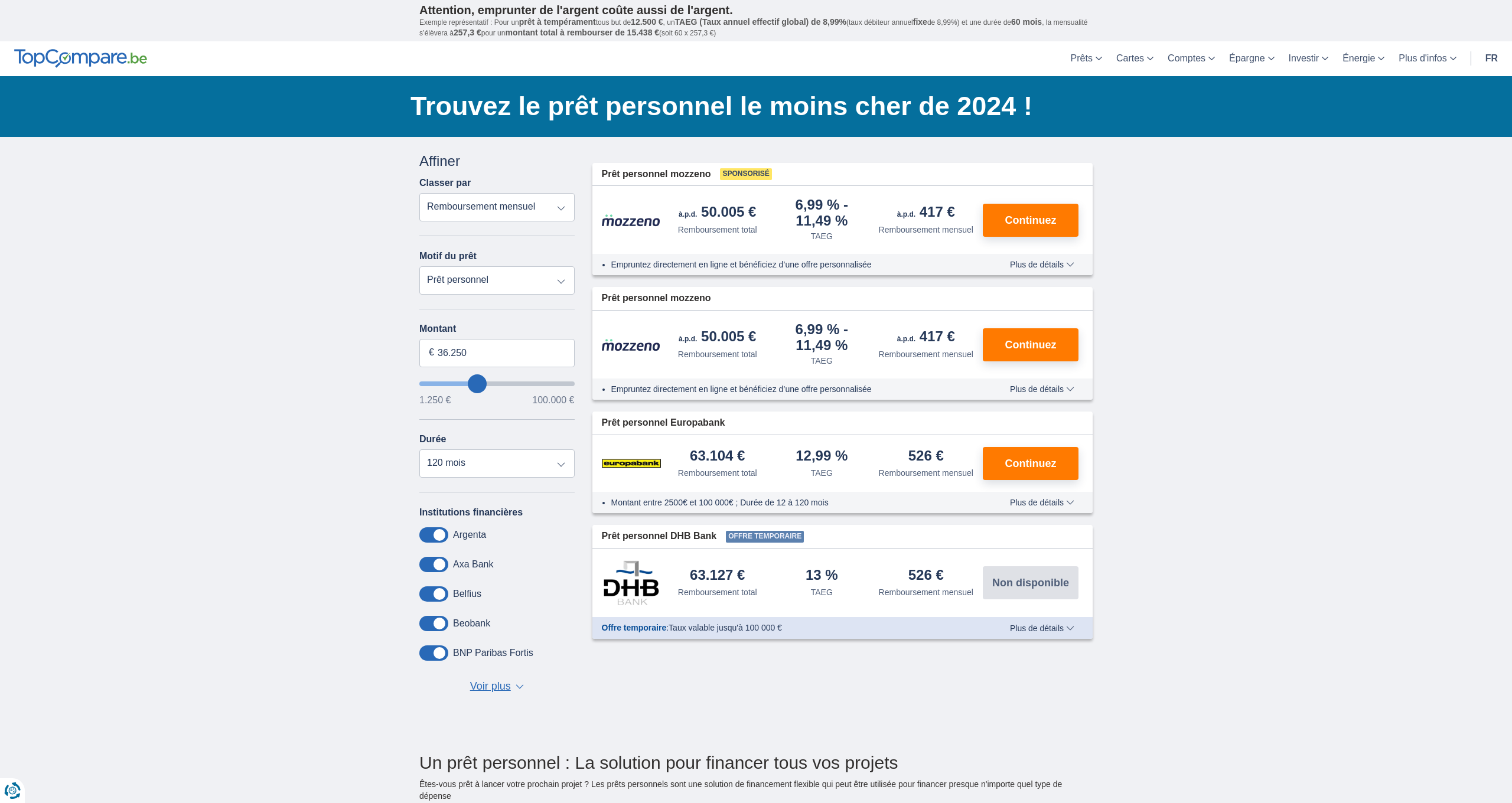
type input "37.250"
type input "37250"
type input "38.250"
type input "38250"
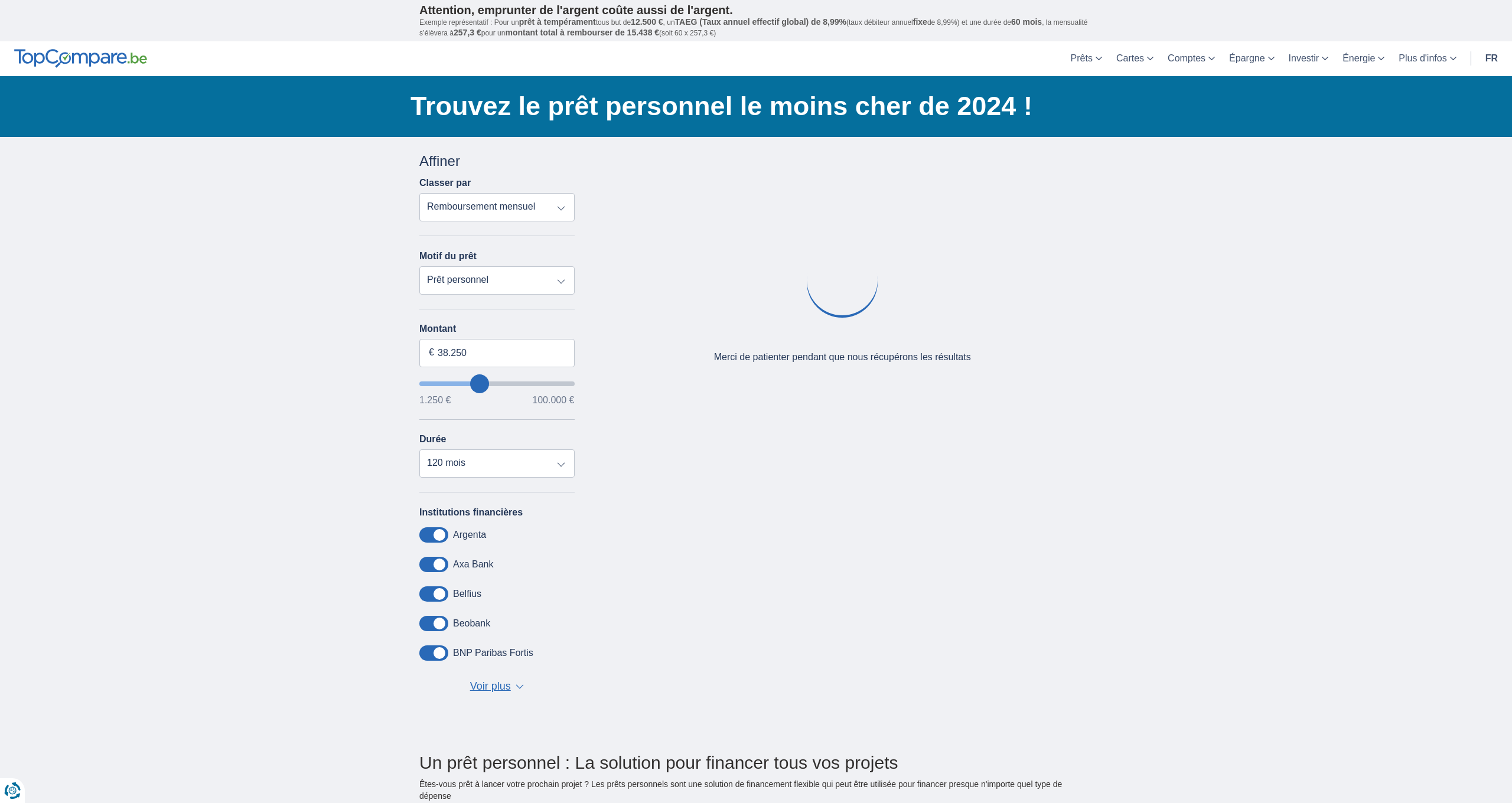
type input "39.250"
type input "39250"
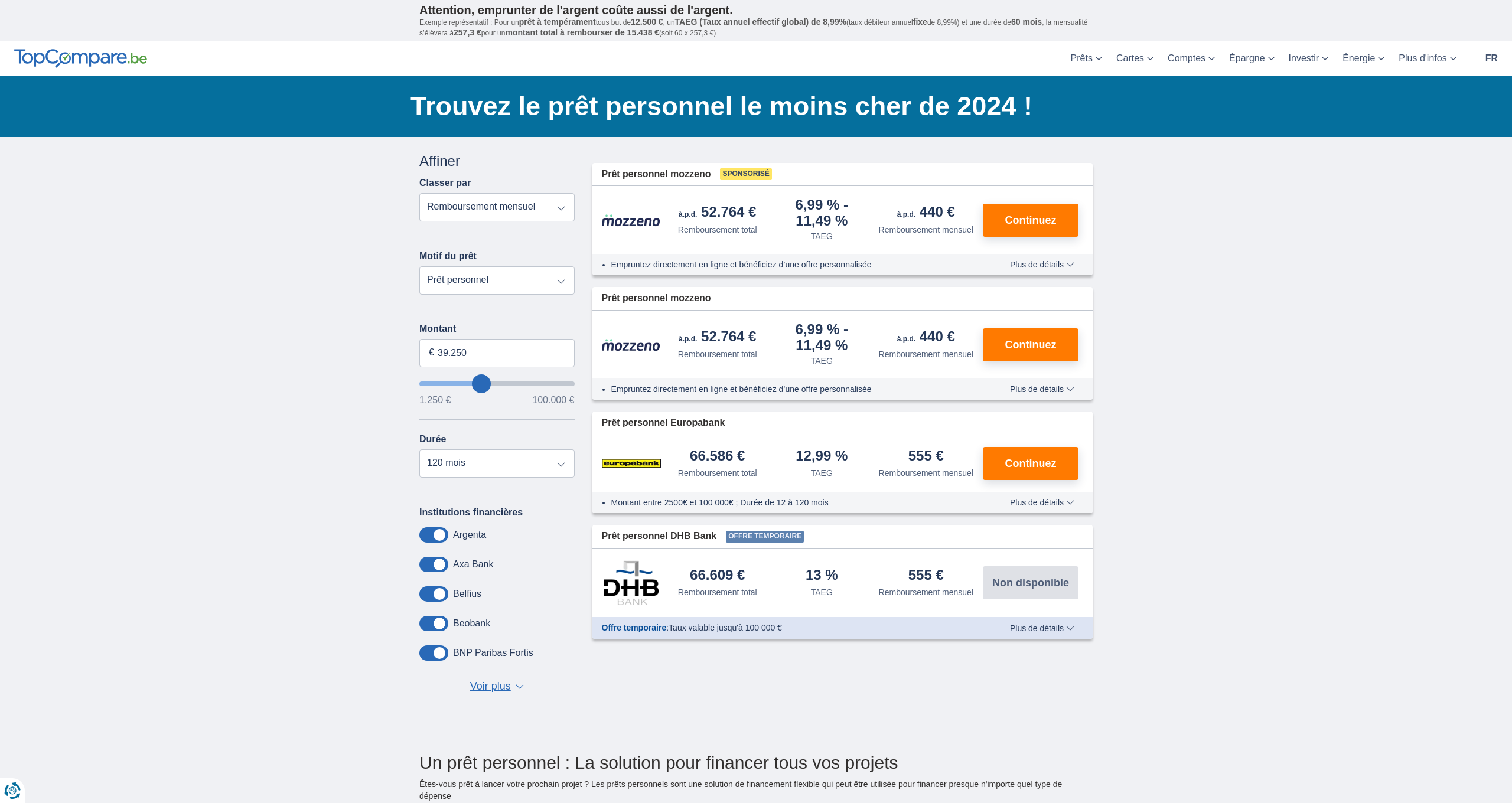
type input "40.250"
type input "40250"
type input "41.250"
type input "41250"
type input "42.250"
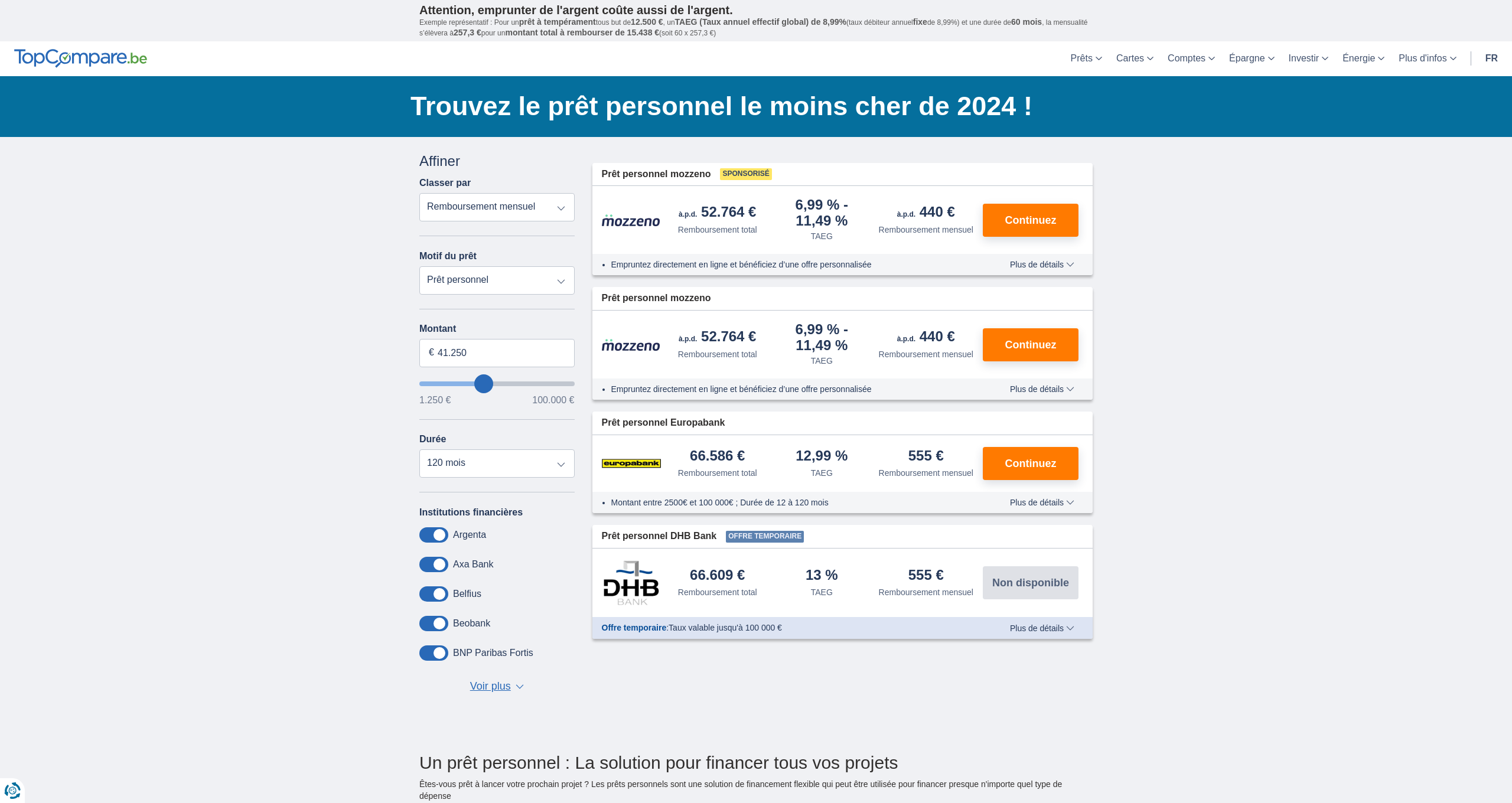
type input "42250"
type input "43.250"
type input "43250"
type input "44.250"
type input "44250"
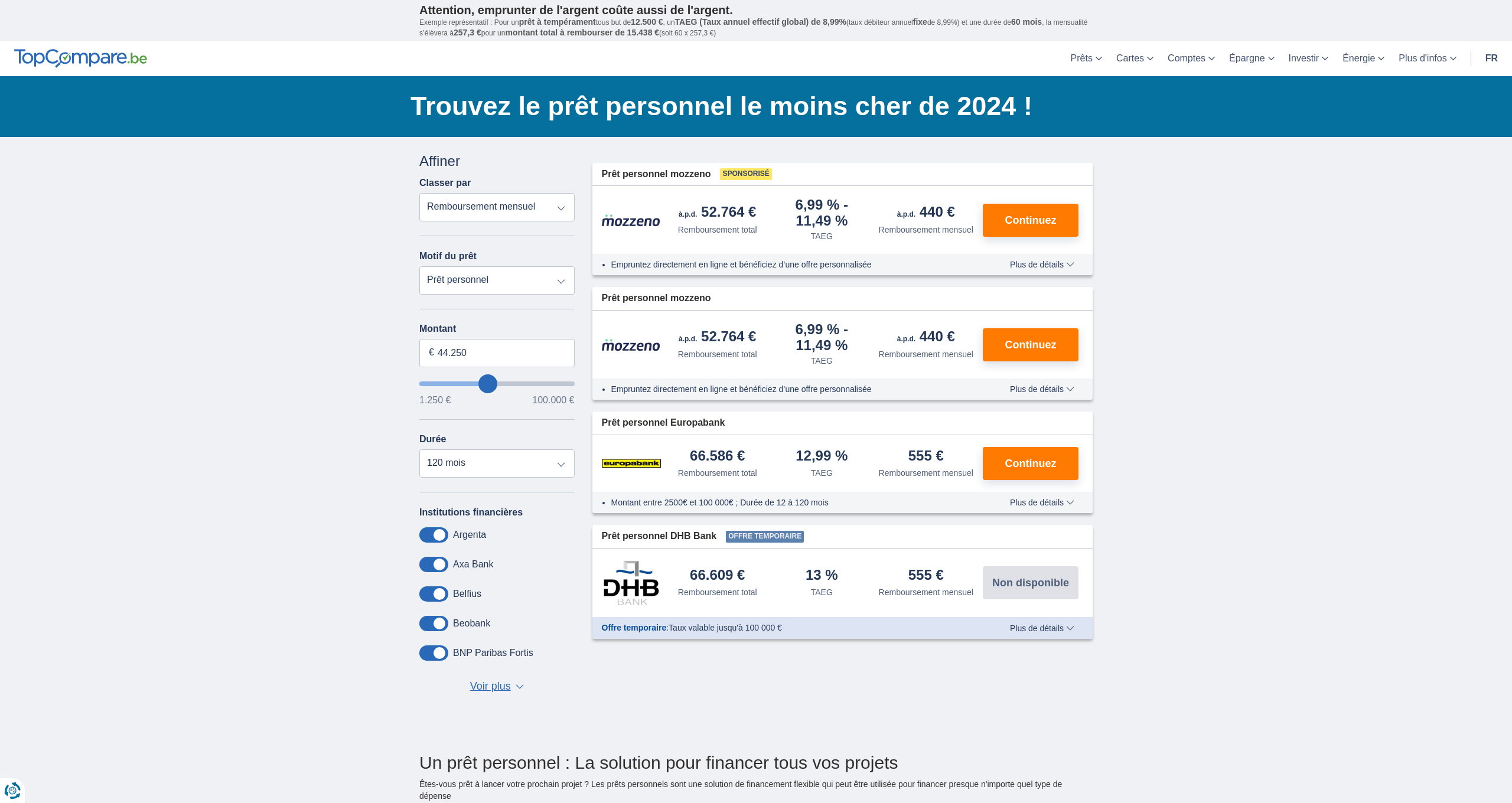
type input "46.250"
type input "46250"
type input "47.250"
type input "47250"
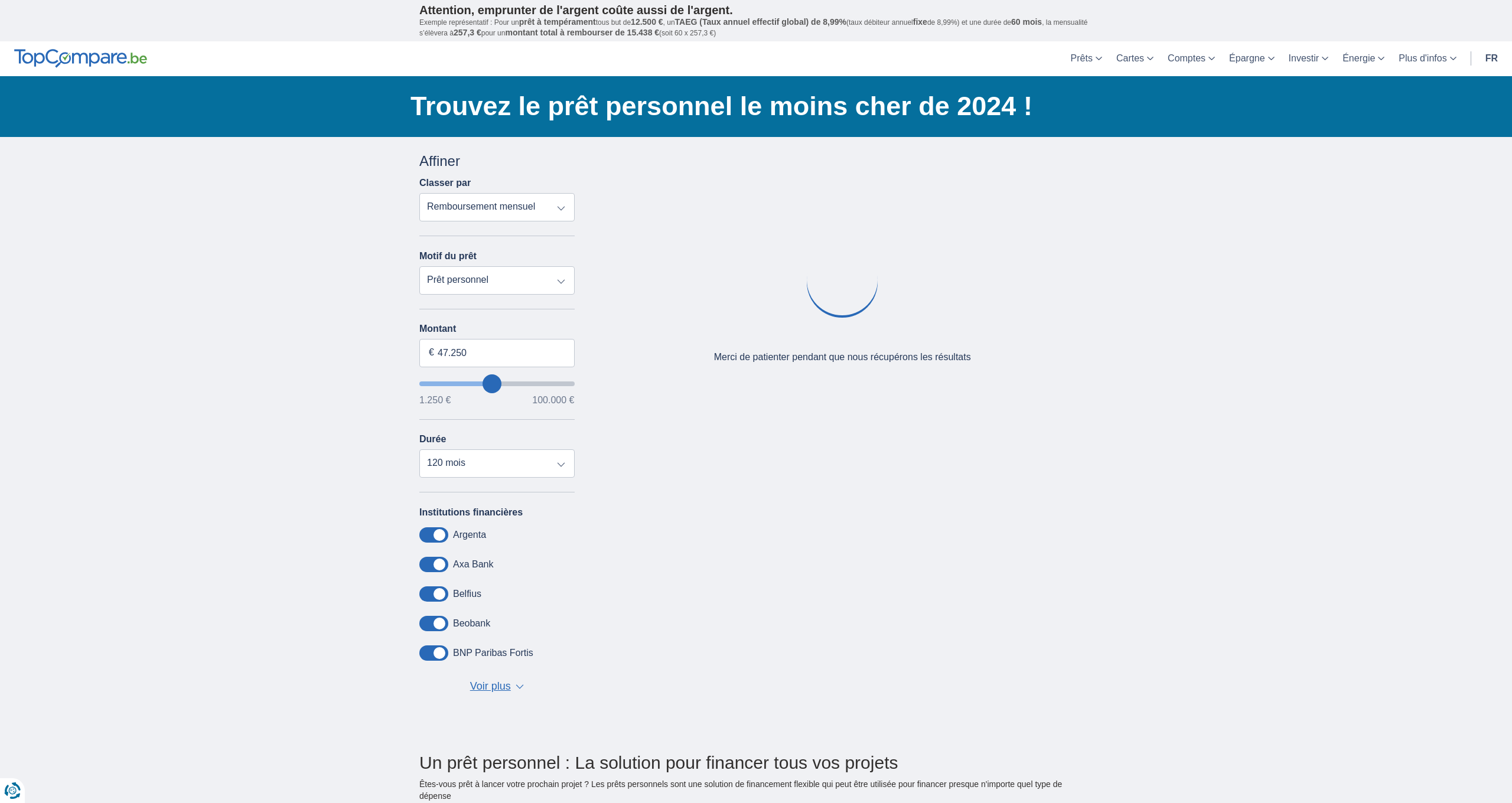
type input "48.250"
type input "48250"
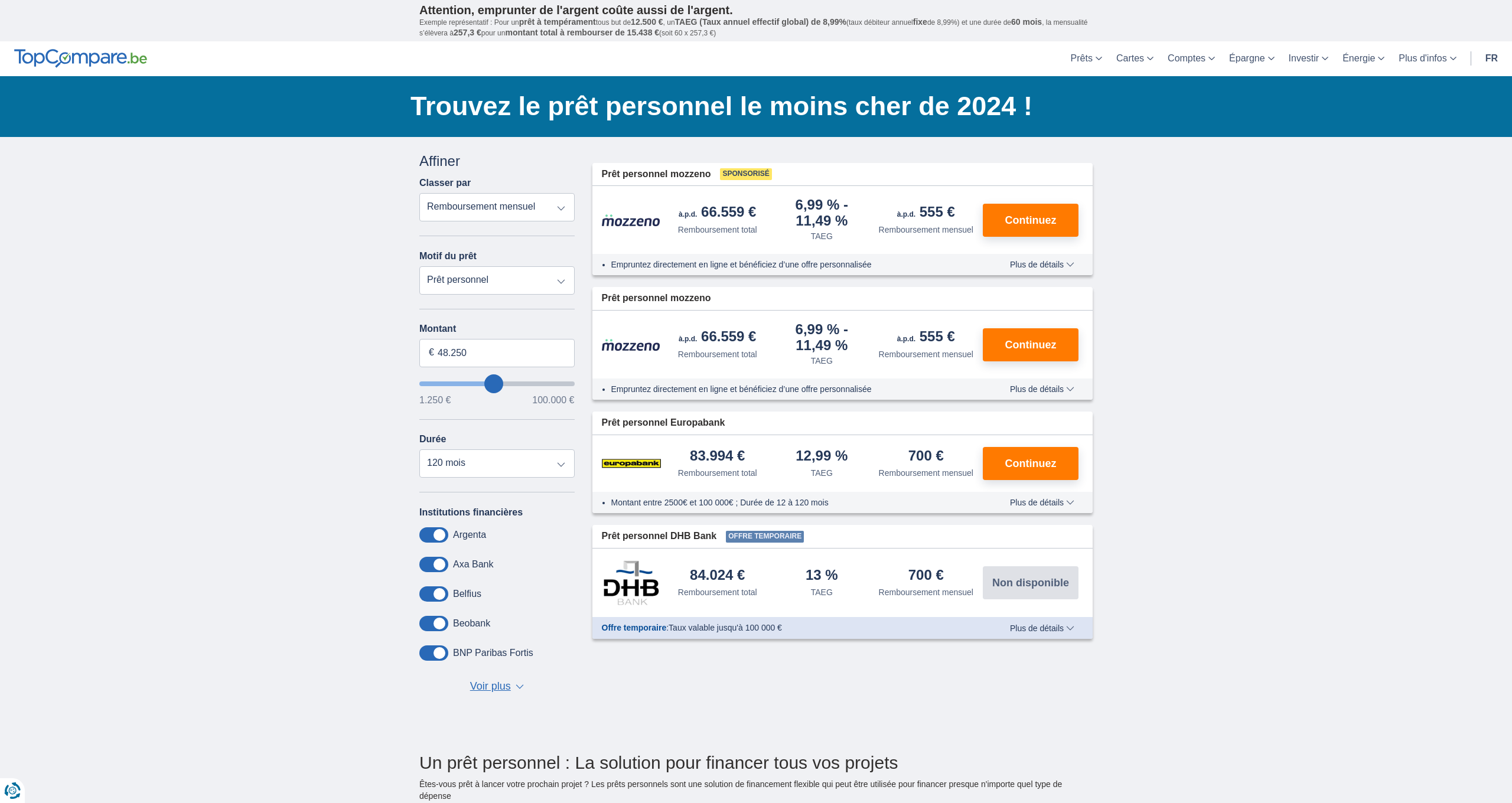
type input "52.250"
type input "52250"
type input "51.250"
type input "51250"
click at [498, 383] on input "wantToBorrow" at bounding box center [497, 383] width 155 height 5
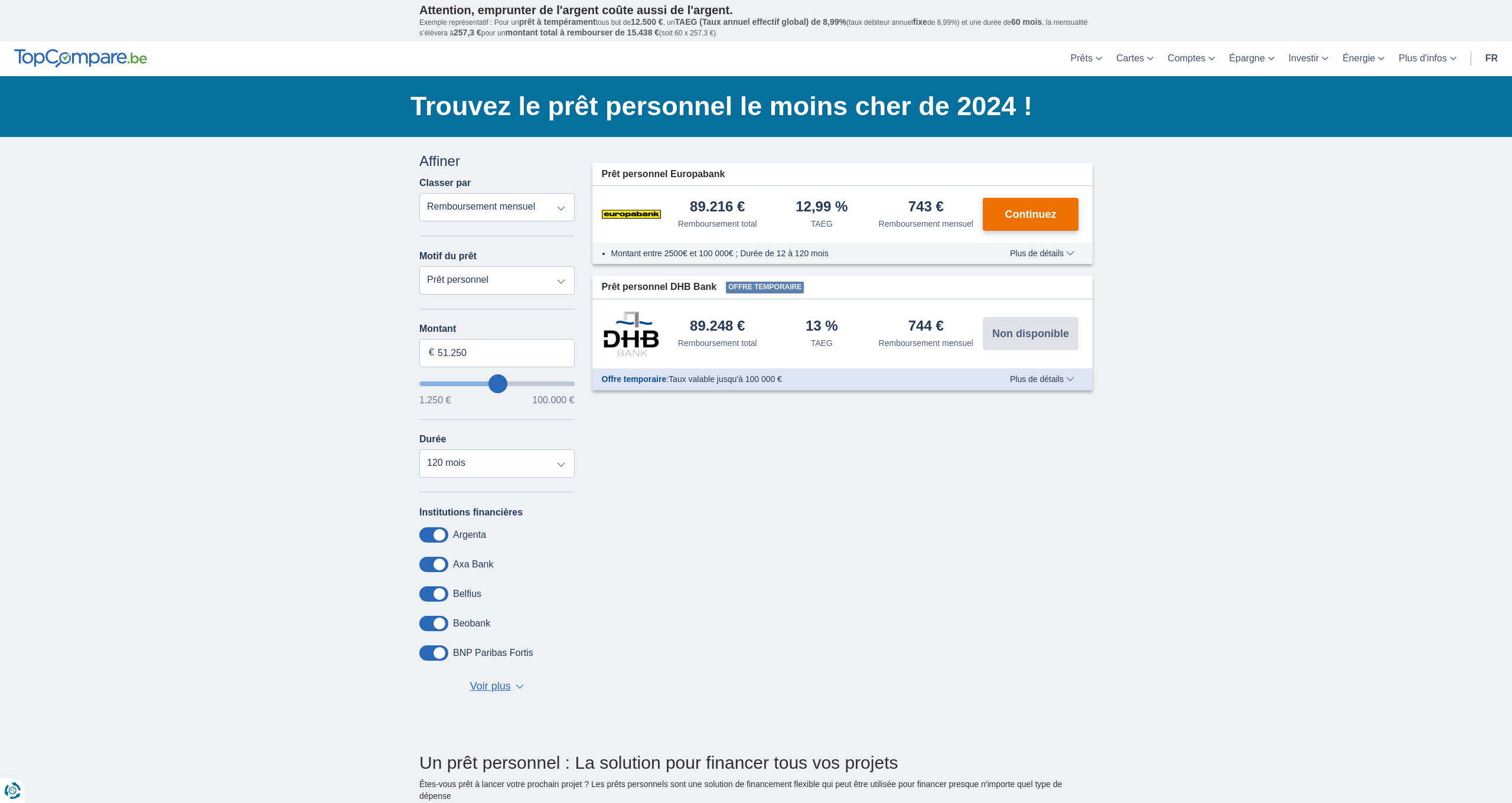
click at [1033, 220] on span "Continuez" at bounding box center [1031, 214] width 51 height 10
click at [524, 686] on span "▼" at bounding box center [519, 686] width 9 height 5
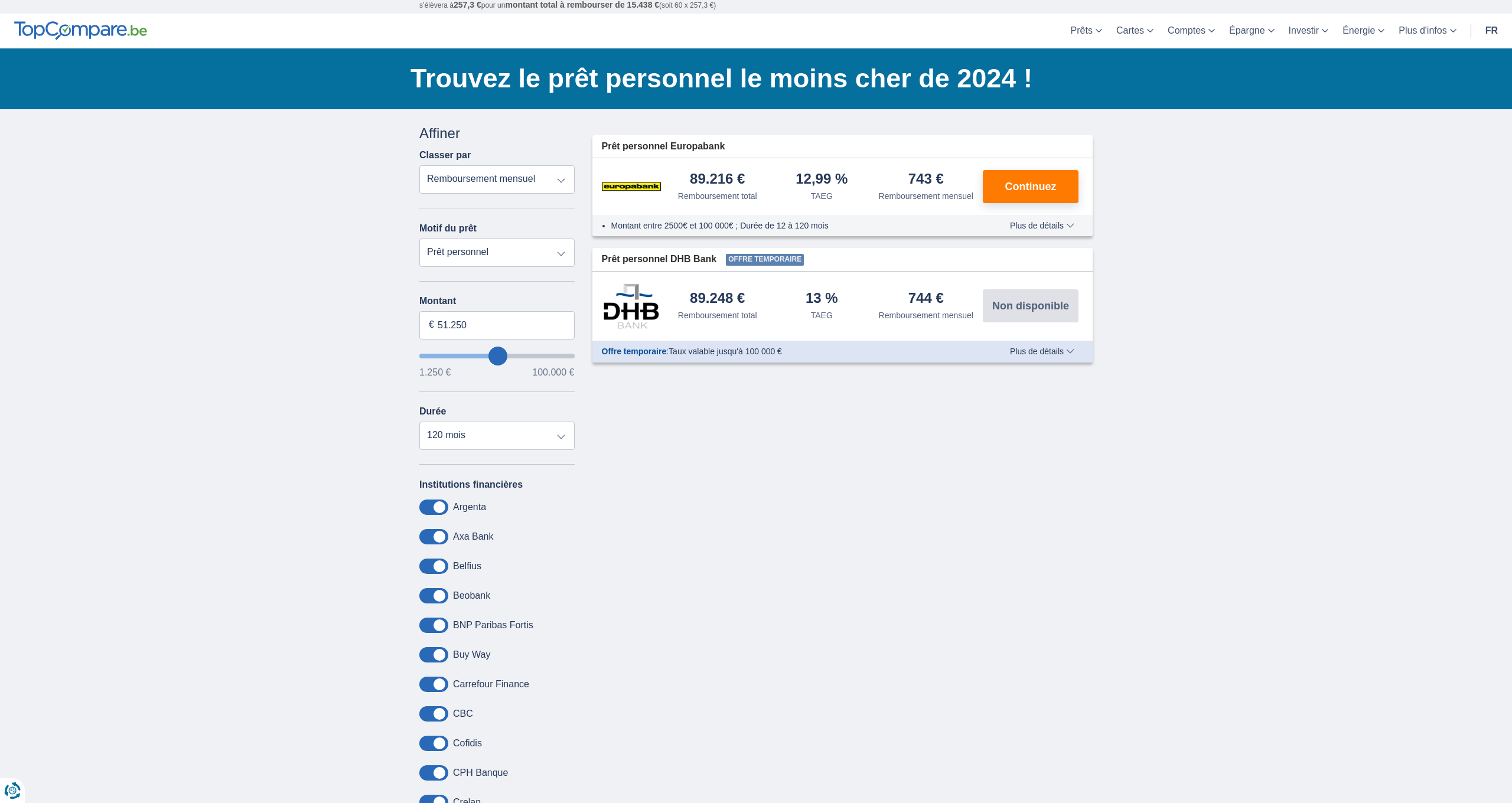
scroll to position [30, 0]
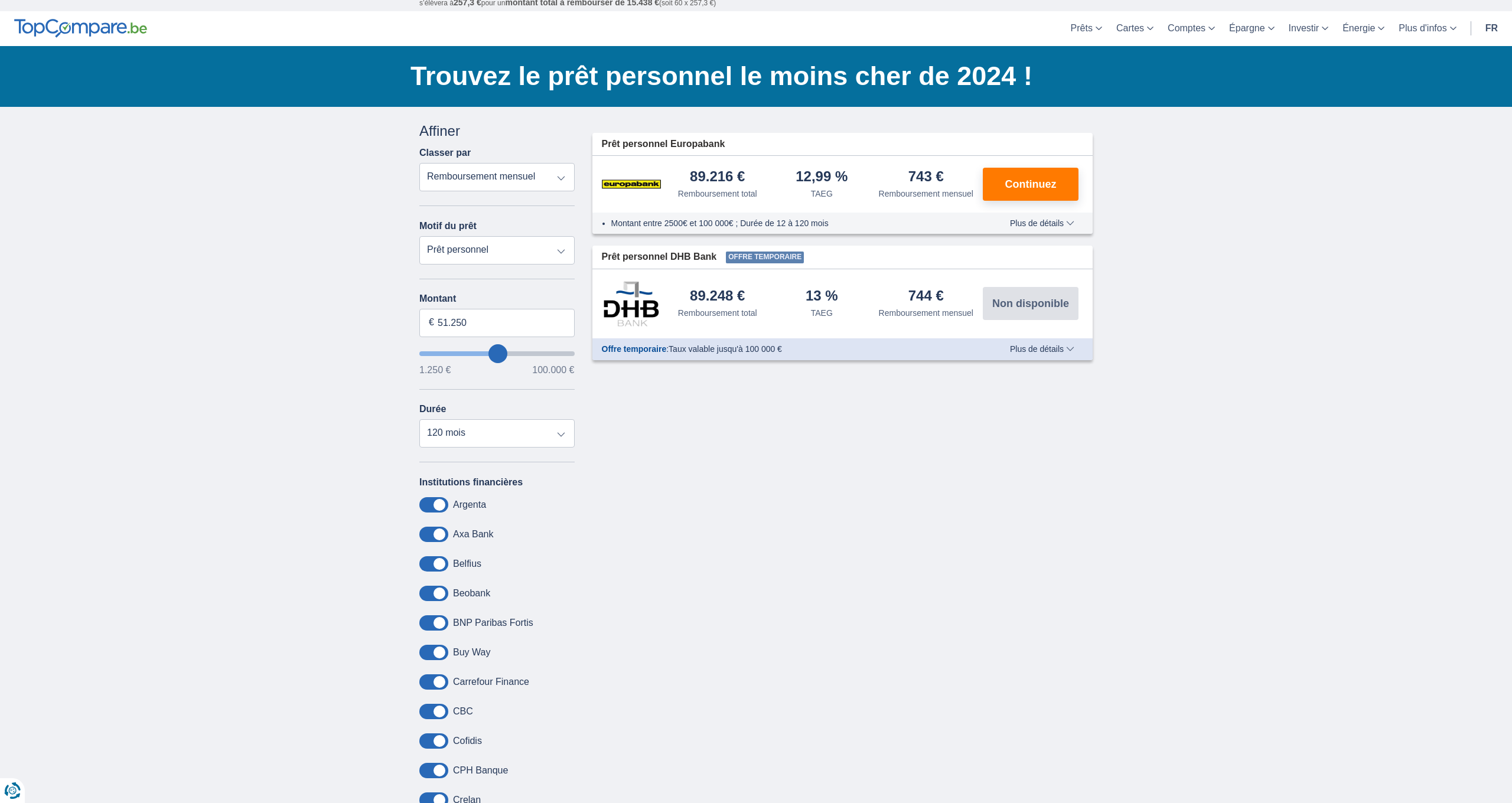
click at [443, 622] on span at bounding box center [434, 623] width 29 height 15
click at [0, 0] on input "checkbox" at bounding box center [0, 0] width 0 height 0
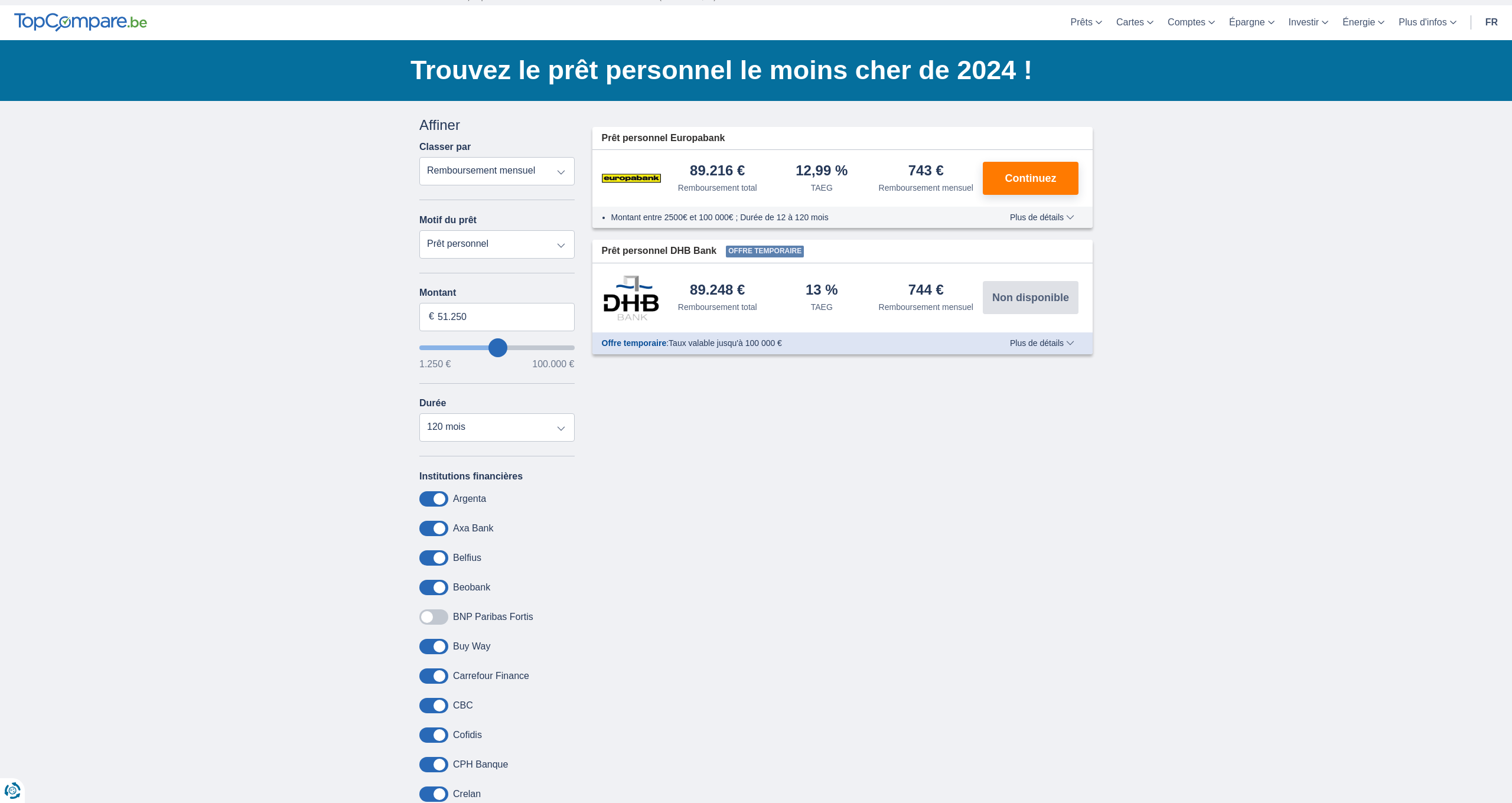
scroll to position [39, 0]
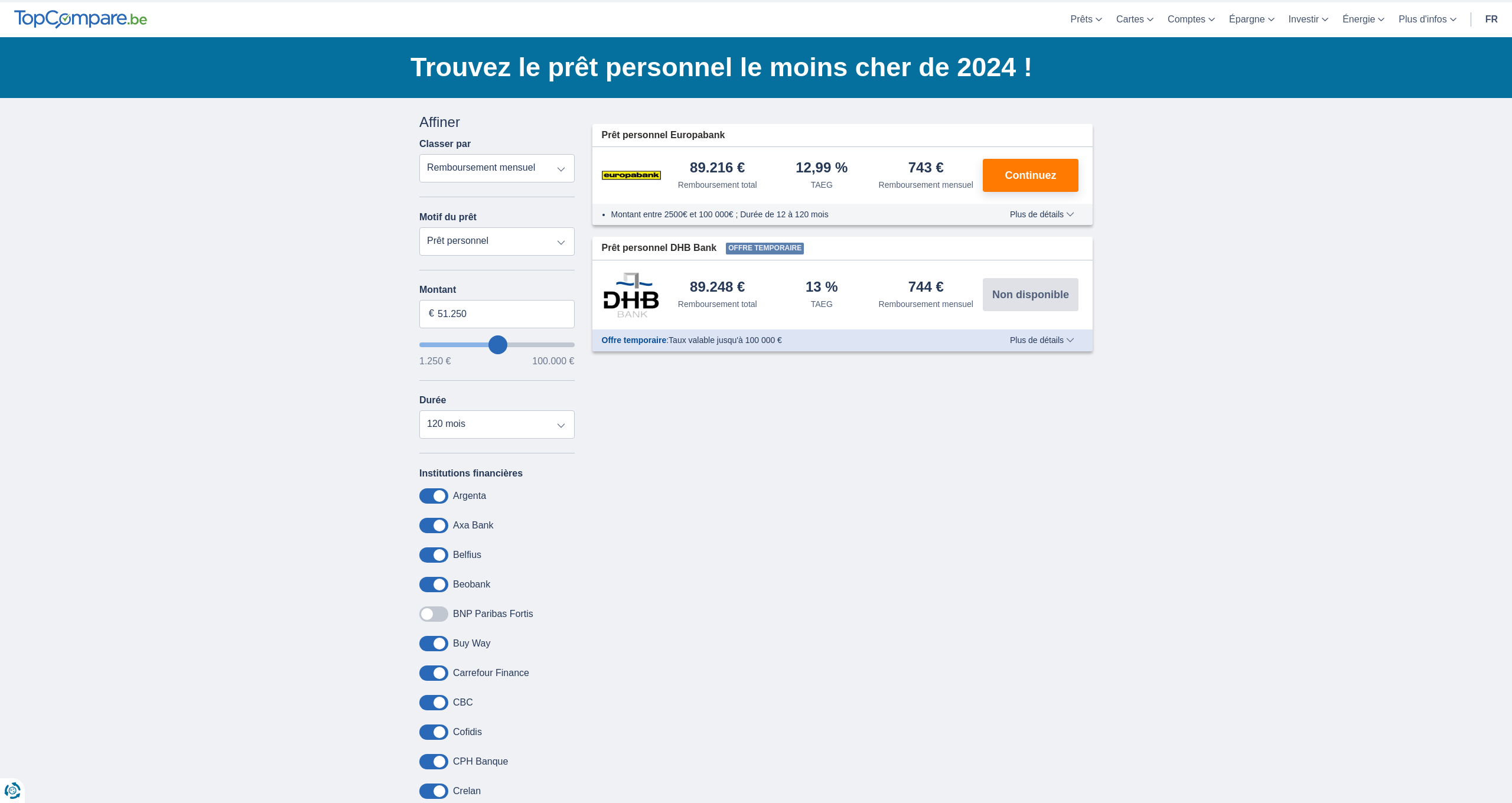
click at [443, 671] on span at bounding box center [434, 673] width 29 height 15
click at [0, 0] on input "checkbox" at bounding box center [0, 0] width 0 height 0
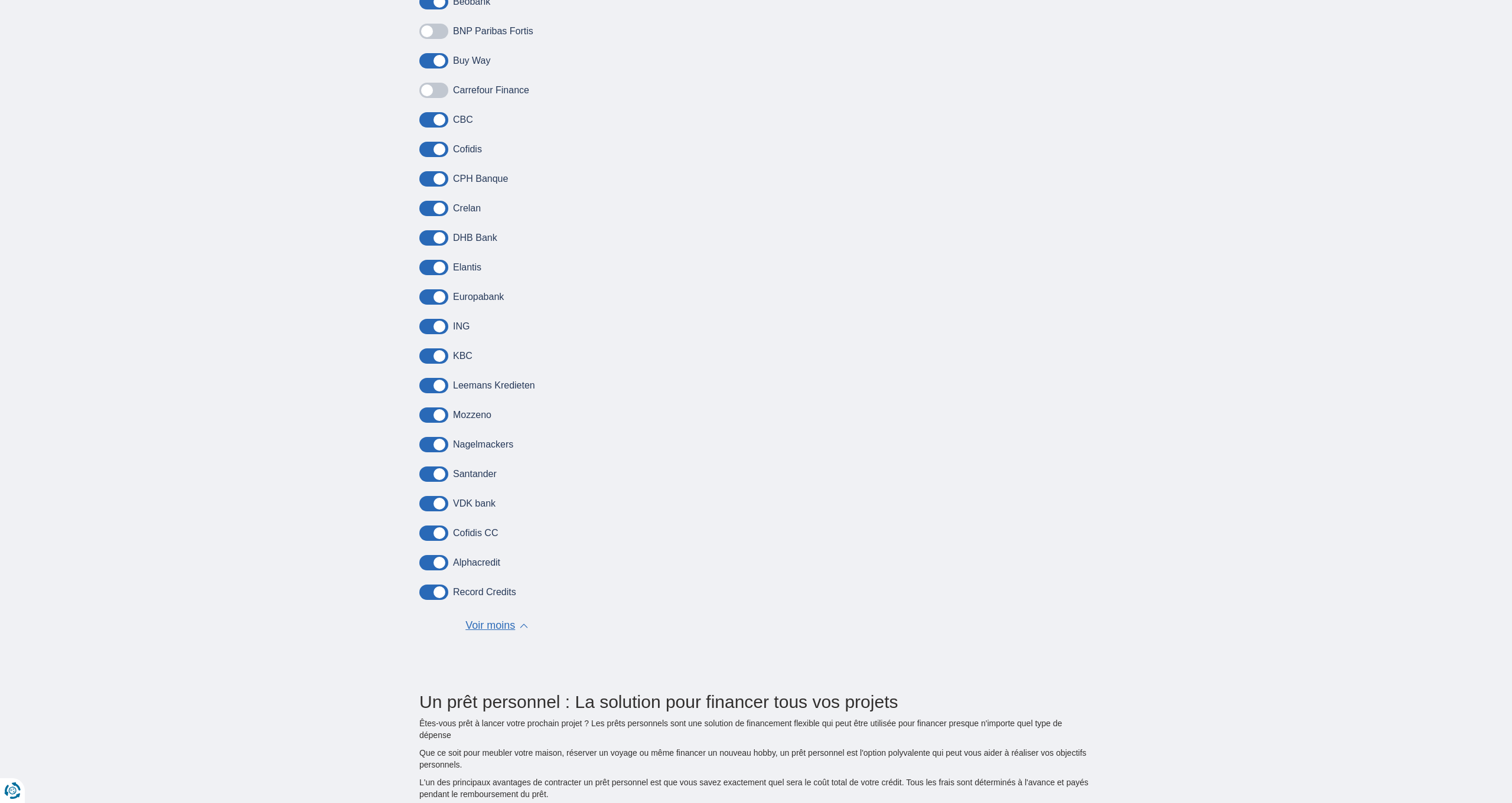
scroll to position [622, 0]
click at [442, 560] on span at bounding box center [434, 562] width 29 height 15
click at [0, 0] on input "checkbox" at bounding box center [0, 0] width 0 height 0
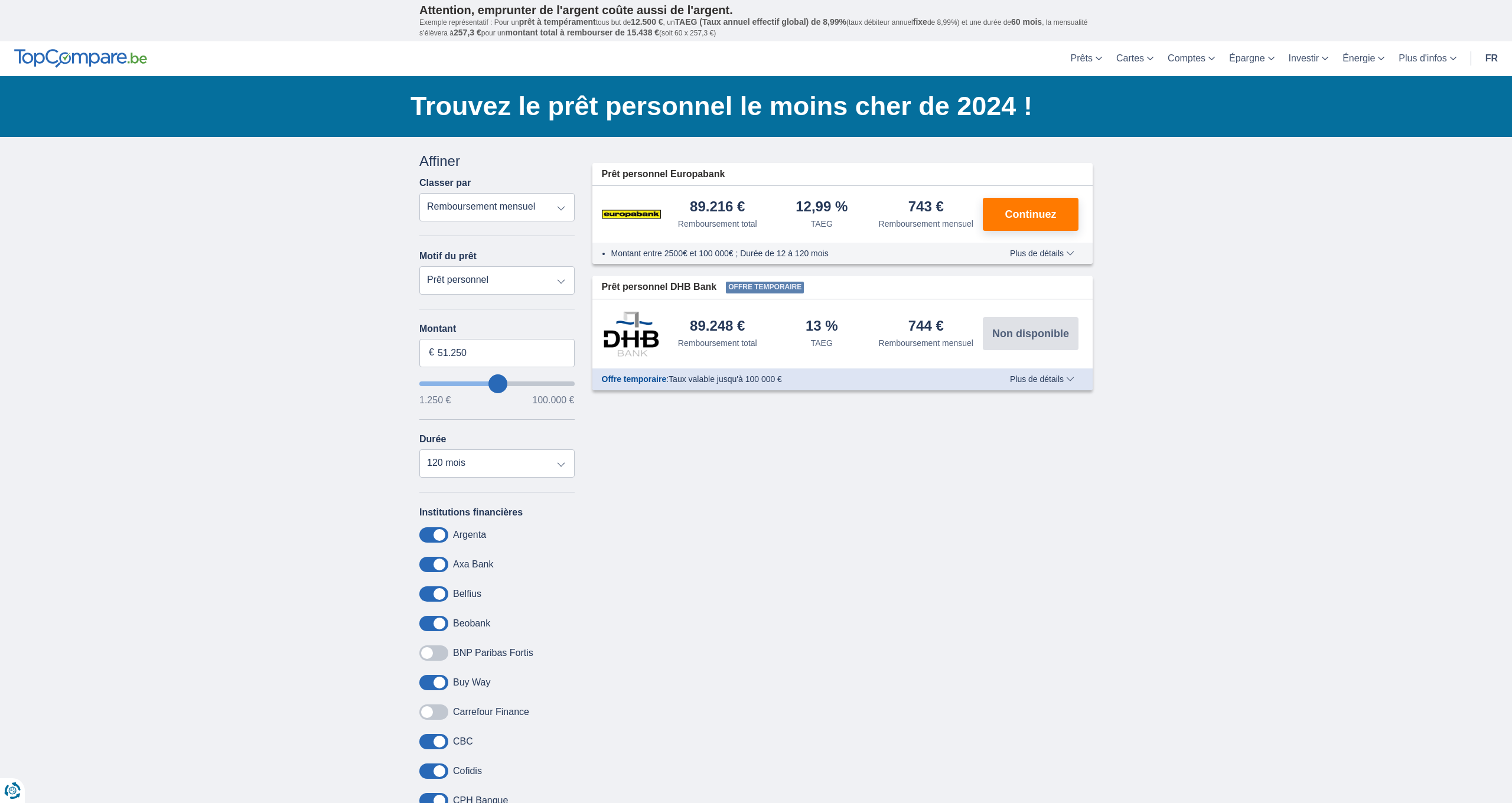
scroll to position [3, 1]
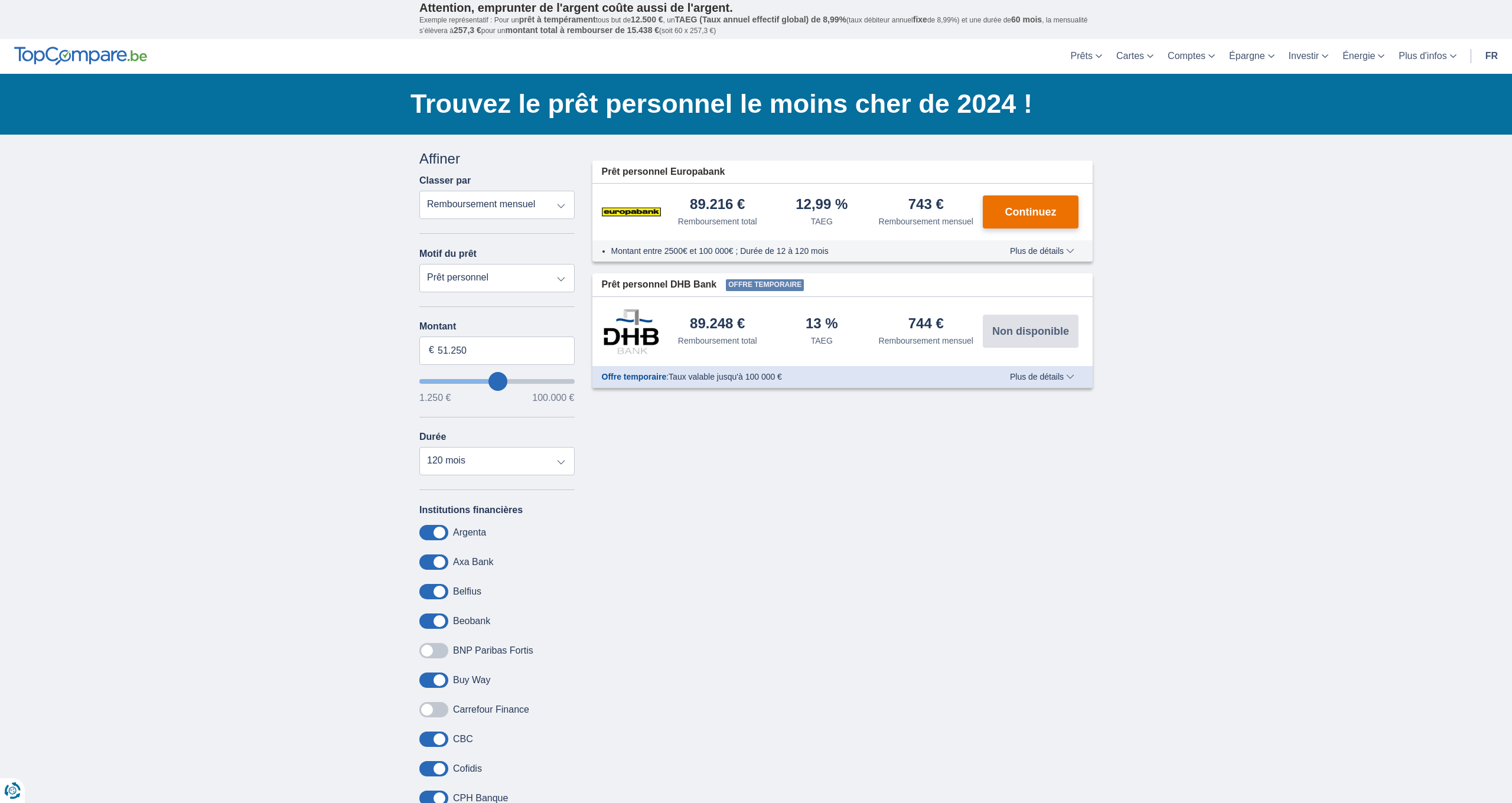
click at [1011, 211] on span "Continuez" at bounding box center [1031, 212] width 51 height 10
